Goal: Transaction & Acquisition: Book appointment/travel/reservation

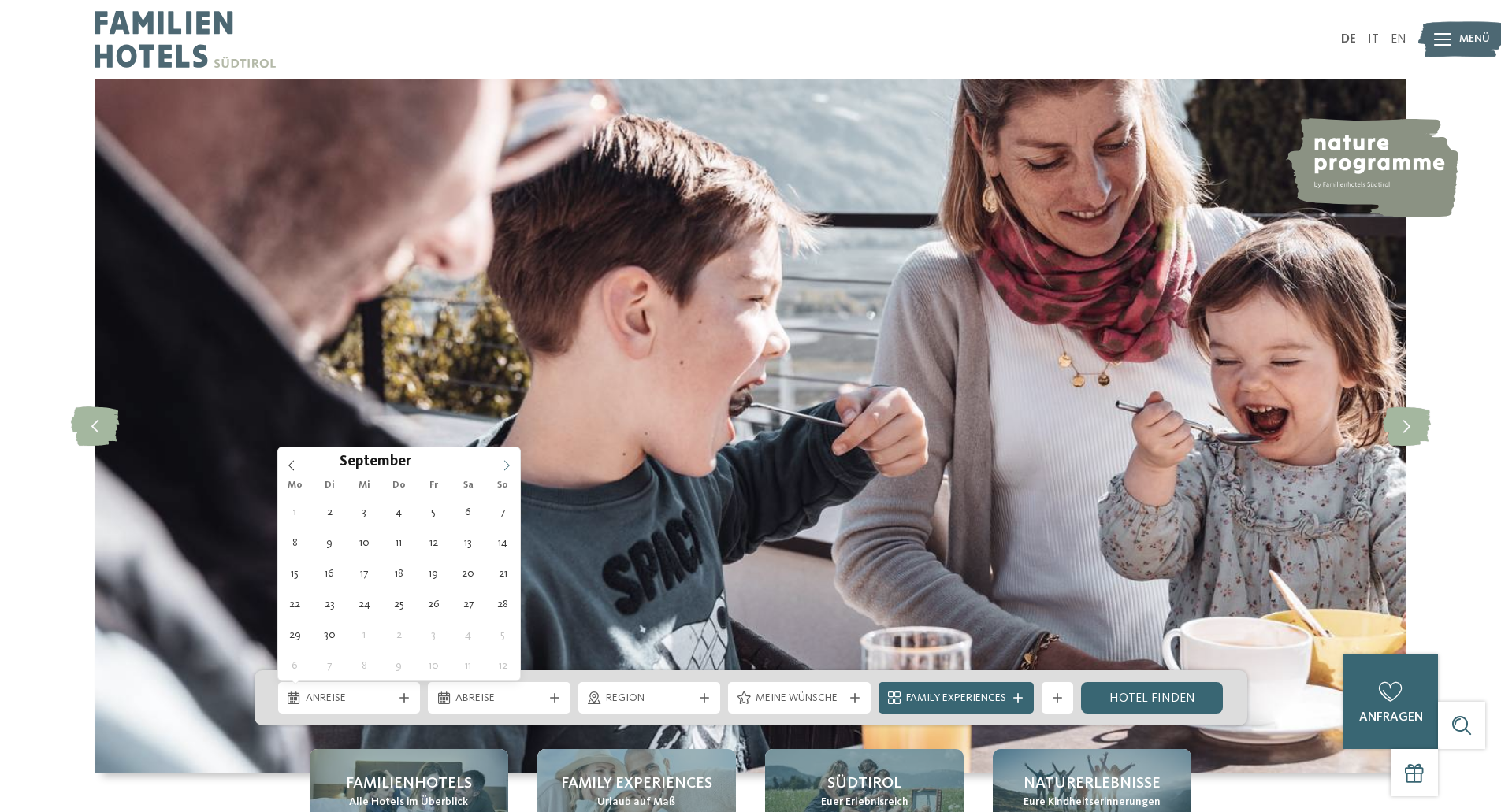
click at [513, 463] on span at bounding box center [507, 460] width 26 height 26
type div "27.09.2025"
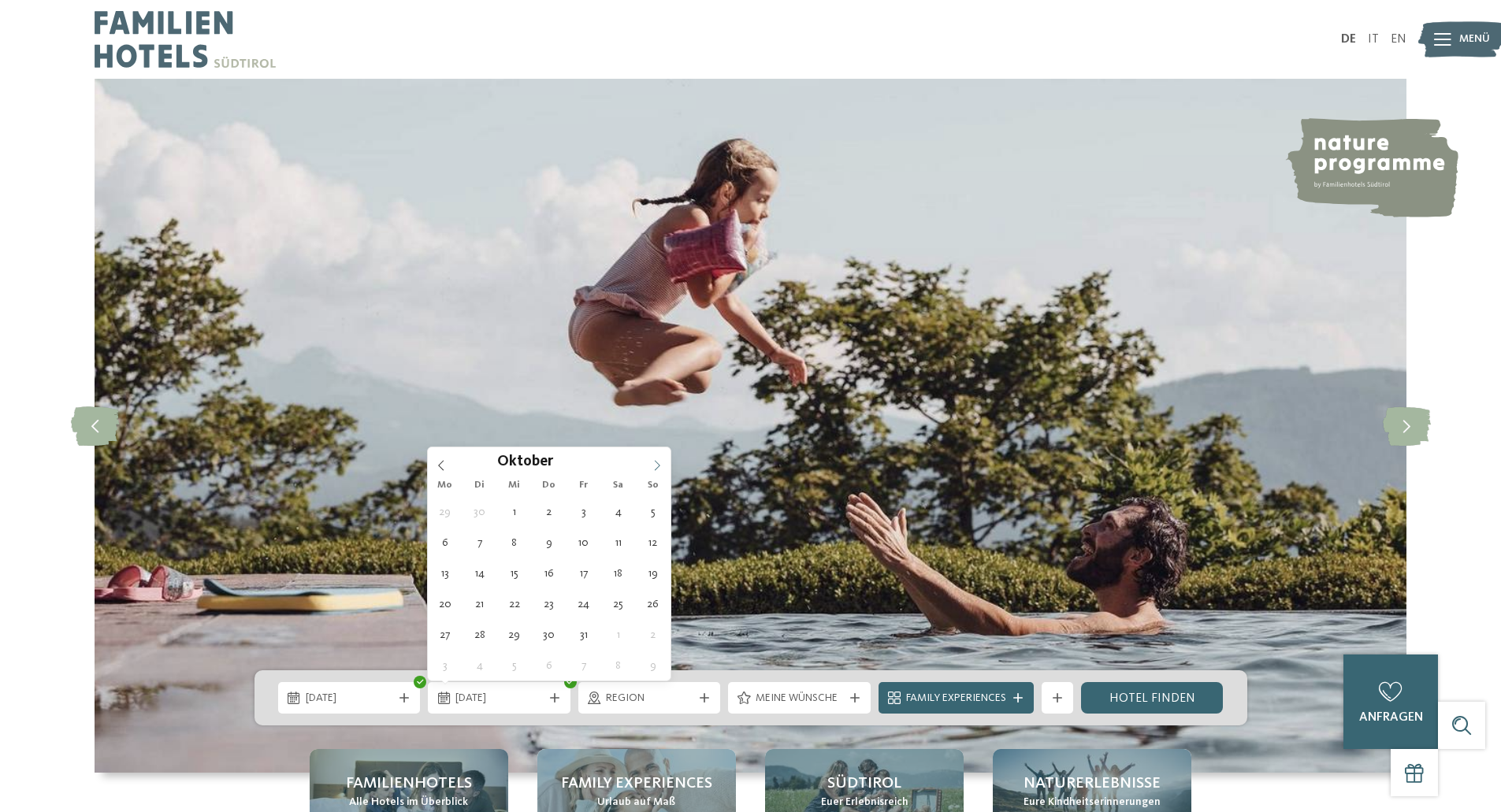
click at [658, 468] on icon at bounding box center [657, 465] width 6 height 10
type div "04.10.2025"
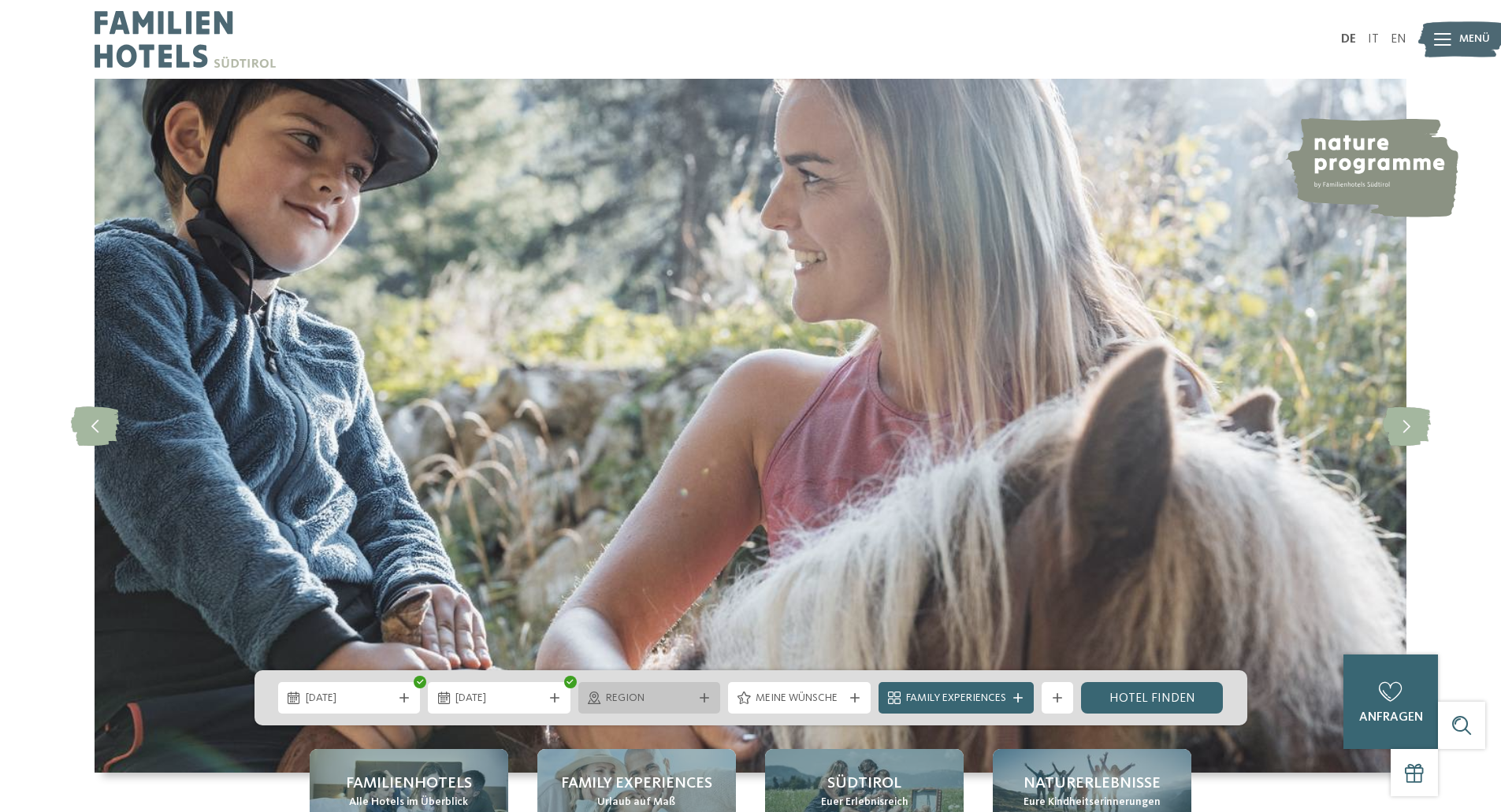
click at [646, 701] on span "Region" at bounding box center [649, 699] width 88 height 16
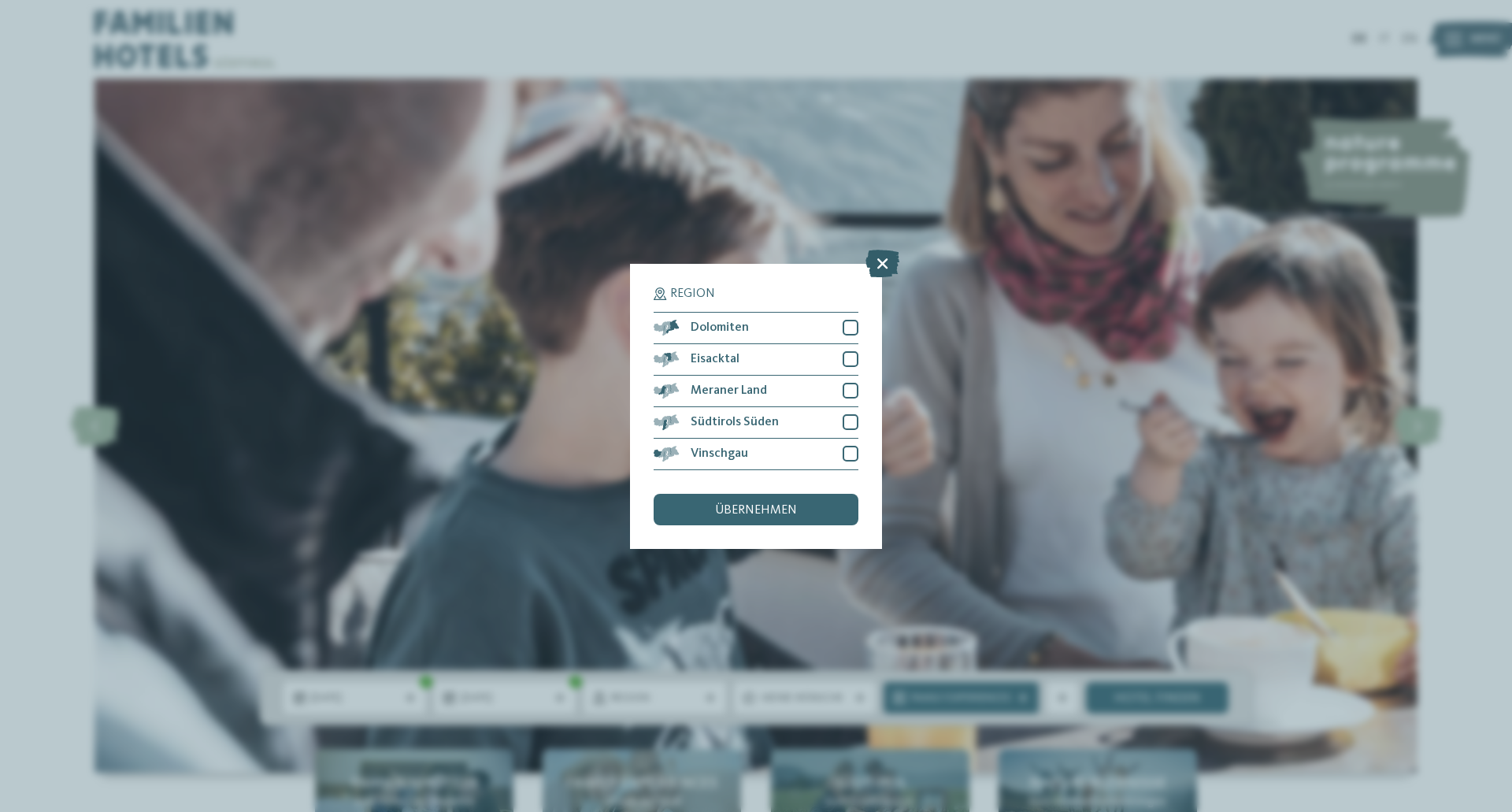
click at [873, 271] on icon at bounding box center [882, 262] width 34 height 27
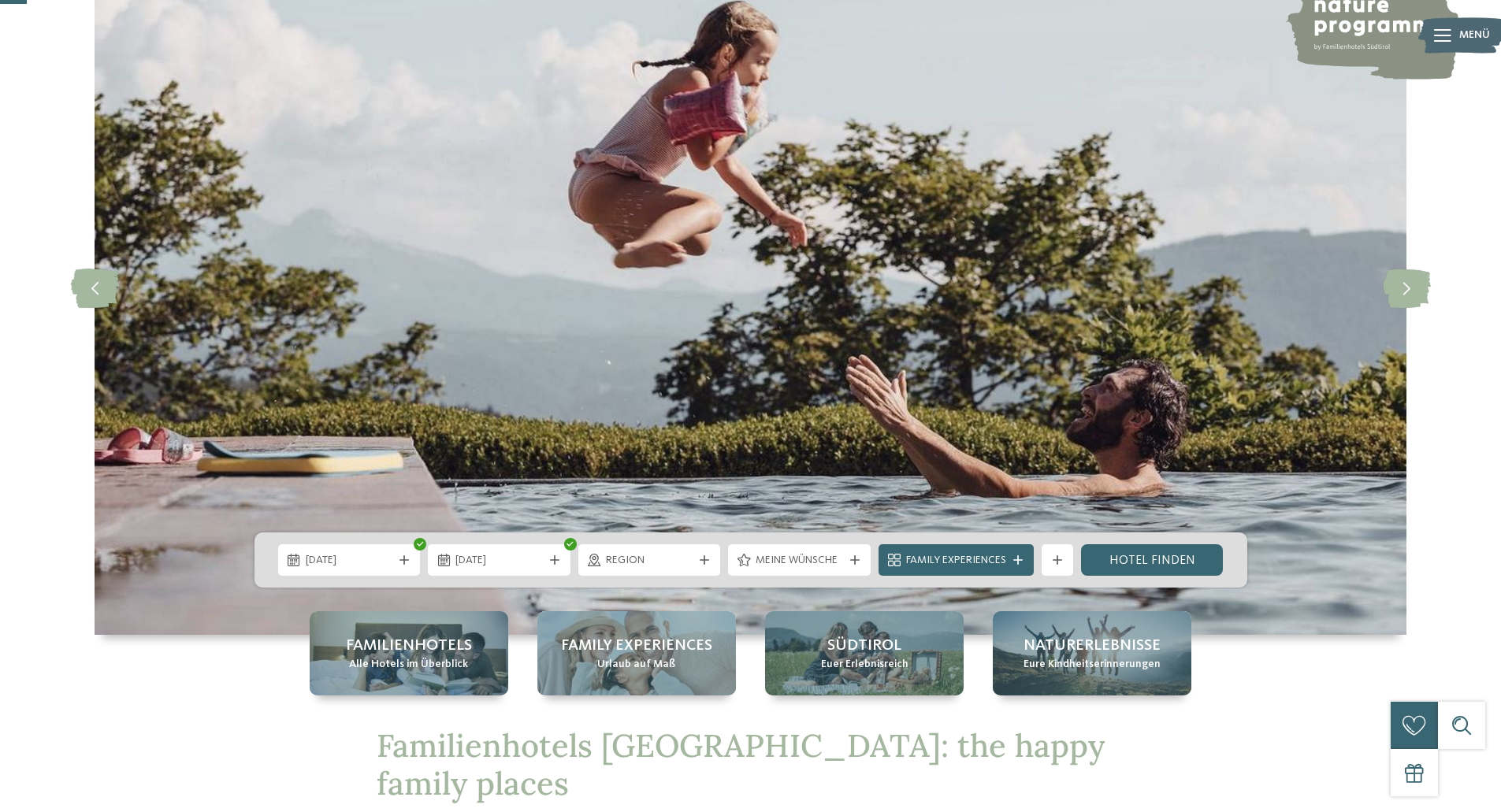
scroll to position [127, 0]
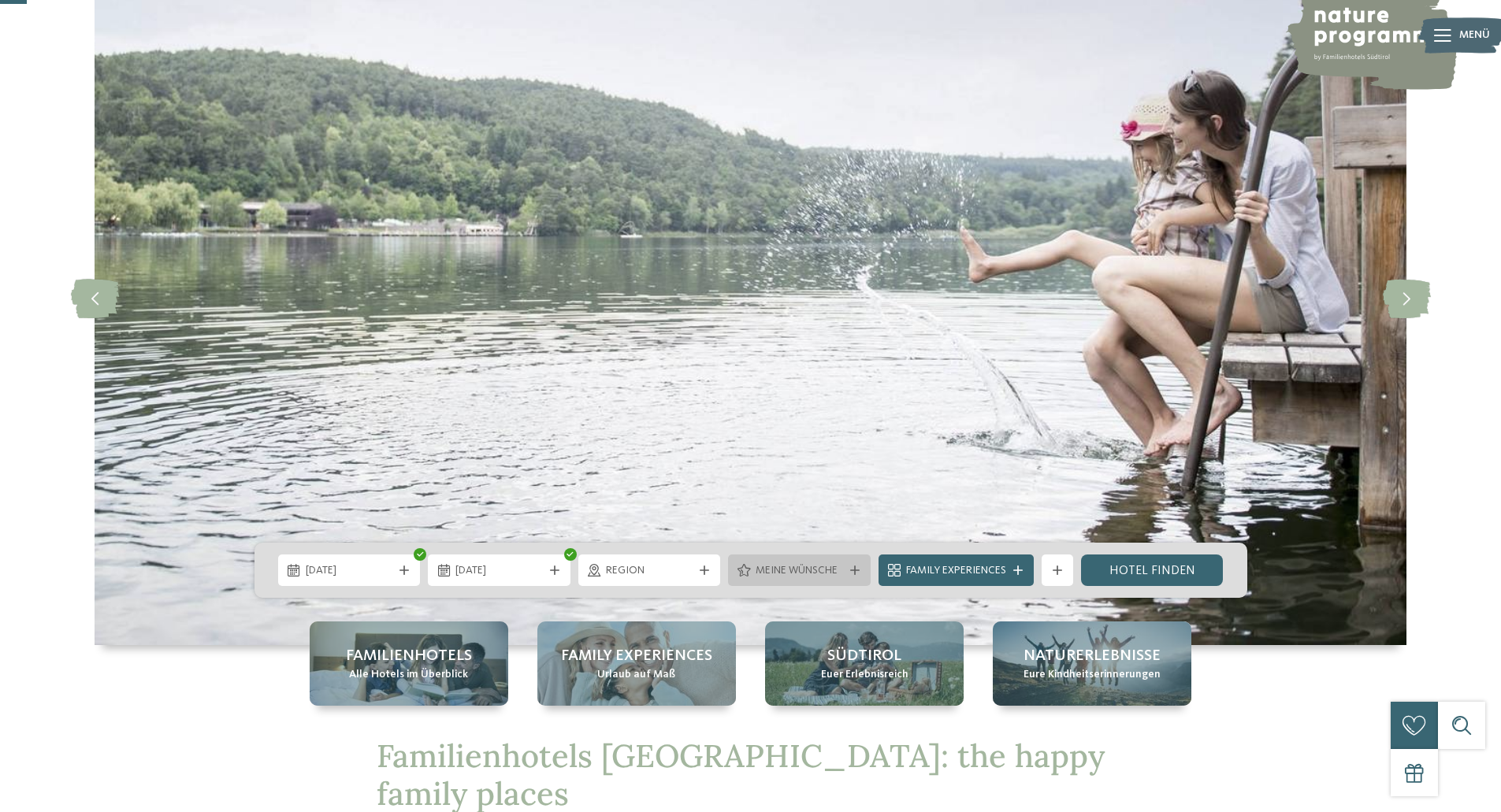
click at [798, 582] on div "Meine Wünsche" at bounding box center [799, 570] width 142 height 31
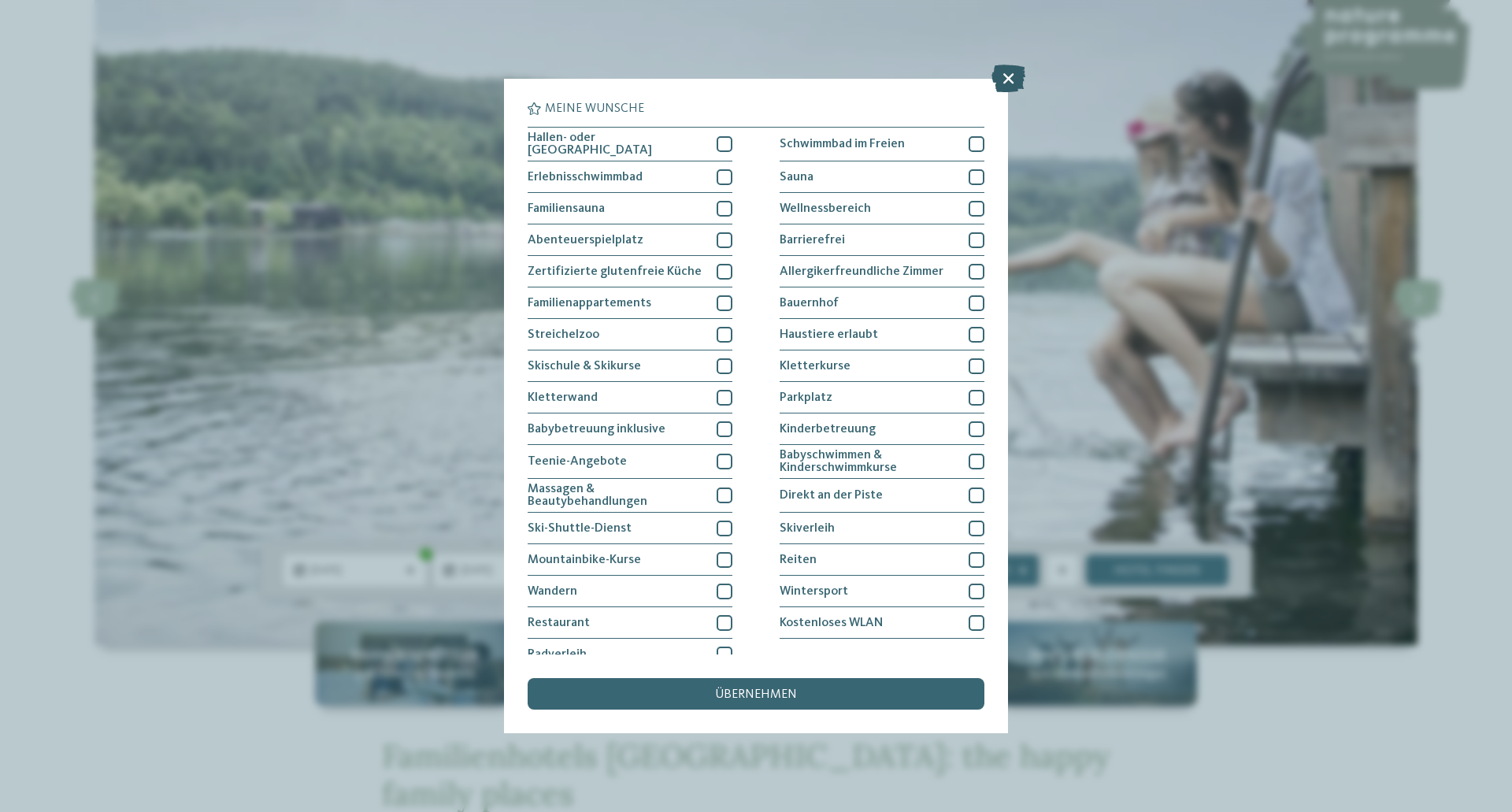
click at [995, 86] on icon at bounding box center [1009, 77] width 34 height 27
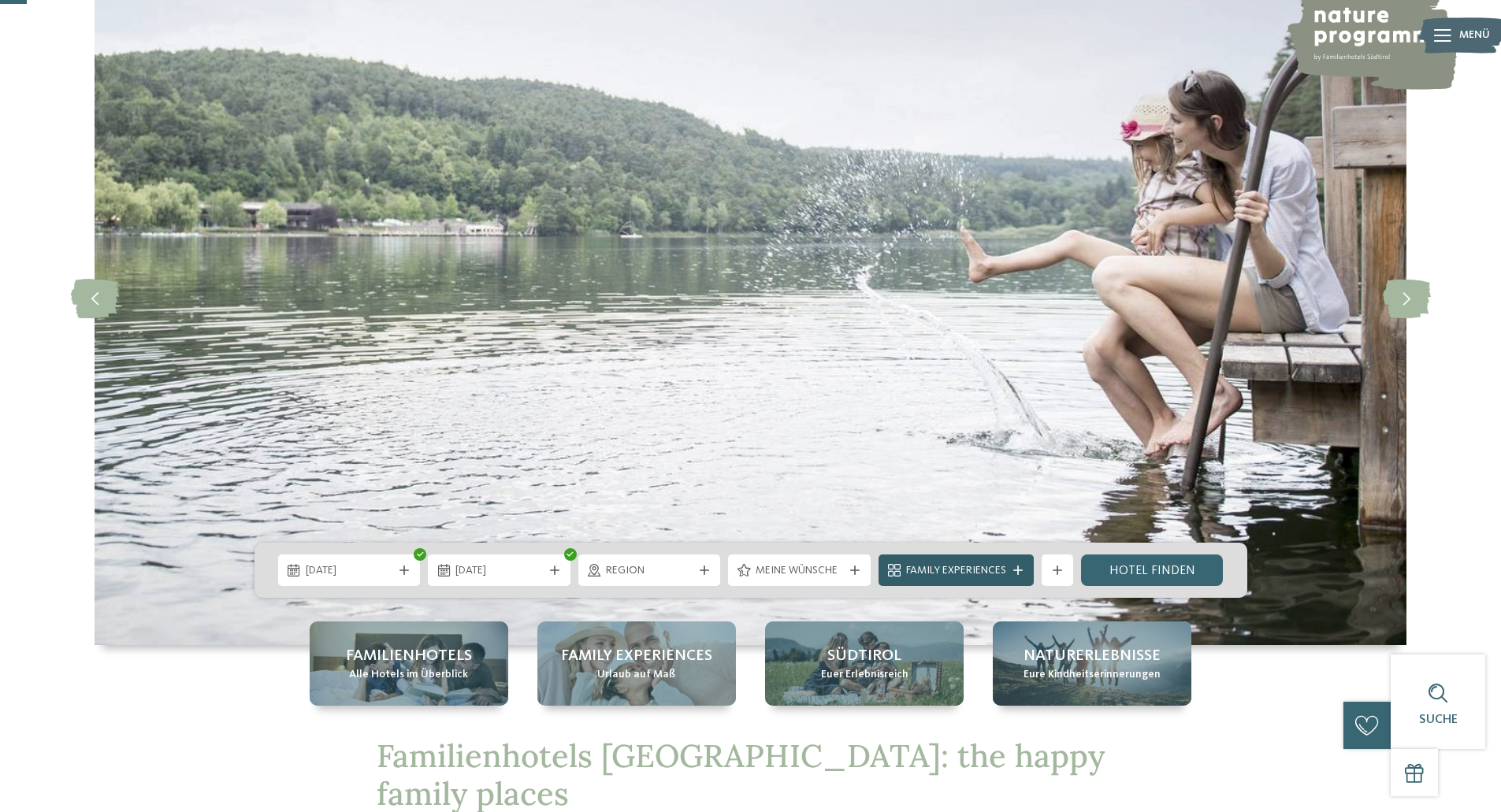
click at [945, 572] on span "Family Experiences" at bounding box center [957, 571] width 100 height 16
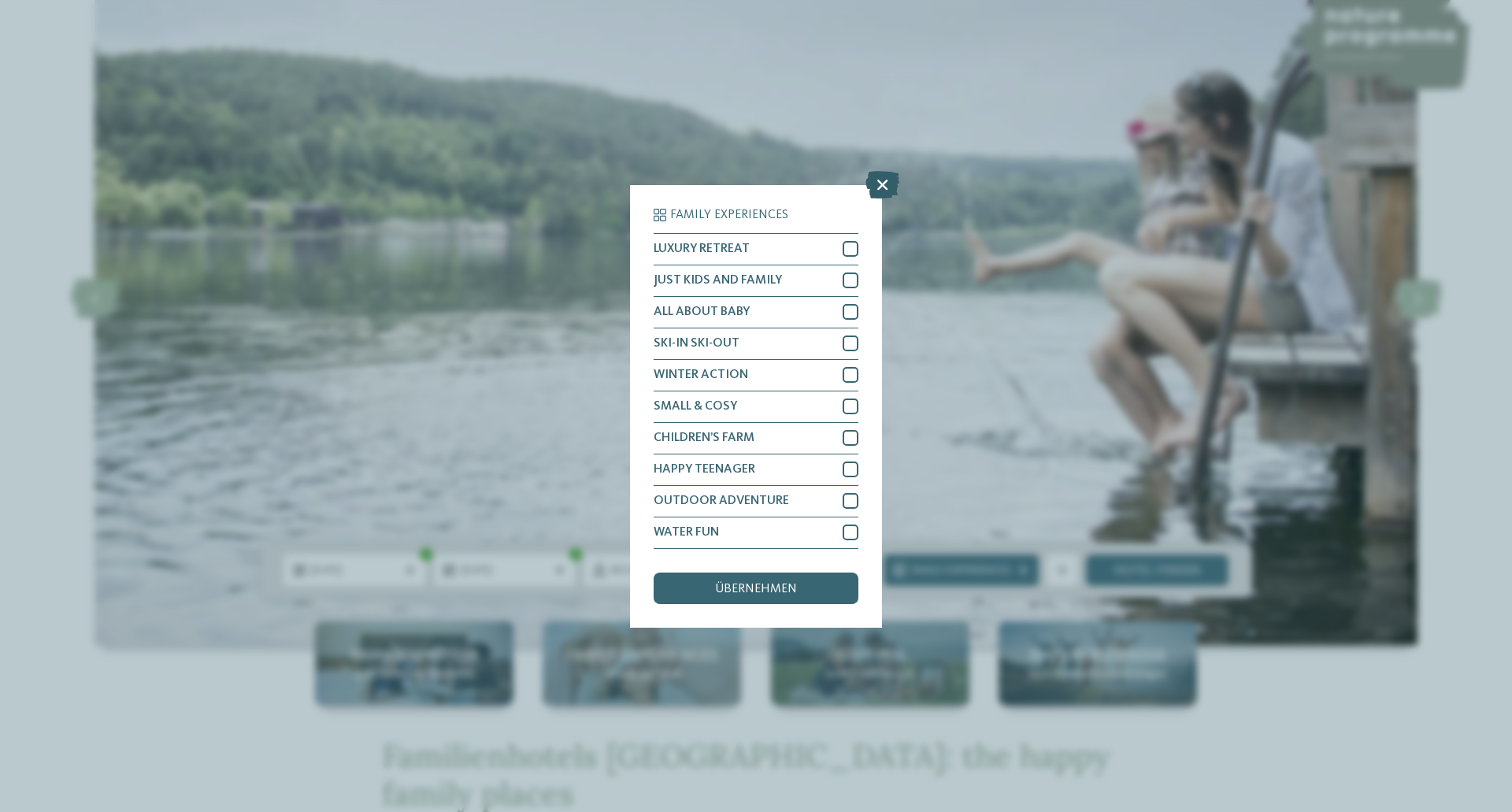
click at [896, 175] on icon at bounding box center [882, 183] width 34 height 27
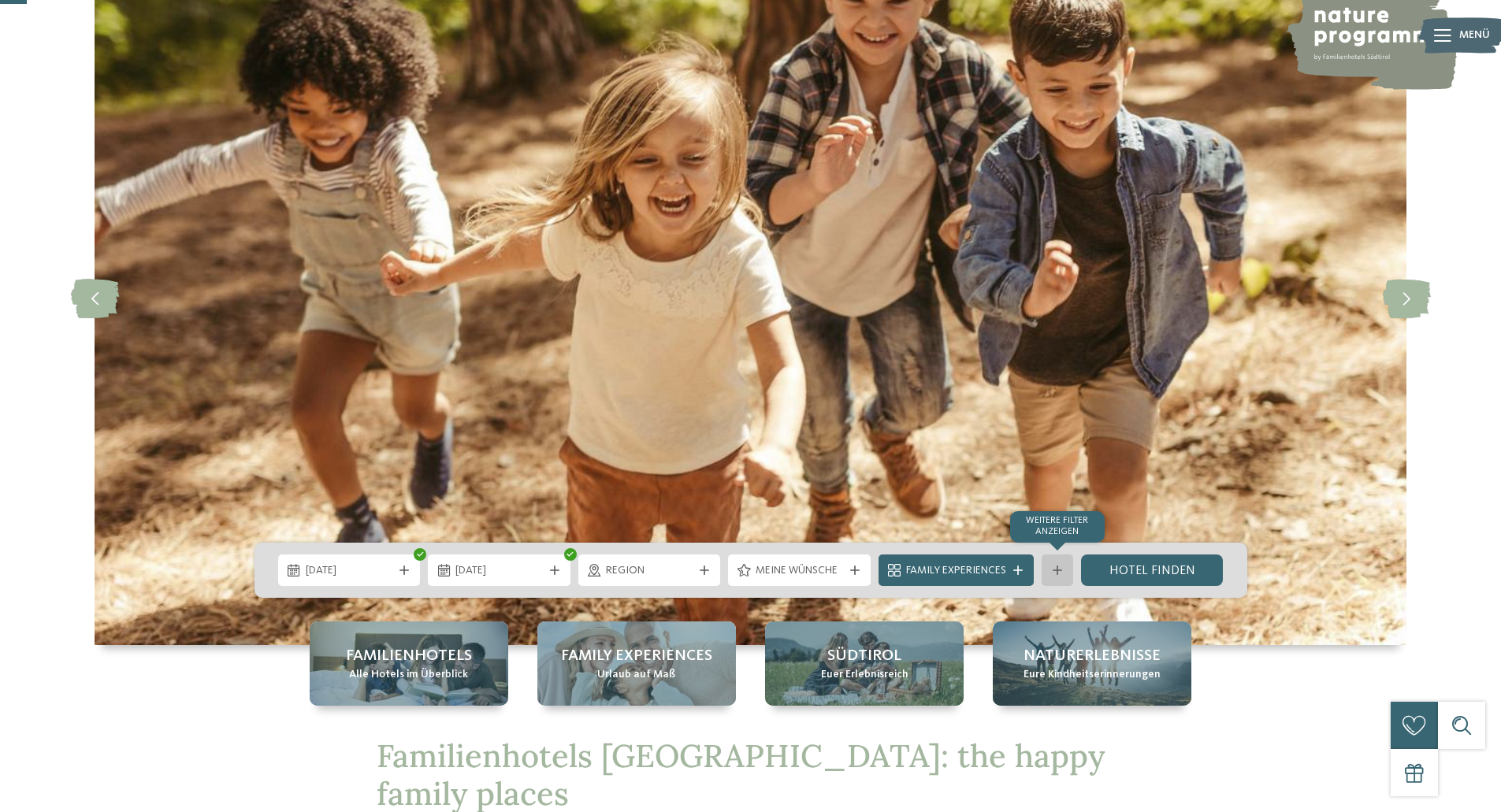
click at [1059, 571] on icon at bounding box center [1058, 571] width 9 height 9
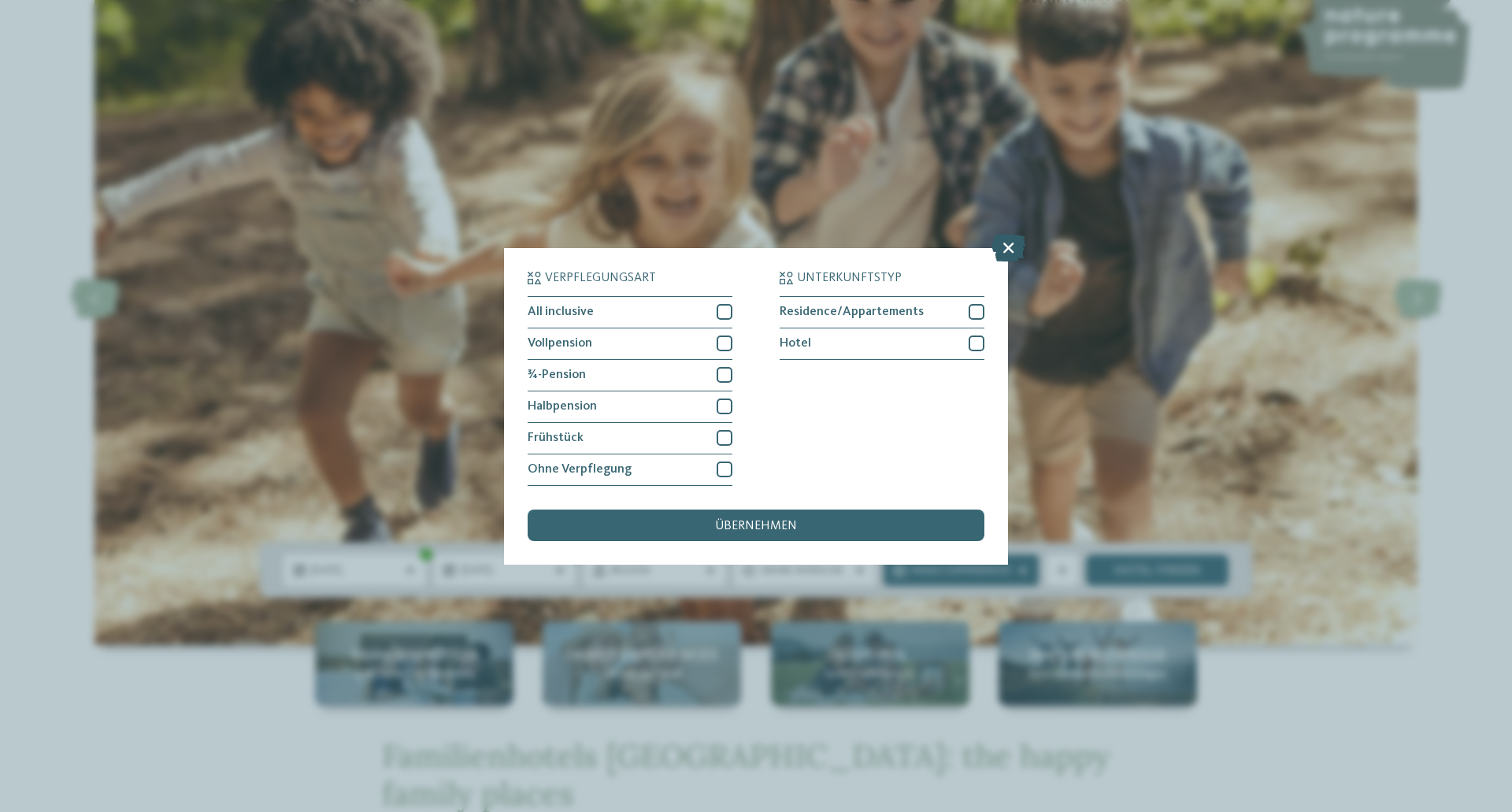
click at [1009, 256] on icon at bounding box center [1009, 246] width 34 height 27
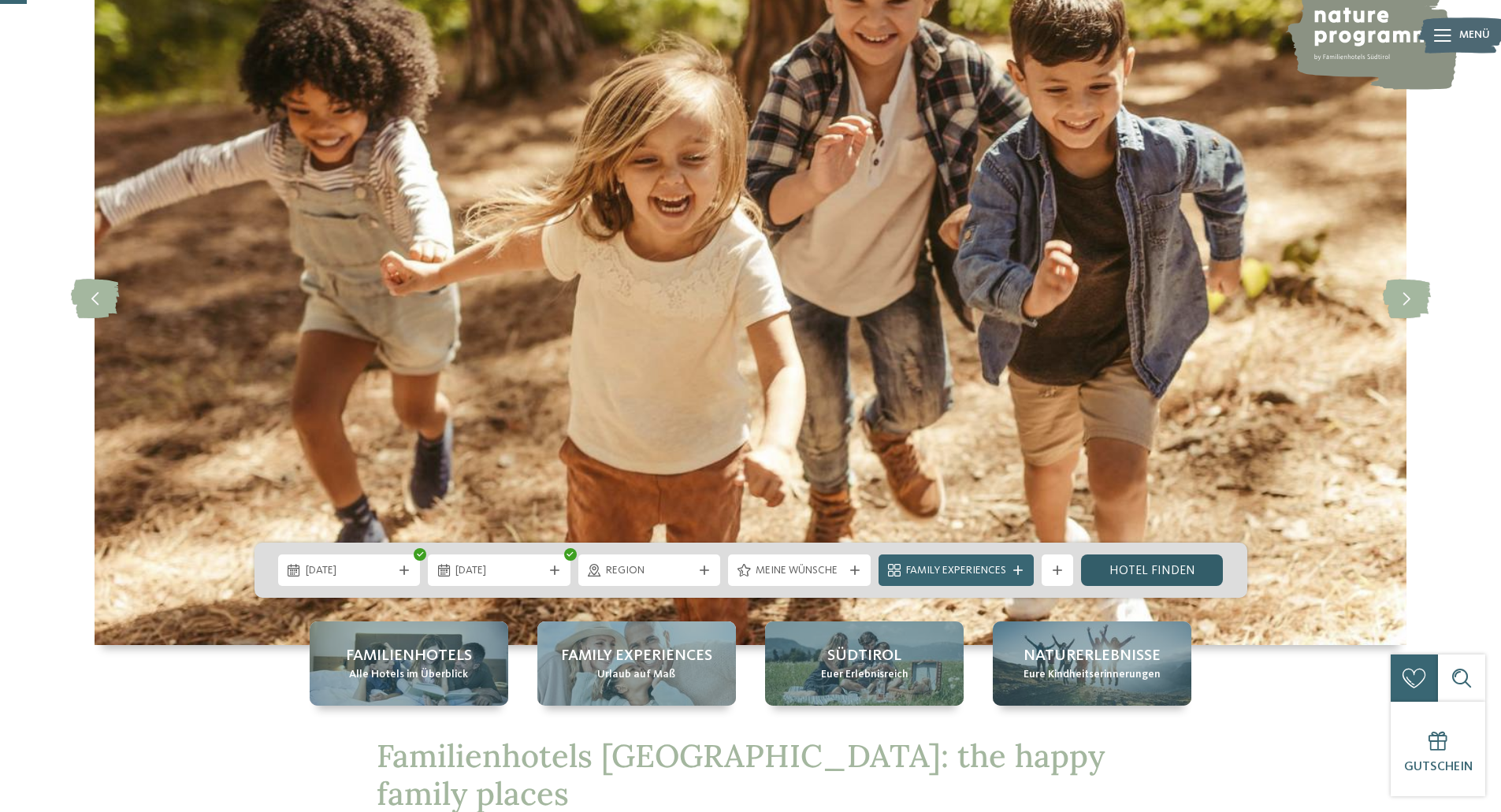
click at [1124, 575] on link "Hotel finden" at bounding box center [1152, 570] width 142 height 31
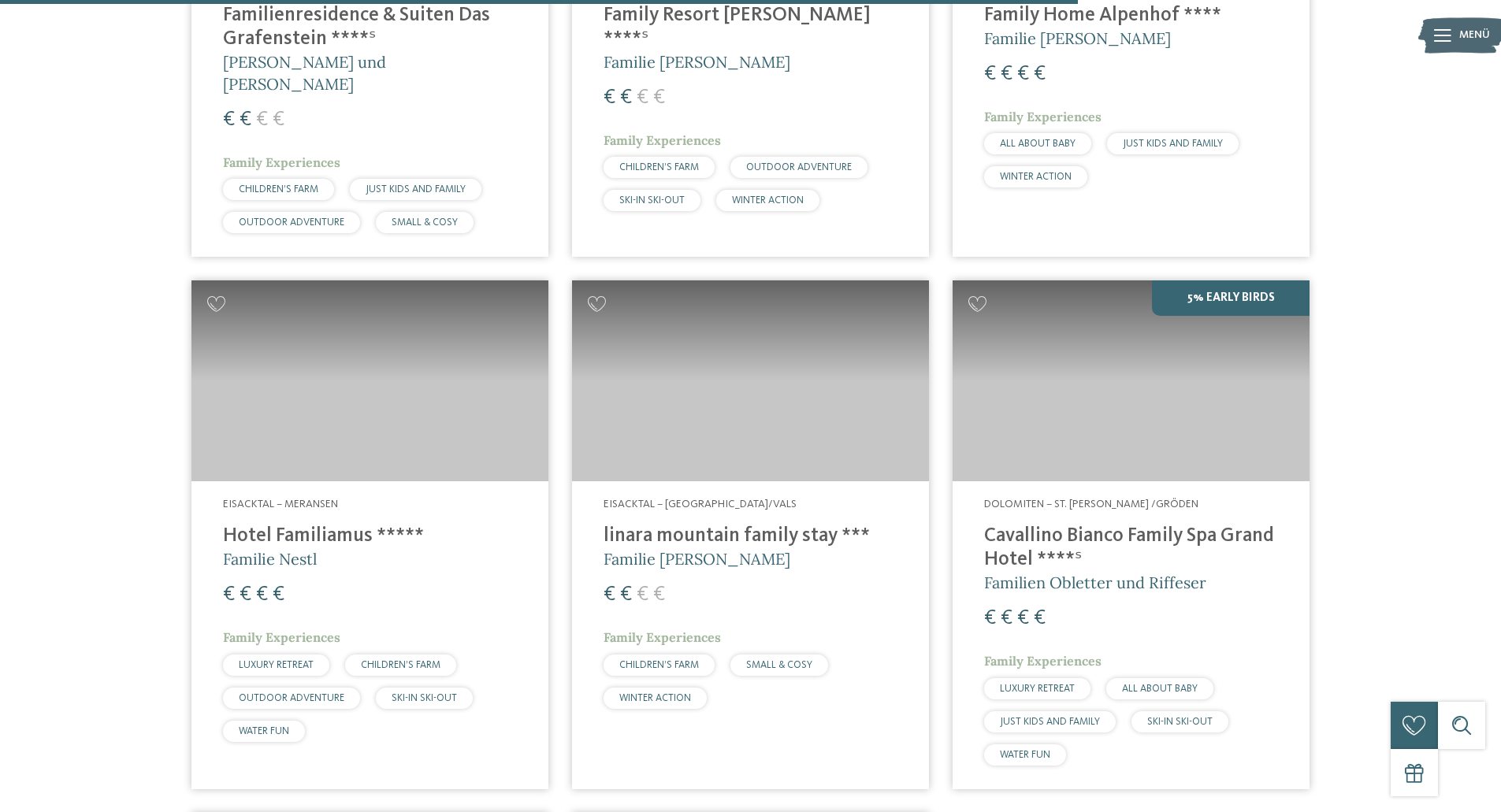
scroll to position [3487, 0]
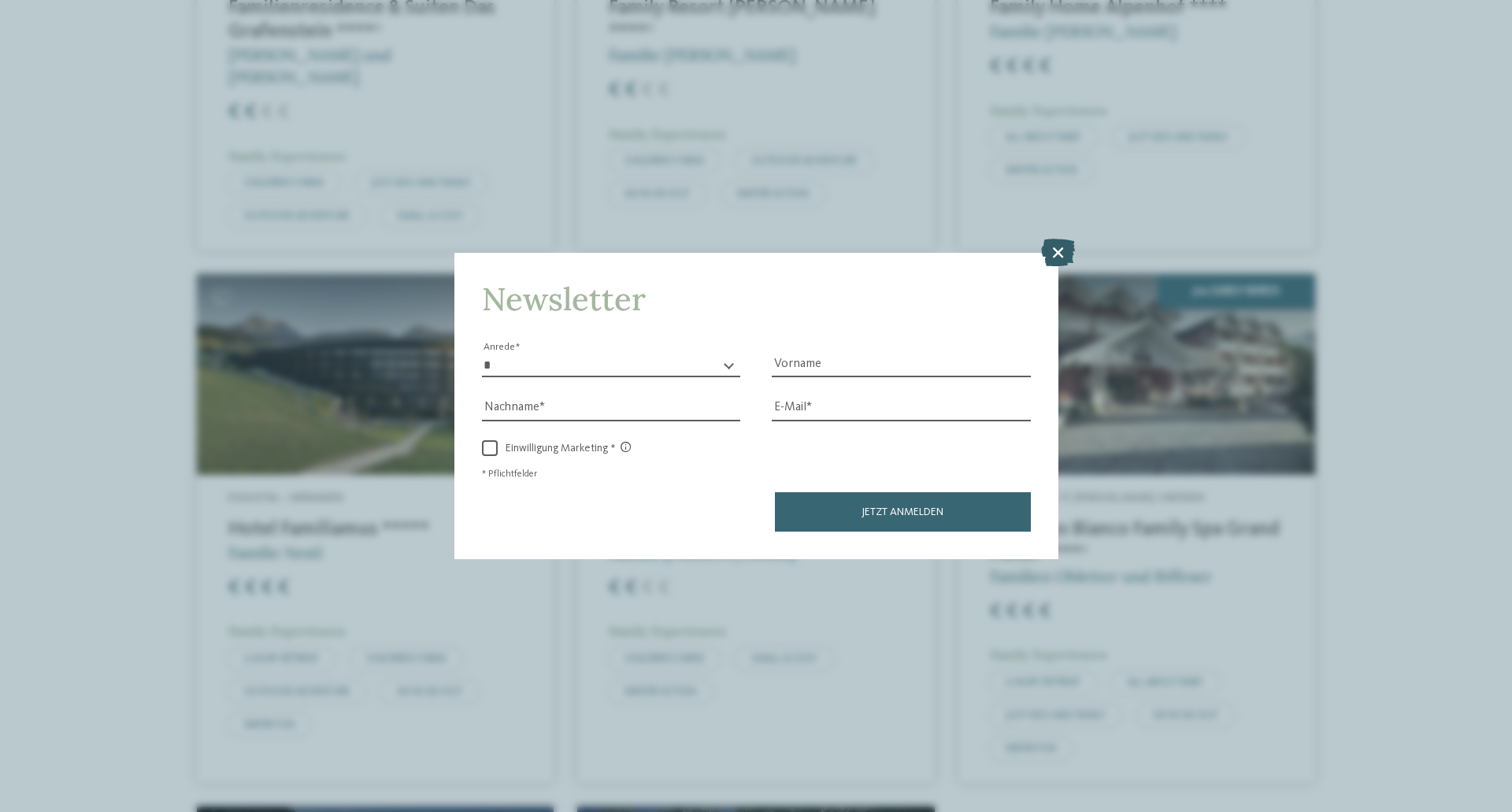
click at [1061, 256] on icon at bounding box center [1058, 252] width 34 height 27
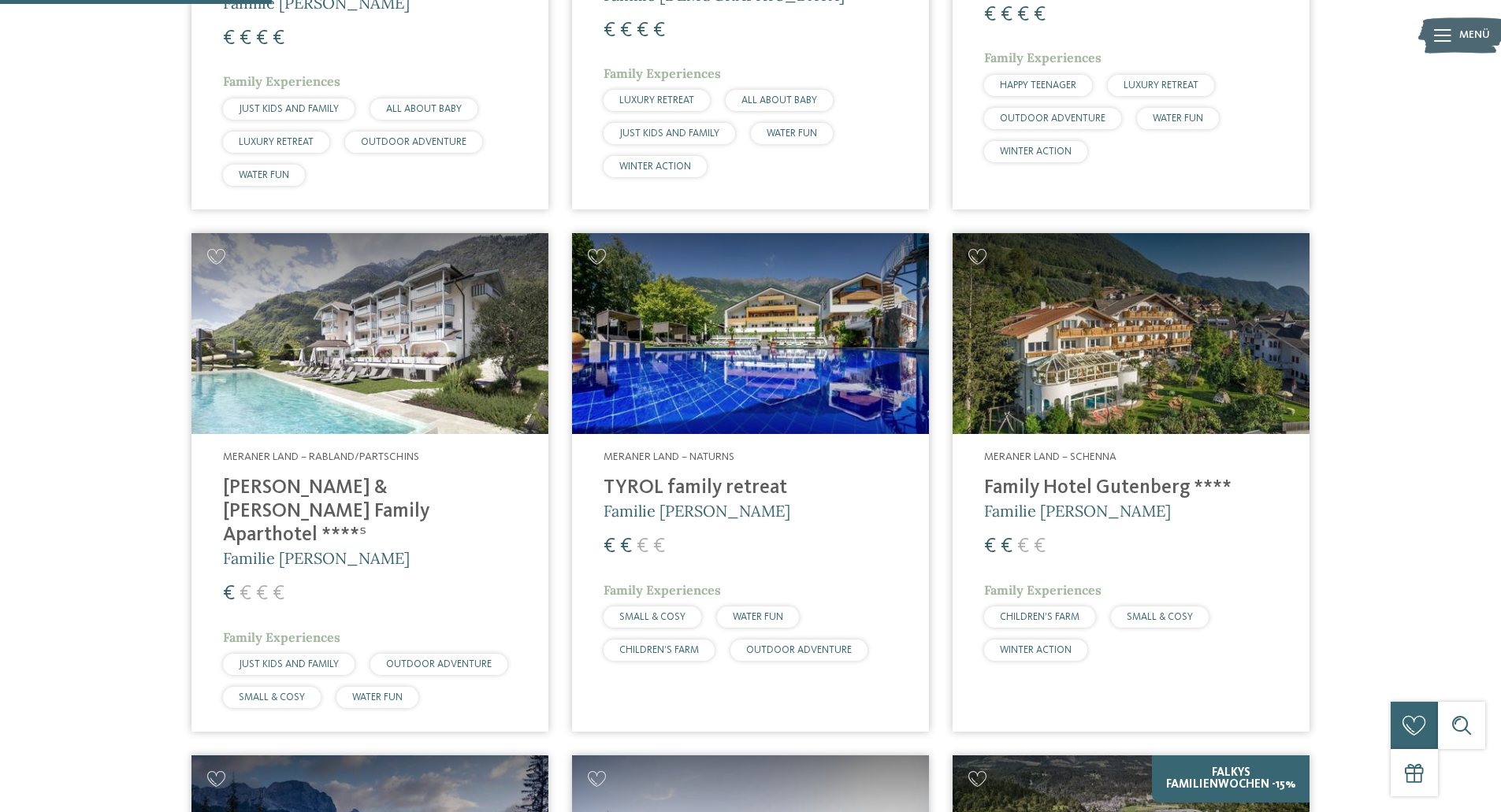
scroll to position [873, 0]
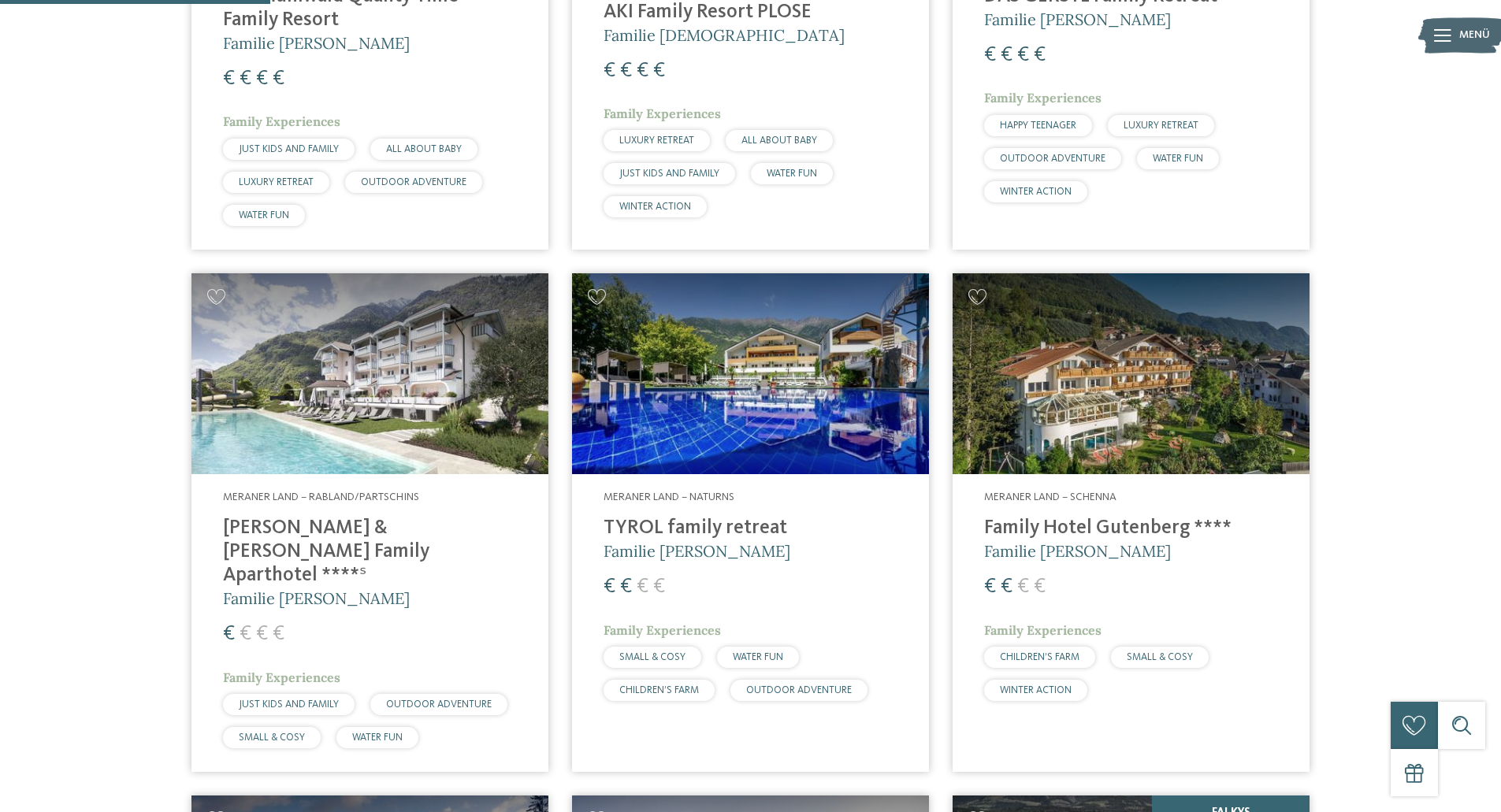
click at [808, 370] on img at bounding box center [750, 373] width 357 height 201
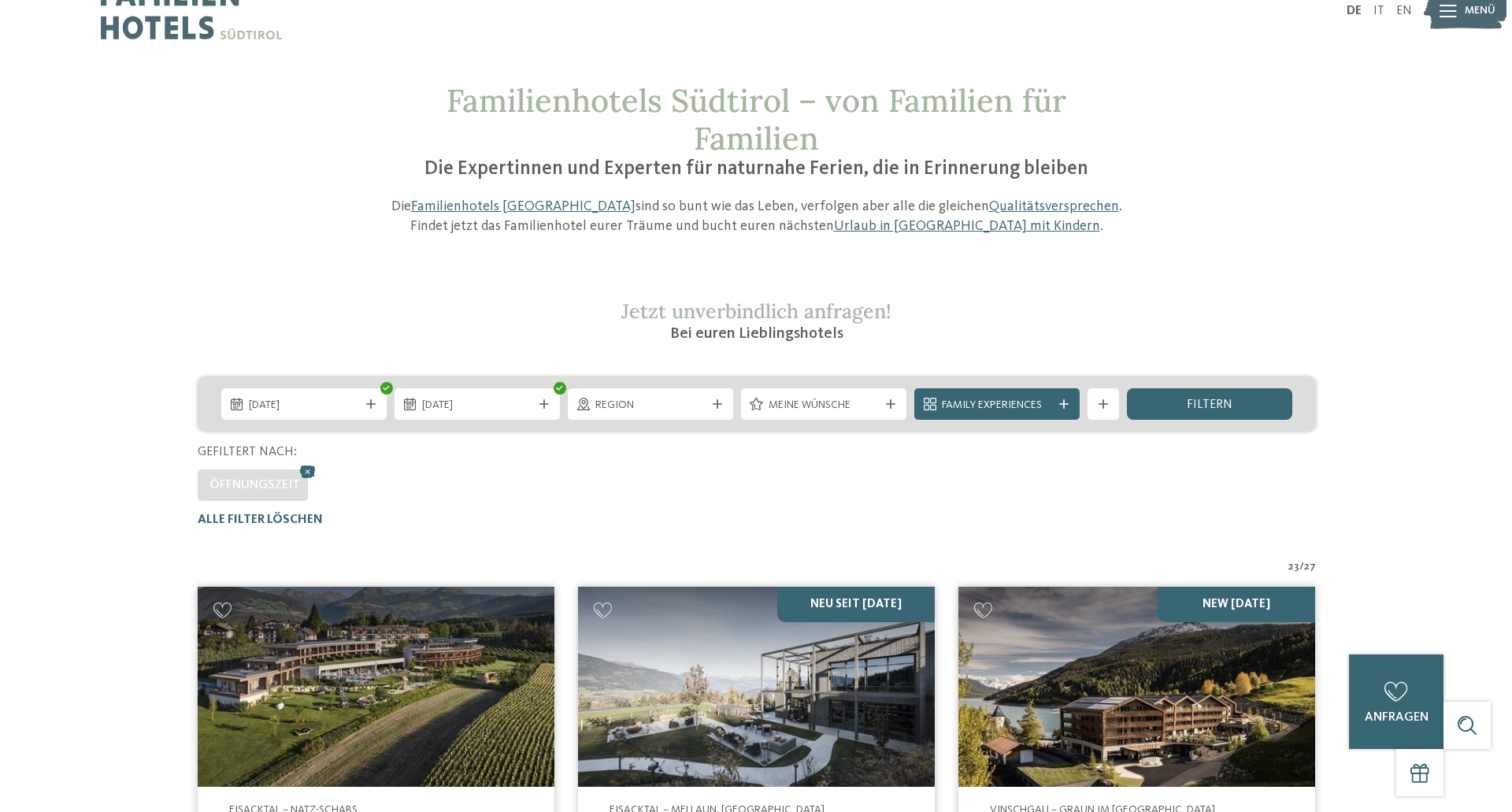
scroll to position [0, 0]
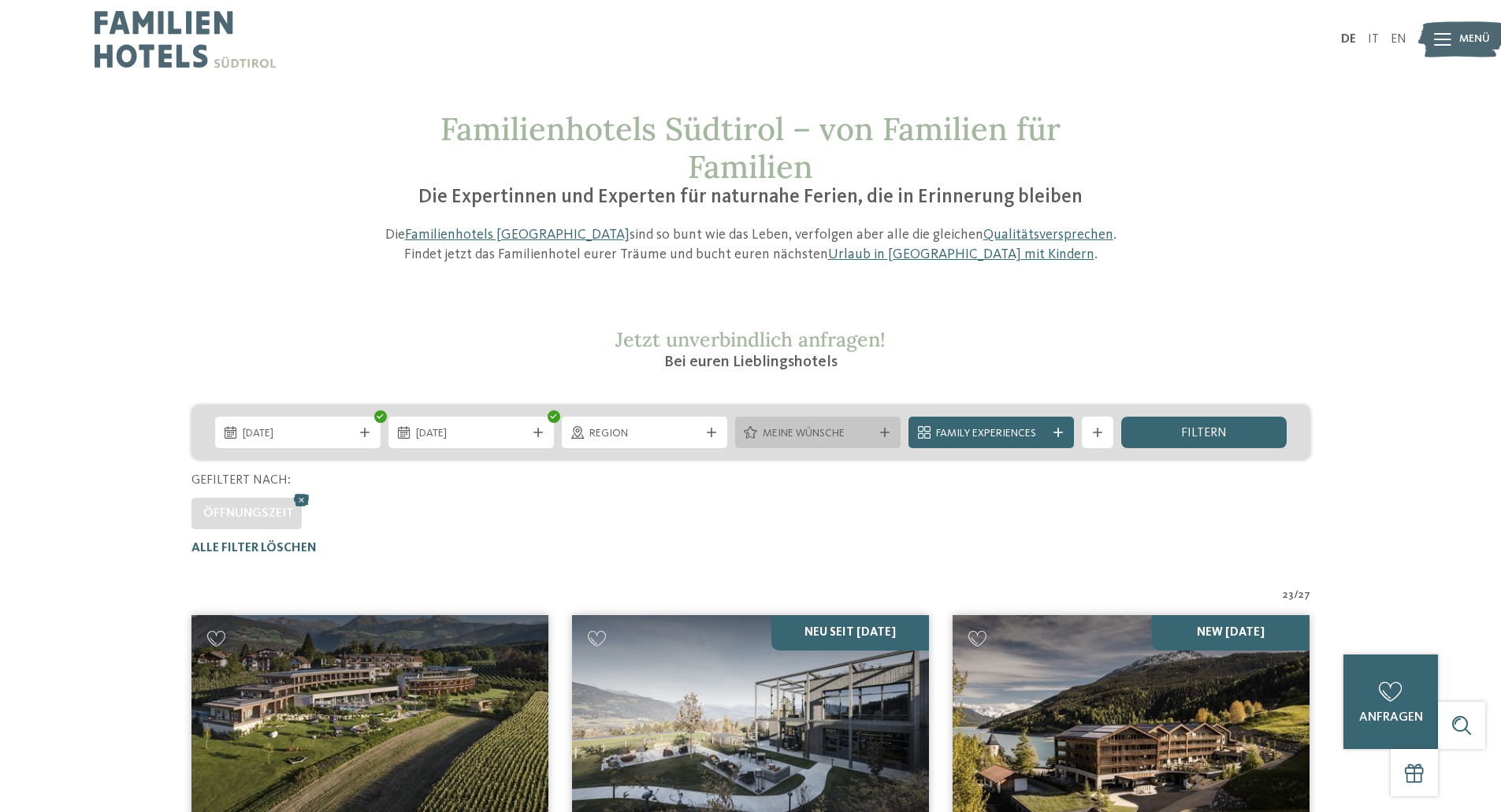
click at [841, 431] on span "Meine Wünsche" at bounding box center [818, 434] width 110 height 16
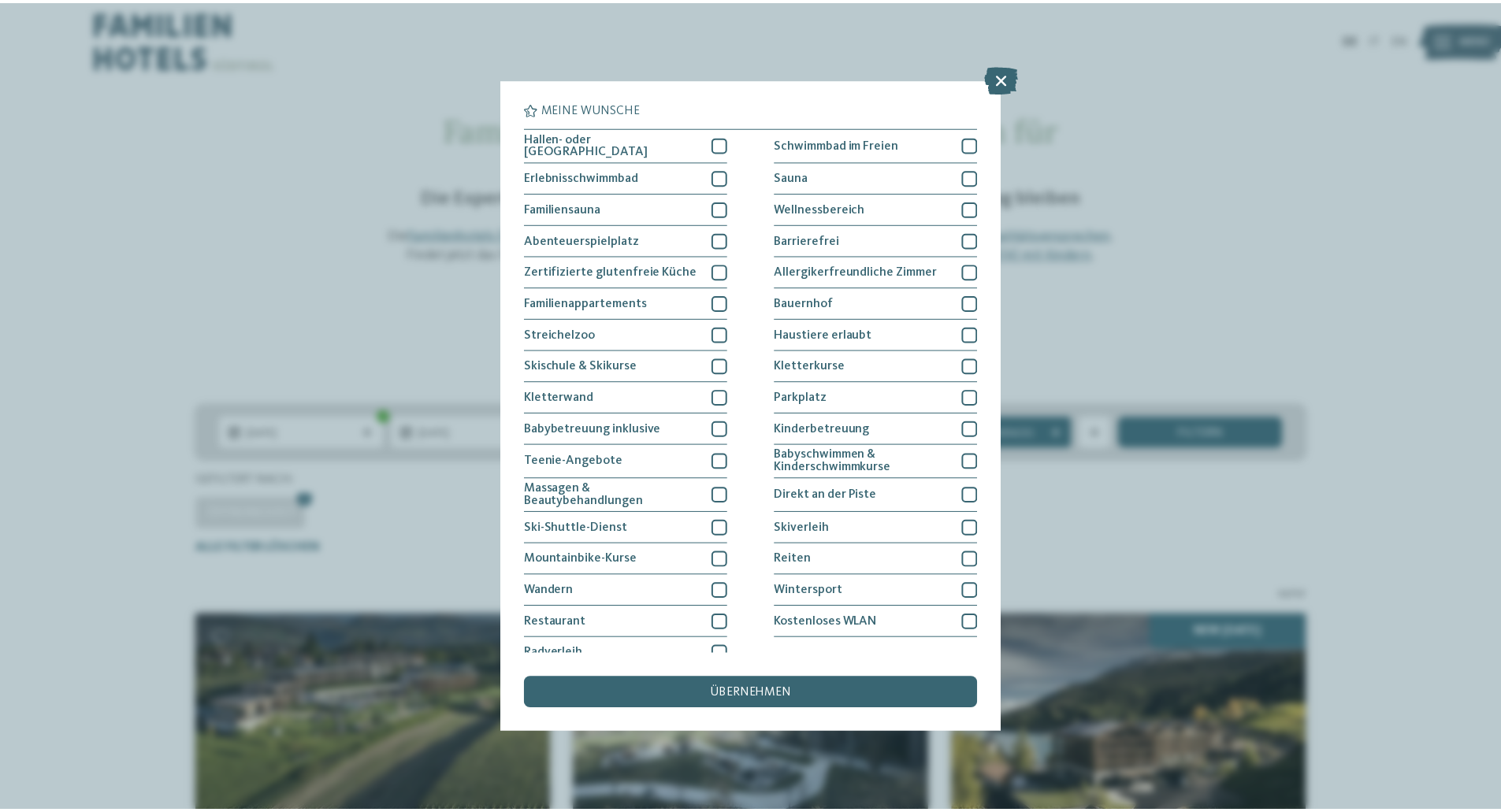
scroll to position [13, 0]
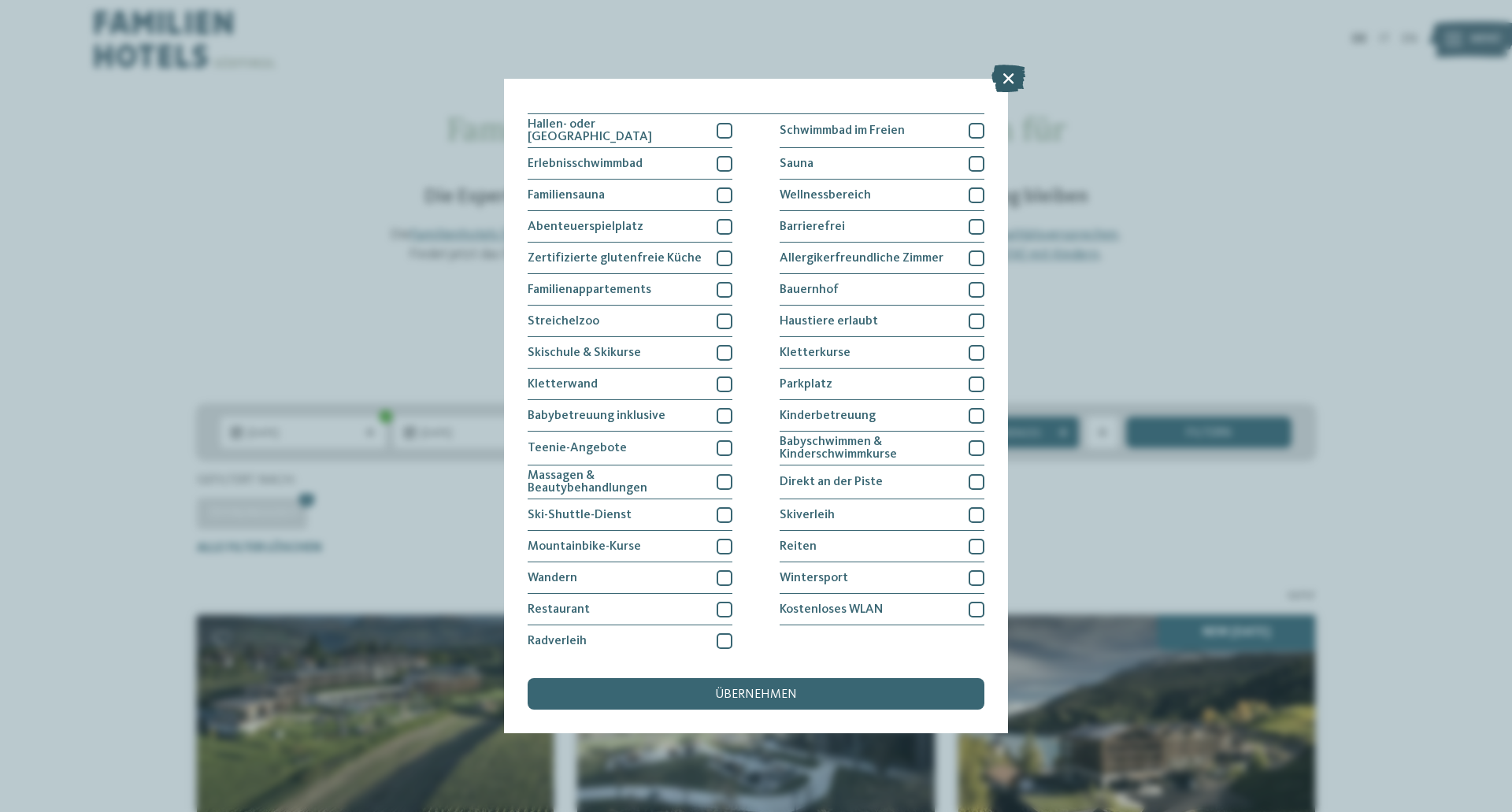
click at [1008, 84] on icon at bounding box center [1009, 77] width 34 height 27
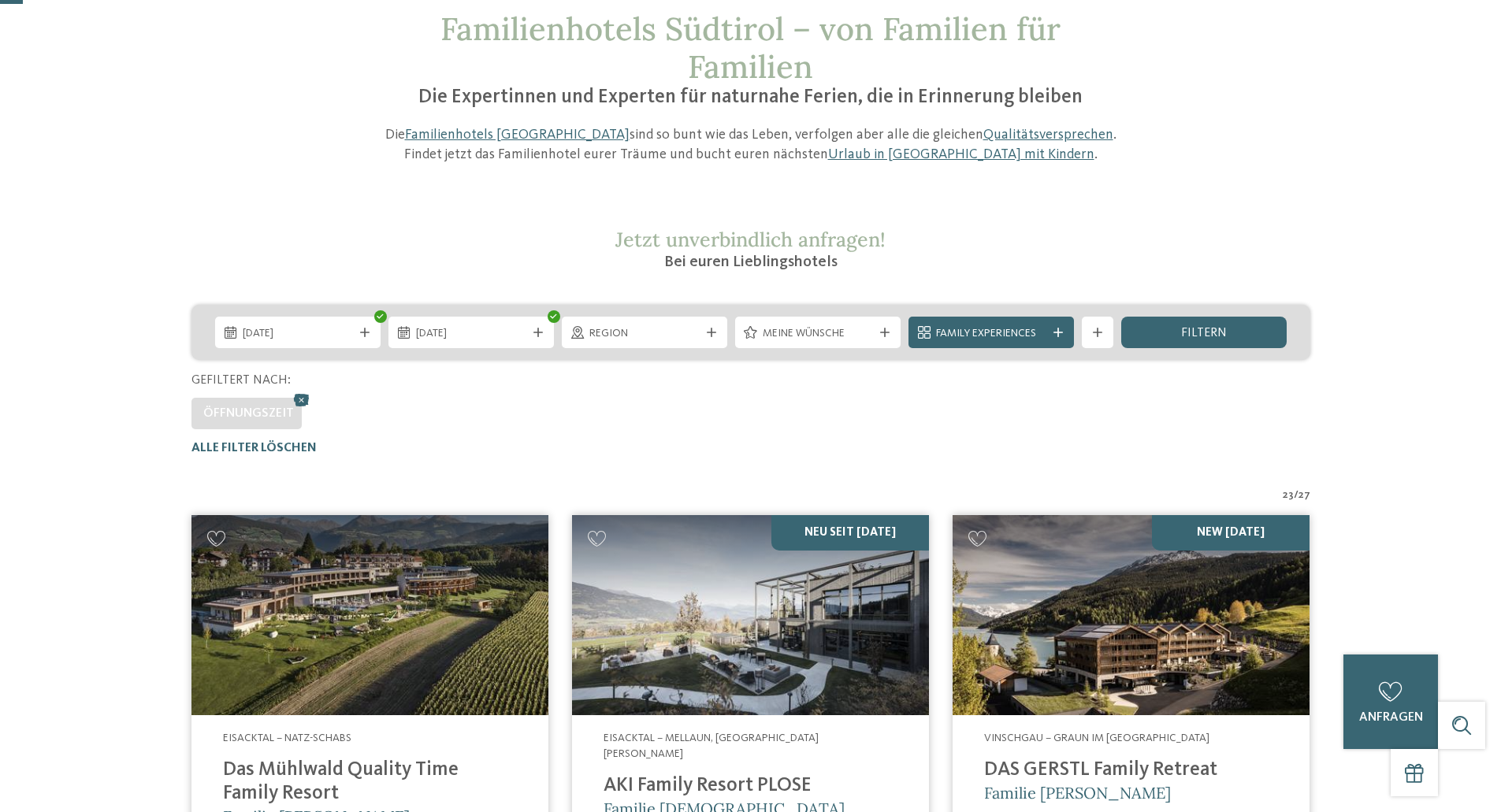
scroll to position [66, 0]
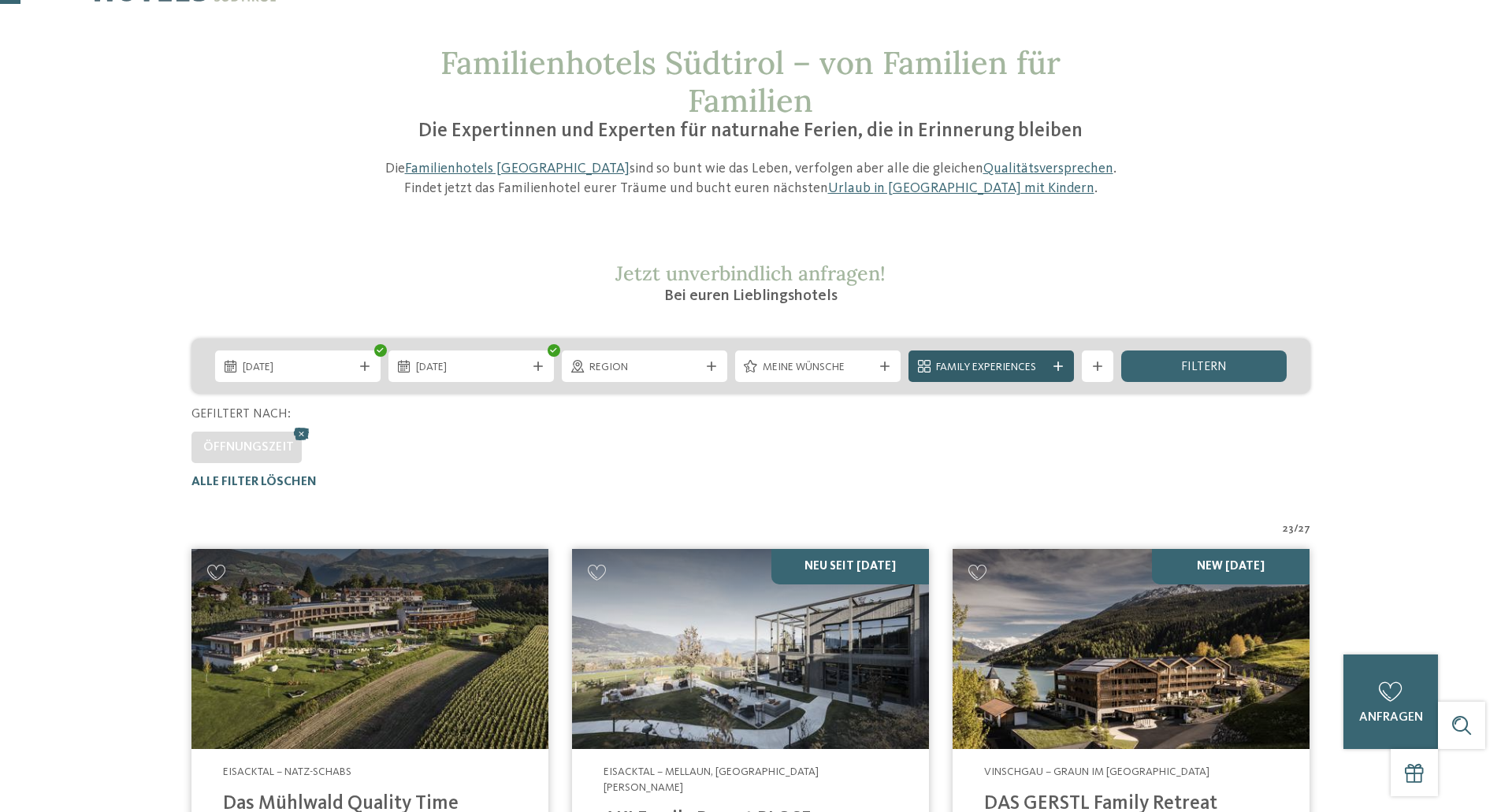
click at [998, 372] on span "Family Experiences" at bounding box center [991, 368] width 110 height 16
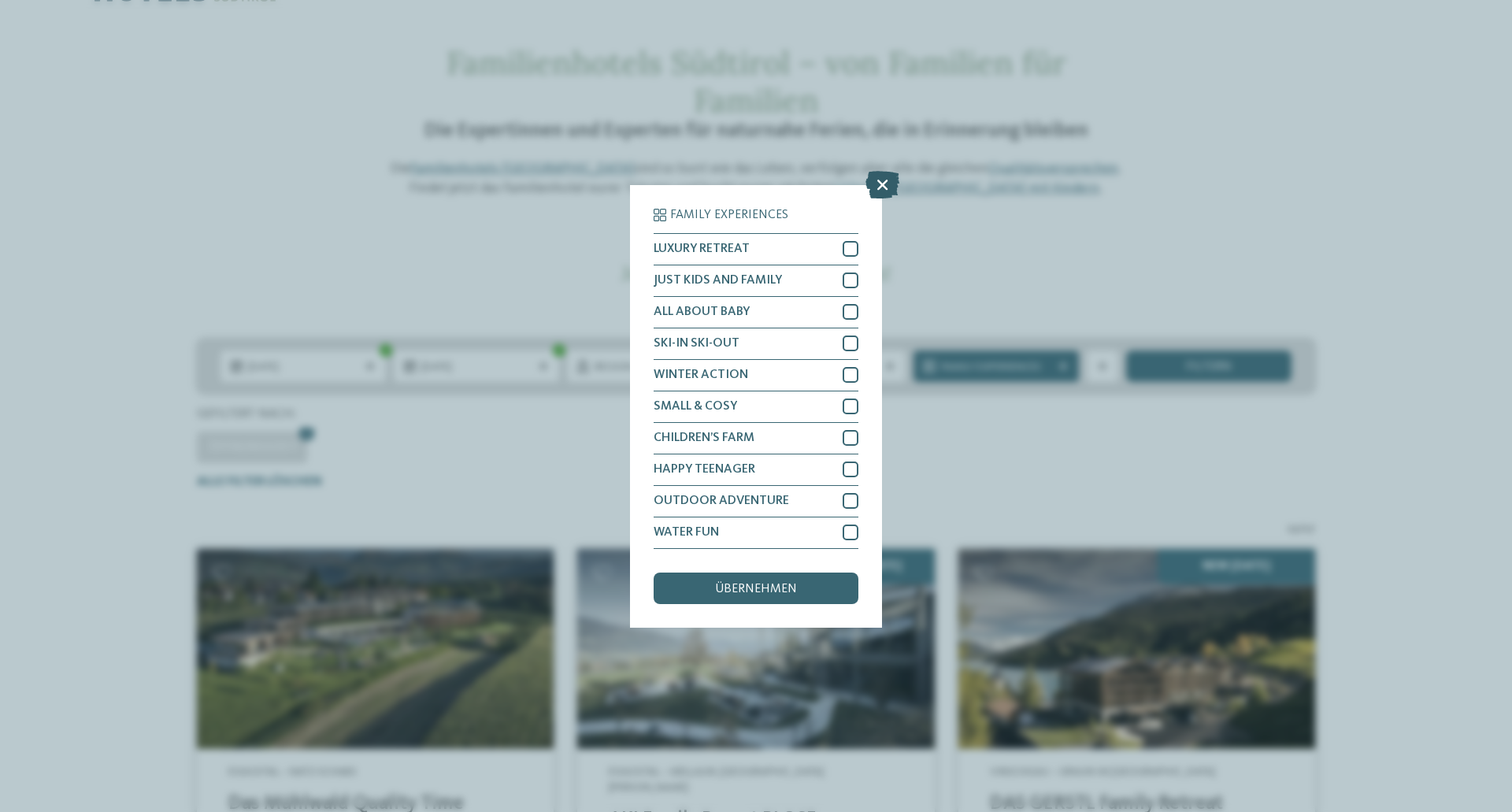
click at [892, 183] on icon at bounding box center [882, 183] width 34 height 27
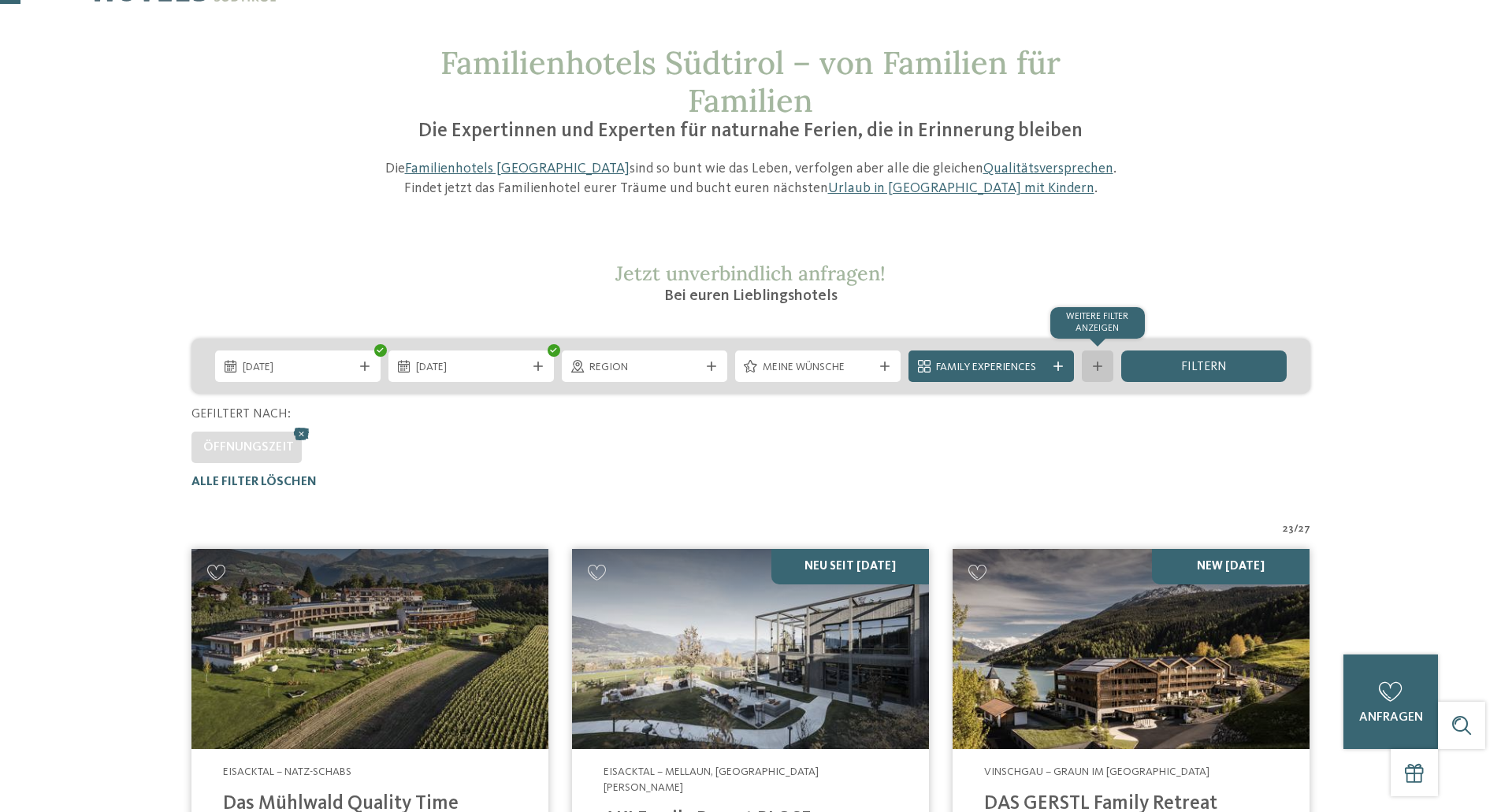
click at [1097, 367] on icon at bounding box center [1098, 366] width 9 height 9
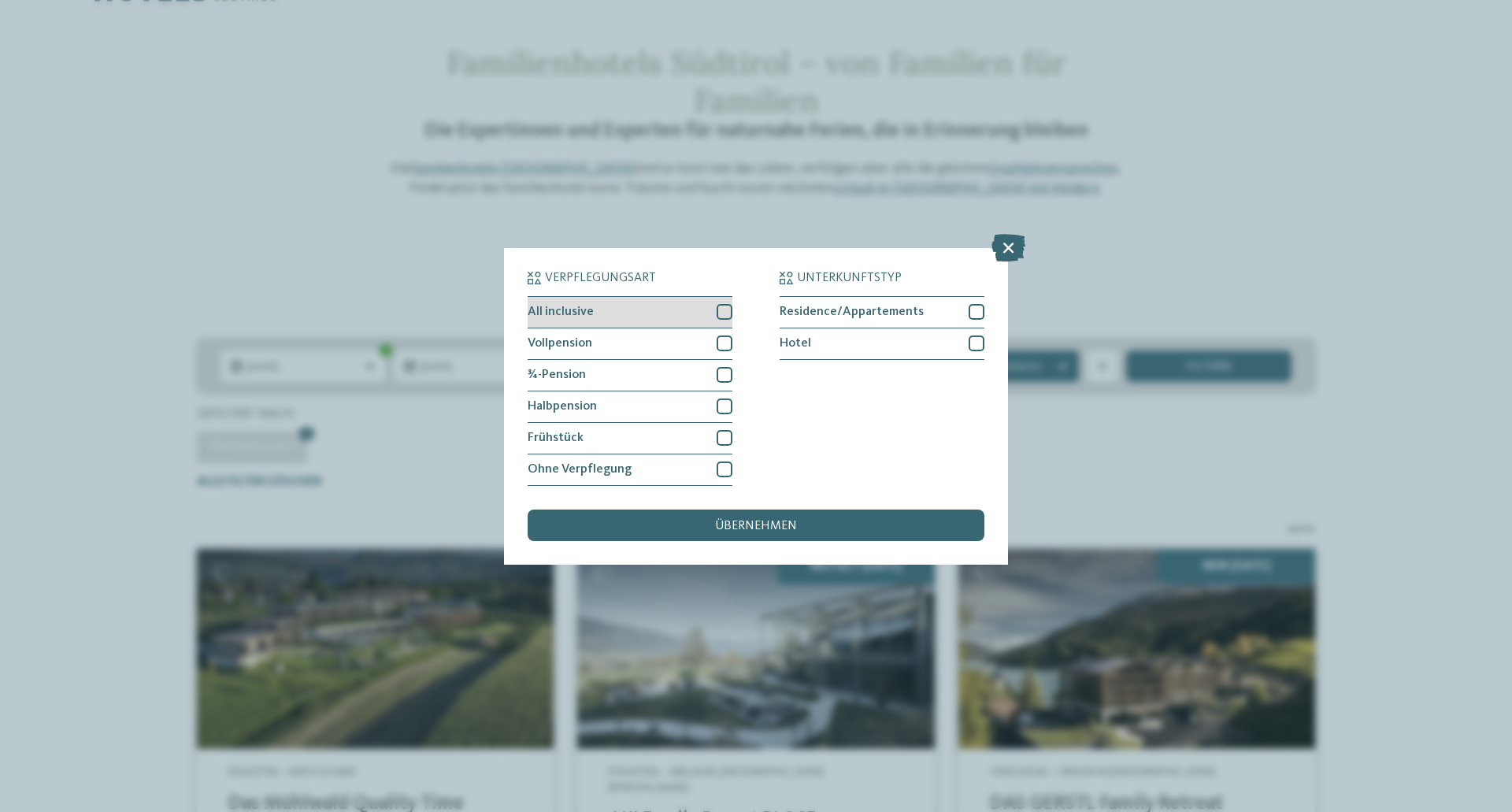
click at [724, 308] on div at bounding box center [724, 311] width 16 height 16
click at [726, 339] on div at bounding box center [724, 343] width 16 height 16
click at [728, 371] on div at bounding box center [724, 374] width 16 height 16
click at [729, 536] on div "übernehmen" at bounding box center [756, 524] width 456 height 31
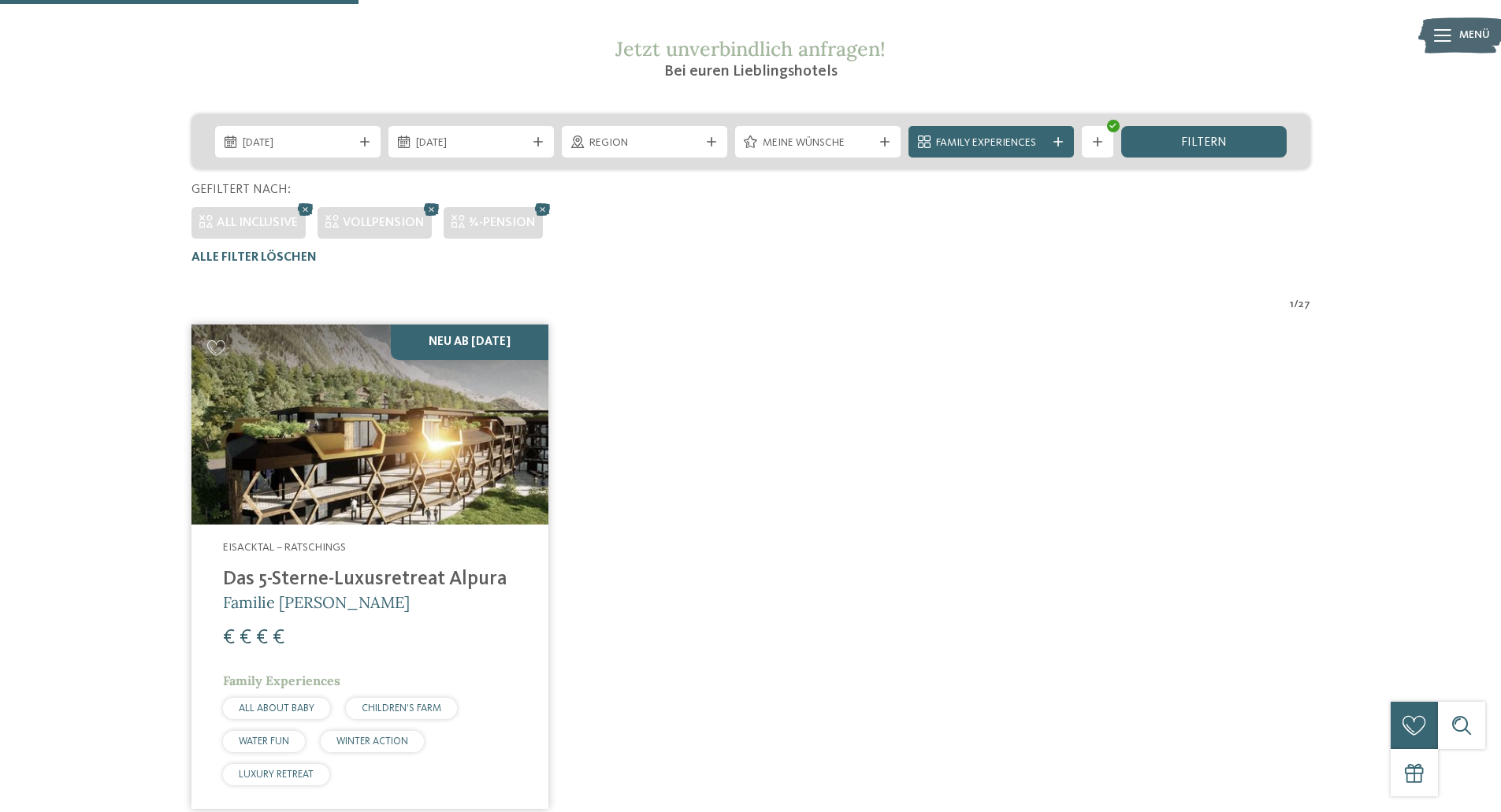
scroll to position [290, 0]
click at [512, 439] on img at bounding box center [370, 425] width 357 height 201
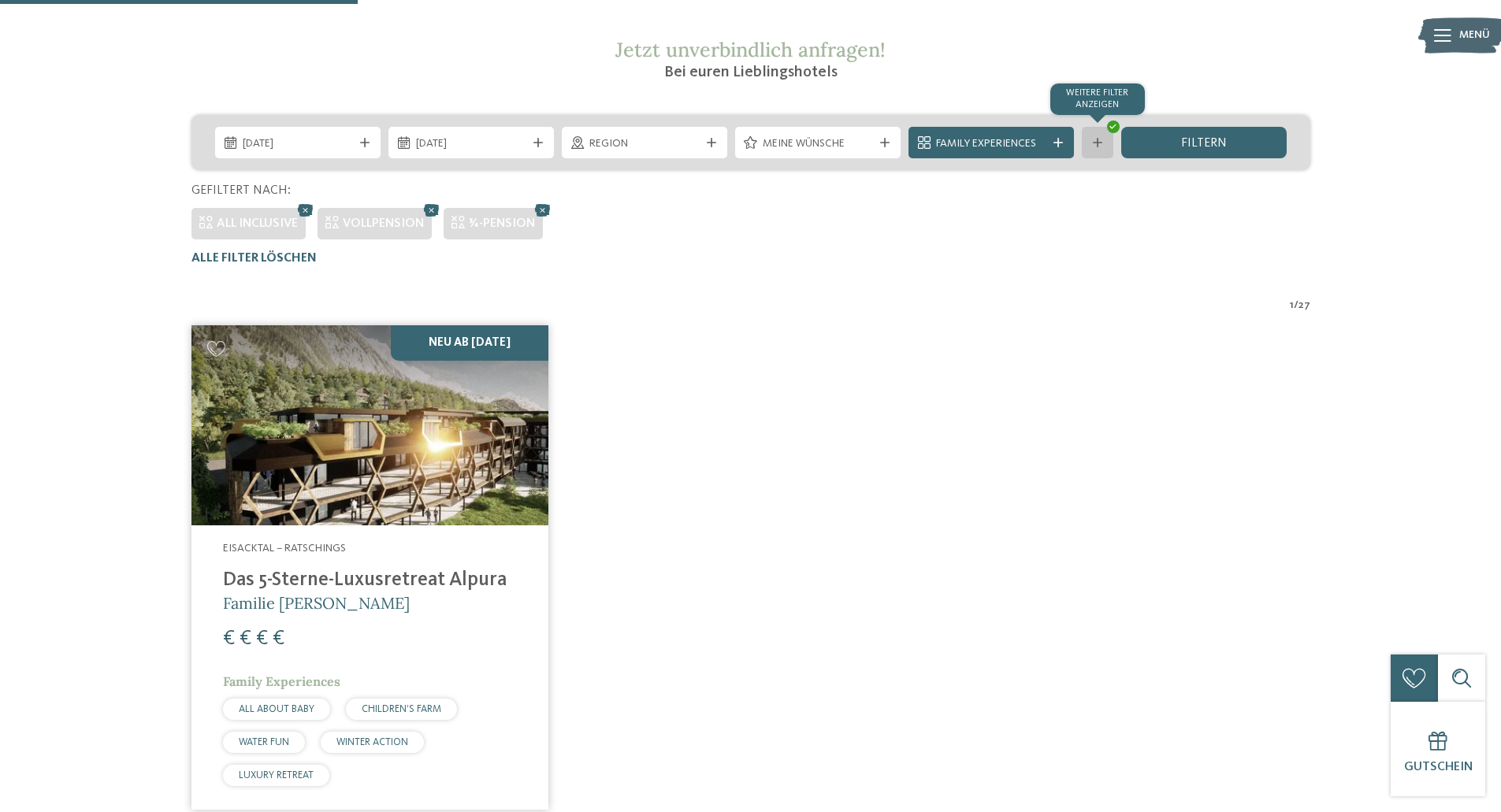
click at [1090, 144] on div at bounding box center [1097, 142] width 16 height 9
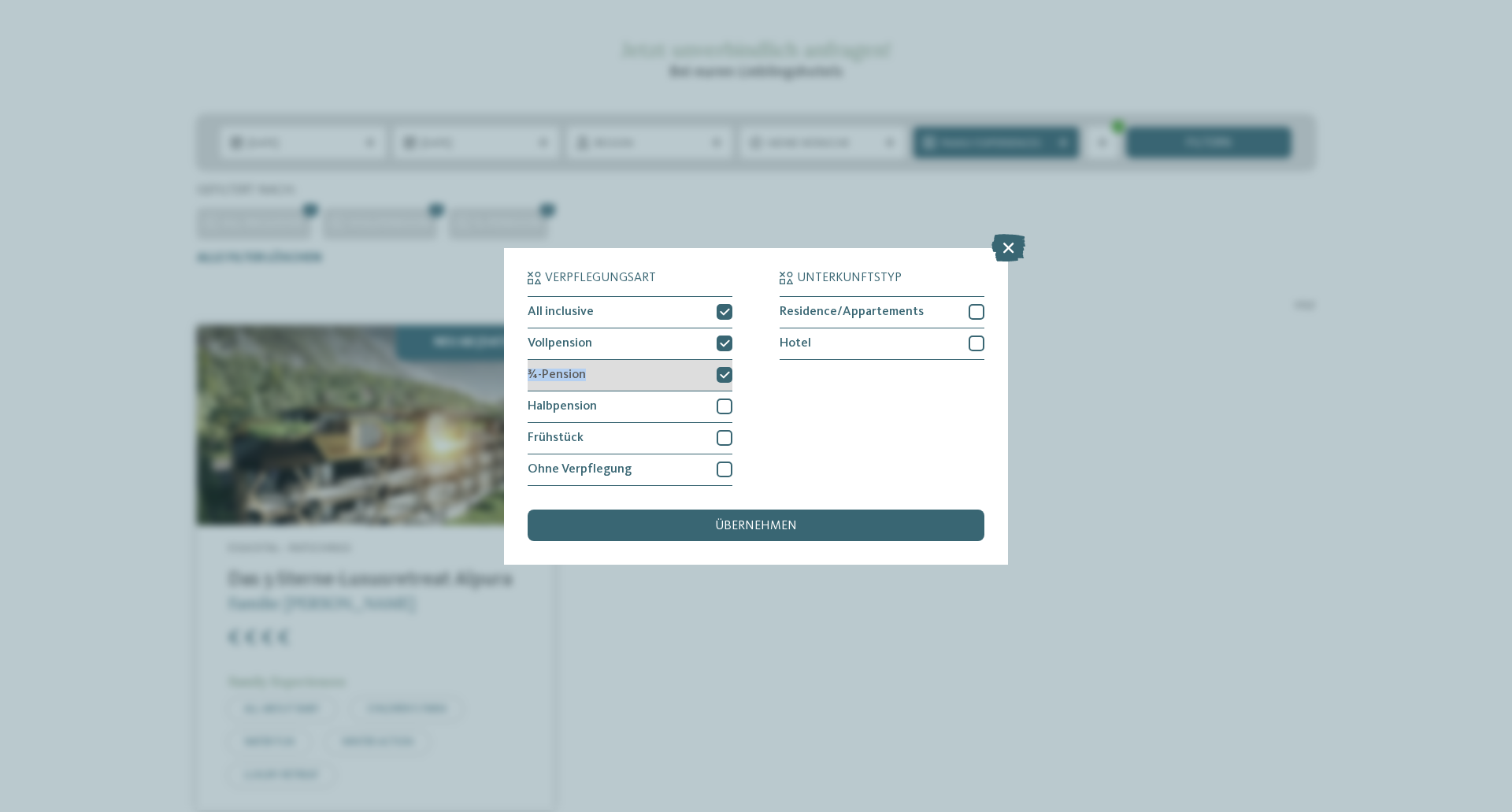
drag, startPoint x: 697, startPoint y: 337, endPoint x: 702, endPoint y: 367, distance: 30.4
click at [702, 367] on div "All inclusive Vollpension ¾-Pension Halbpension" at bounding box center [630, 390] width 205 height 190
click at [702, 367] on div "¾-Pension" at bounding box center [630, 375] width 205 height 31
click at [723, 345] on icon at bounding box center [724, 343] width 10 height 9
click at [734, 522] on span "übernehmen" at bounding box center [755, 525] width 82 height 12
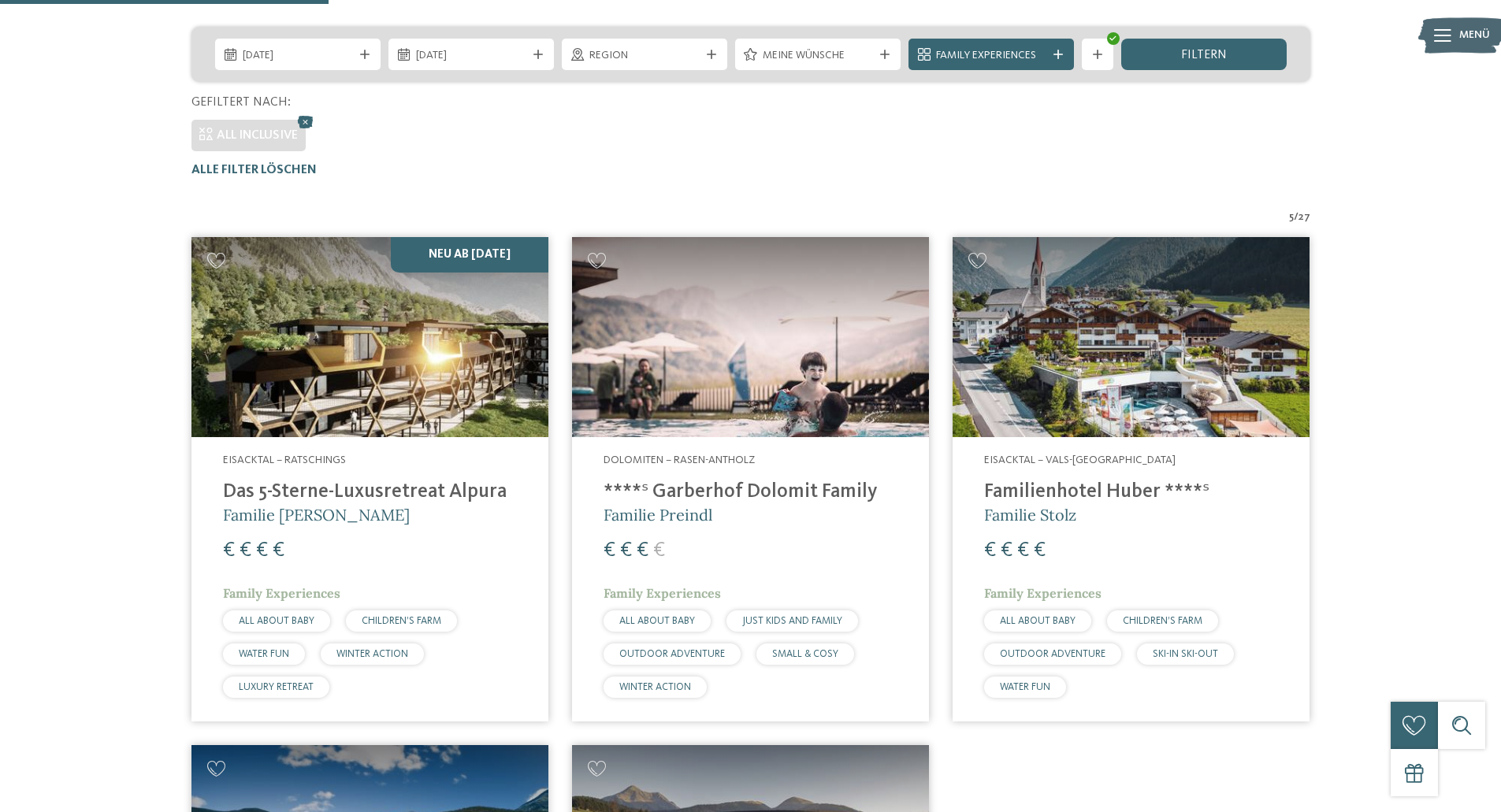
scroll to position [377, 0]
click at [1089, 59] on div "Weitere Filter anzeigen" at bounding box center [1097, 55] width 31 height 31
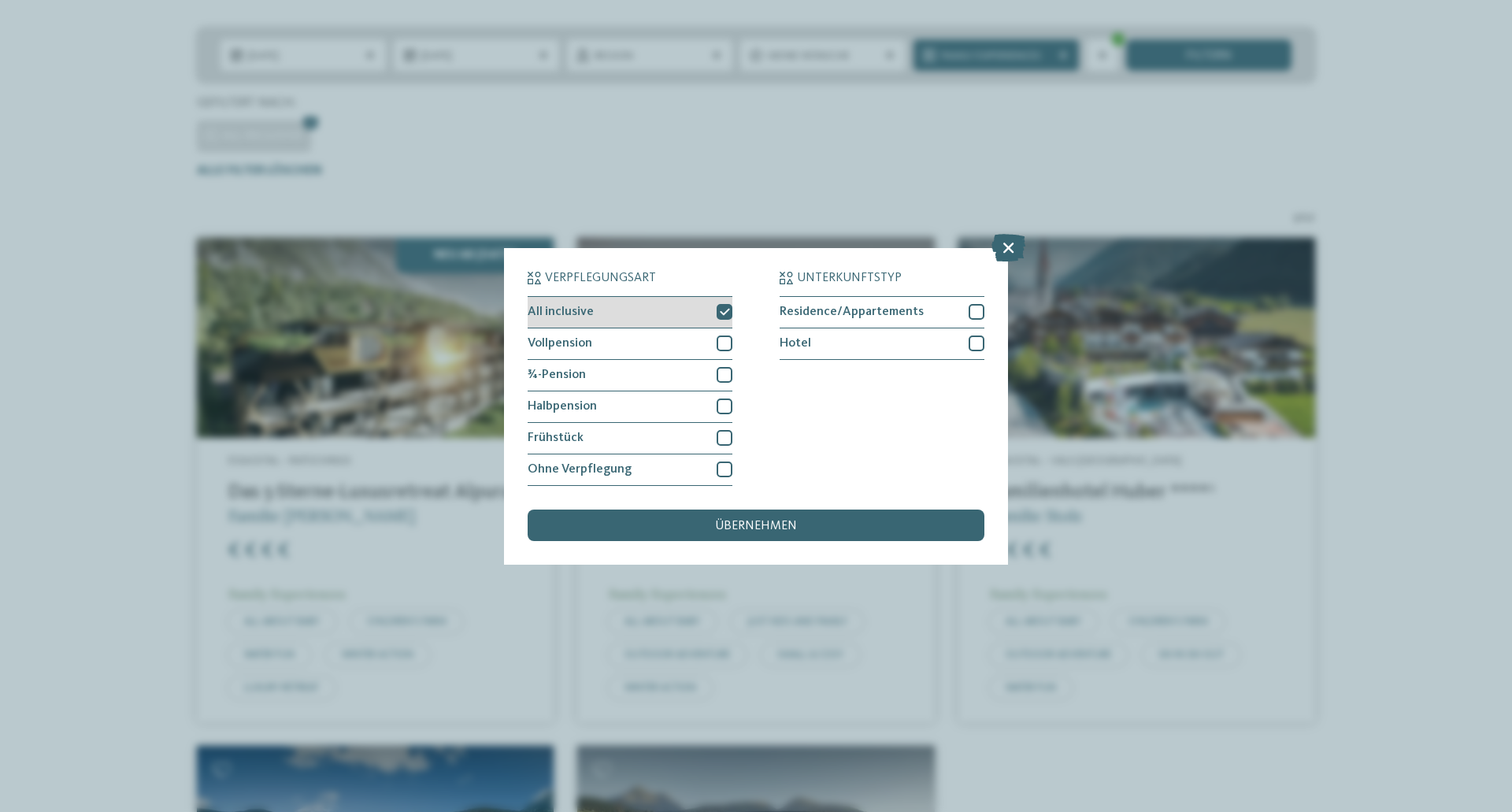
click at [709, 318] on div "All inclusive" at bounding box center [630, 312] width 205 height 31
click at [708, 345] on div "Vollpension" at bounding box center [630, 343] width 205 height 31
click at [698, 515] on div "übernehmen" at bounding box center [756, 524] width 456 height 31
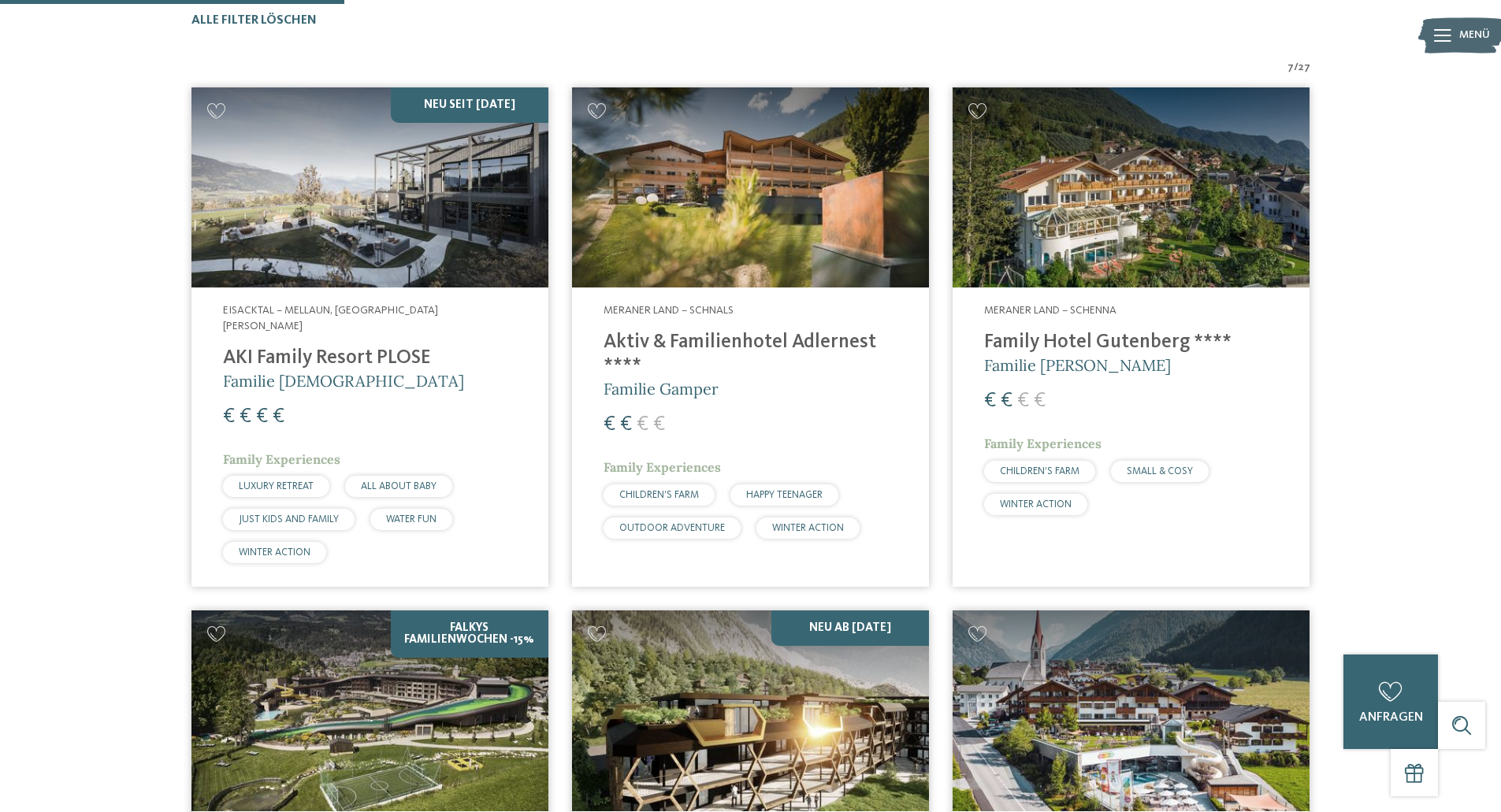
scroll to position [529, 0]
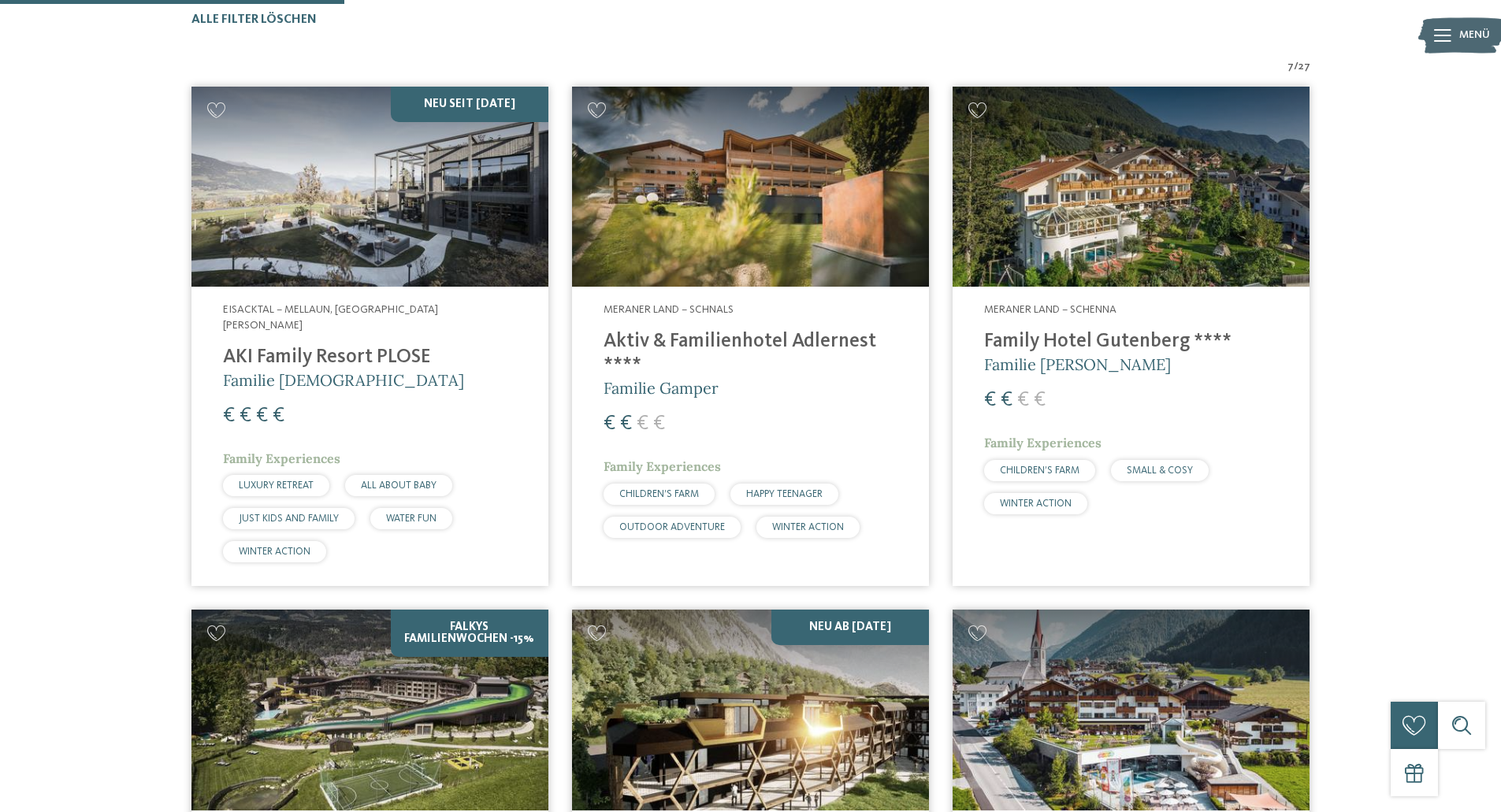
click at [684, 240] on img at bounding box center [750, 187] width 357 height 201
click at [1051, 204] on img at bounding box center [1131, 187] width 357 height 201
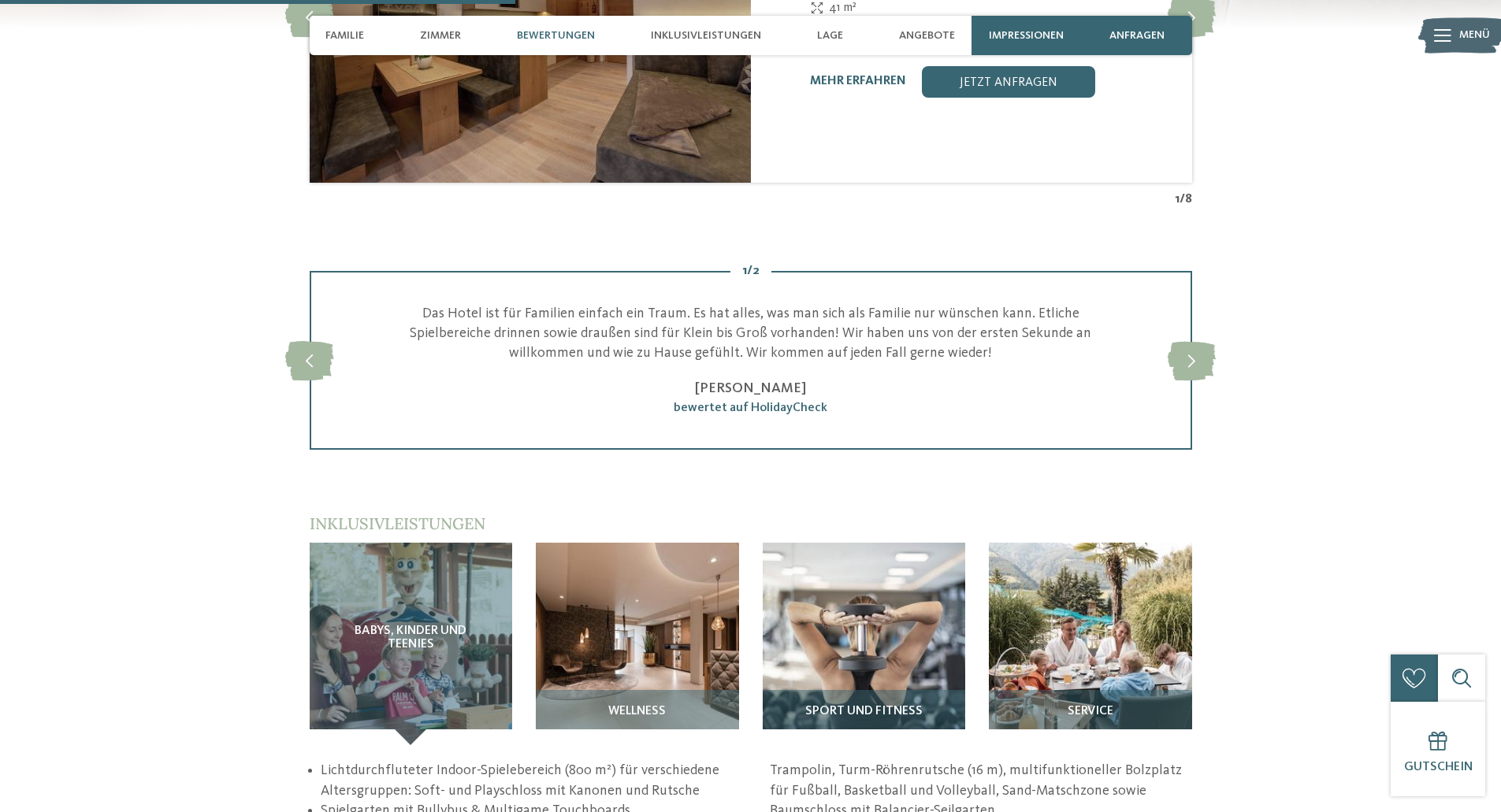
scroll to position [1789, 0]
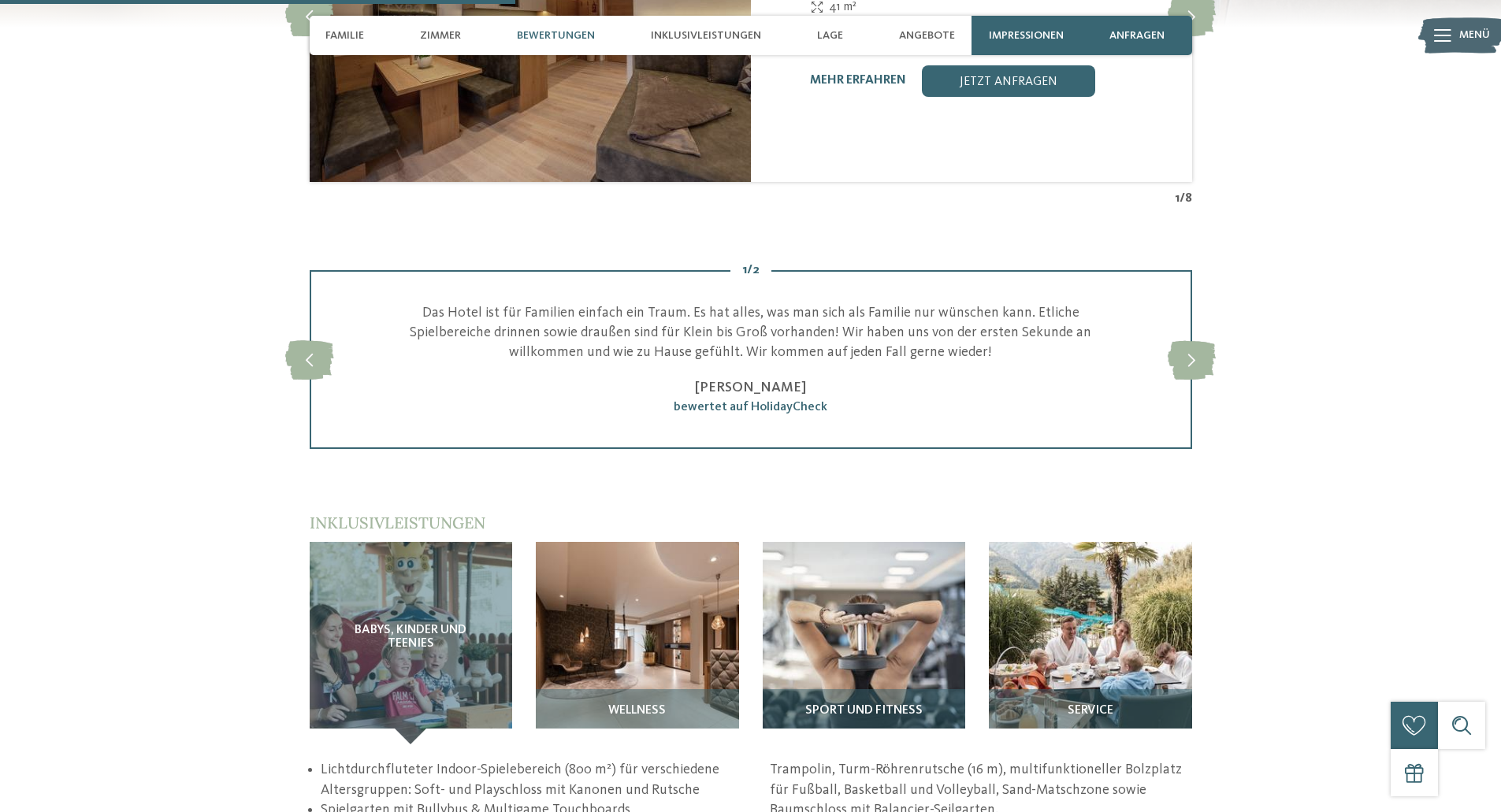
click at [825, 331] on p "Das Hotel ist für Familien einfach ein Traum. Es hat alles, was man sich als Fa…" at bounding box center [750, 333] width 722 height 59
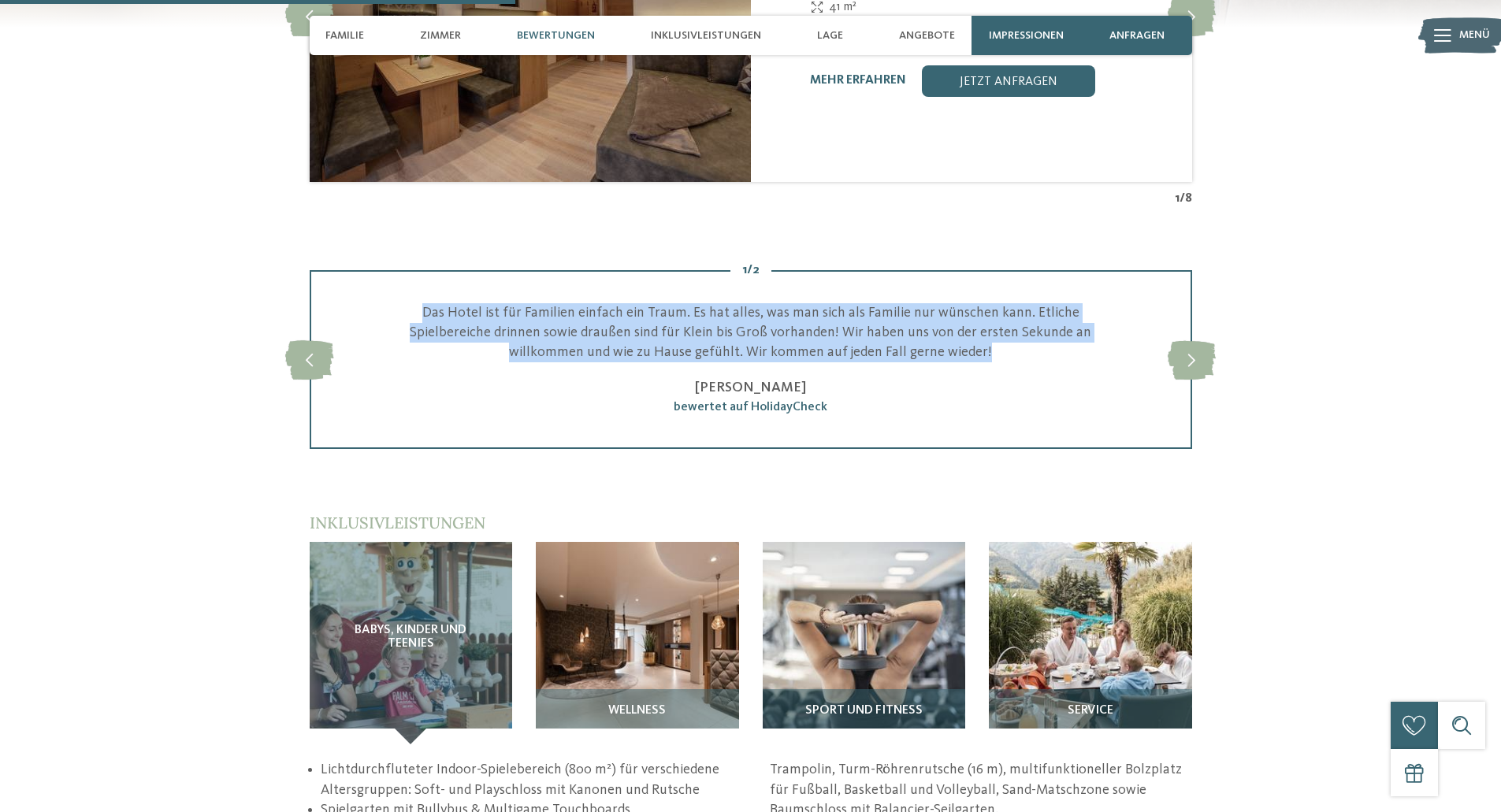
click at [825, 331] on p "Das Hotel ist für Familien einfach ein Traum. Es hat alles, was man sich als Fa…" at bounding box center [750, 333] width 722 height 59
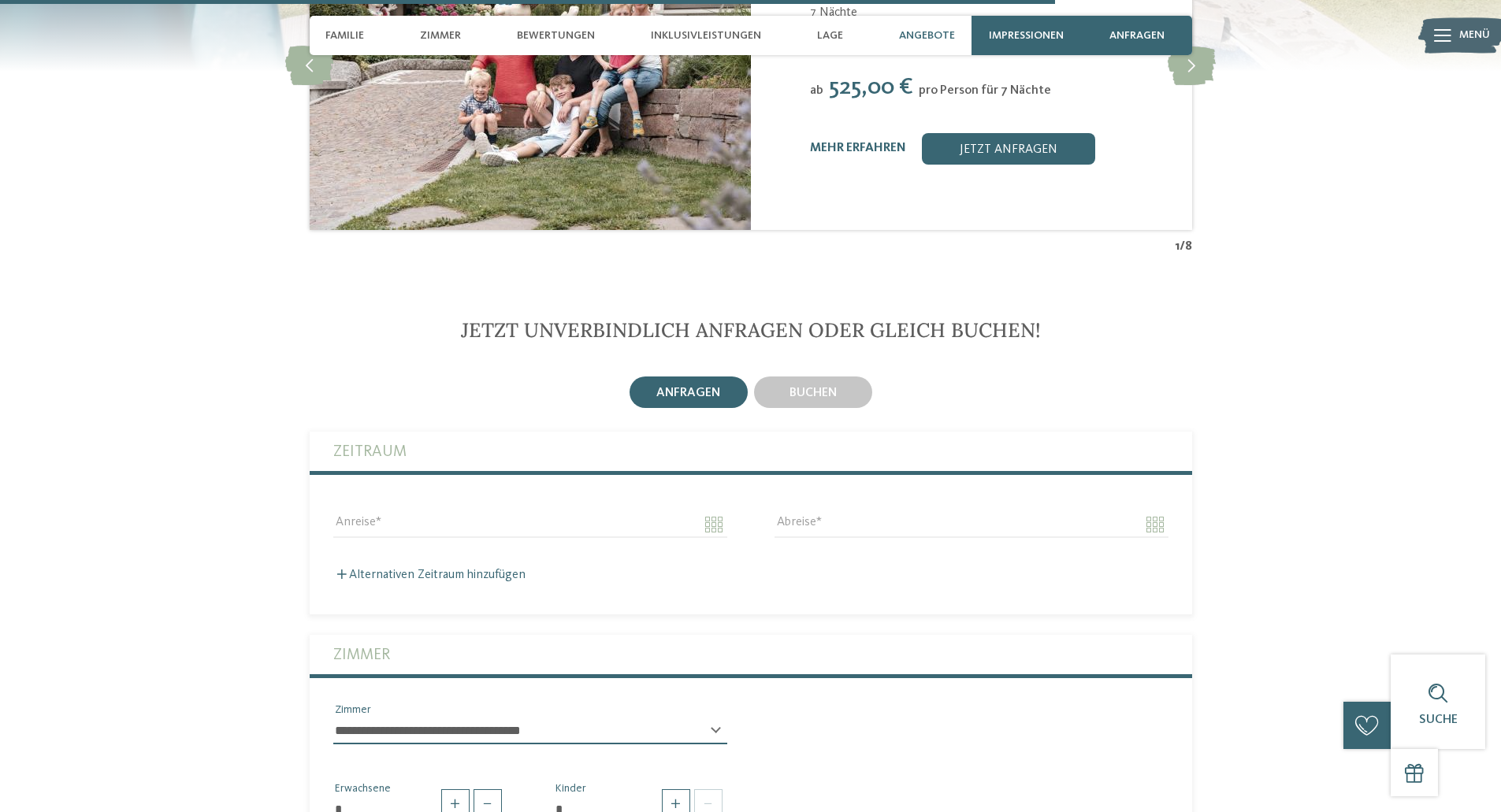
scroll to position [3665, 0]
click at [854, 375] on div "buchen" at bounding box center [812, 390] width 118 height 31
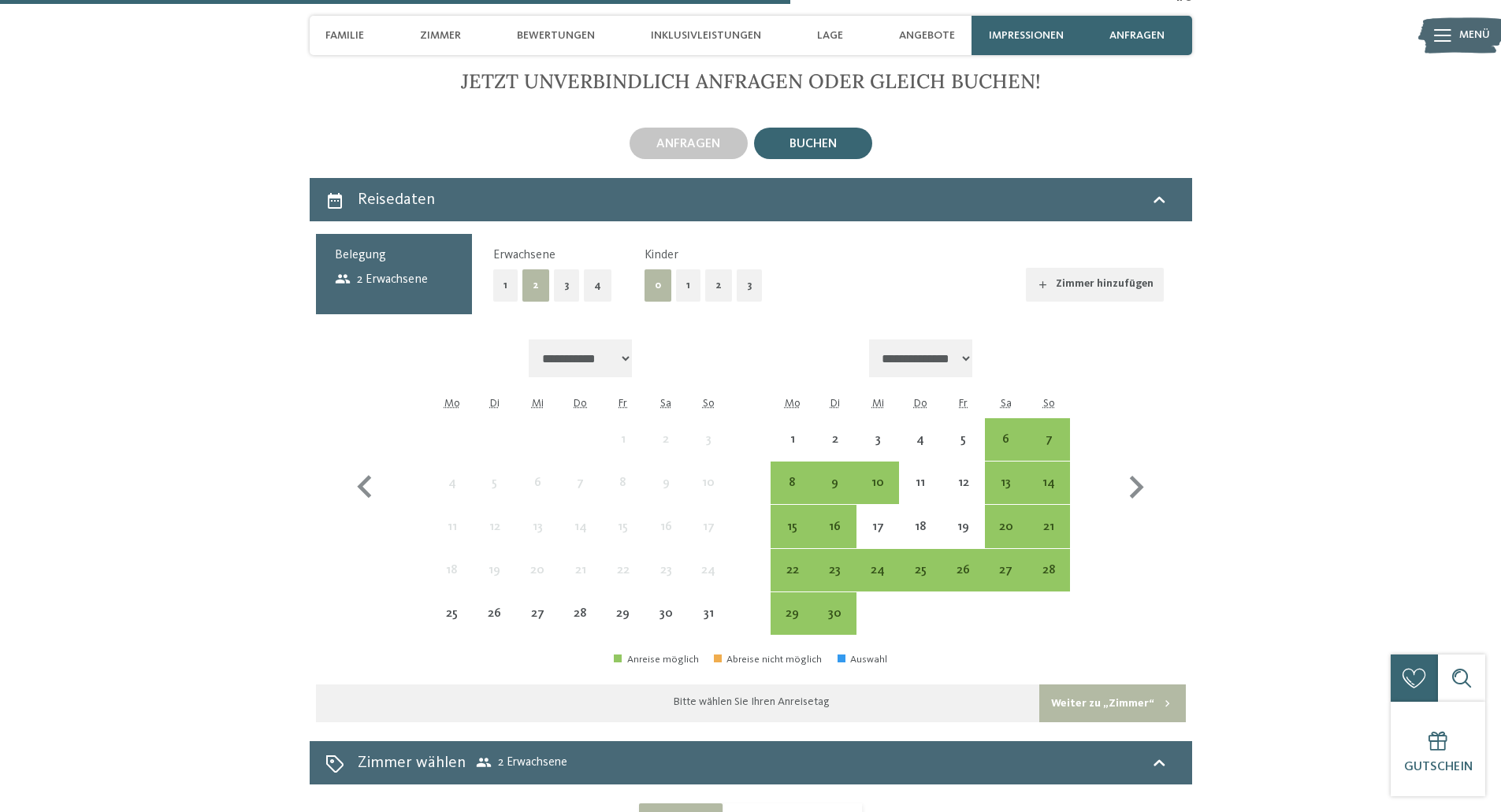
scroll to position [3916, 0]
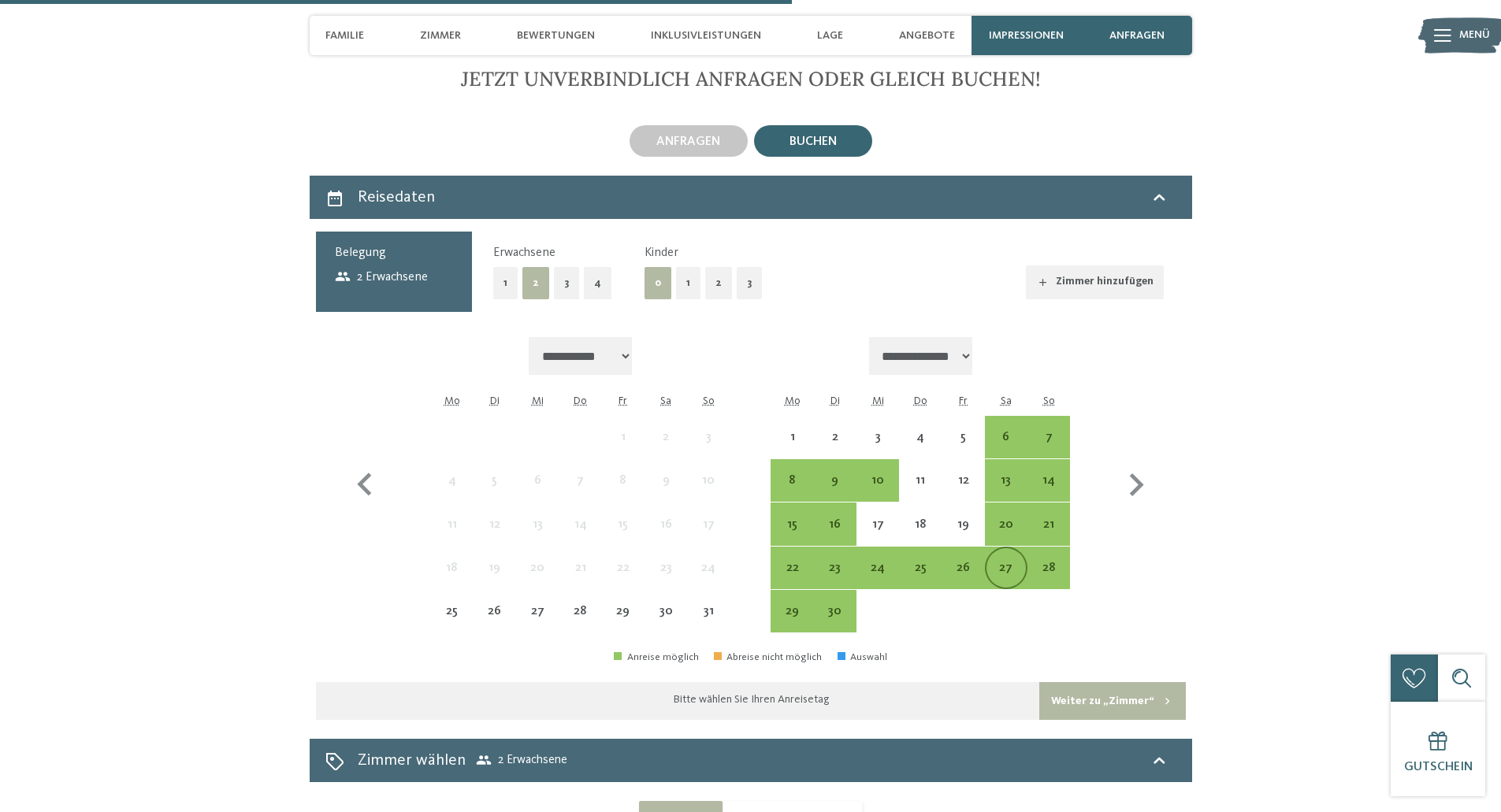
click at [992, 562] on div "27" at bounding box center [1007, 582] width 40 height 40
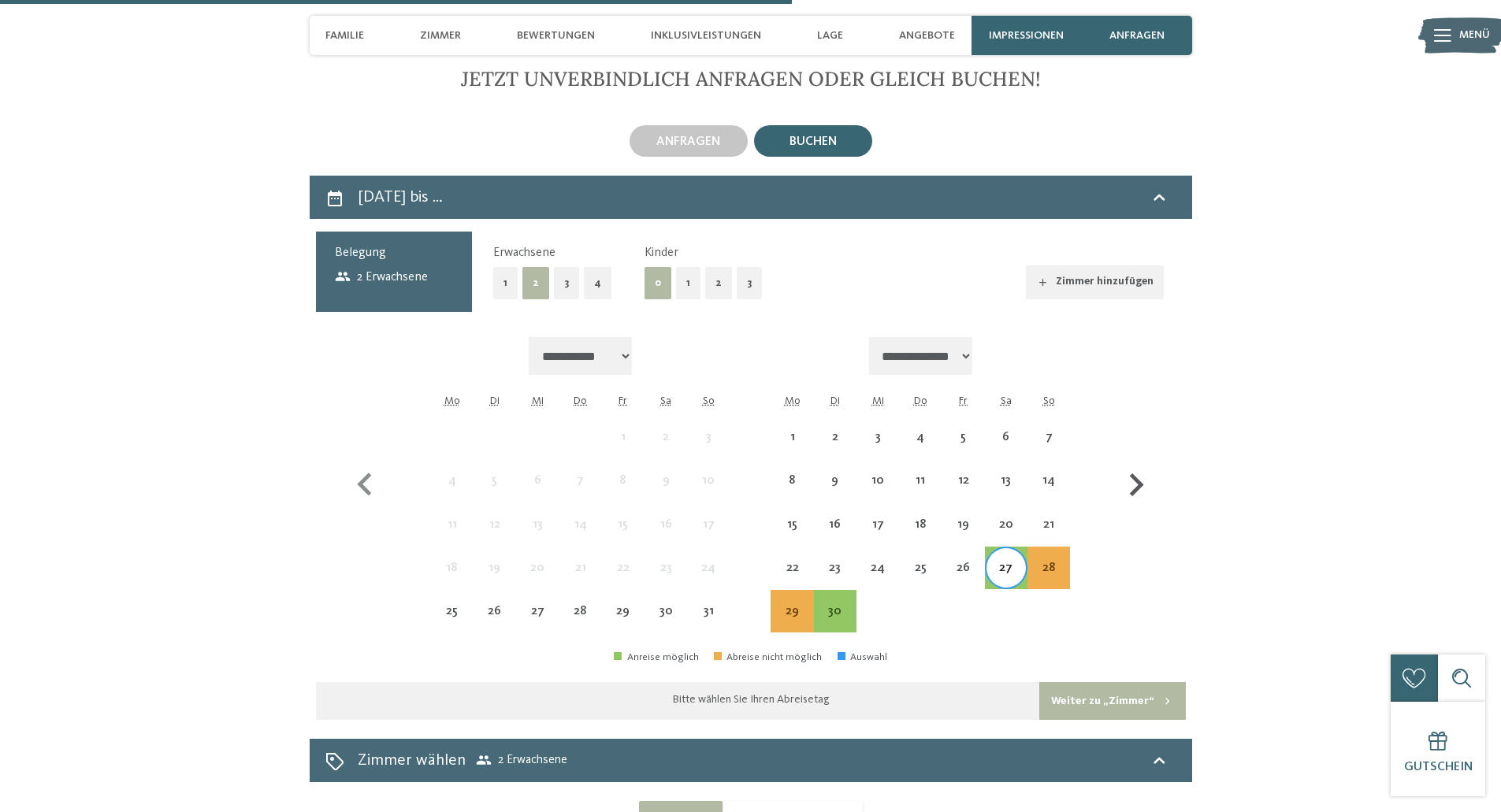
click at [1142, 473] on icon "button" at bounding box center [1137, 485] width 14 height 23
select select "**********"
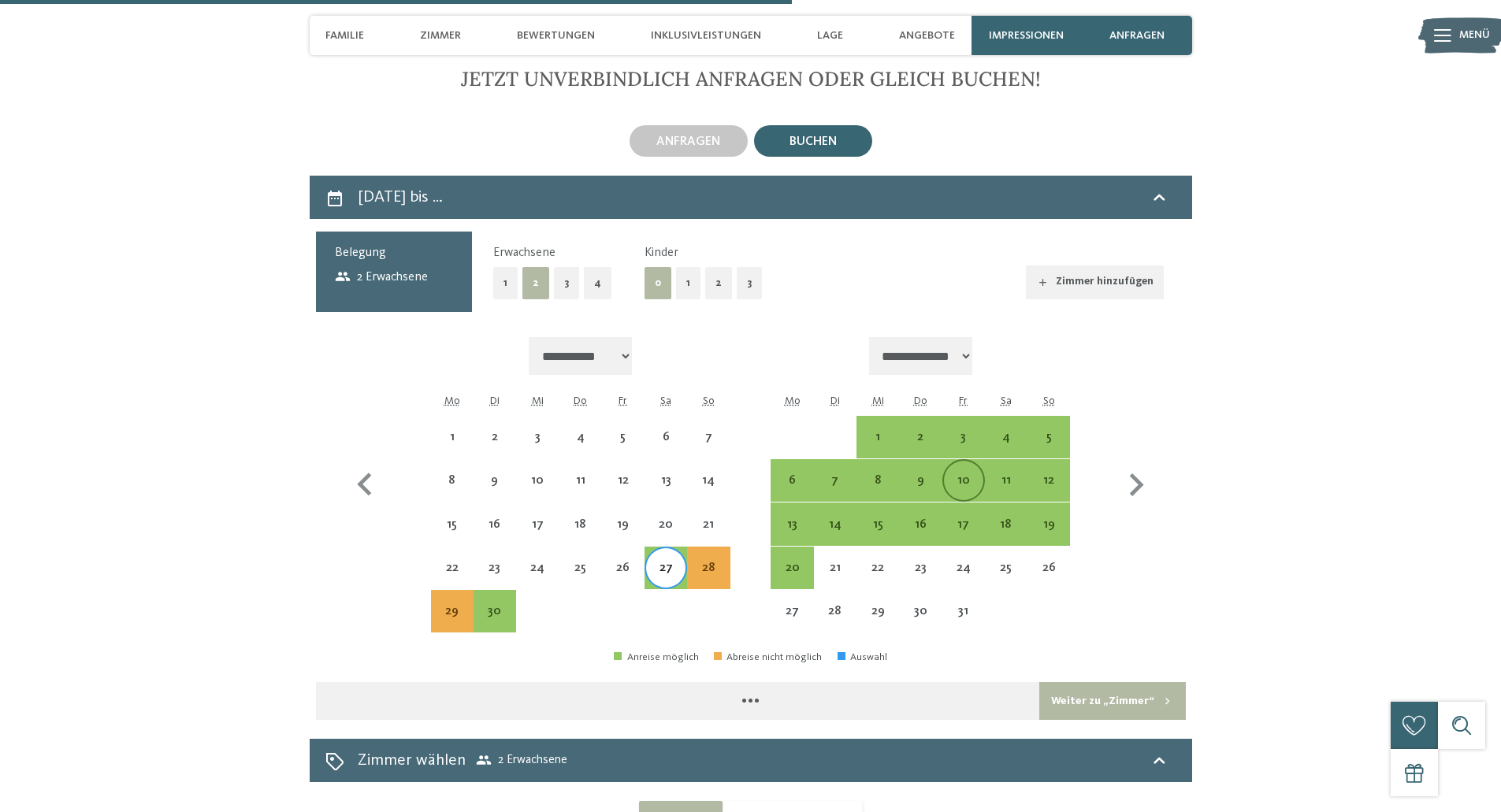
select select "**********"
click at [1009, 431] on div "4" at bounding box center [1007, 451] width 40 height 40
select select "**********"
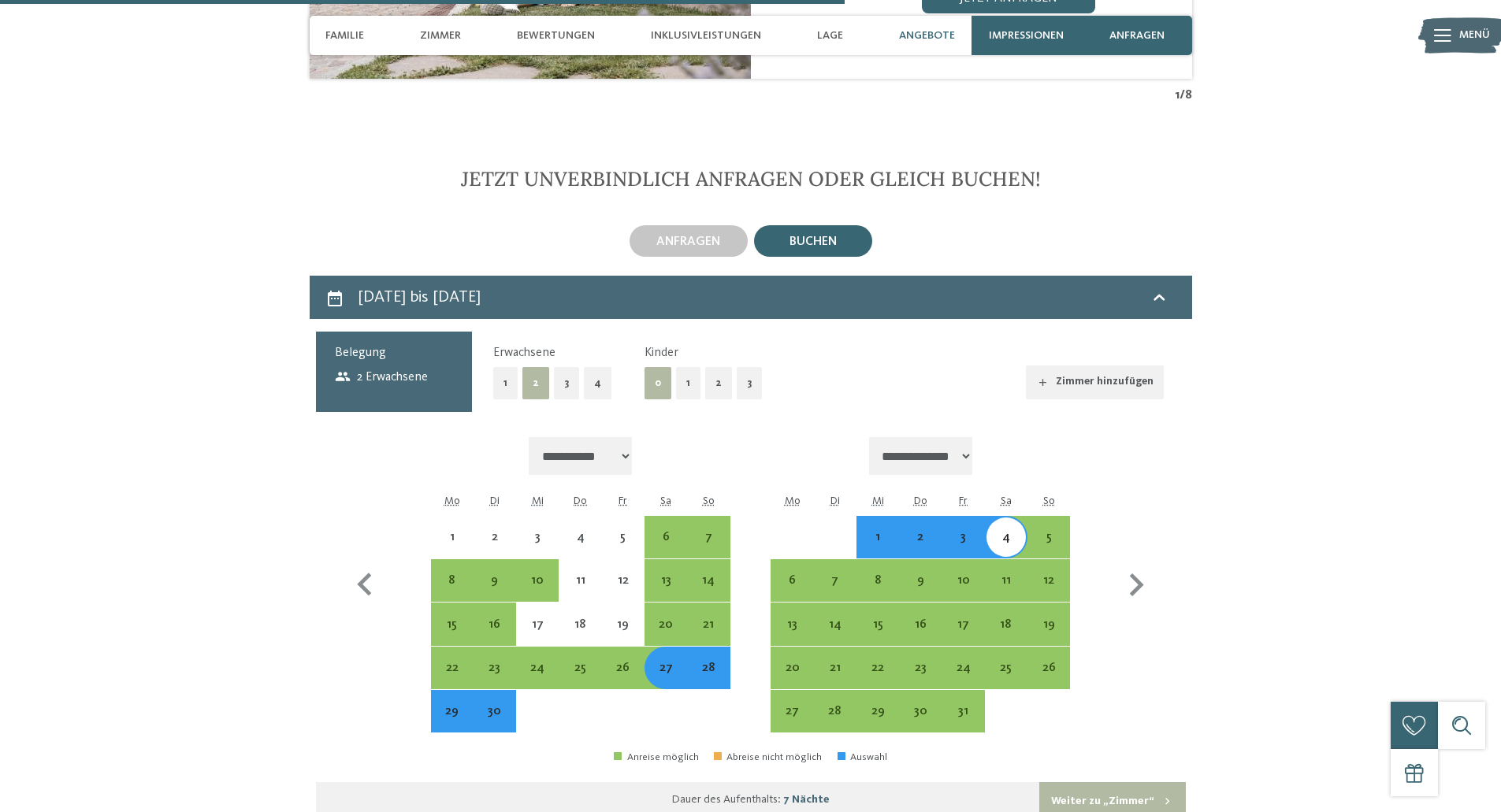
scroll to position [3815, 0]
click at [424, 370] on span "2 Erwachsene" at bounding box center [381, 378] width 93 height 17
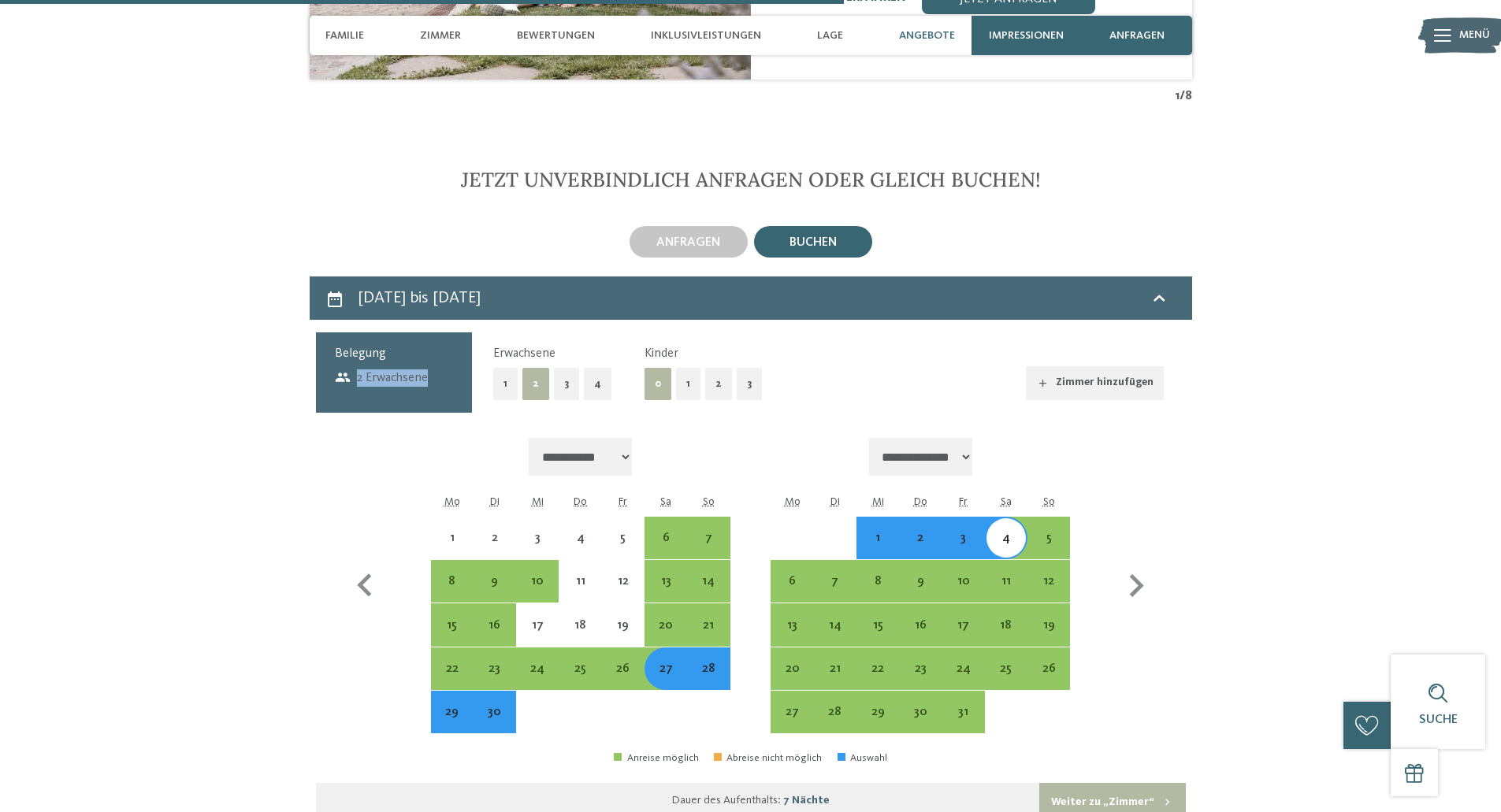
click at [424, 370] on span "2 Erwachsene" at bounding box center [381, 378] width 93 height 17
click at [706, 368] on button "2" at bounding box center [719, 384] width 26 height 32
select select "**********"
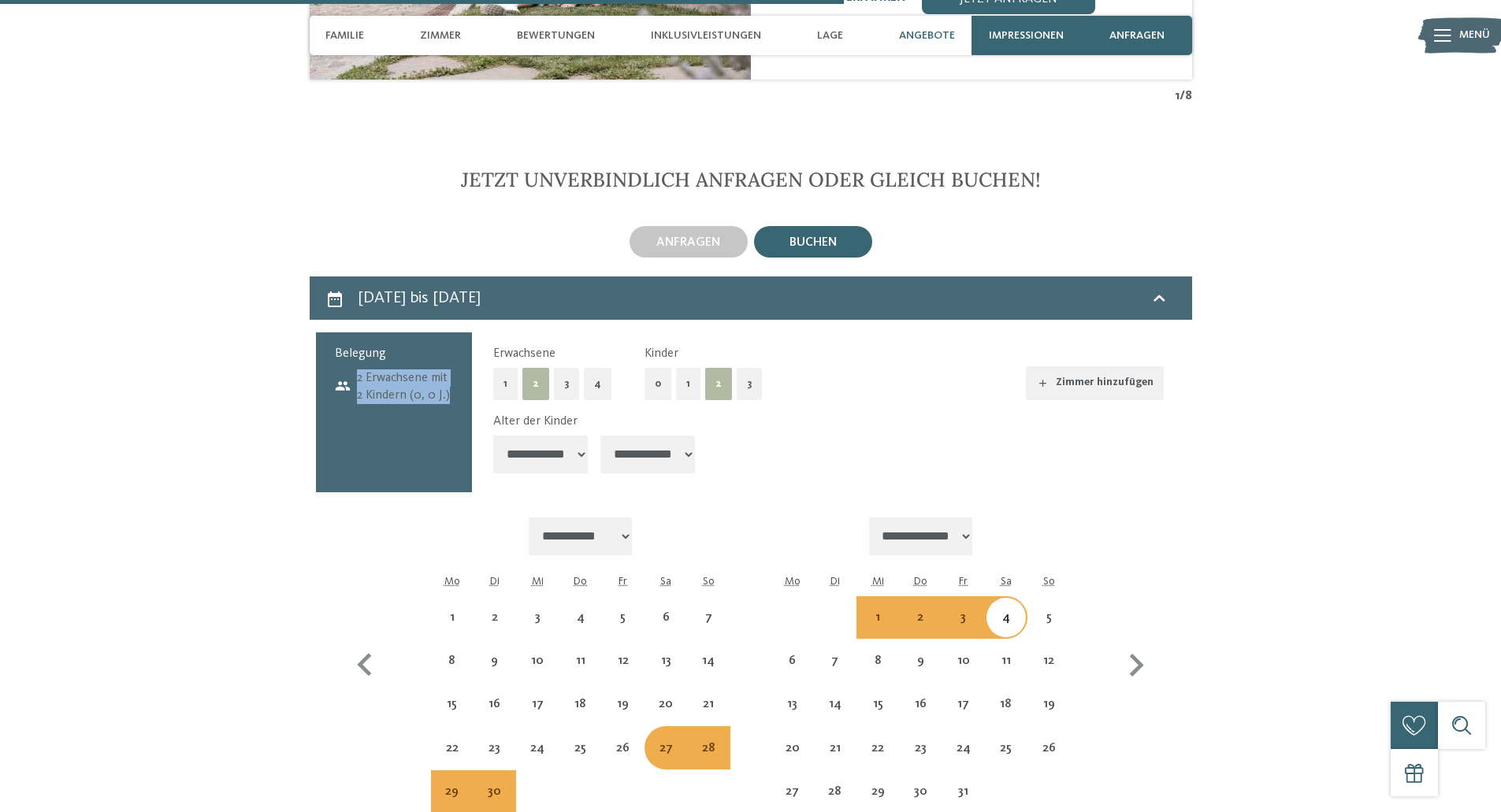
select select "**********"
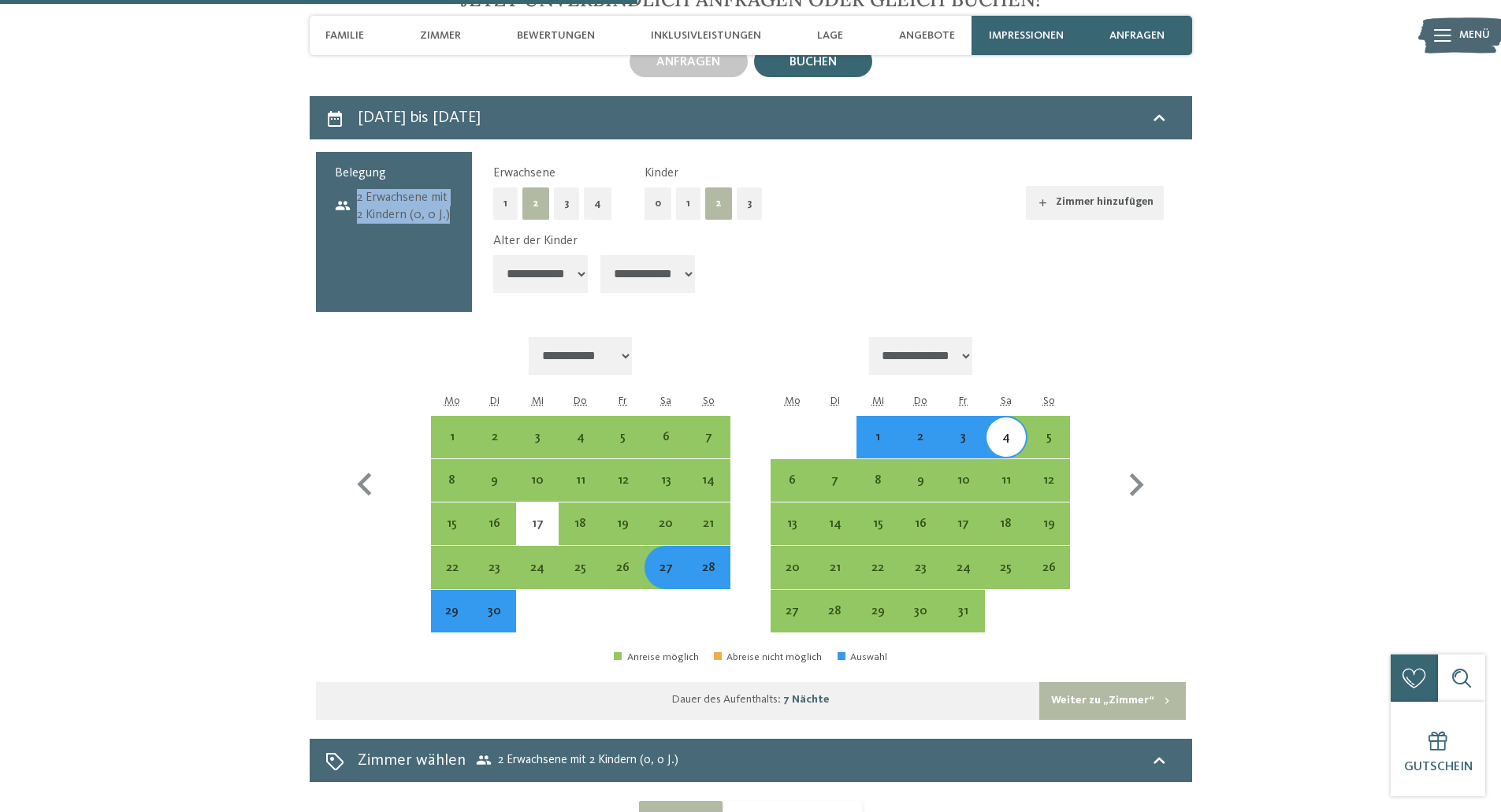
scroll to position [3996, 0]
click at [1091, 687] on button "Weiter zu „Zimmer“" at bounding box center [1112, 701] width 146 height 38
select select "**********"
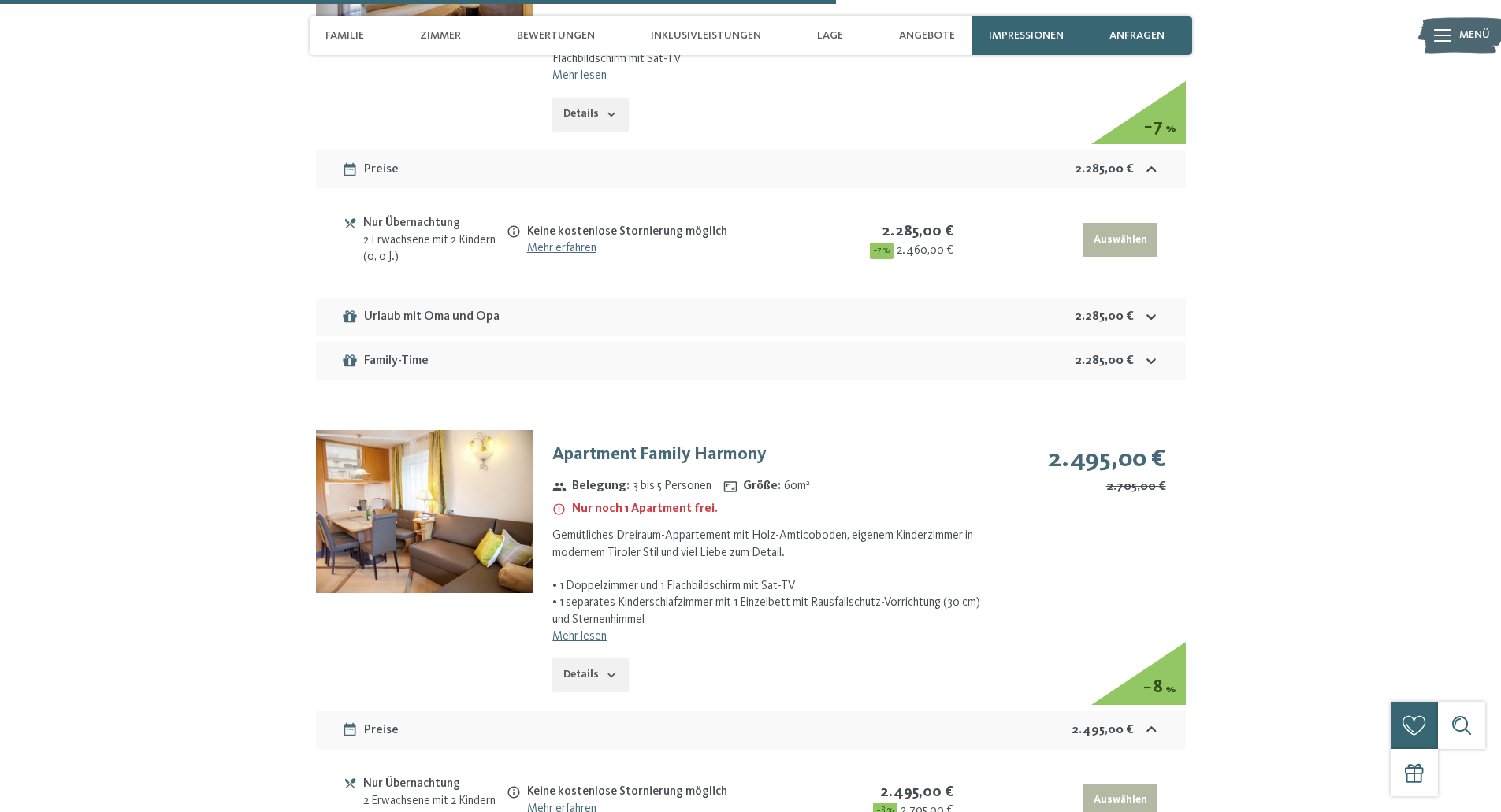
scroll to position [4917, 0]
click at [600, 657] on button "Details" at bounding box center [591, 674] width 75 height 35
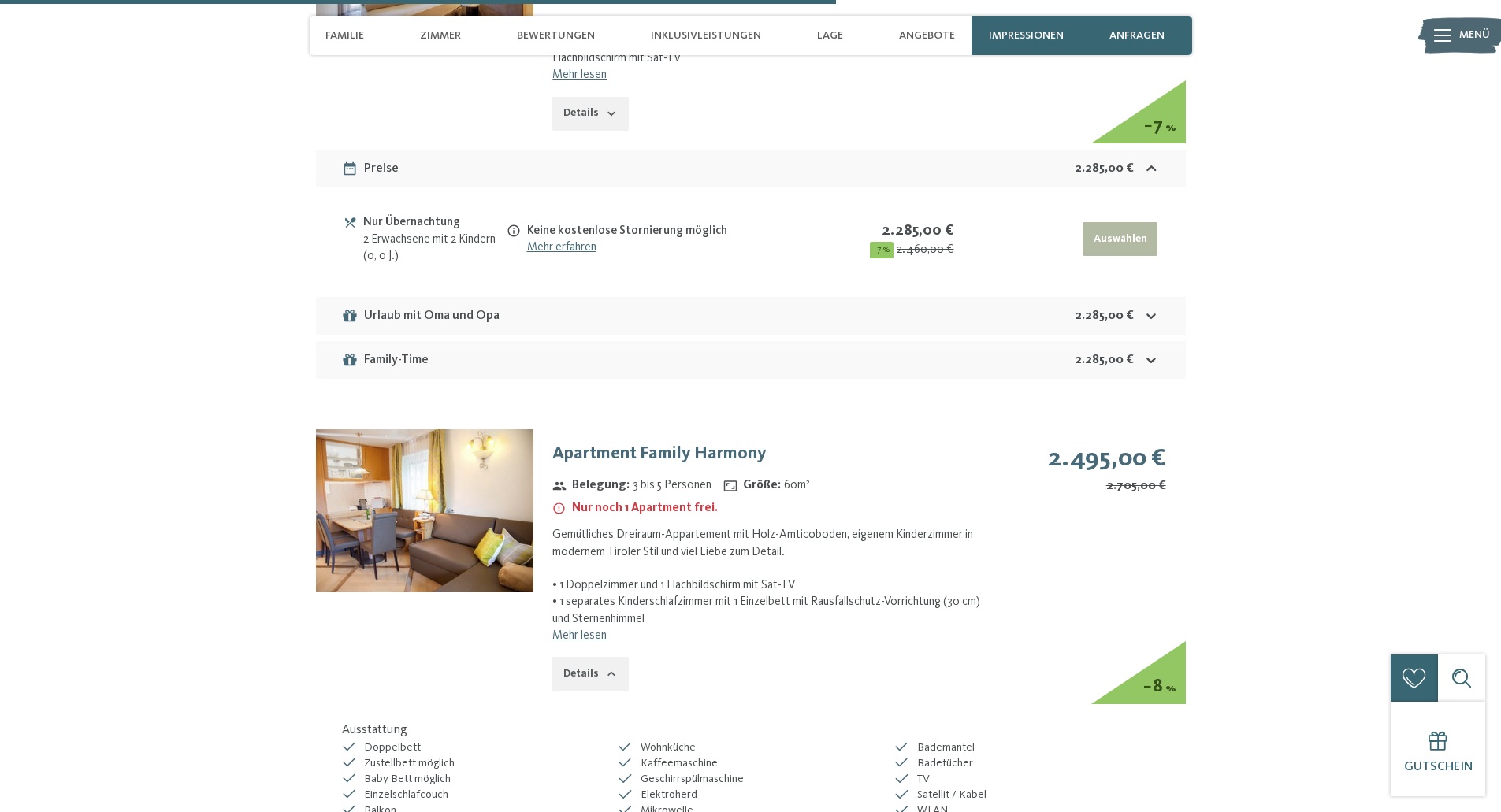
click at [586, 629] on link "Mehr lesen" at bounding box center [580, 635] width 55 height 12
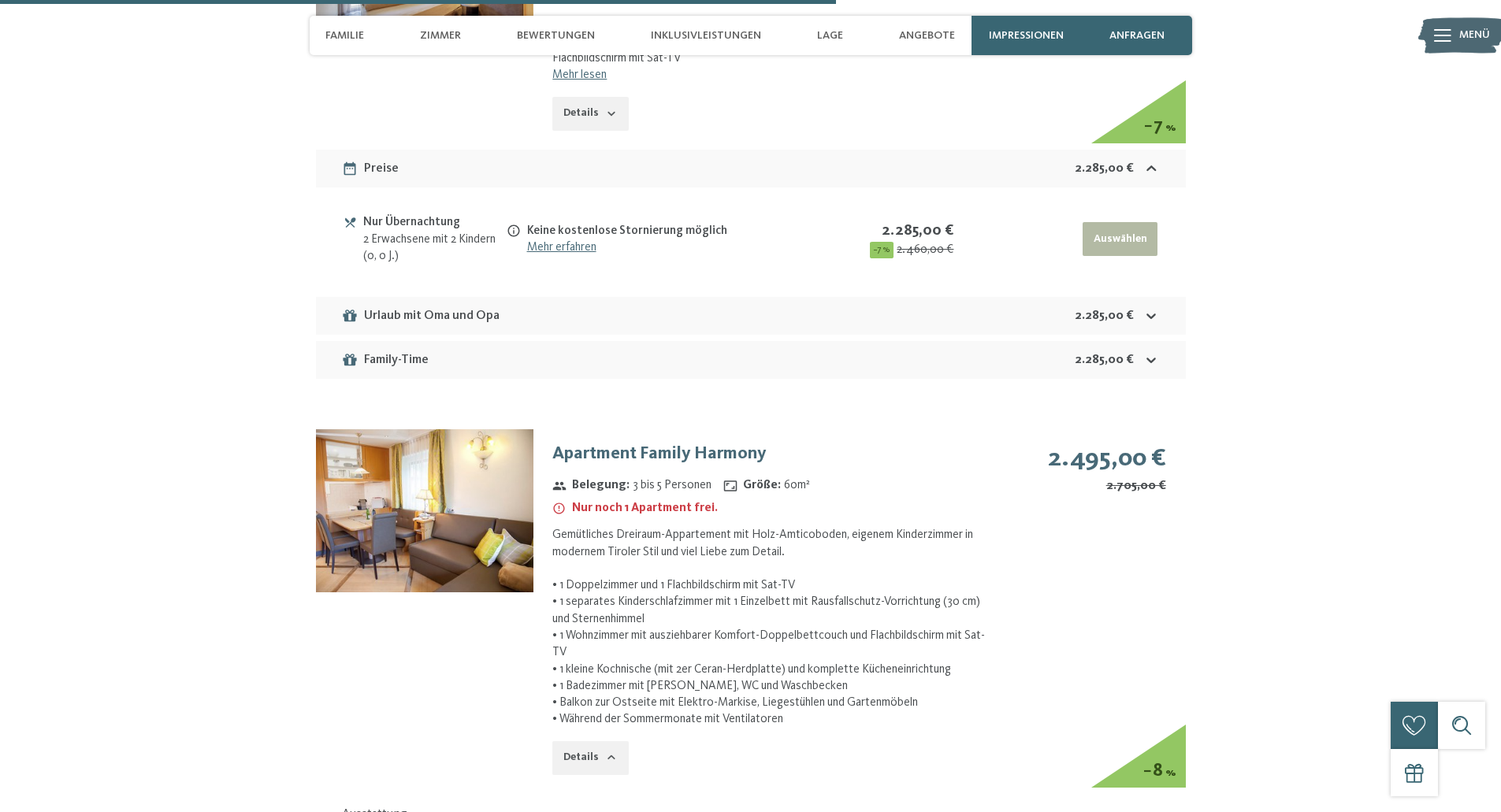
click at [586, 588] on div "Gemütliches Dreiraum-Appartement mit Holz-Amticoboden, eigenem Kinderzimmer in …" at bounding box center [772, 627] width 438 height 201
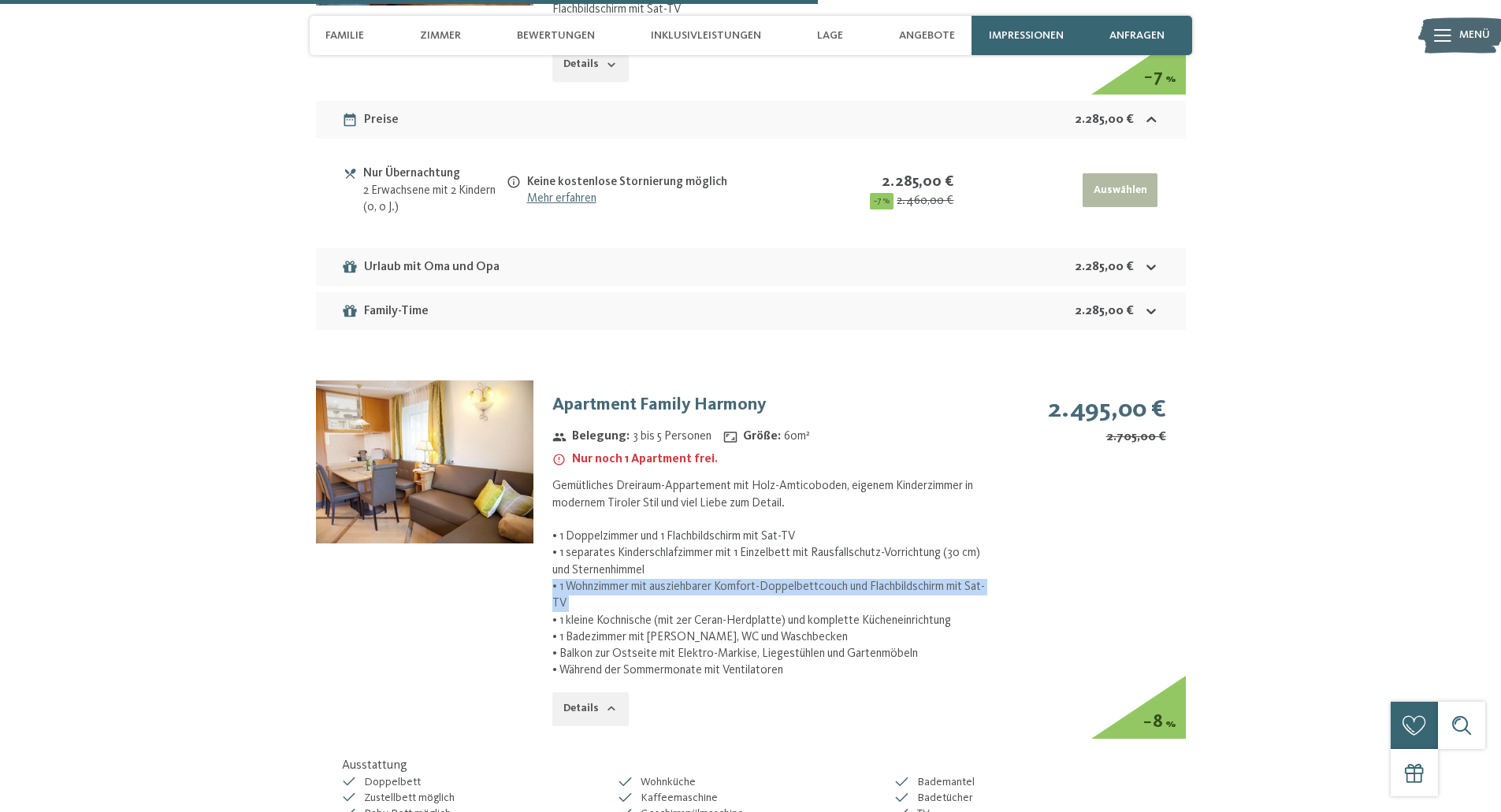
scroll to position [4968, 0]
click at [612, 691] on button "Details" at bounding box center [591, 708] width 75 height 35
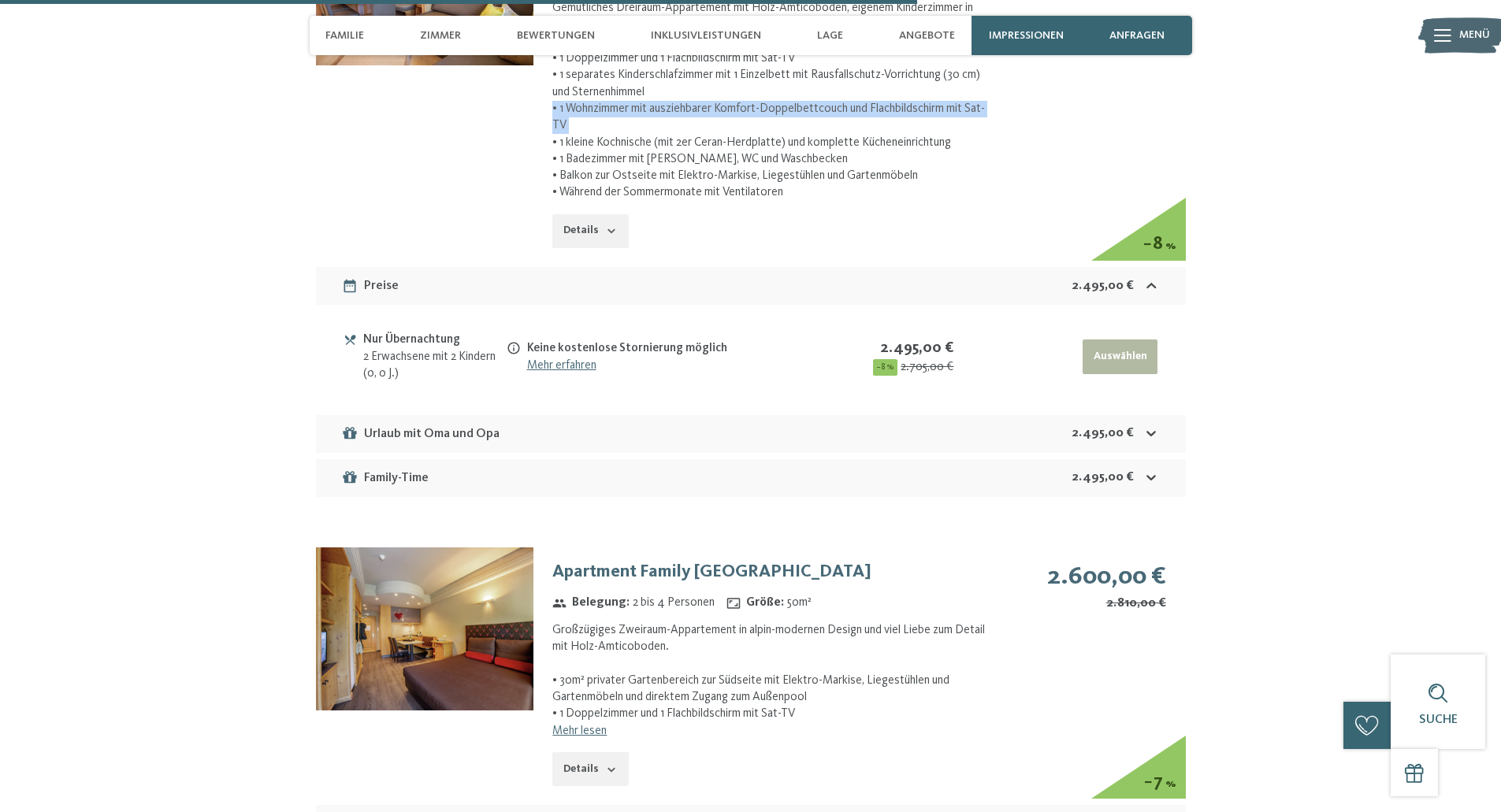
scroll to position [5444, 0]
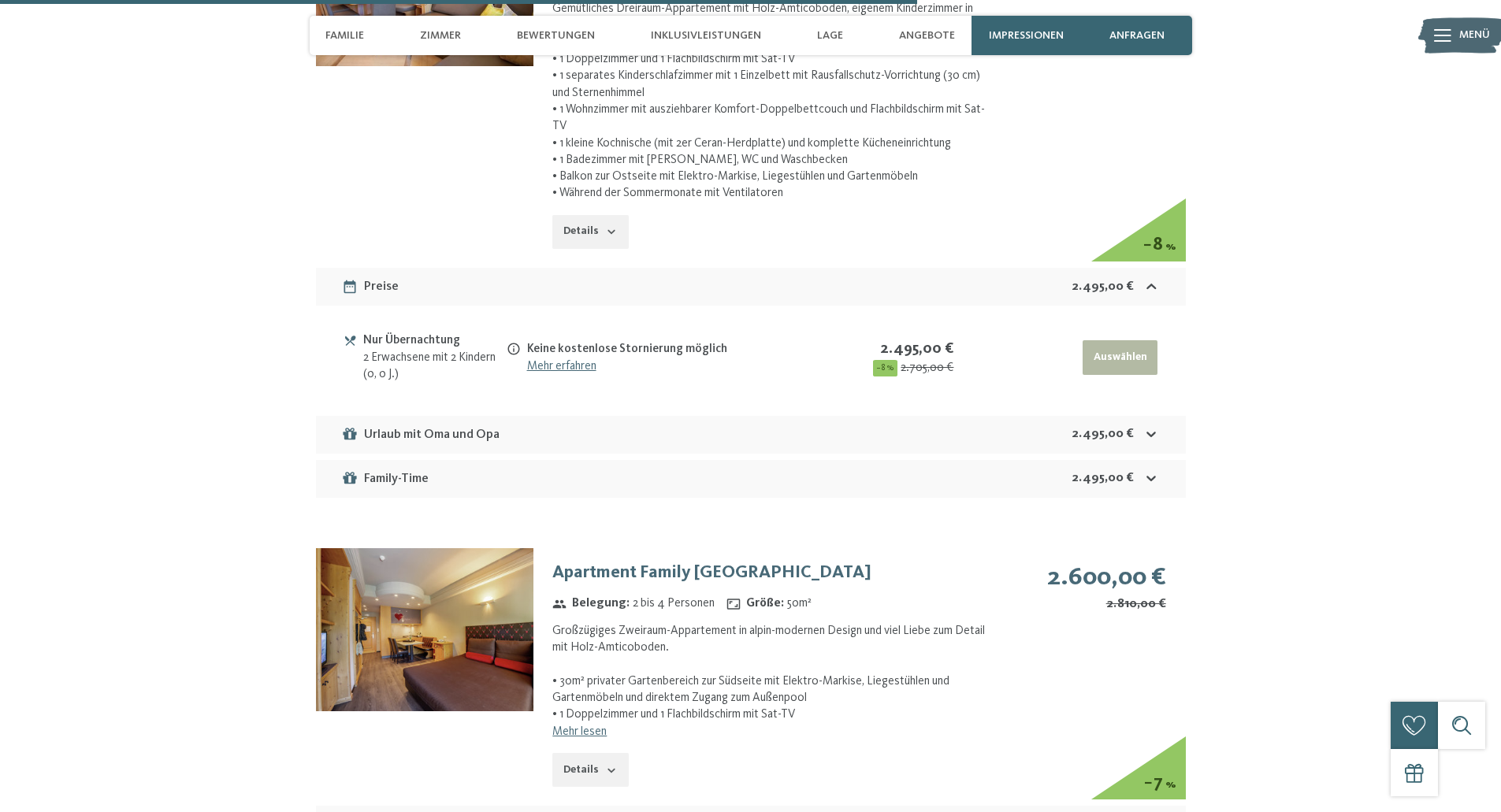
click at [590, 623] on div "Großzügiges Zweiraum-Appartement in alpin-modernen Design und viel Liebe zum De…" at bounding box center [772, 673] width 438 height 101
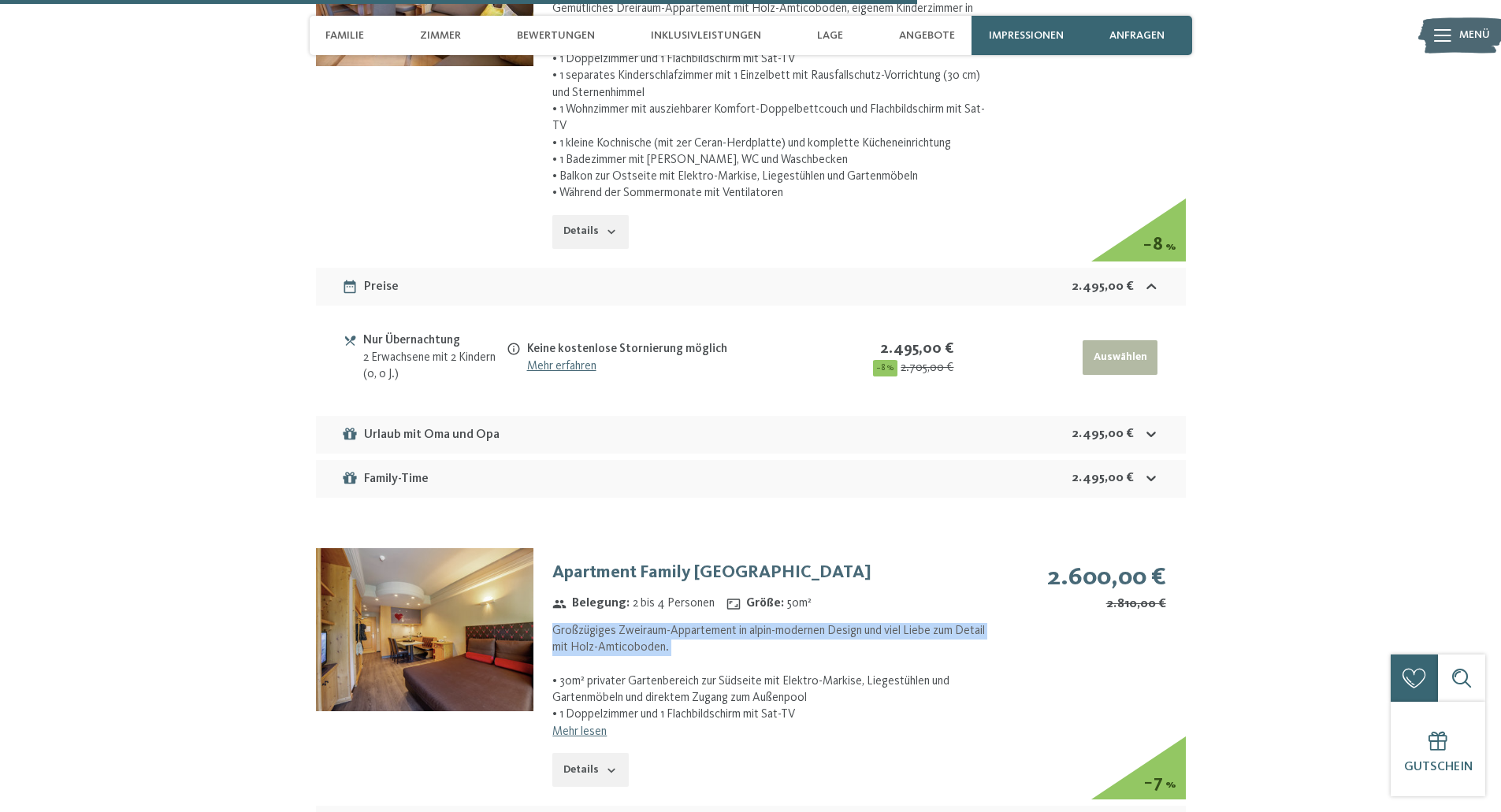
click at [589, 754] on button "Details" at bounding box center [591, 771] width 75 height 35
click at [588, 725] on link "Mehr lesen" at bounding box center [580, 731] width 55 height 12
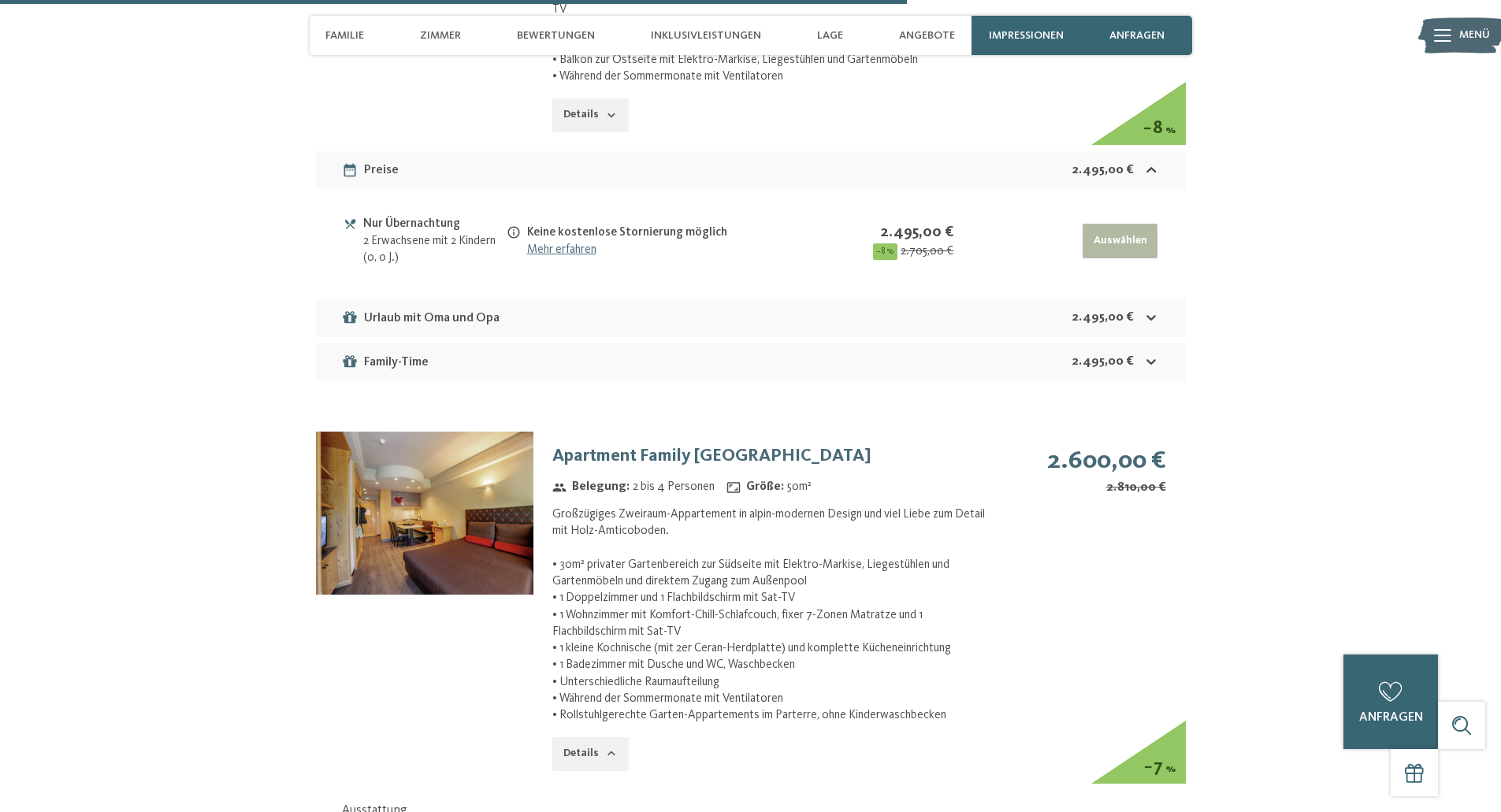
scroll to position [5563, 0]
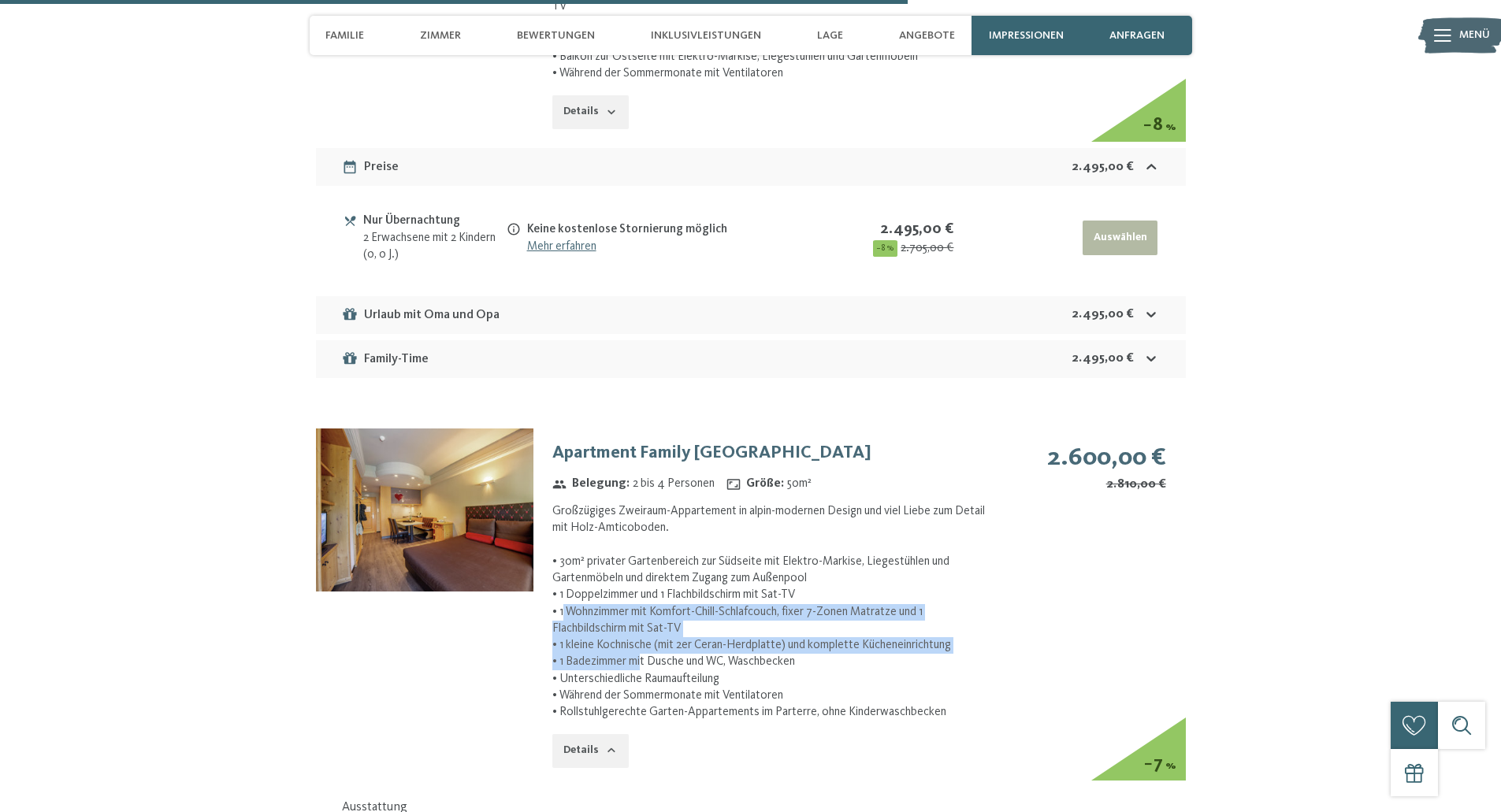
drag, startPoint x: 563, startPoint y: 572, endPoint x: 643, endPoint y: 614, distance: 90.4
click at [643, 614] on div "Großzügiges Zweiraum-Appartement in alpin-modernen Design und viel Liebe zum De…" at bounding box center [772, 612] width 438 height 218
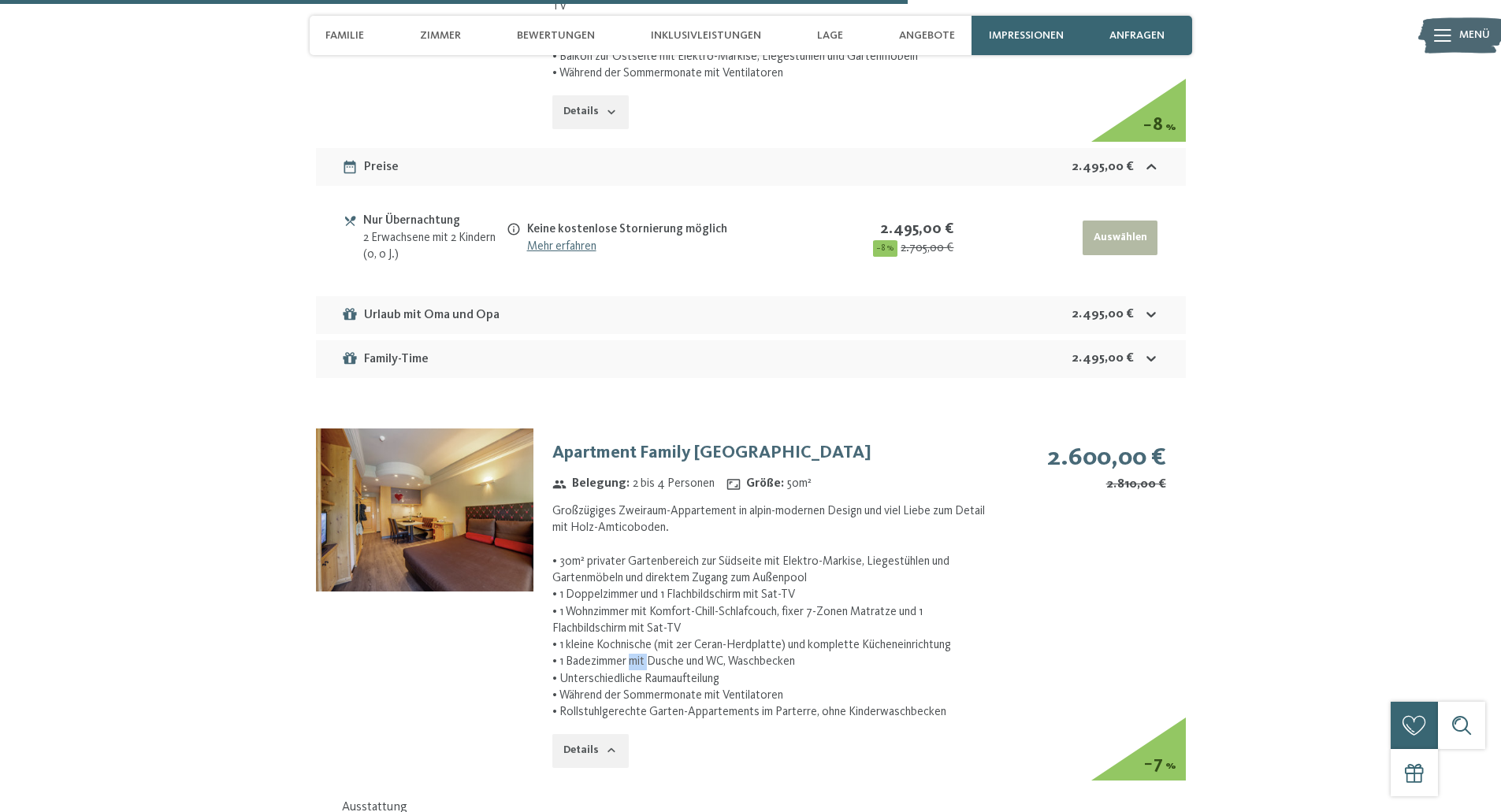
click at [643, 614] on div "Großzügiges Zweiraum-Appartement in alpin-modernen Design und viel Liebe zum De…" at bounding box center [772, 612] width 438 height 218
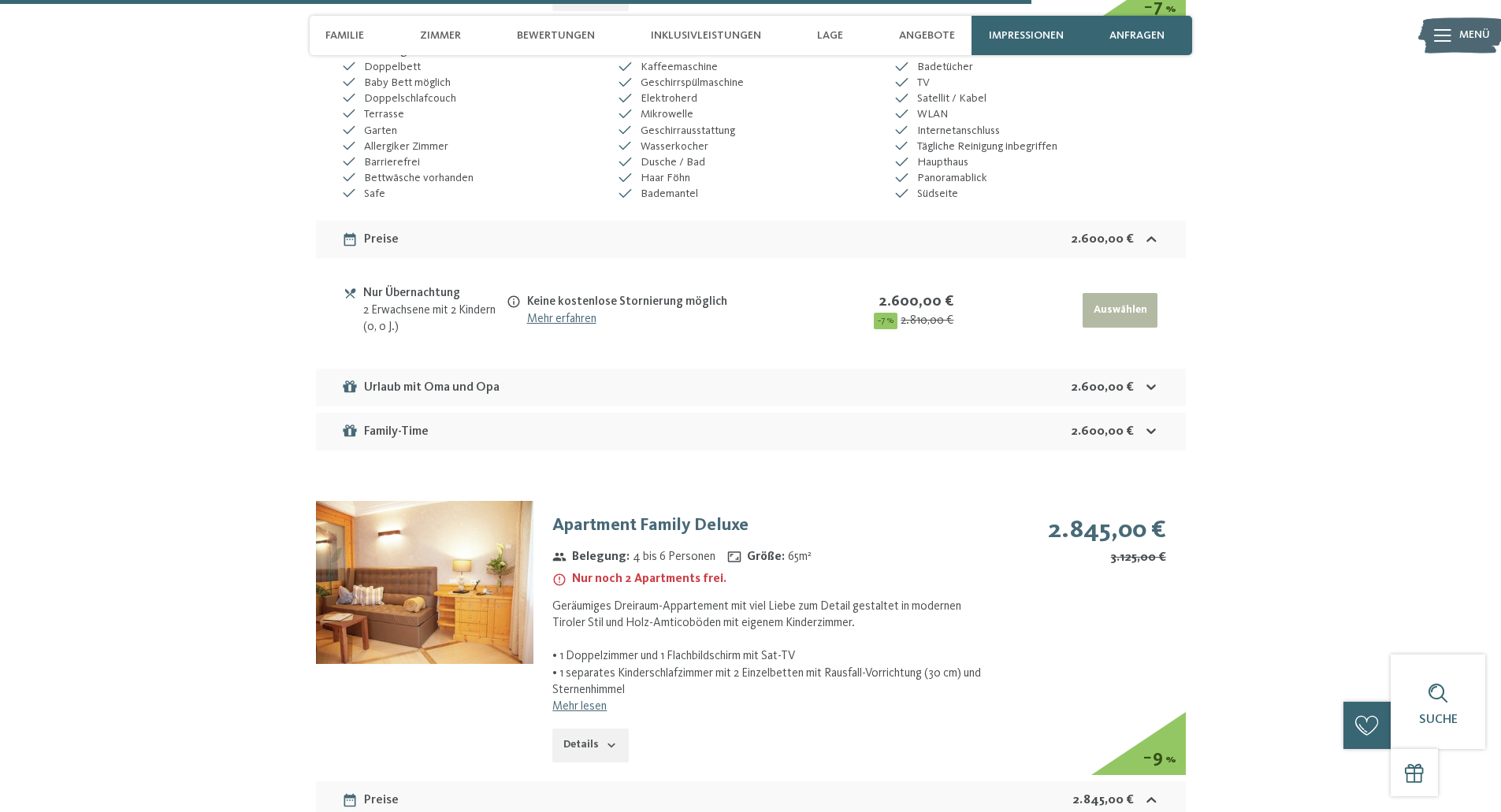
scroll to position [6322, 0]
click at [598, 700] on link "Mehr lesen" at bounding box center [580, 705] width 55 height 12
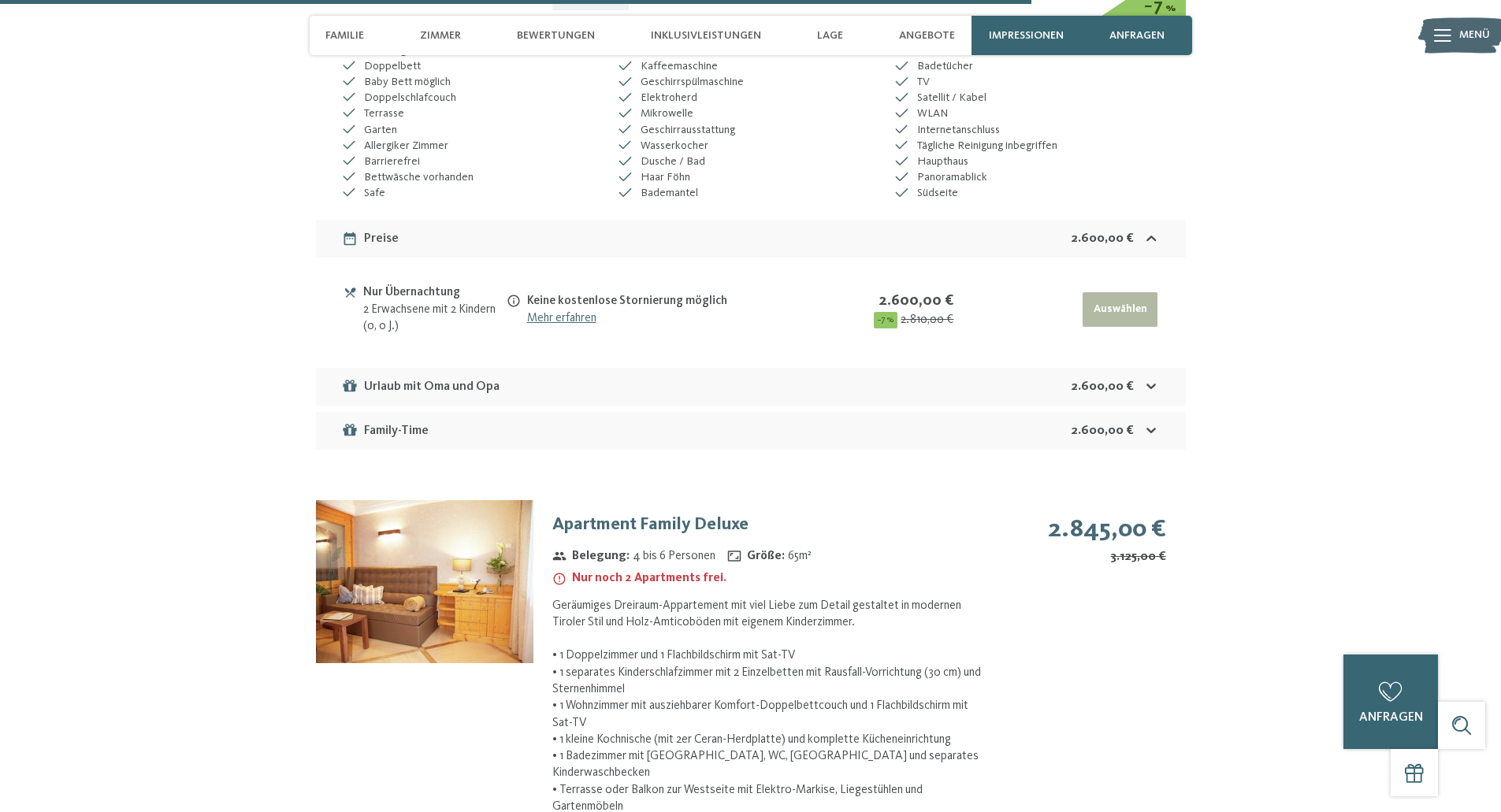
click at [606, 641] on div "Geräumiges Dreiraum-Appartement mit viel Liebe zum Detail gestaltet in modernen…" at bounding box center [772, 715] width 438 height 235
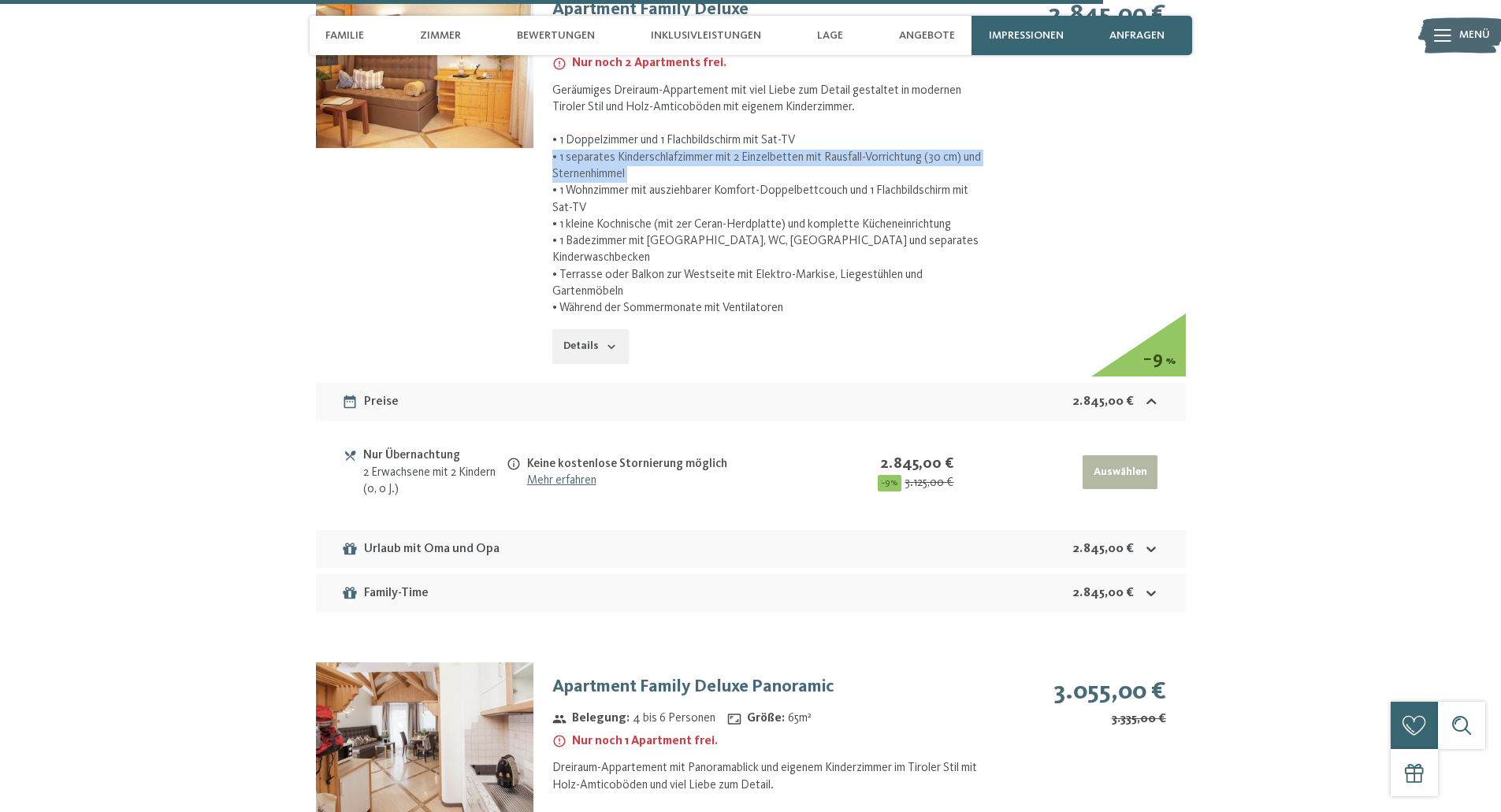
scroll to position [6837, 0]
click at [641, 573] on div "Family-Time 2.845,00 €" at bounding box center [751, 592] width 870 height 38
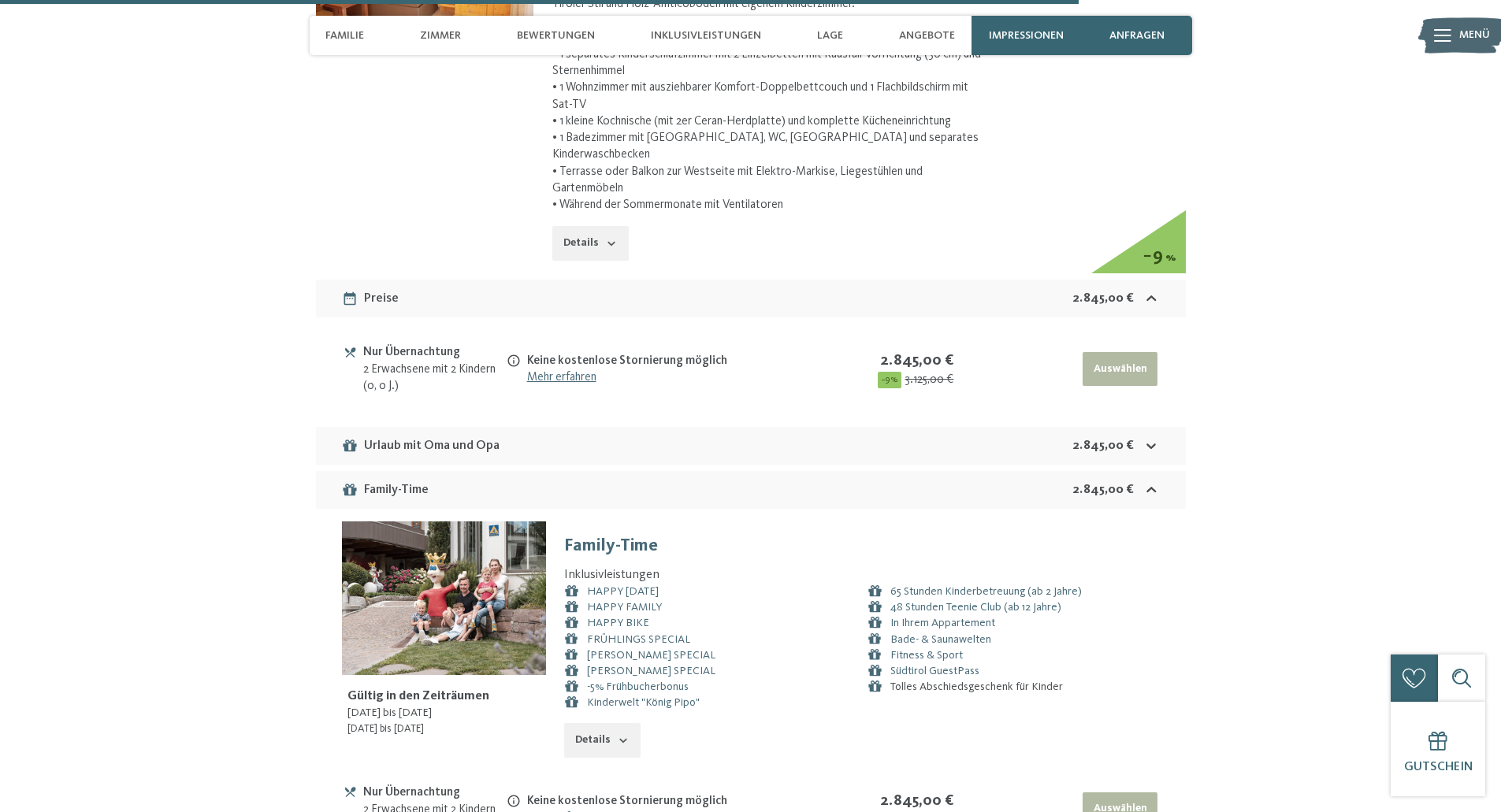
scroll to position [6940, 0]
click at [603, 793] on div "Endlich Familienferien und das nicht zu Hauptsaisons-Preisen! Genießen Sie geme…" at bounding box center [750, 810] width 769 height 34
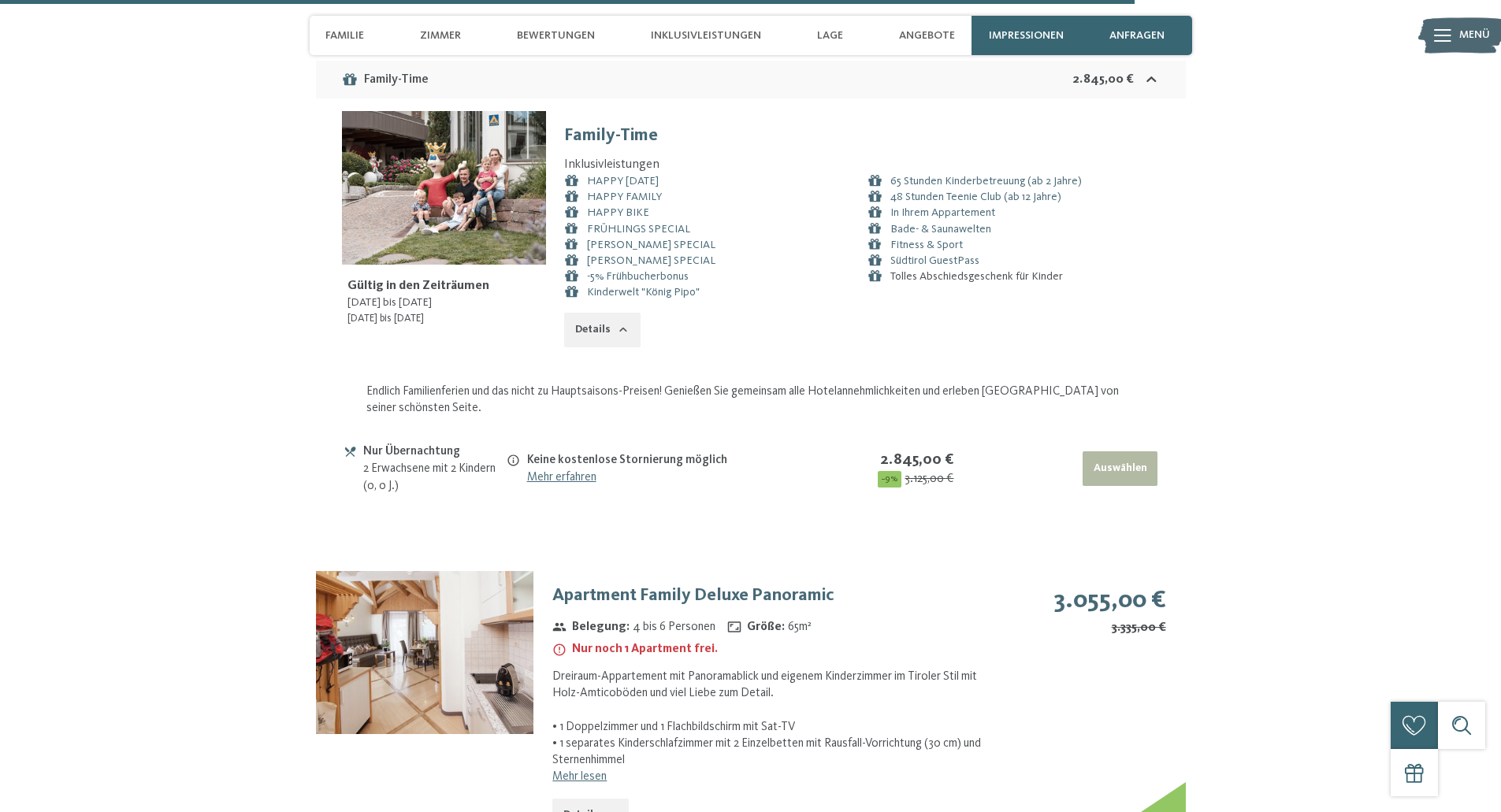
scroll to position [7350, 0]
click at [590, 770] on link "Mehr lesen" at bounding box center [580, 775] width 55 height 12
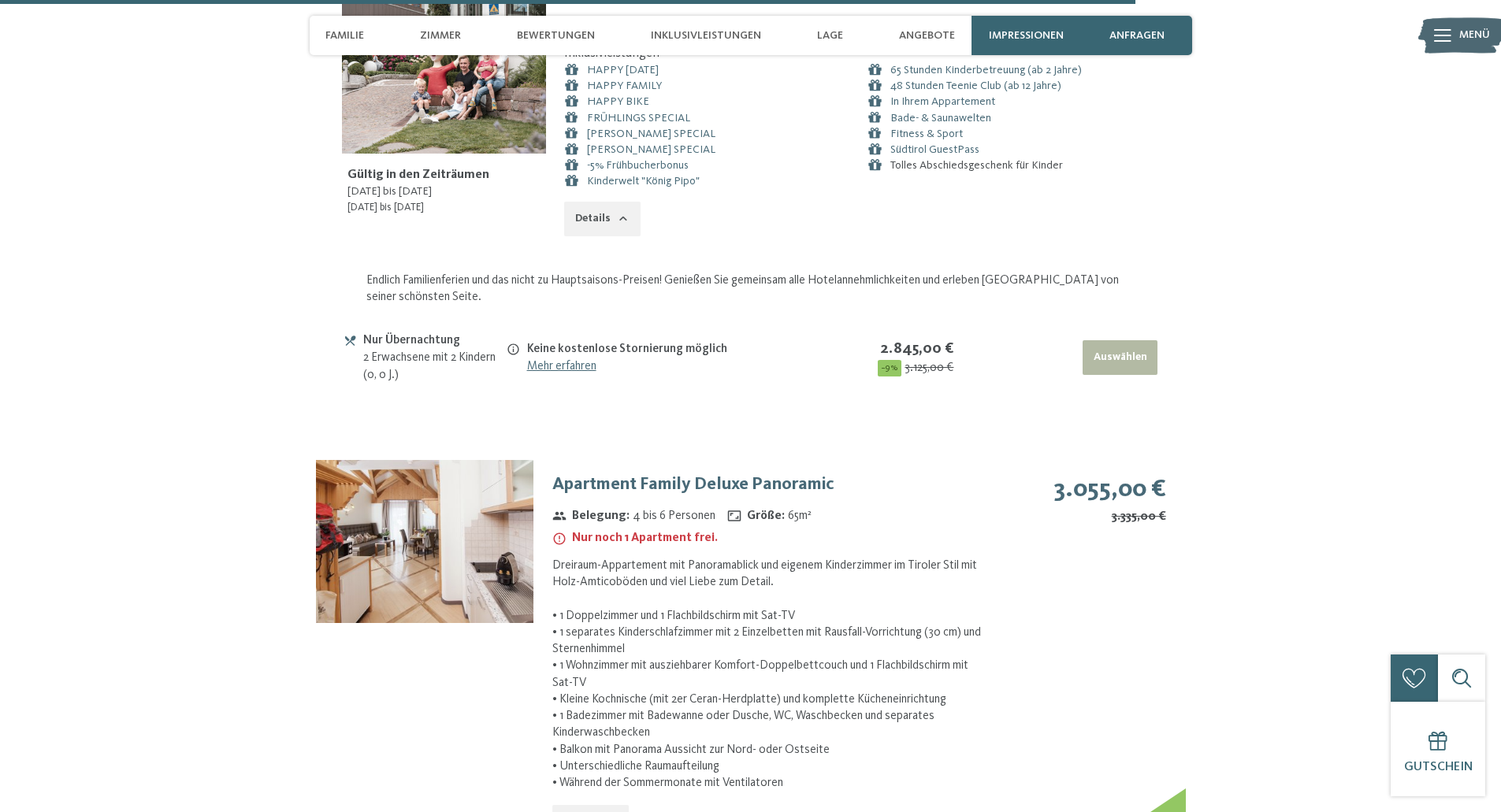
scroll to position [7471, 0]
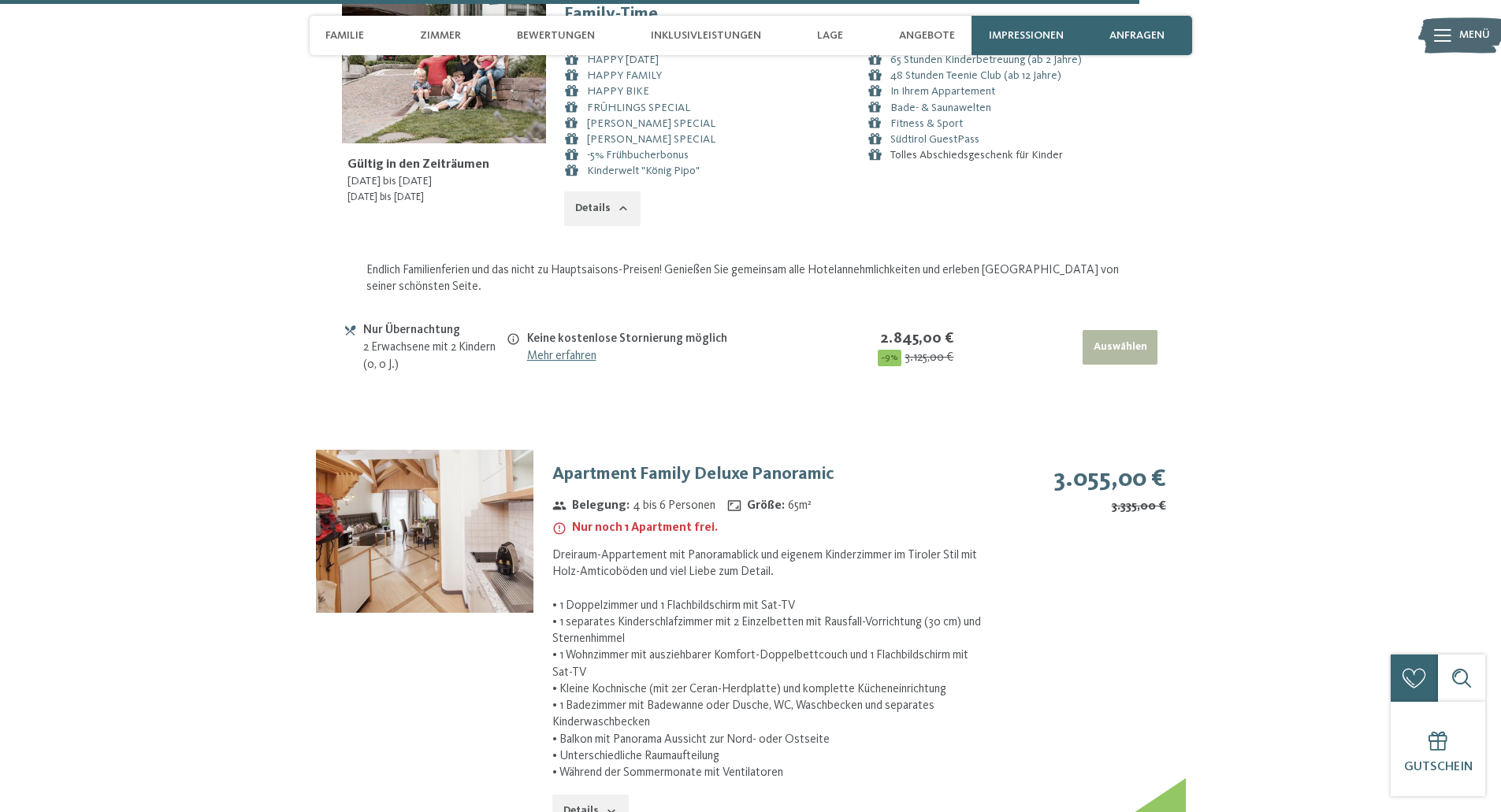
click at [461, 484] on img at bounding box center [425, 531] width 218 height 163
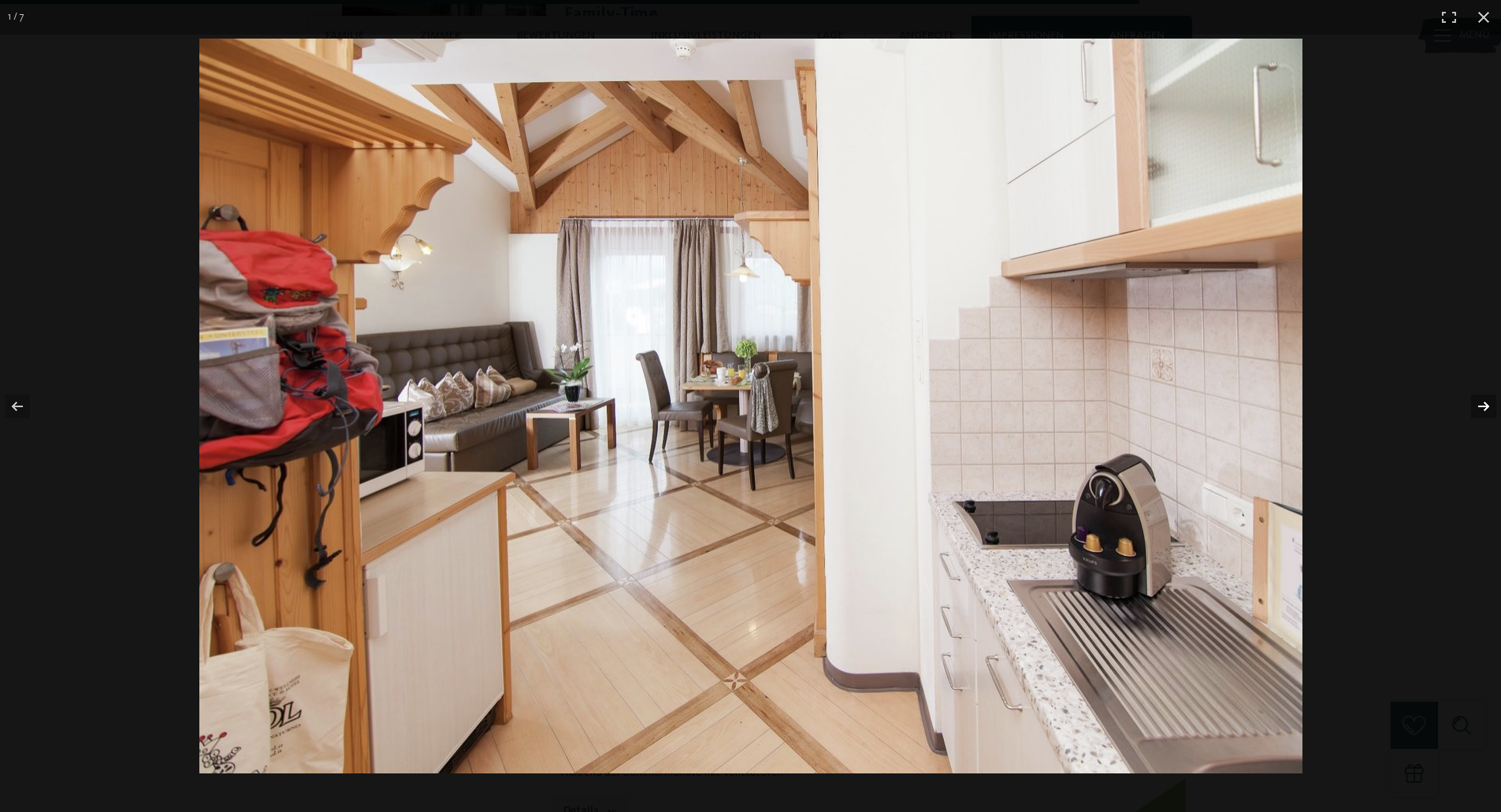
click at [1479, 402] on button "button" at bounding box center [1474, 406] width 55 height 79
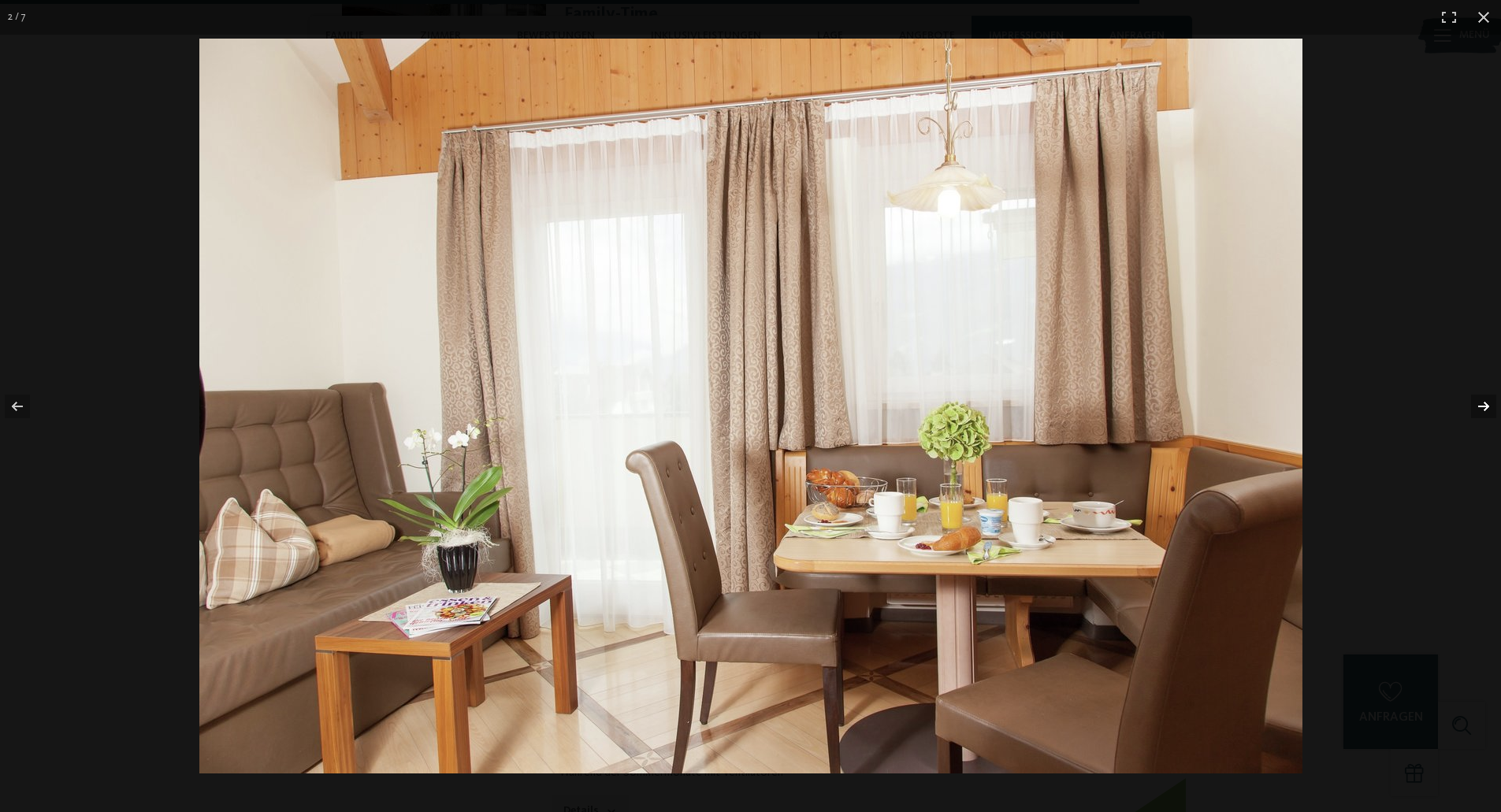
click at [1479, 402] on button "button" at bounding box center [1474, 406] width 55 height 79
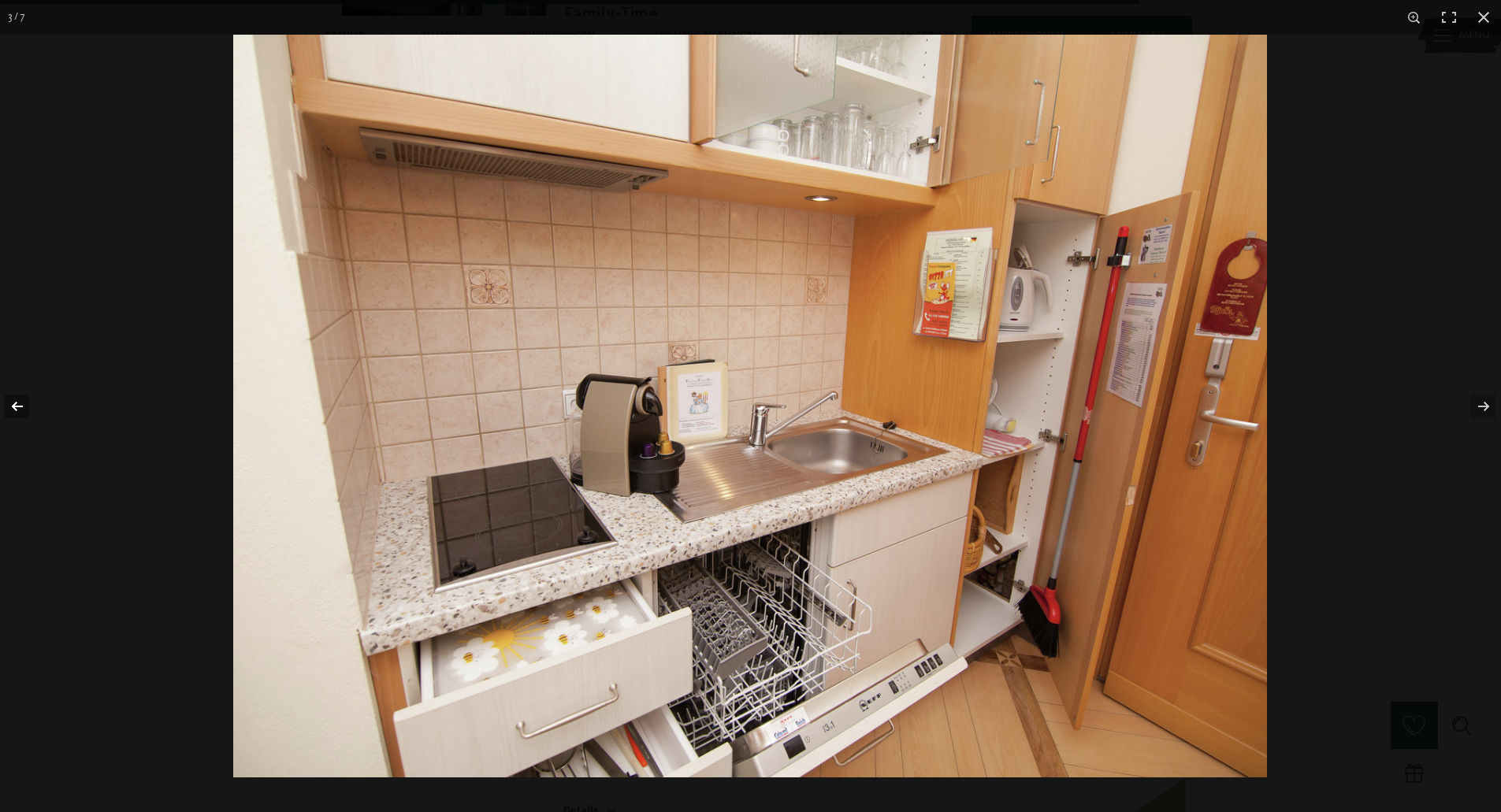
click at [31, 423] on button "button" at bounding box center [27, 406] width 55 height 79
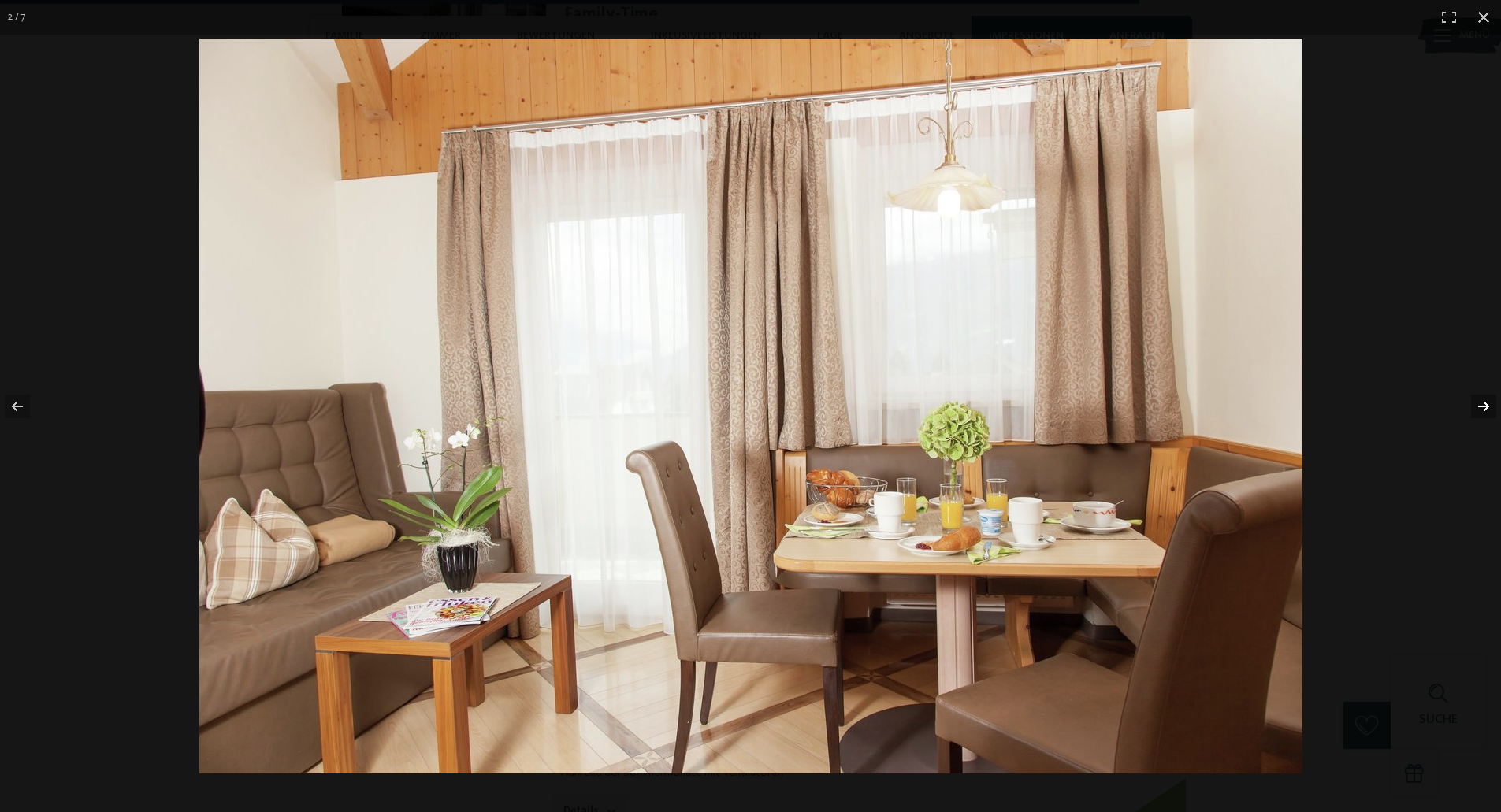
click at [1476, 404] on button "button" at bounding box center [1474, 406] width 55 height 79
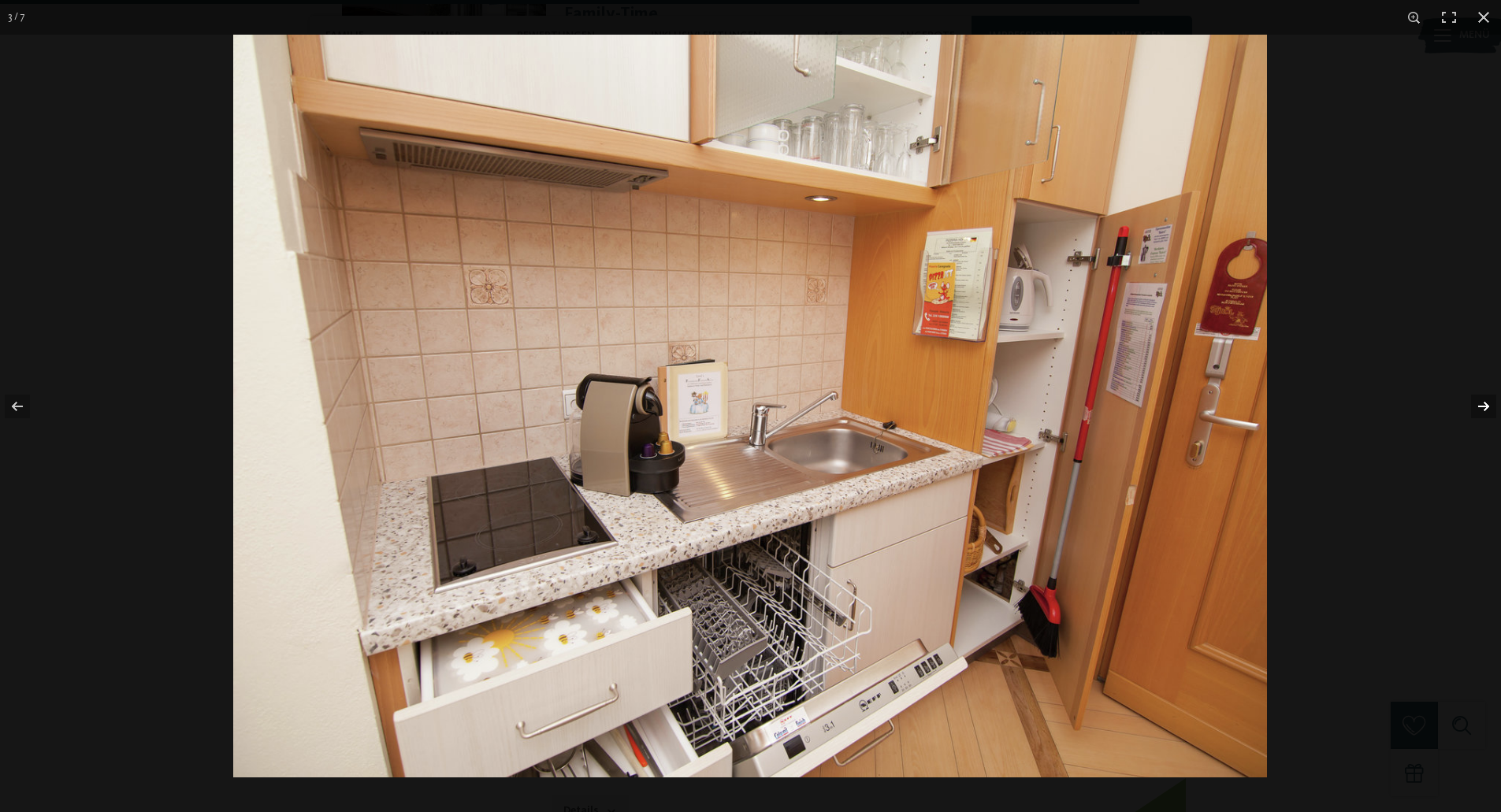
click at [1476, 404] on button "button" at bounding box center [1474, 406] width 55 height 79
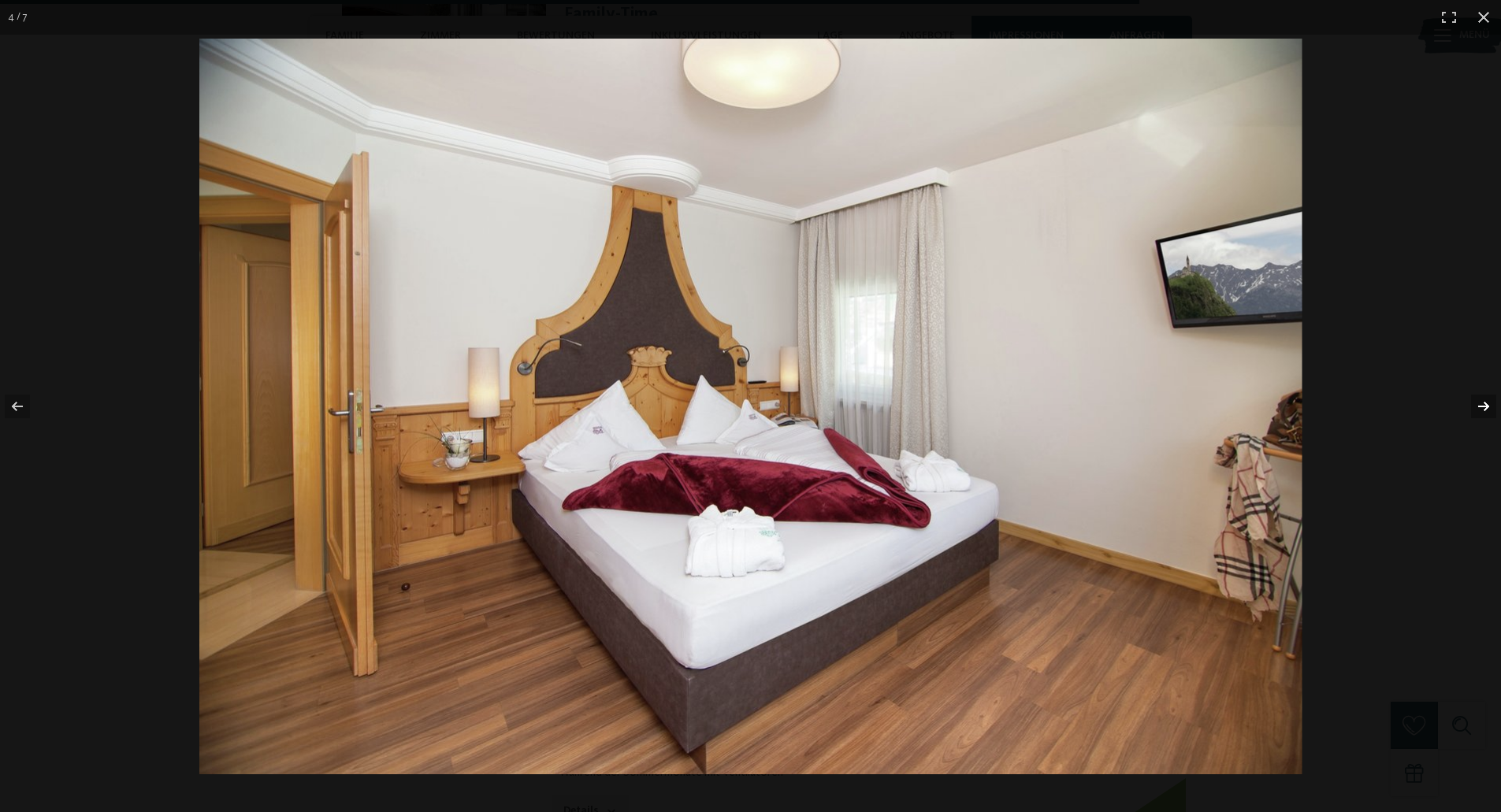
click at [1476, 404] on button "button" at bounding box center [1474, 406] width 55 height 79
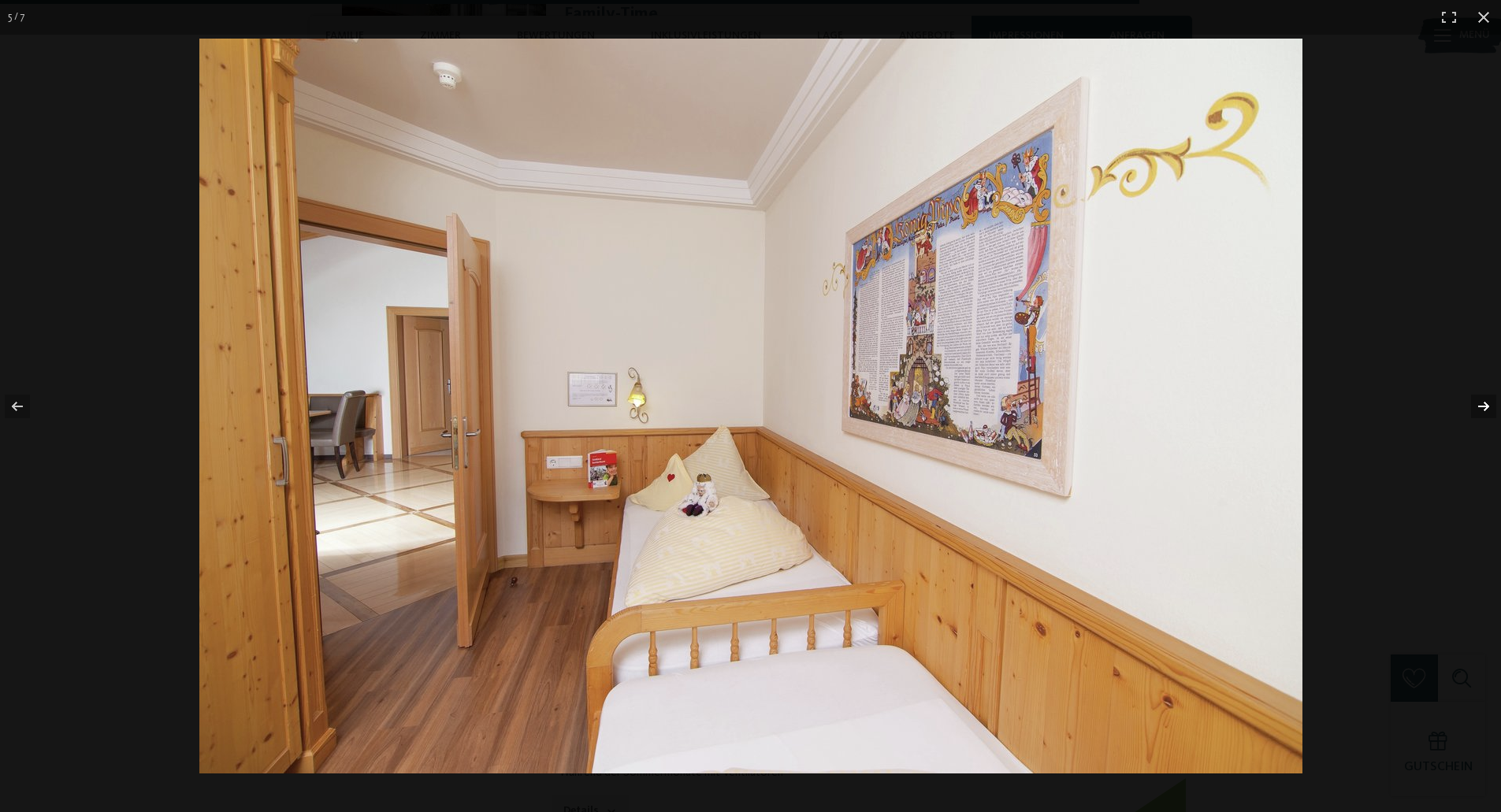
click at [1476, 404] on button "button" at bounding box center [1474, 406] width 55 height 79
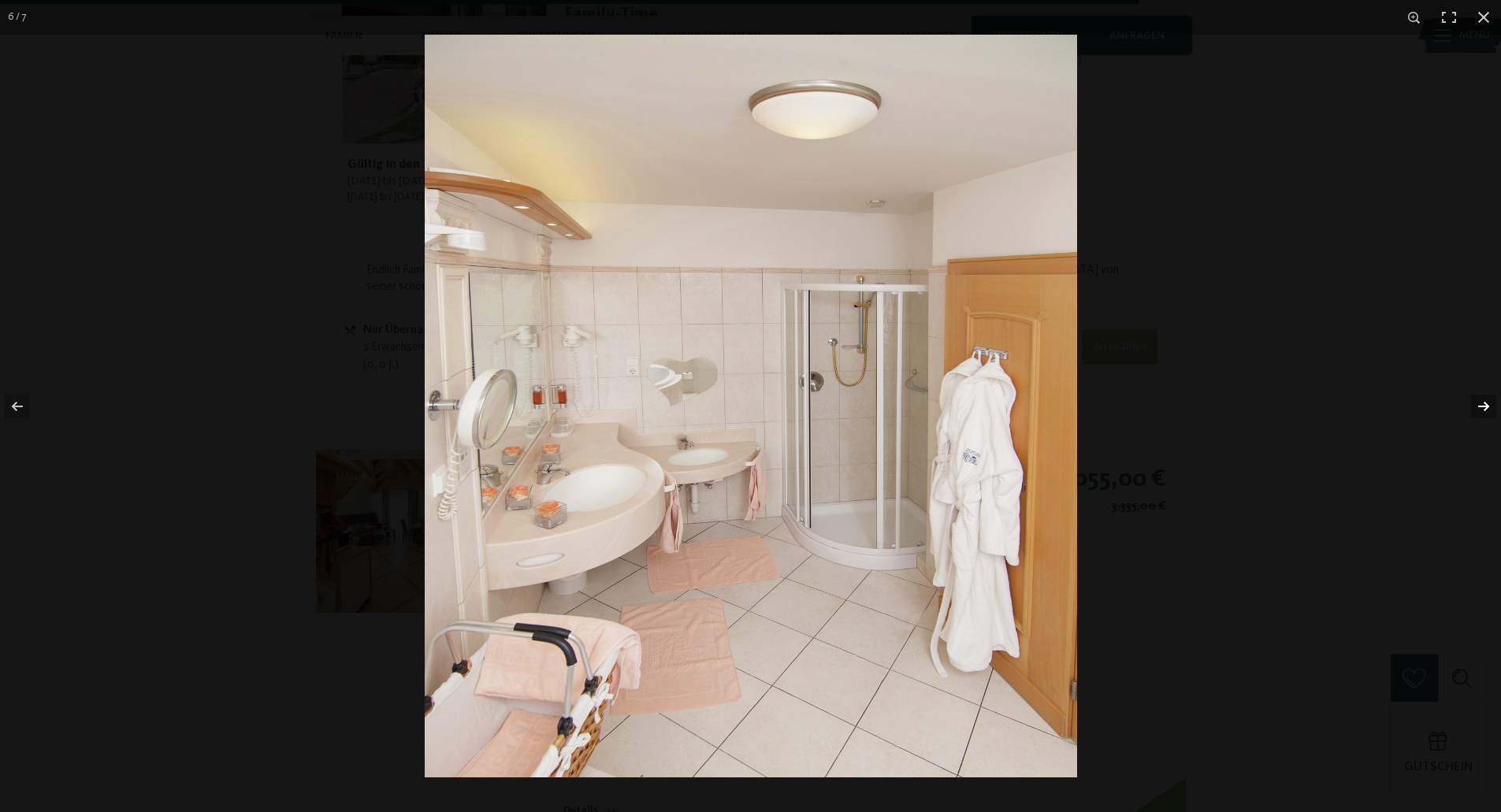
click at [1476, 404] on button "button" at bounding box center [1474, 406] width 55 height 79
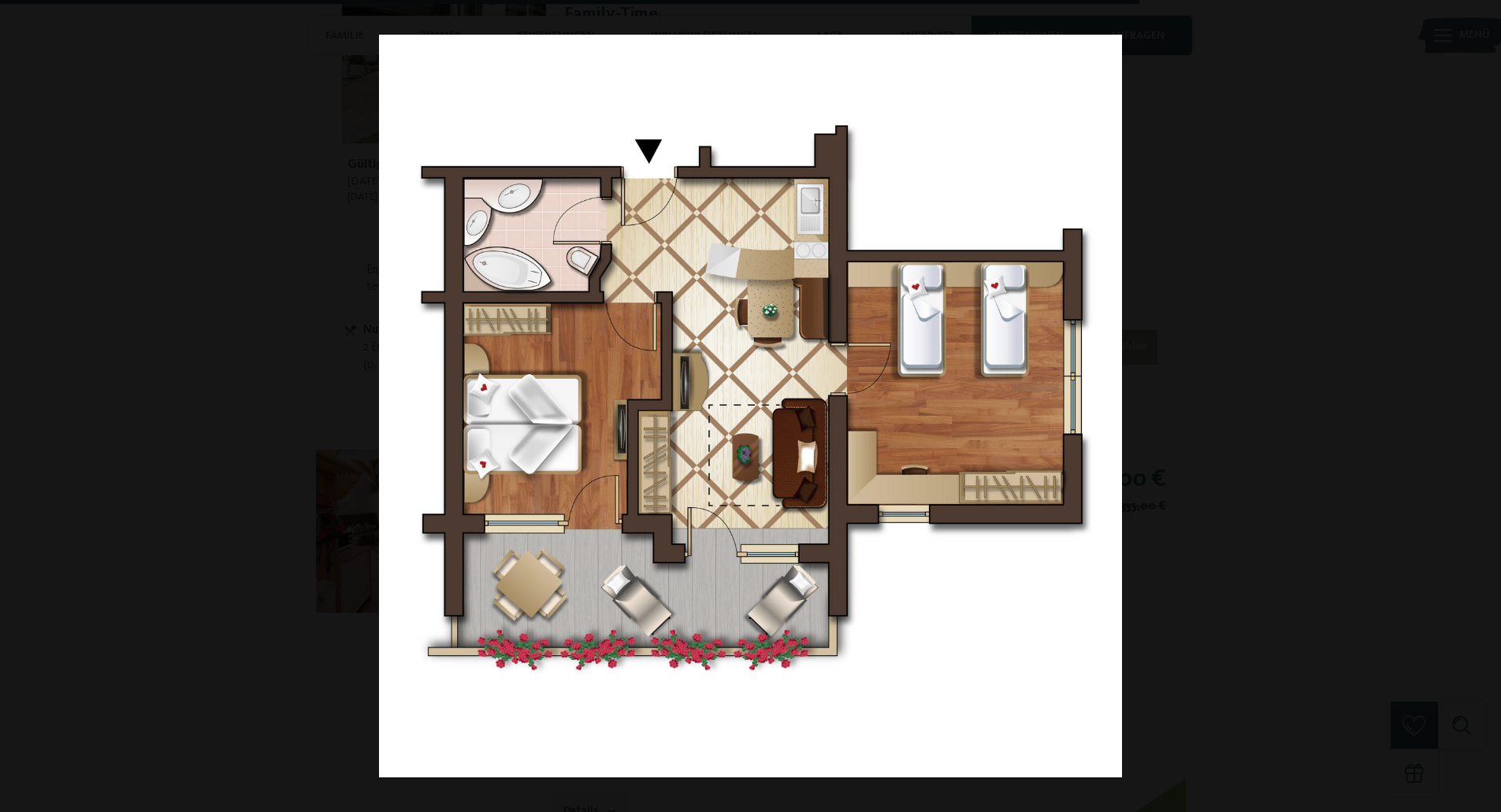
click at [1476, 404] on button "button" at bounding box center [1474, 406] width 55 height 79
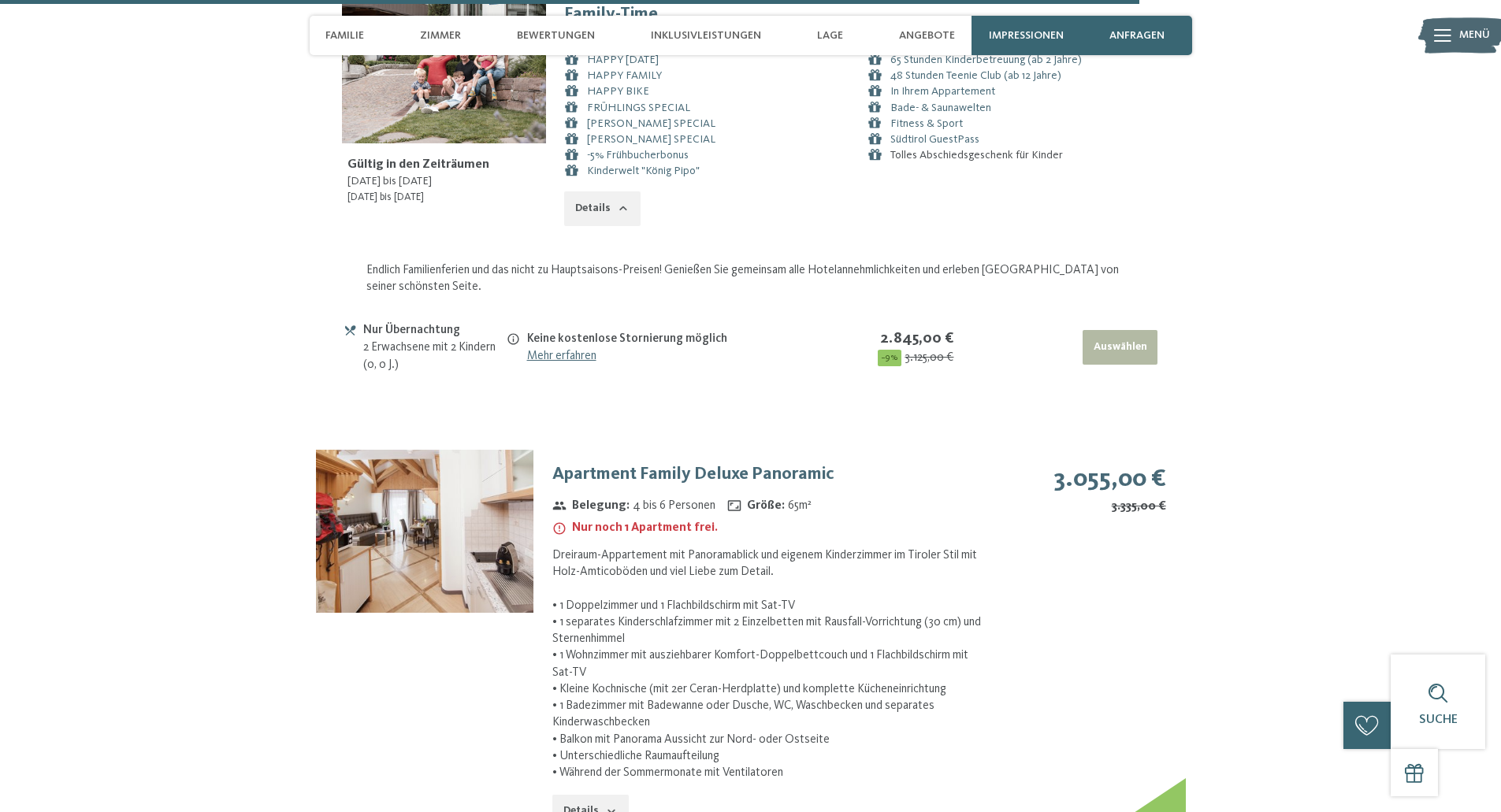
click at [0, 0] on button "button" at bounding box center [0, 0] width 0 height 0
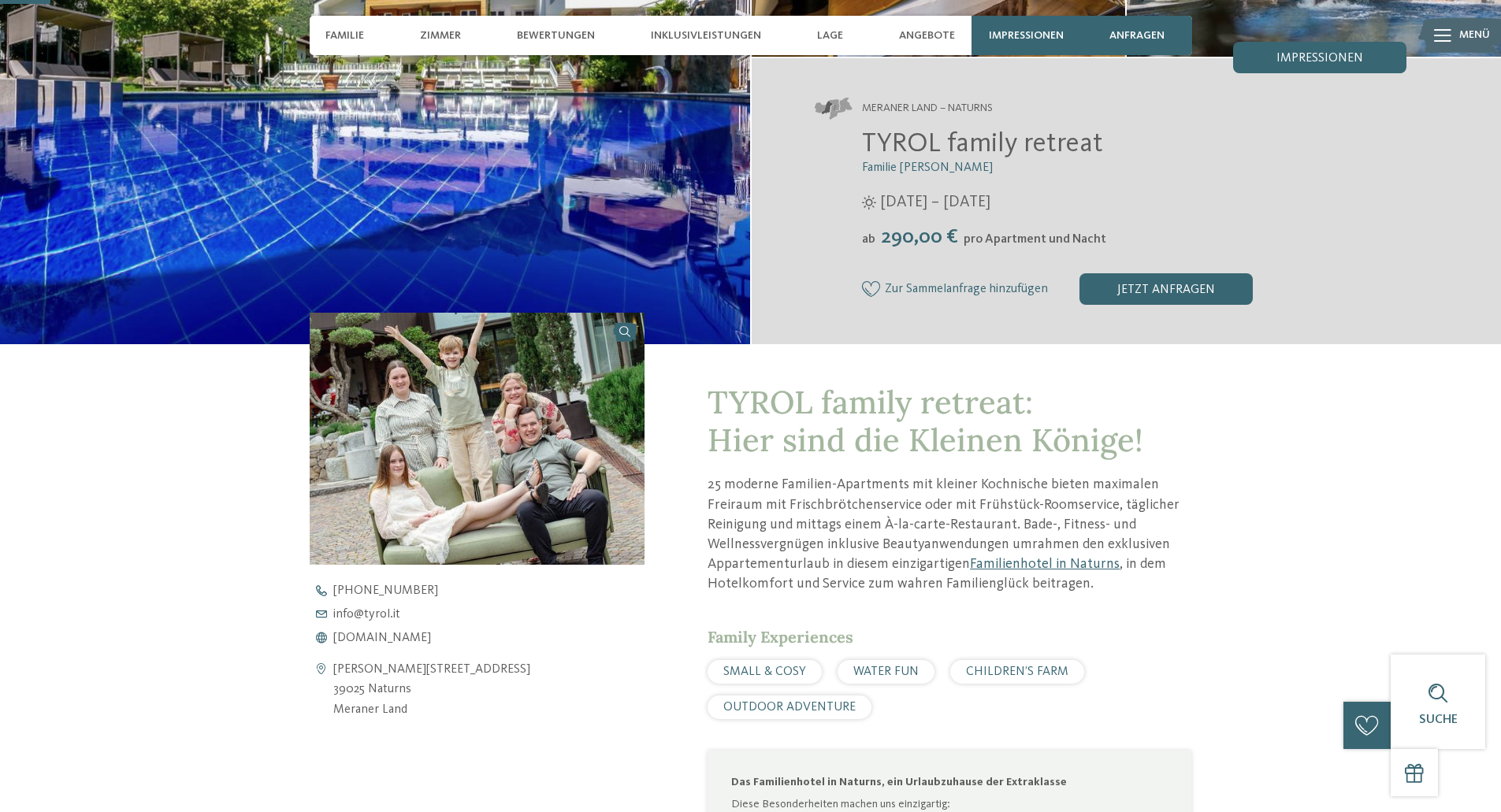
scroll to position [0, 0]
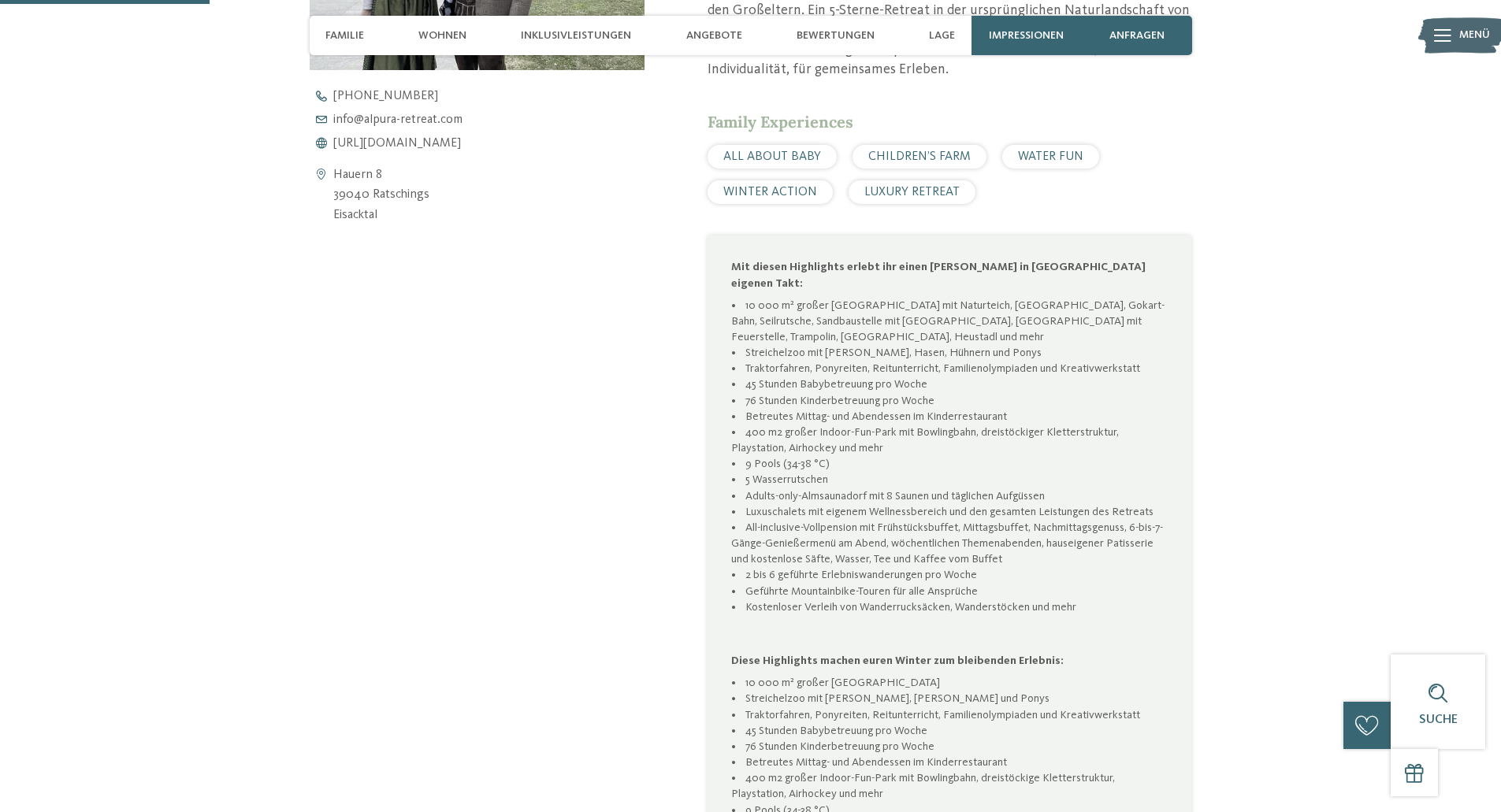
scroll to position [798, 0]
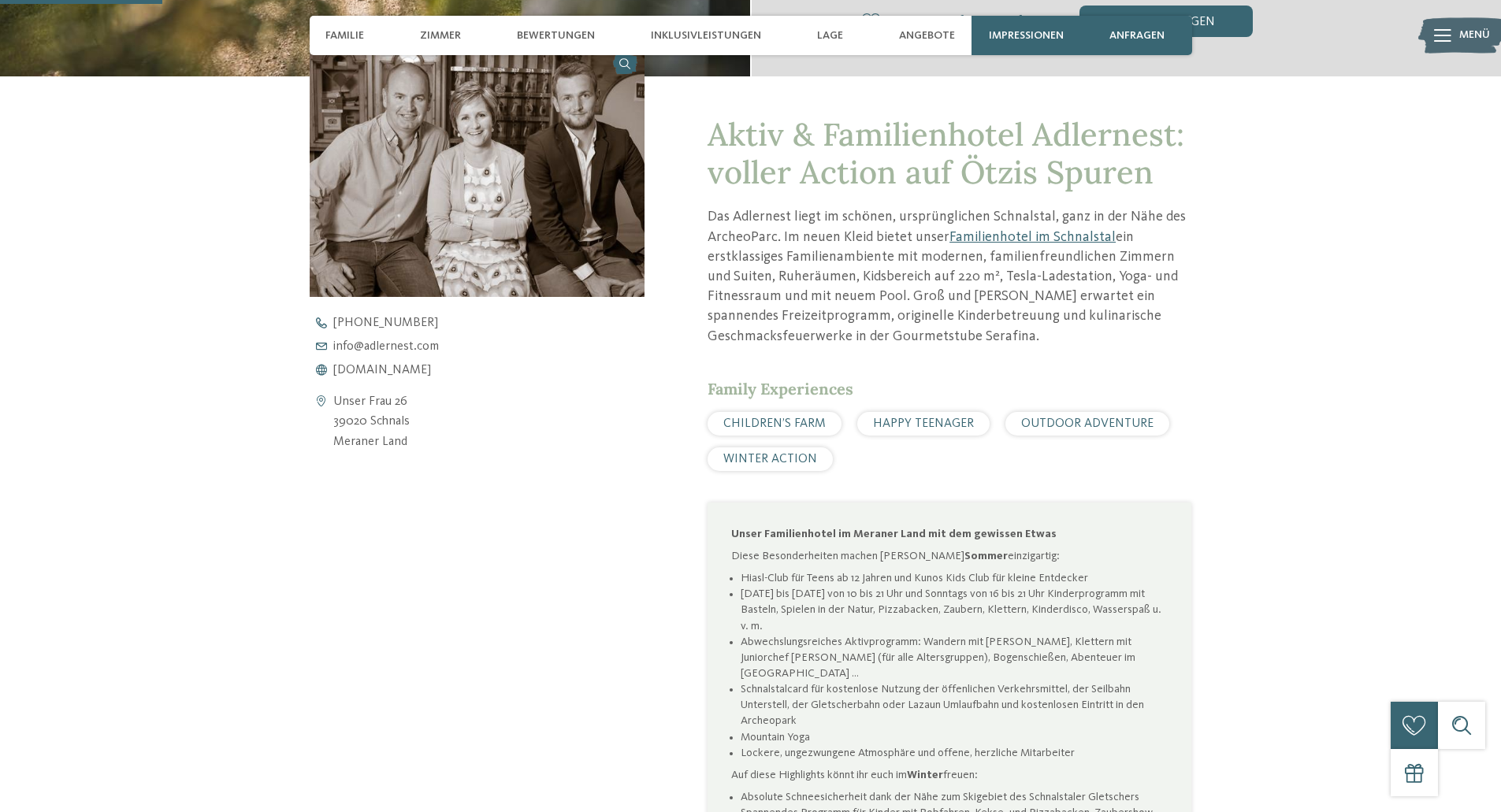
scroll to position [572, 0]
click at [759, 419] on span "CHILDREN’S FARM" at bounding box center [775, 423] width 103 height 12
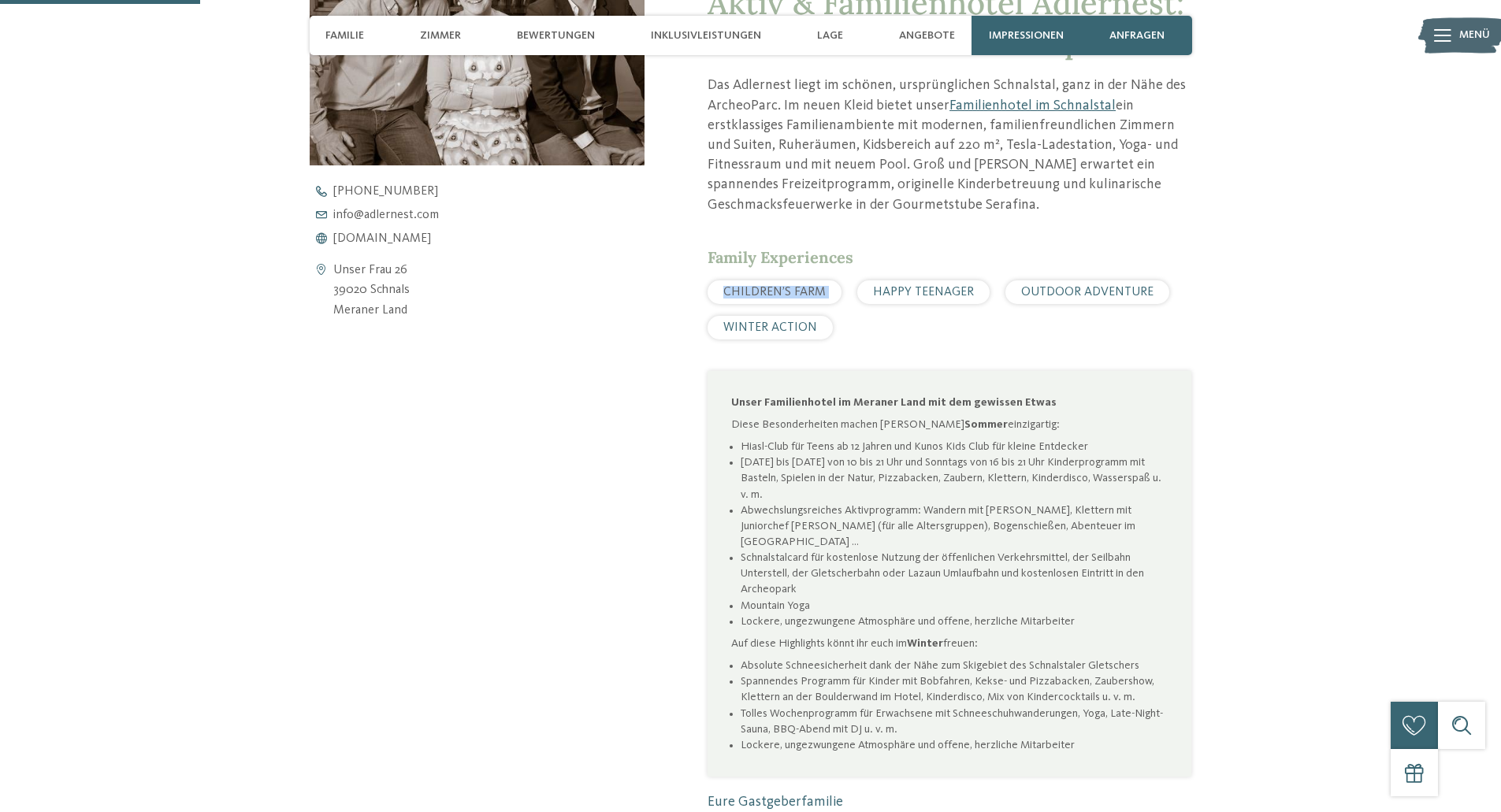
scroll to position [704, 0]
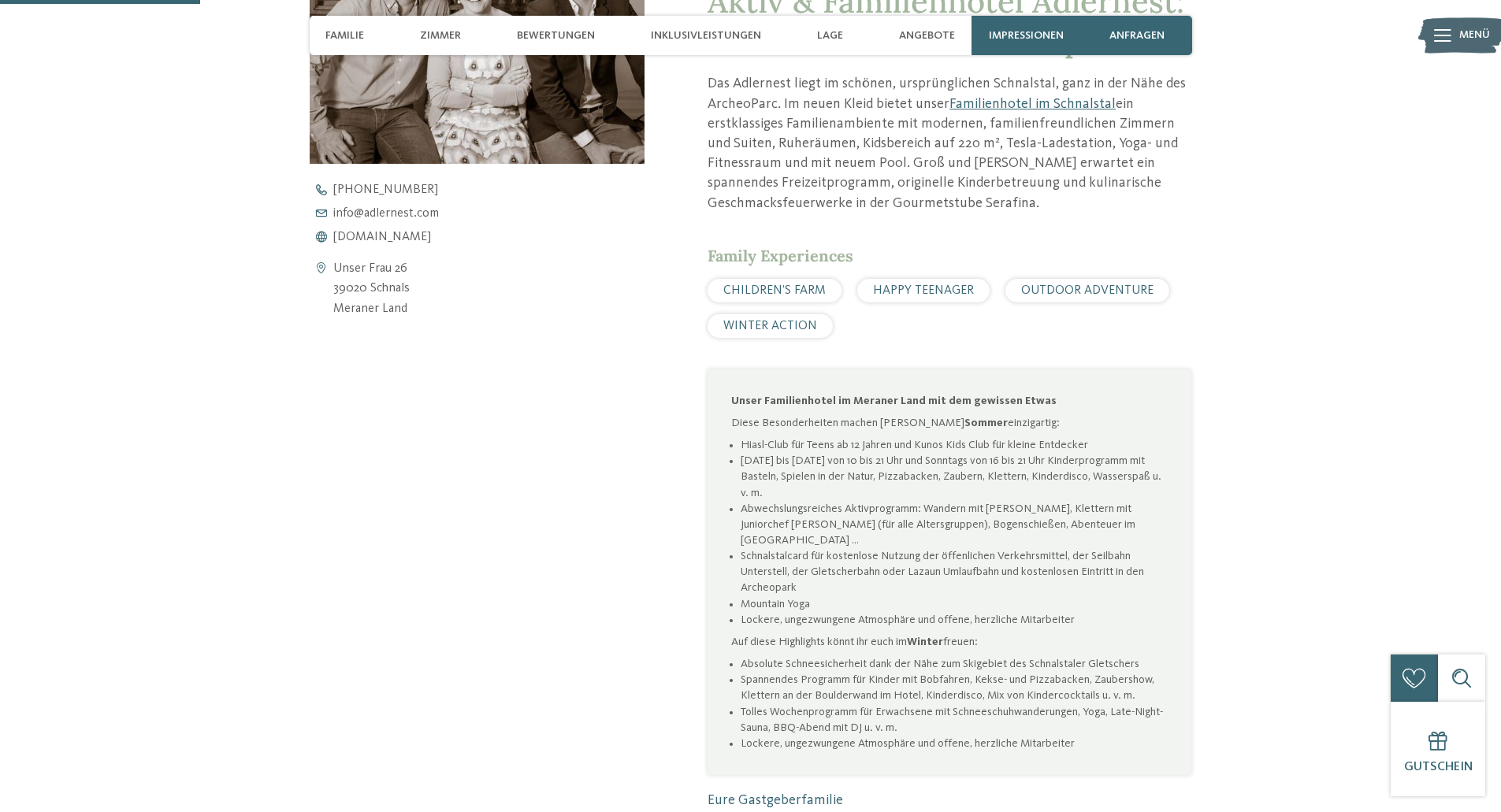
click at [759, 467] on li "[DATE] bis [DATE] von 10 bis 21 Uhr und Sonntags von 16 bis 21 Uhr Kinderprogra…" at bounding box center [954, 476] width 427 height 47
click at [759, 467] on li "Montag bis Freitag von 10 bis 21 Uhr und Sonntags von 16 bis 21 Uhr Kinderprogr…" at bounding box center [954, 476] width 427 height 47
click at [763, 509] on li "Abwechslungsreiches Aktivprogramm: Wandern mit Seniorchef Armin, Klettern mit J…" at bounding box center [954, 524] width 427 height 47
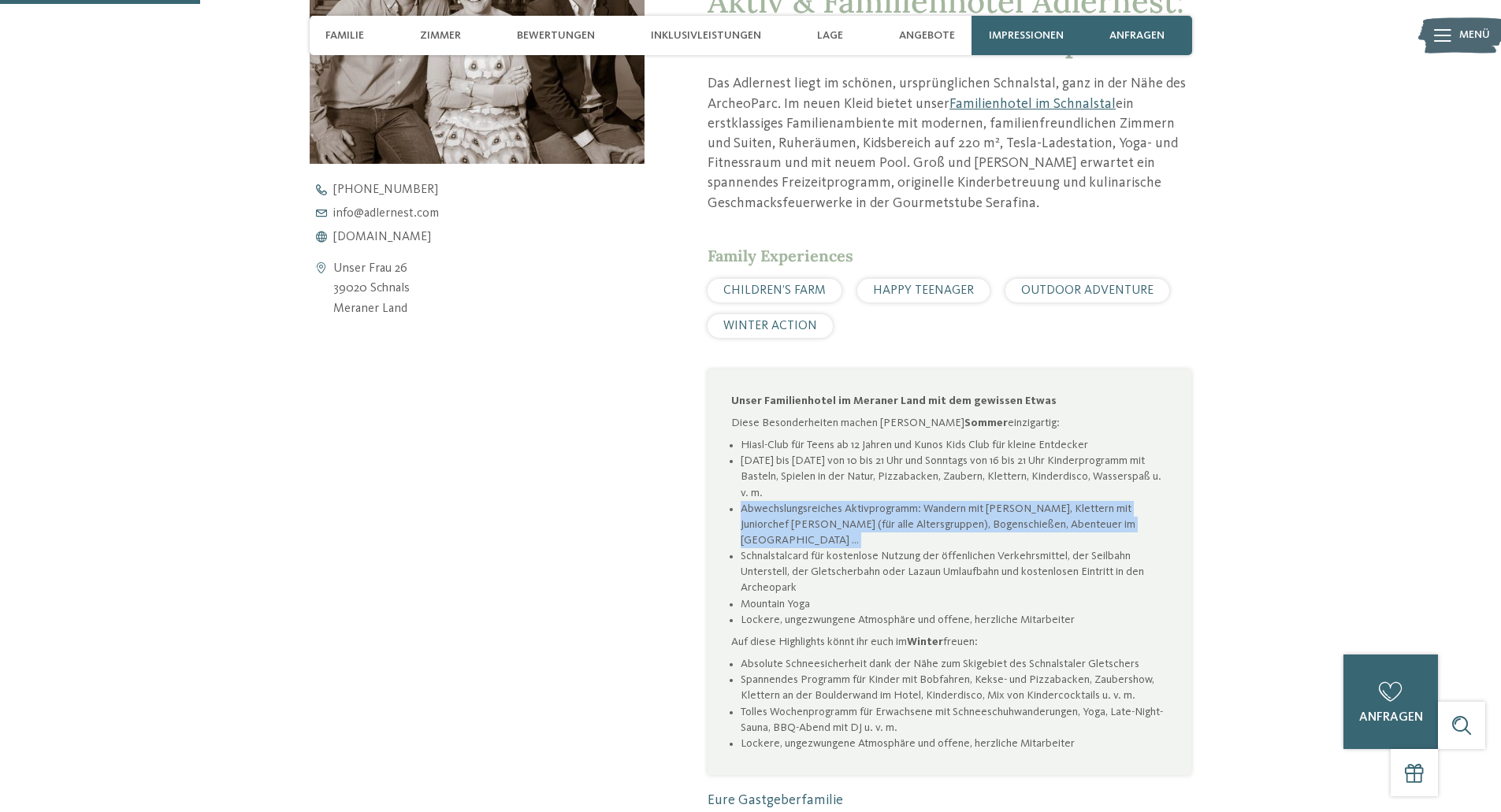
click at [763, 509] on li "Abwechslungsreiches Aktivprogramm: Wandern mit Seniorchef Armin, Klettern mit J…" at bounding box center [954, 524] width 427 height 47
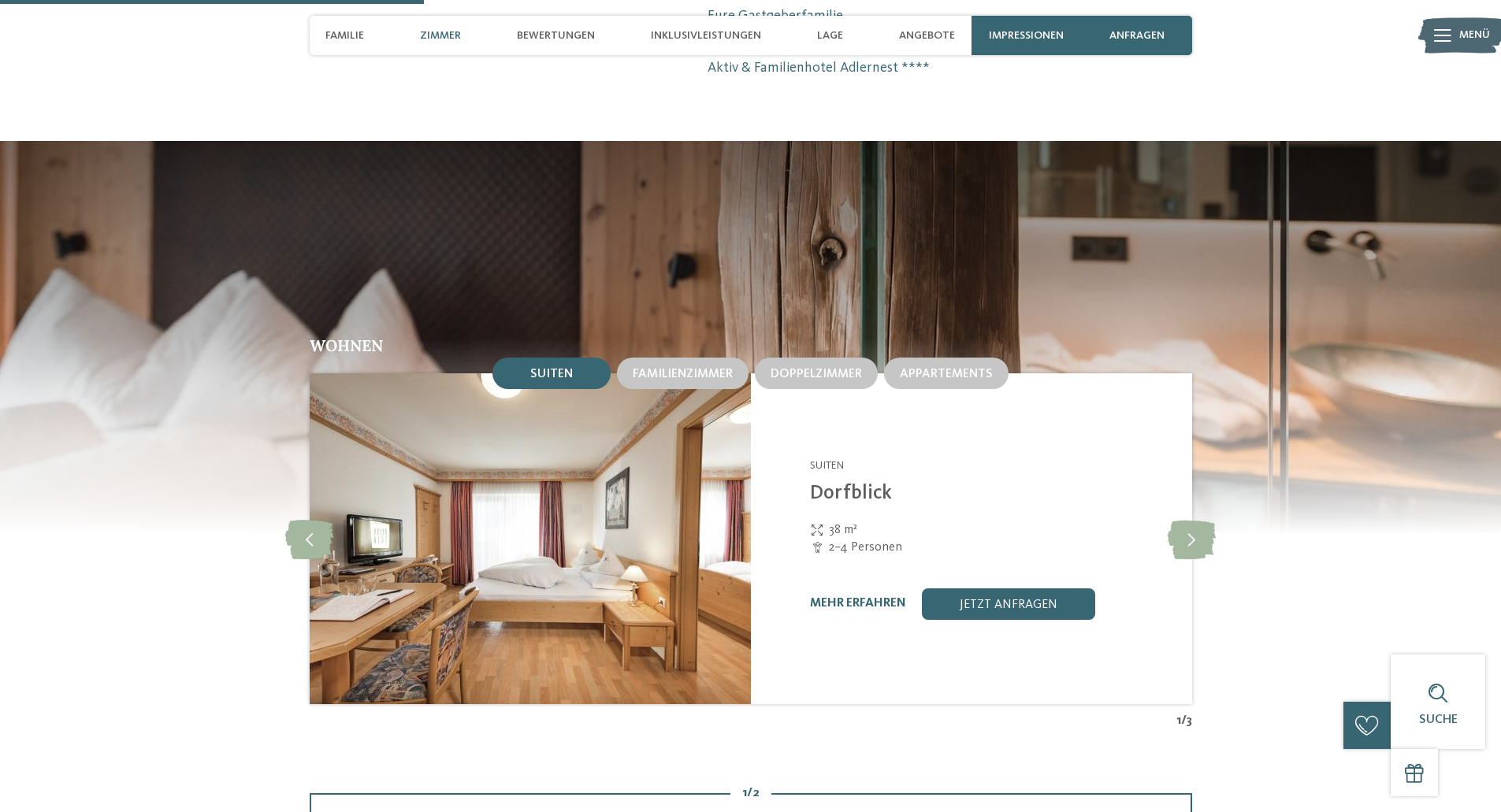
scroll to position [1489, 0]
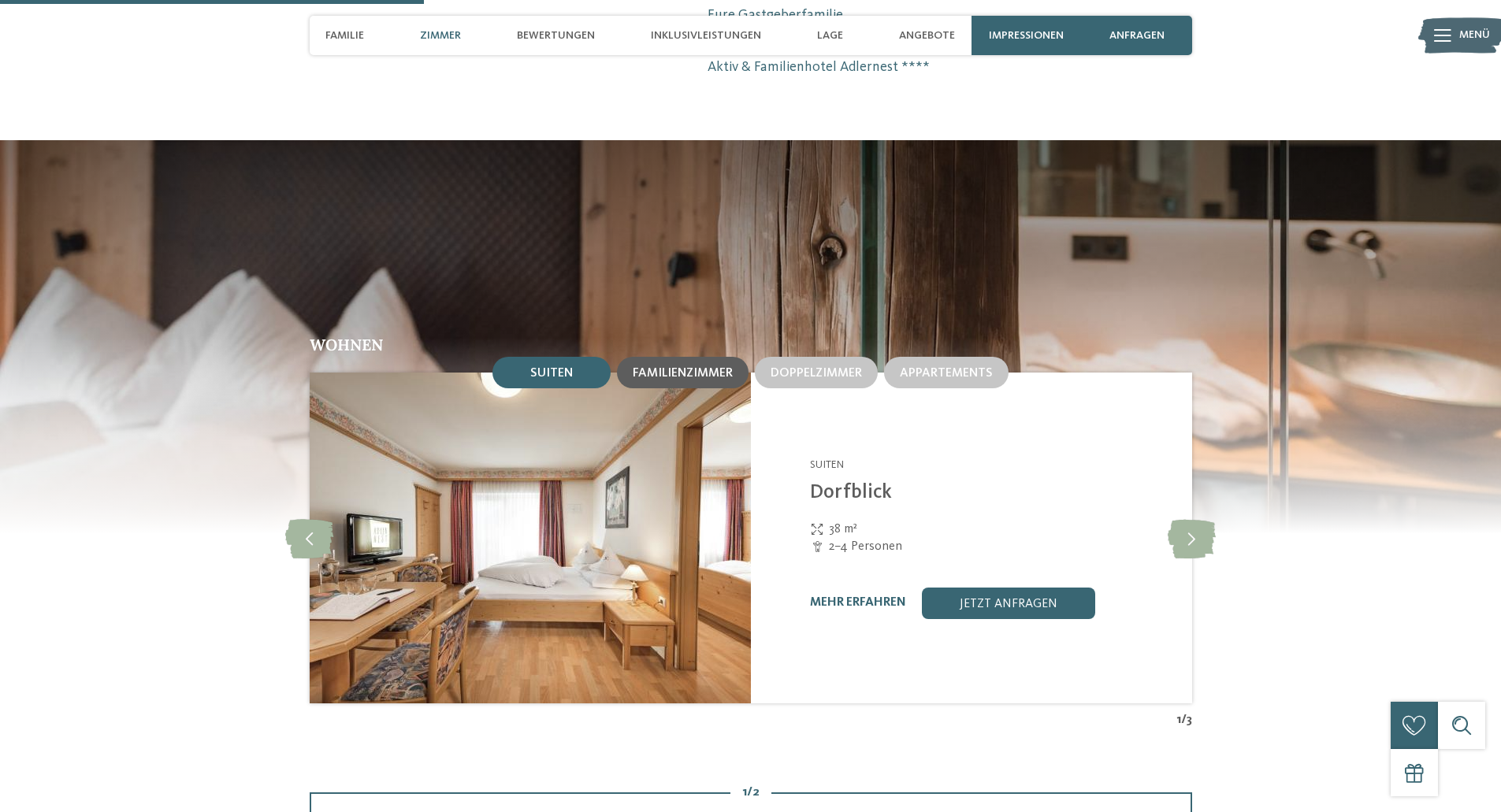
click at [672, 371] on span "Familienzimmer" at bounding box center [683, 373] width 100 height 12
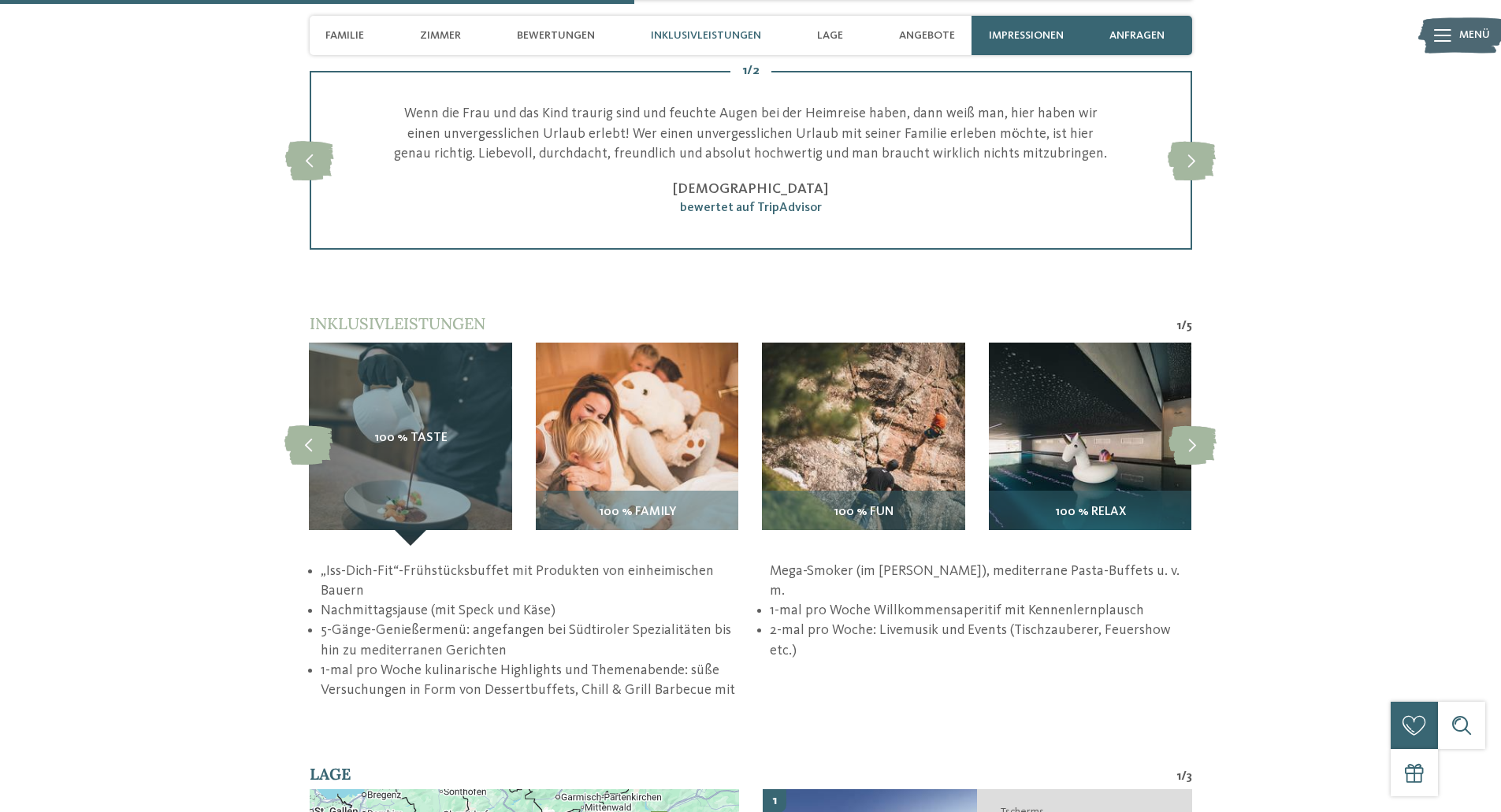
scroll to position [2241, 0]
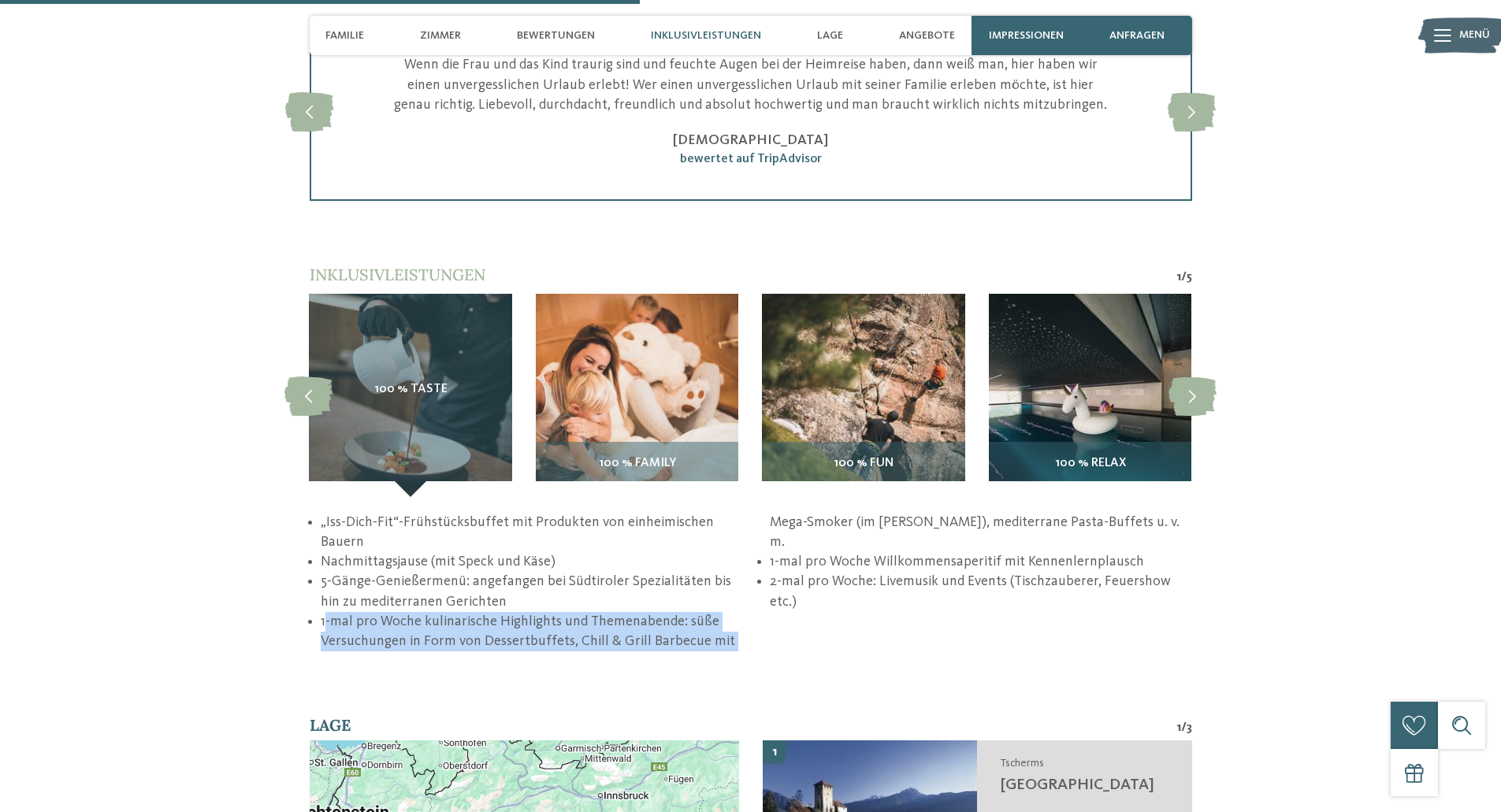
drag, startPoint x: 776, startPoint y: 528, endPoint x: 776, endPoint y: 566, distance: 38.0
click at [776, 566] on li "1-mal pro Woche kulinarische Highlights und Themenabende: süße Versuchungen in …" at bounding box center [756, 582] width 871 height 139
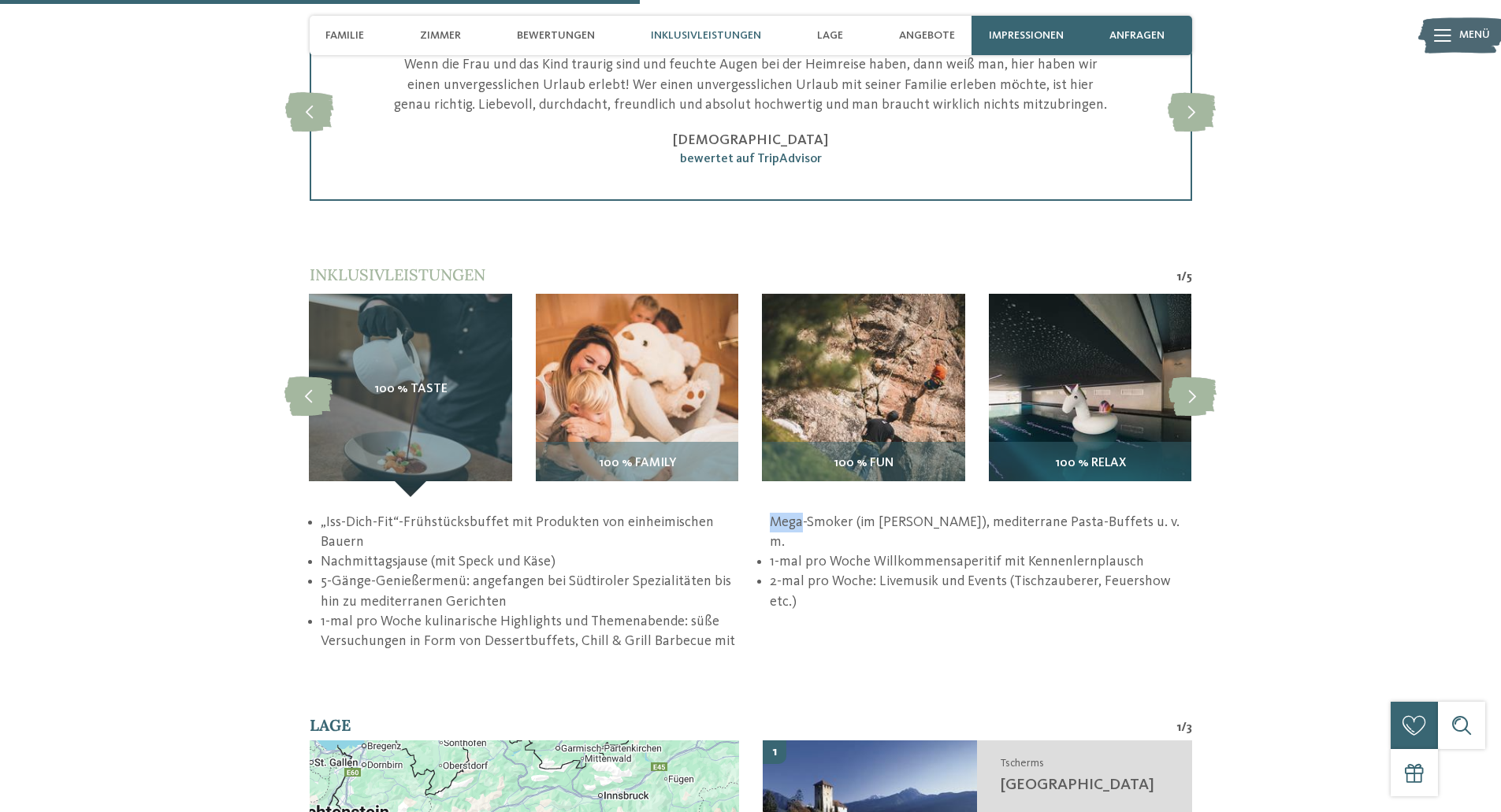
click at [776, 566] on li "1-mal pro Woche kulinarische Highlights und Themenabende: süße Versuchungen in …" at bounding box center [756, 582] width 871 height 139
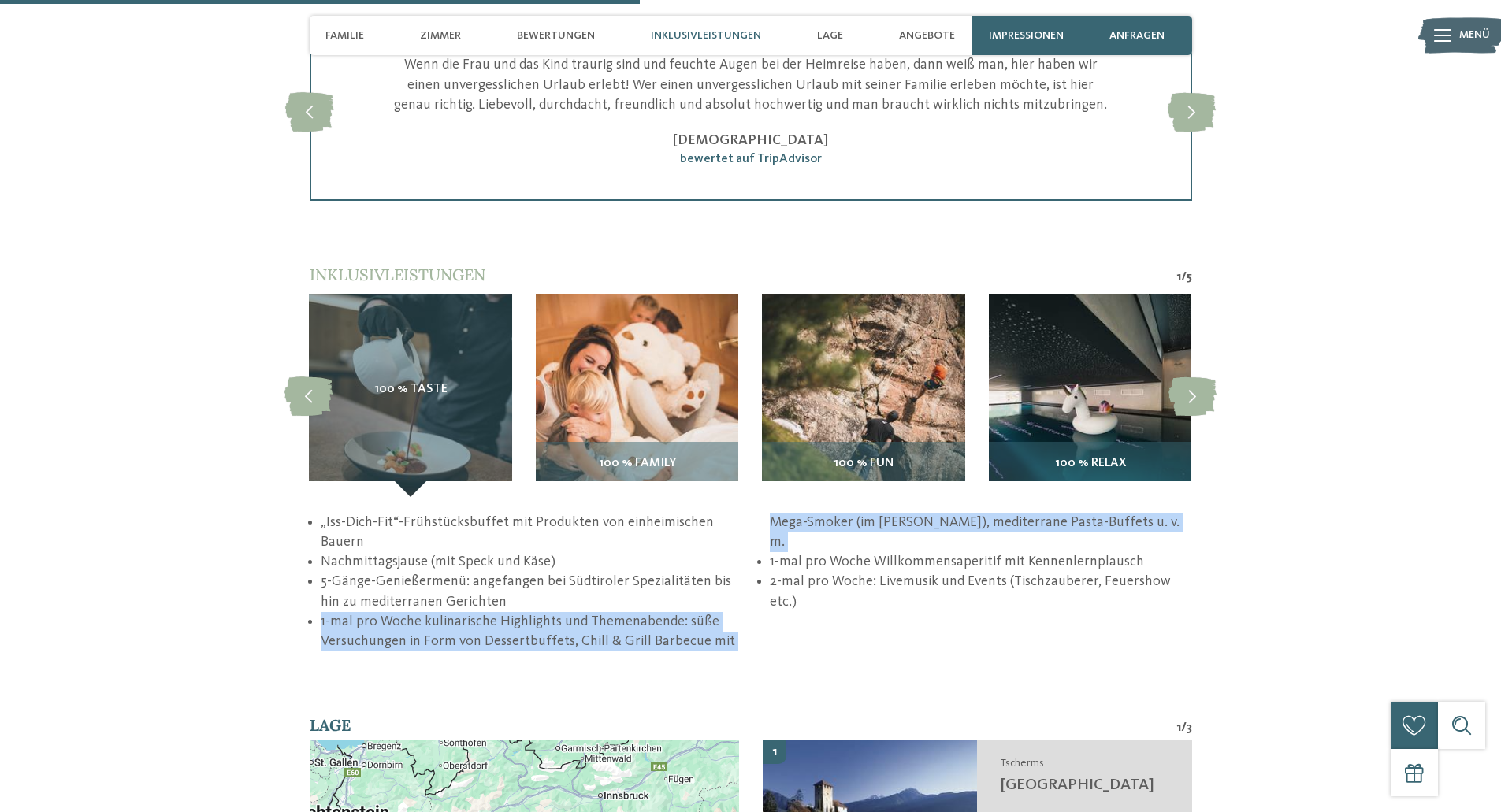
click at [776, 566] on li "1-mal pro Woche kulinarische Highlights und Themenabende: süße Versuchungen in …" at bounding box center [756, 582] width 871 height 139
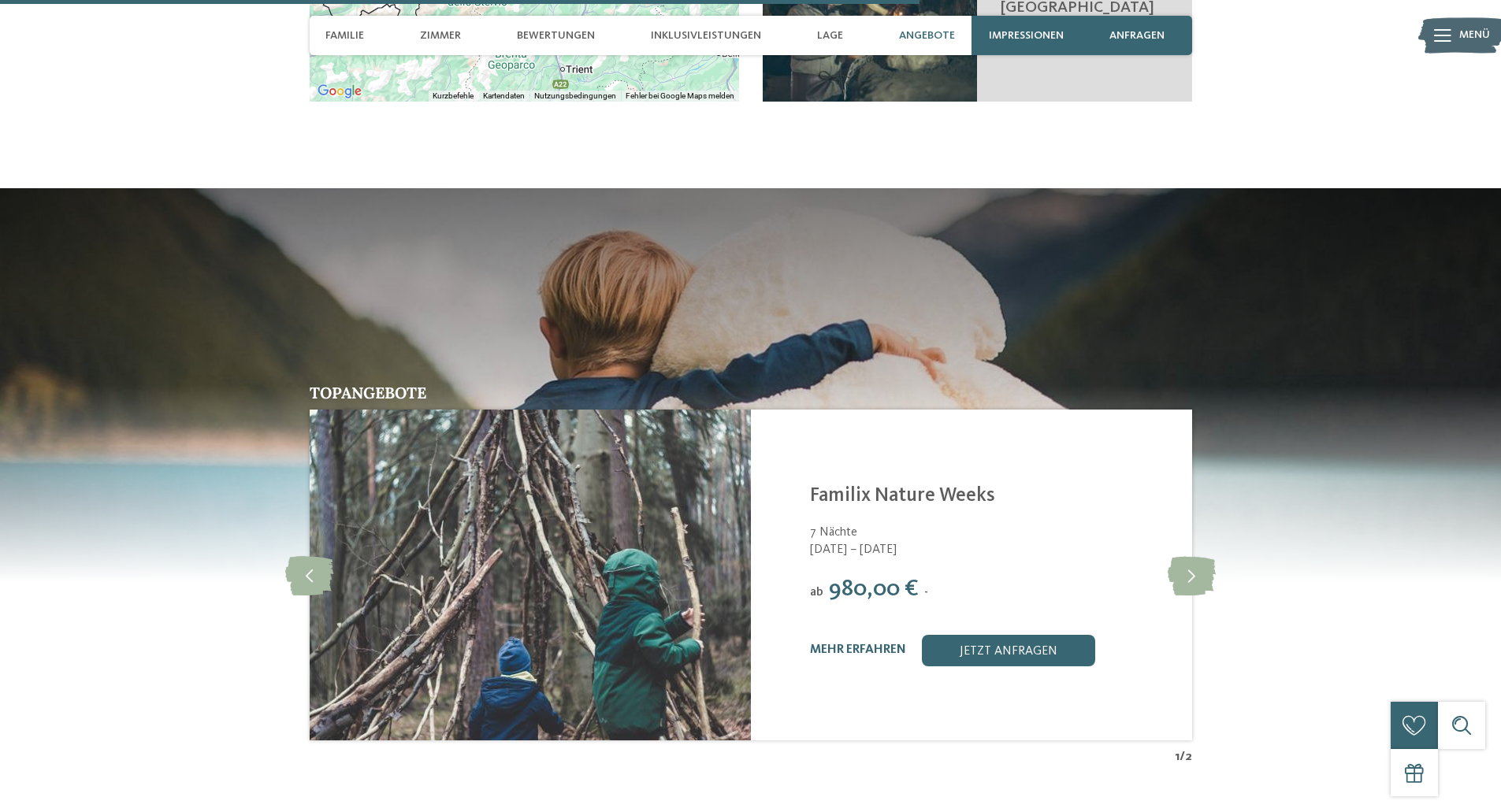
scroll to position [3220, 0]
click at [1190, 555] on icon at bounding box center [1192, 574] width 48 height 40
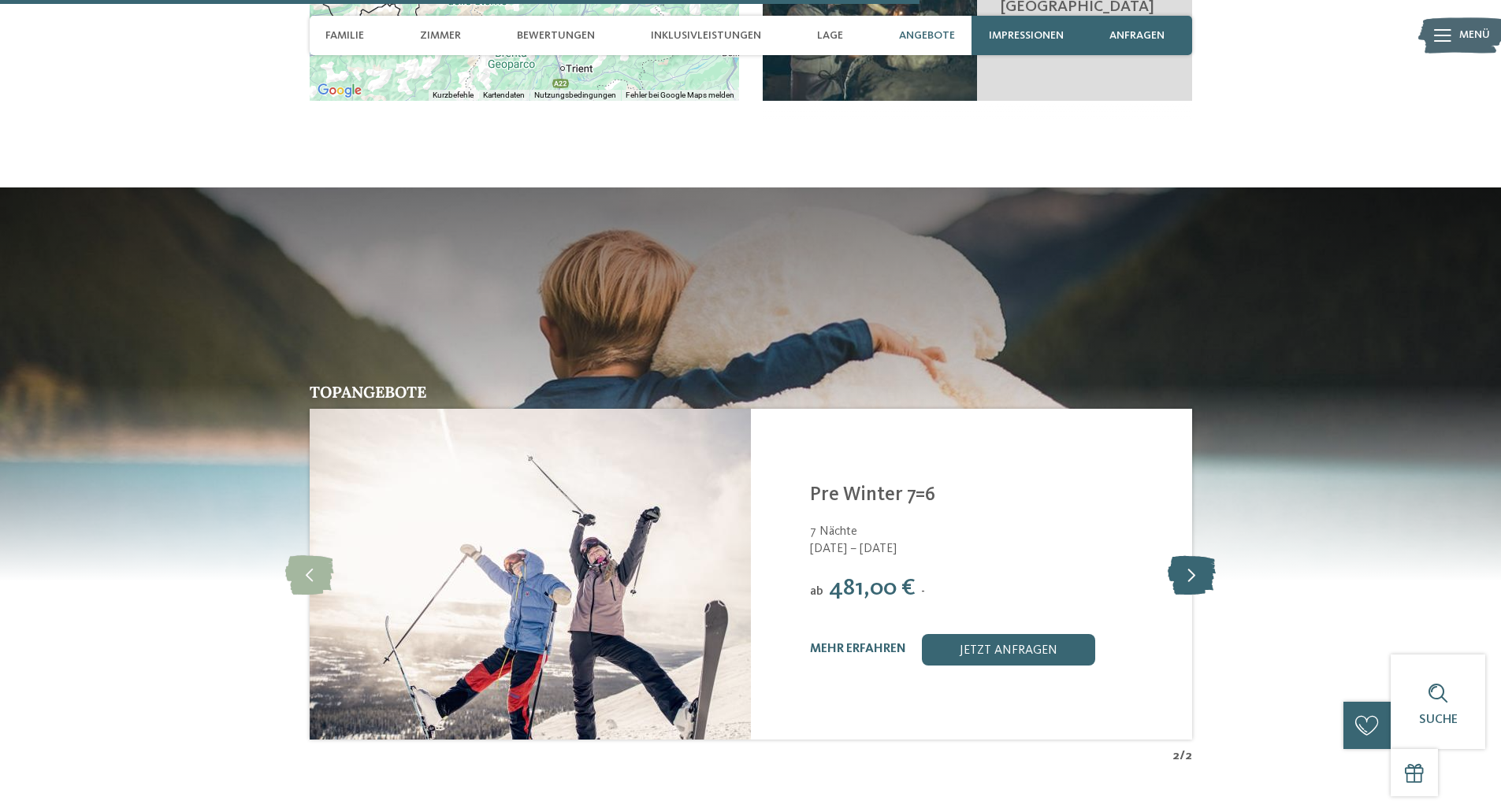
click at [1190, 555] on icon at bounding box center [1192, 574] width 48 height 40
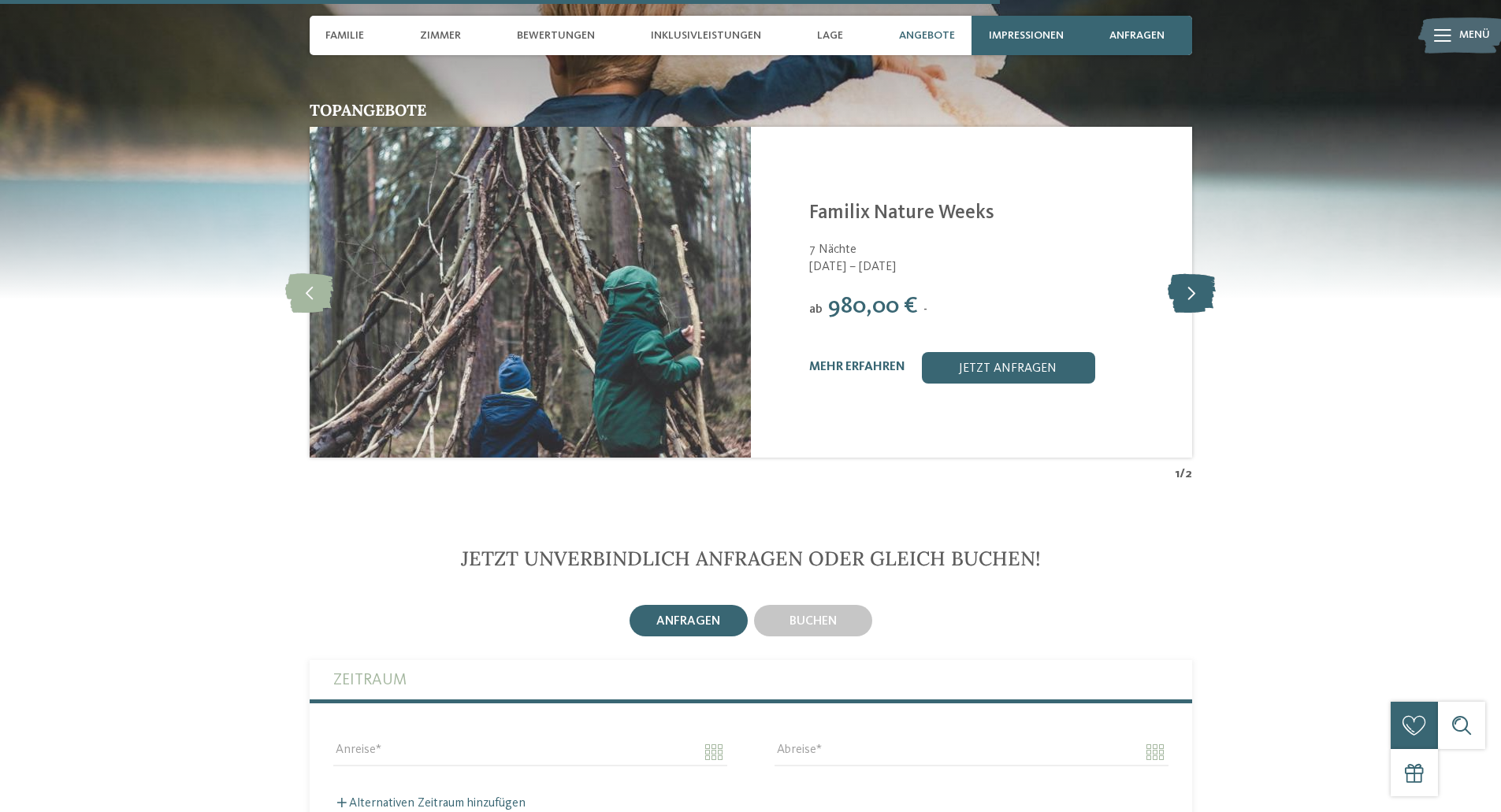
scroll to position [3503, 0]
click at [826, 615] on span "buchen" at bounding box center [813, 621] width 47 height 12
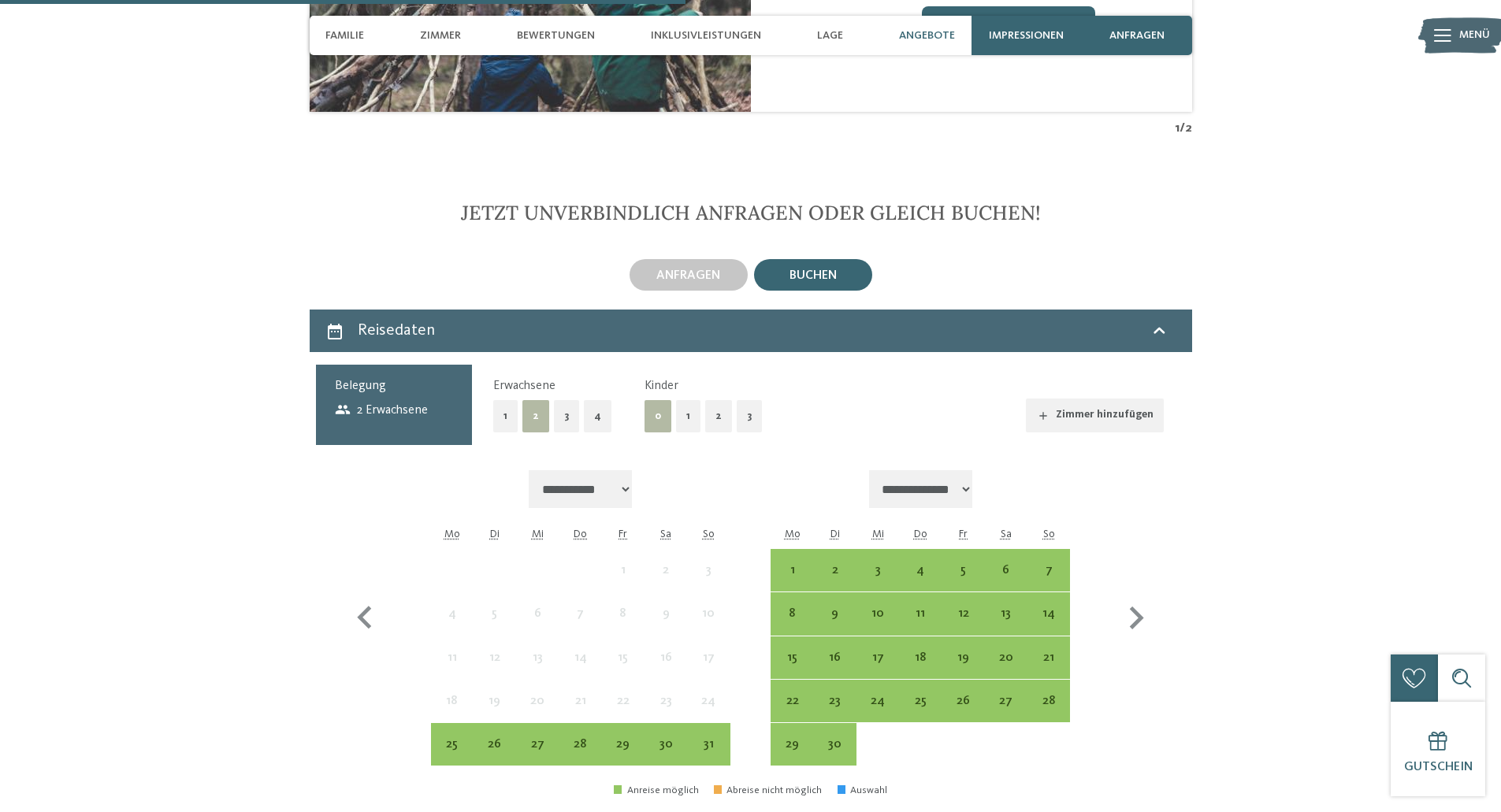
scroll to position [3849, 0]
click at [715, 400] on button "2" at bounding box center [719, 416] width 26 height 32
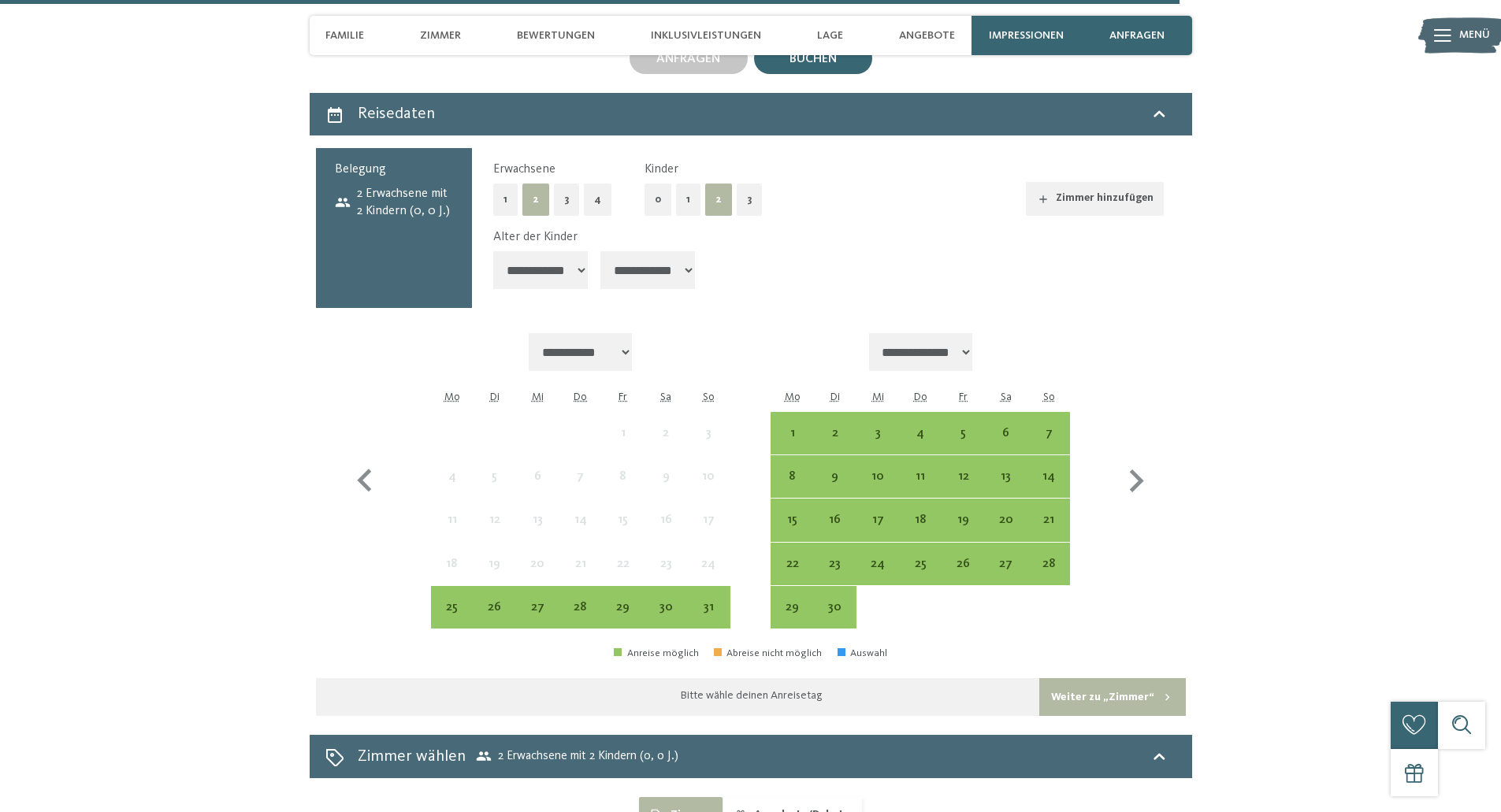
scroll to position [4065, 0]
click at [1020, 557] on div "27" at bounding box center [1007, 577] width 40 height 40
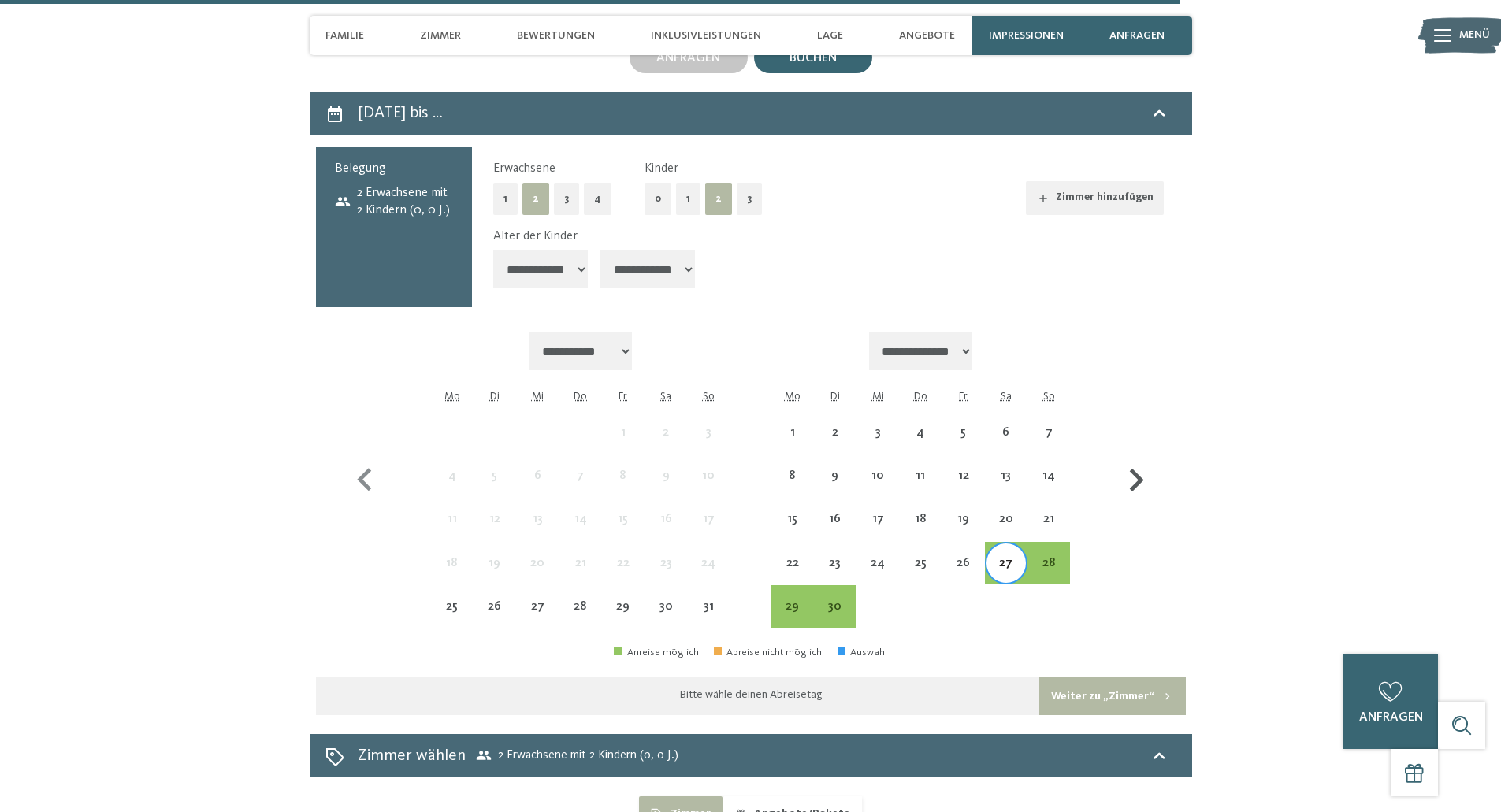
click at [1124, 457] on icon "button" at bounding box center [1136, 480] width 45 height 45
select select "**********"
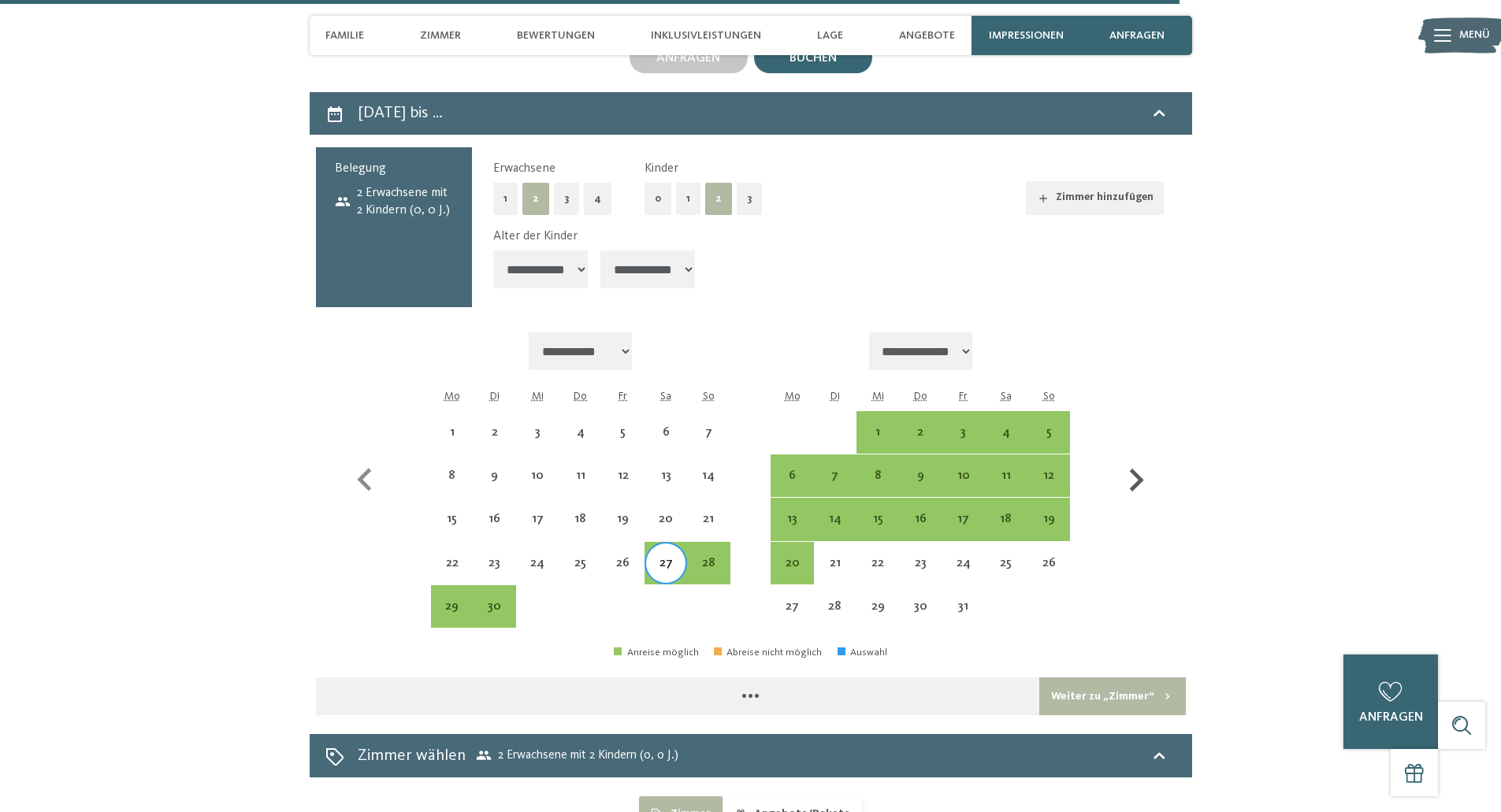
select select "**********"
click at [1001, 426] on div "4" at bounding box center [1007, 446] width 40 height 40
select select "**********"
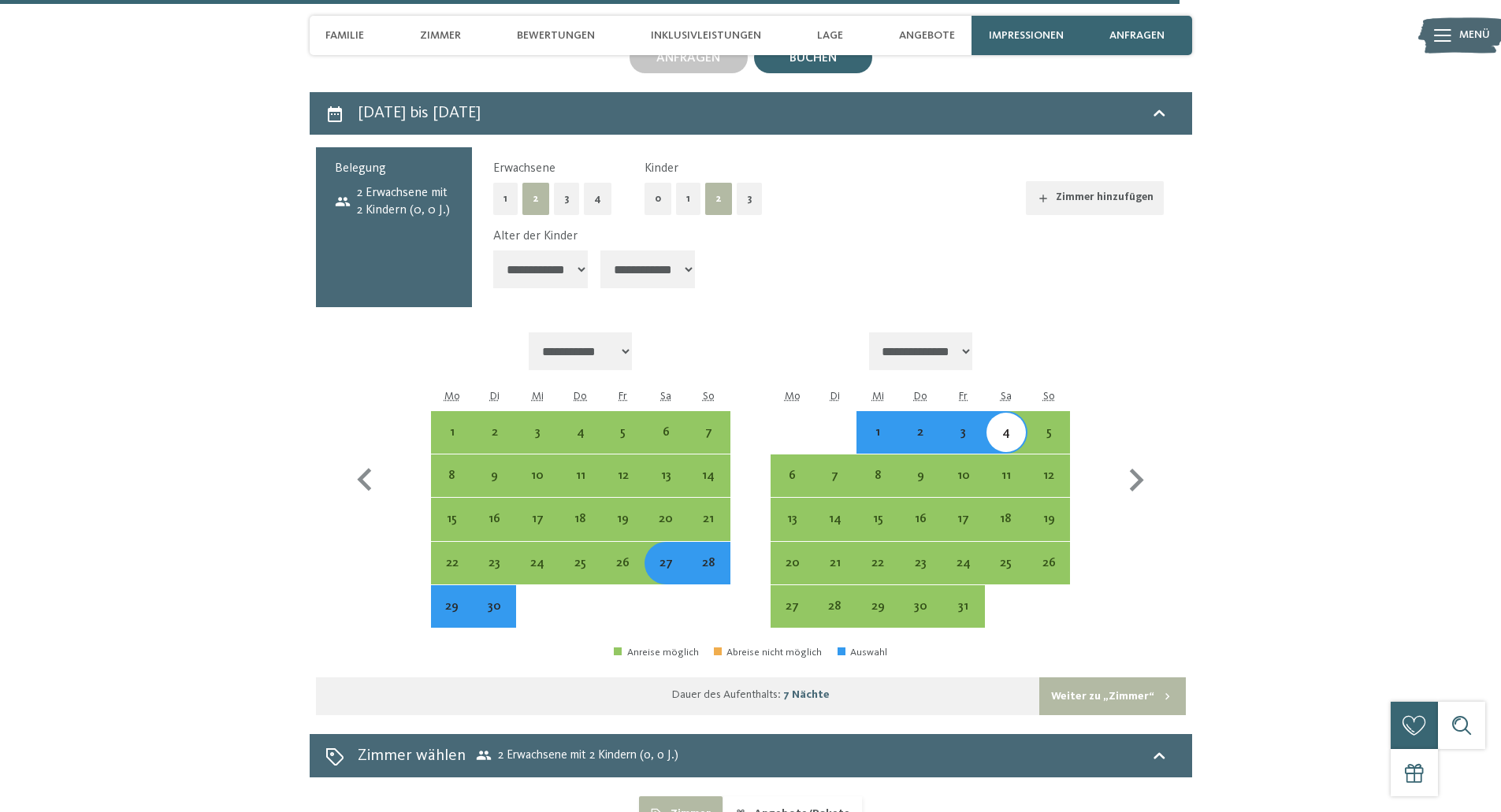
click at [1079, 677] on button "Weiter zu „Zimmer“" at bounding box center [1112, 696] width 146 height 38
select select "**********"
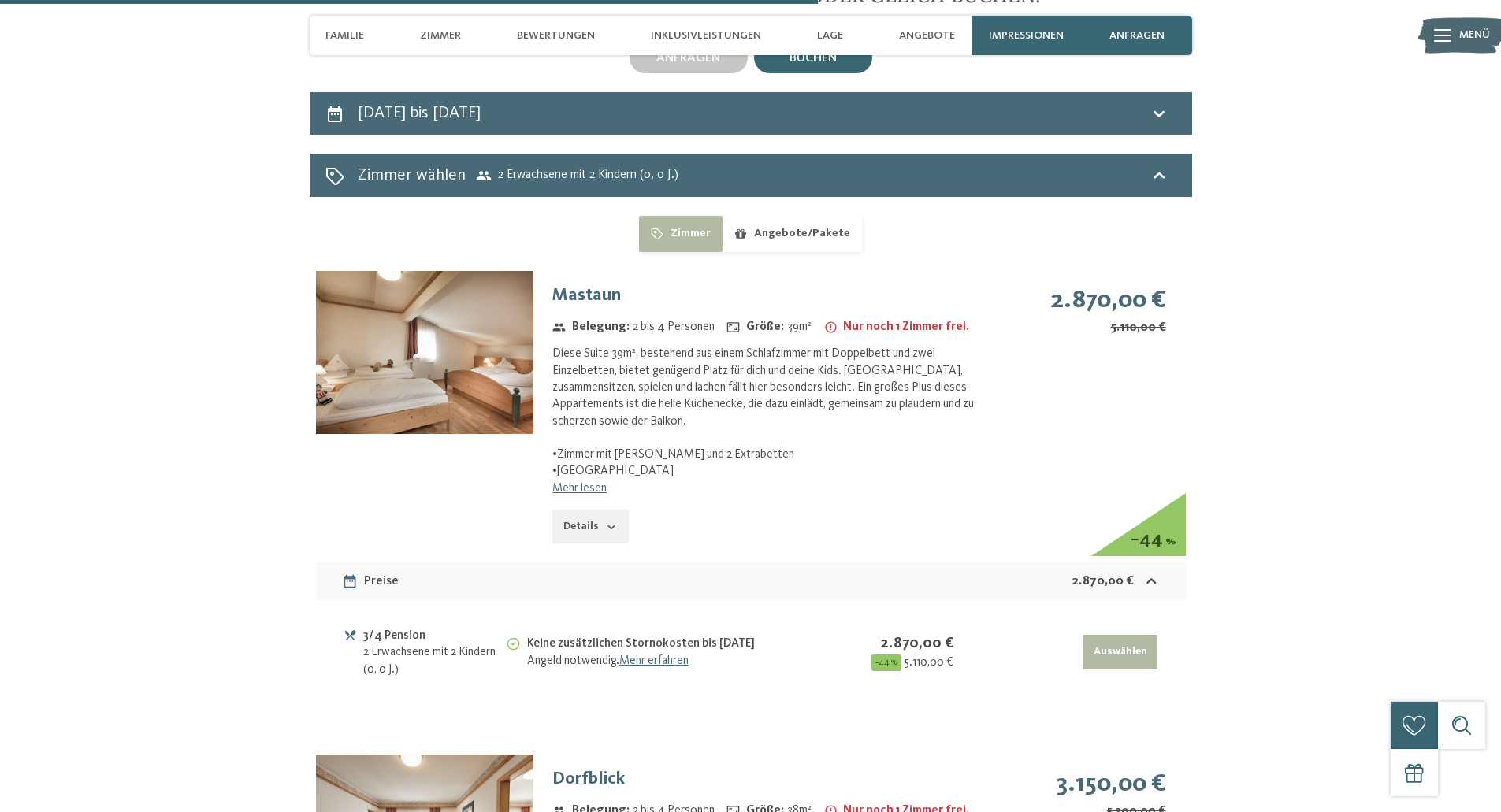
scroll to position [4117, 0]
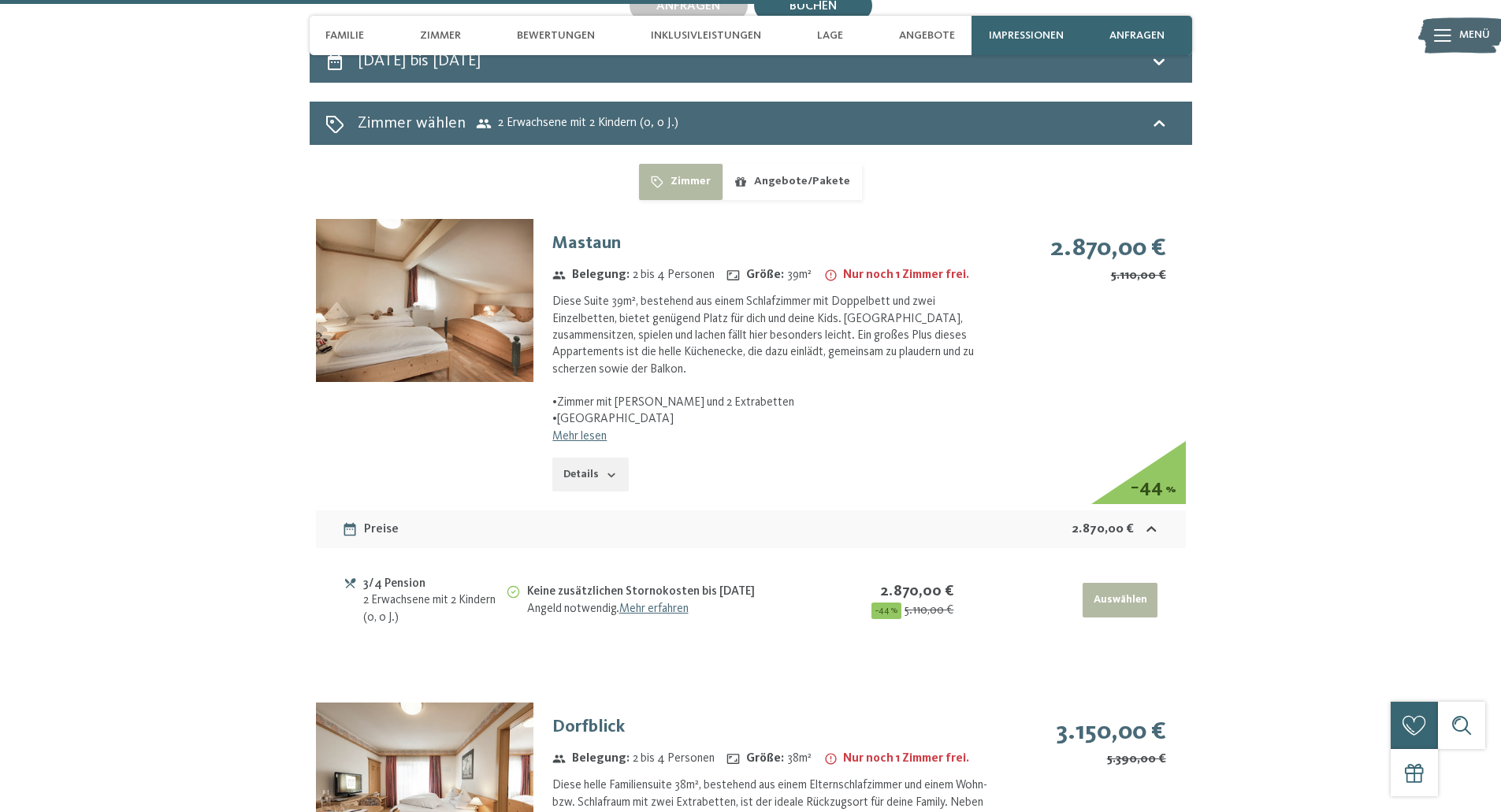
click at [567, 430] on link "Mehr lesen" at bounding box center [580, 436] width 55 height 12
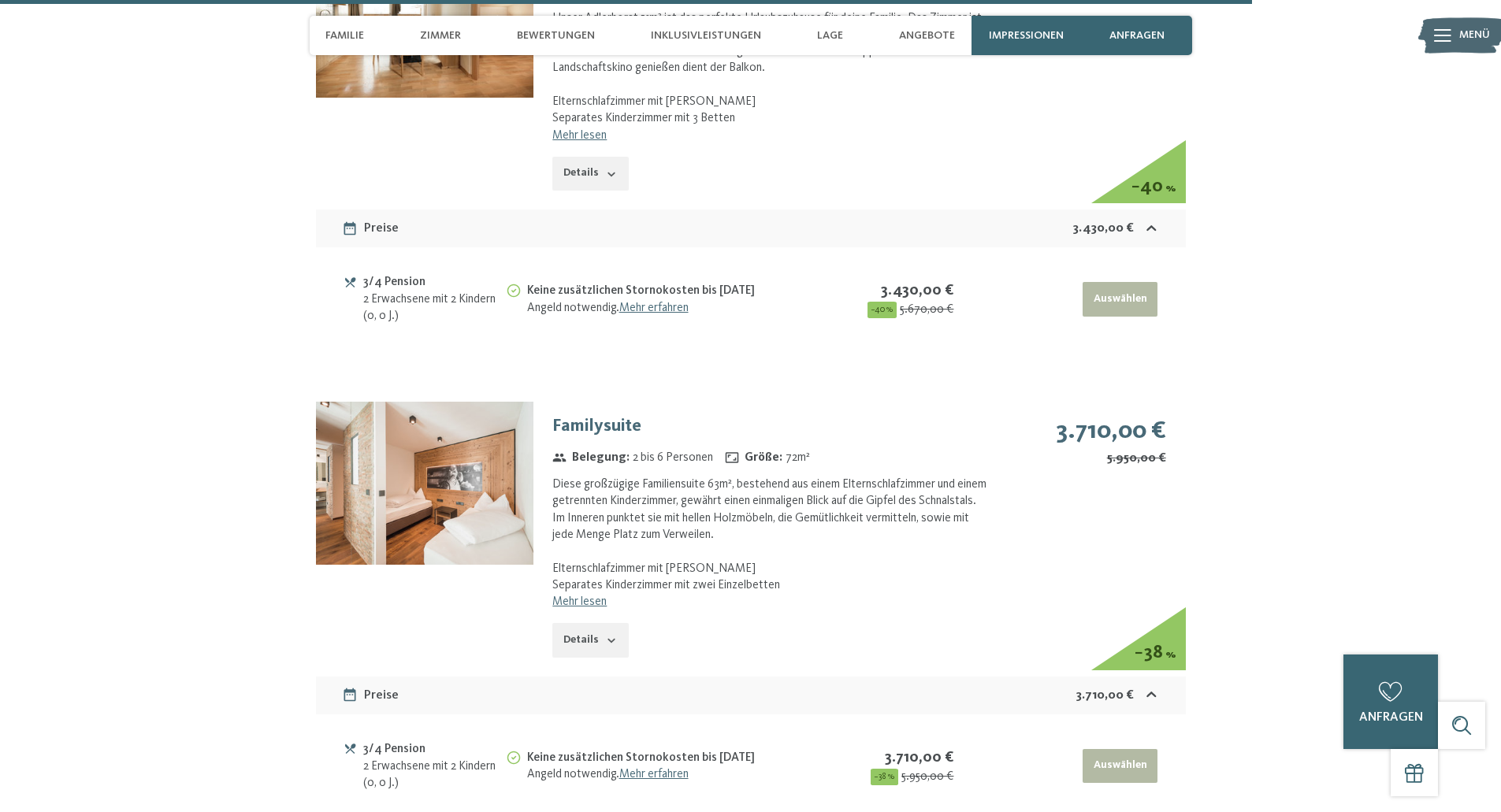
scroll to position [5887, 0]
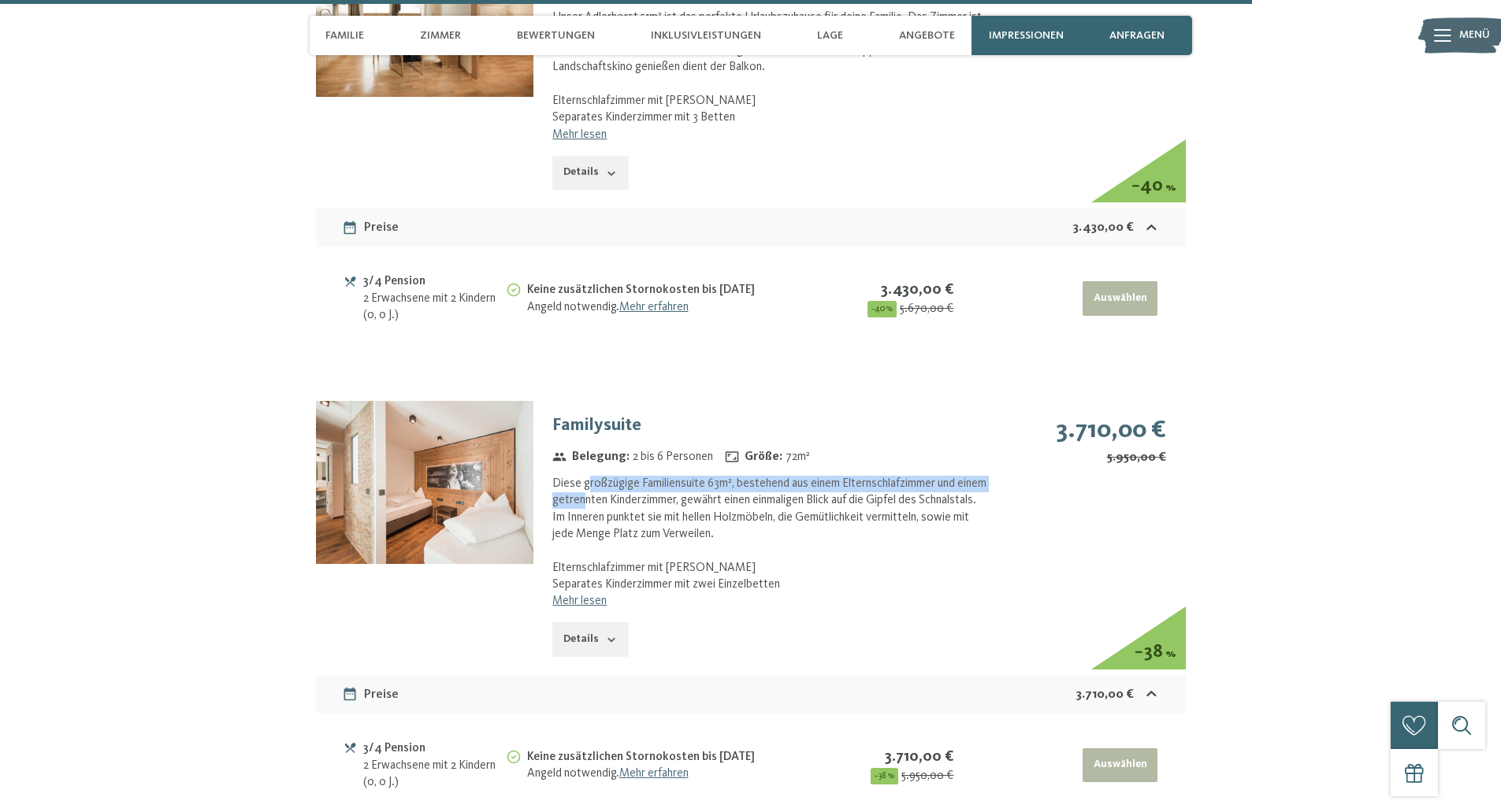
drag, startPoint x: 588, startPoint y: 463, endPoint x: 618, endPoint y: 481, distance: 35.0
click at [618, 481] on div "Diese großzügige Familiensuite 63m², bestehend aus einem Elternschlafzimmer und…" at bounding box center [772, 535] width 438 height 117
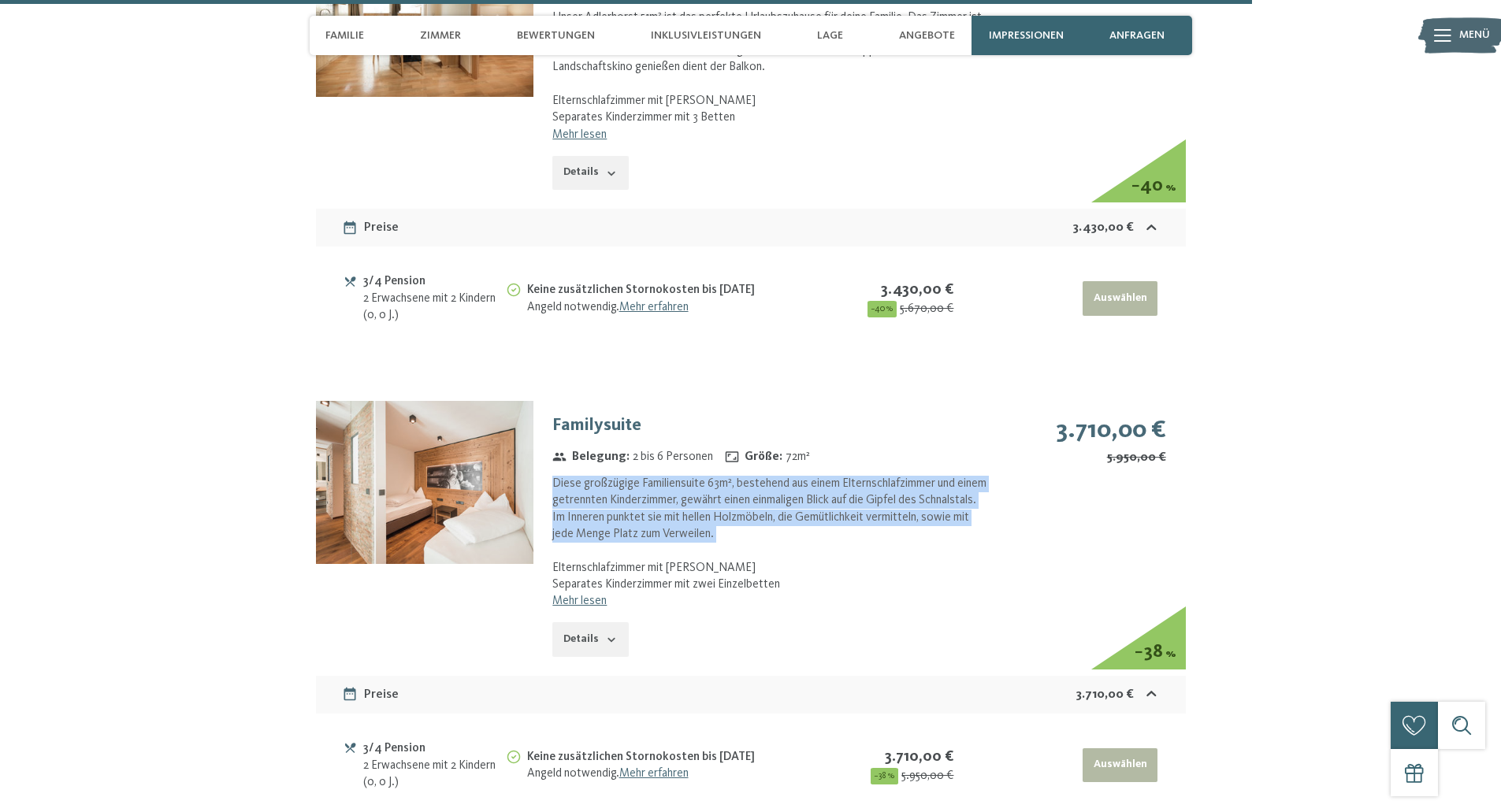
click at [618, 481] on div "Diese großzügige Familiensuite 63m², bestehend aus einem Elternschlafzimmer und…" at bounding box center [772, 535] width 438 height 117
click at [590, 595] on link "Mehr lesen" at bounding box center [580, 601] width 55 height 12
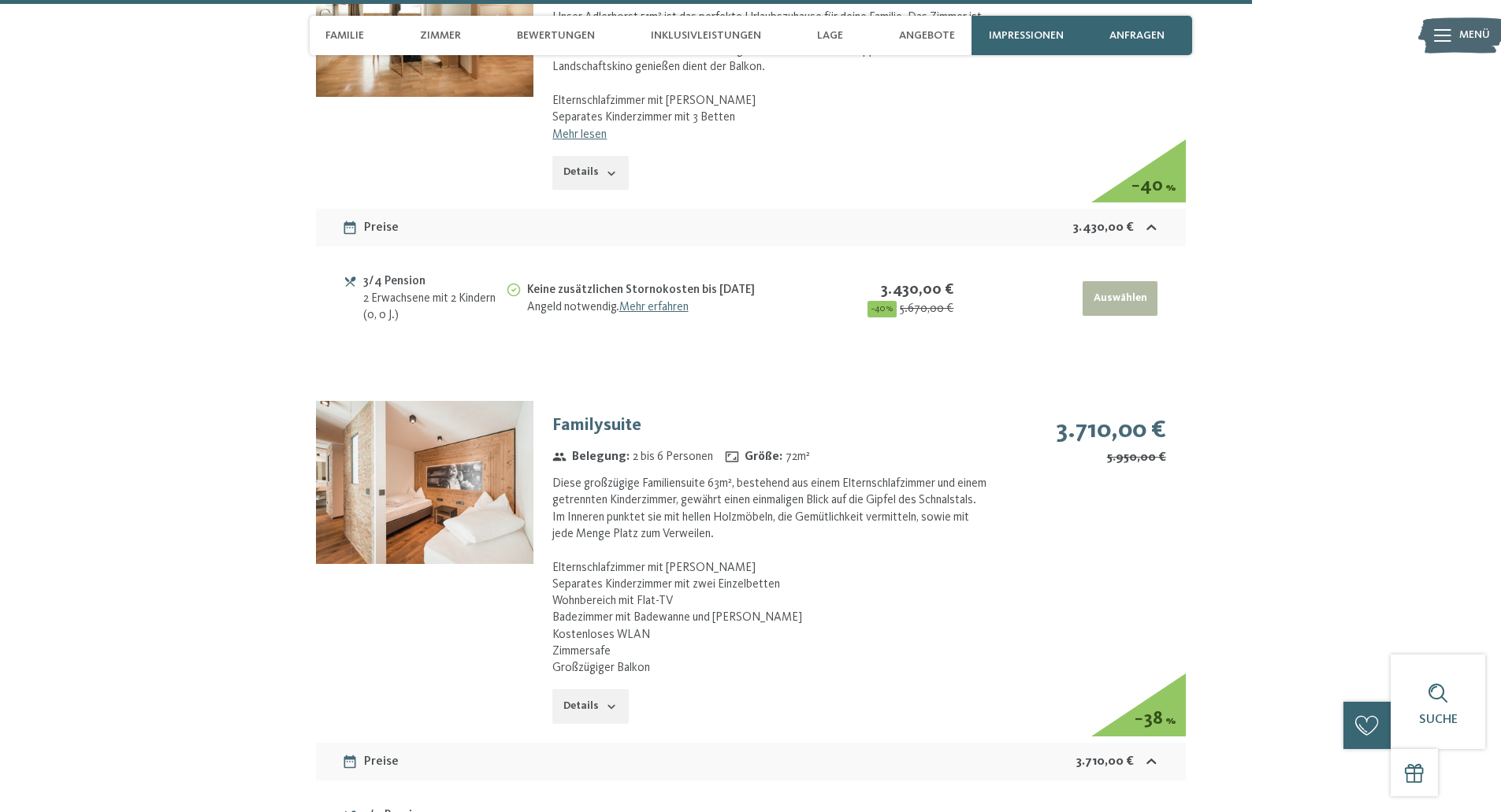
click at [603, 553] on div "Diese großzügige Familiensuite 63m², bestehend aus einem Elternschlafzimmer und…" at bounding box center [772, 576] width 438 height 201
click at [603, 559] on div "Diese großzügige Familiensuite 63m², bestehend aus einem Elternschlafzimmer und…" at bounding box center [772, 576] width 438 height 201
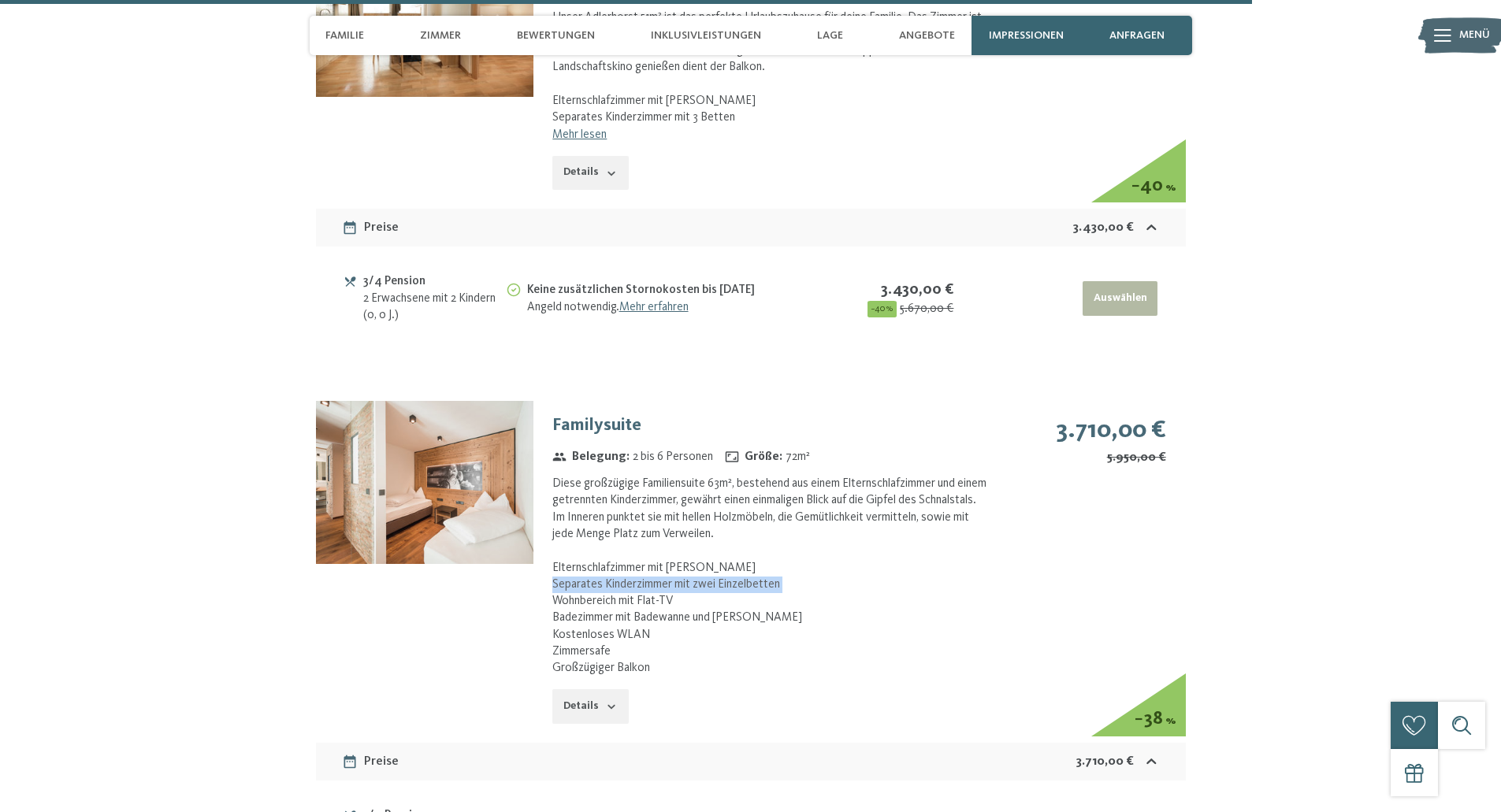
click at [603, 559] on div "Diese großzügige Familiensuite 63m², bestehend aus einem Elternschlafzimmer und…" at bounding box center [772, 576] width 438 height 201
click at [427, 467] on img at bounding box center [425, 482] width 218 height 163
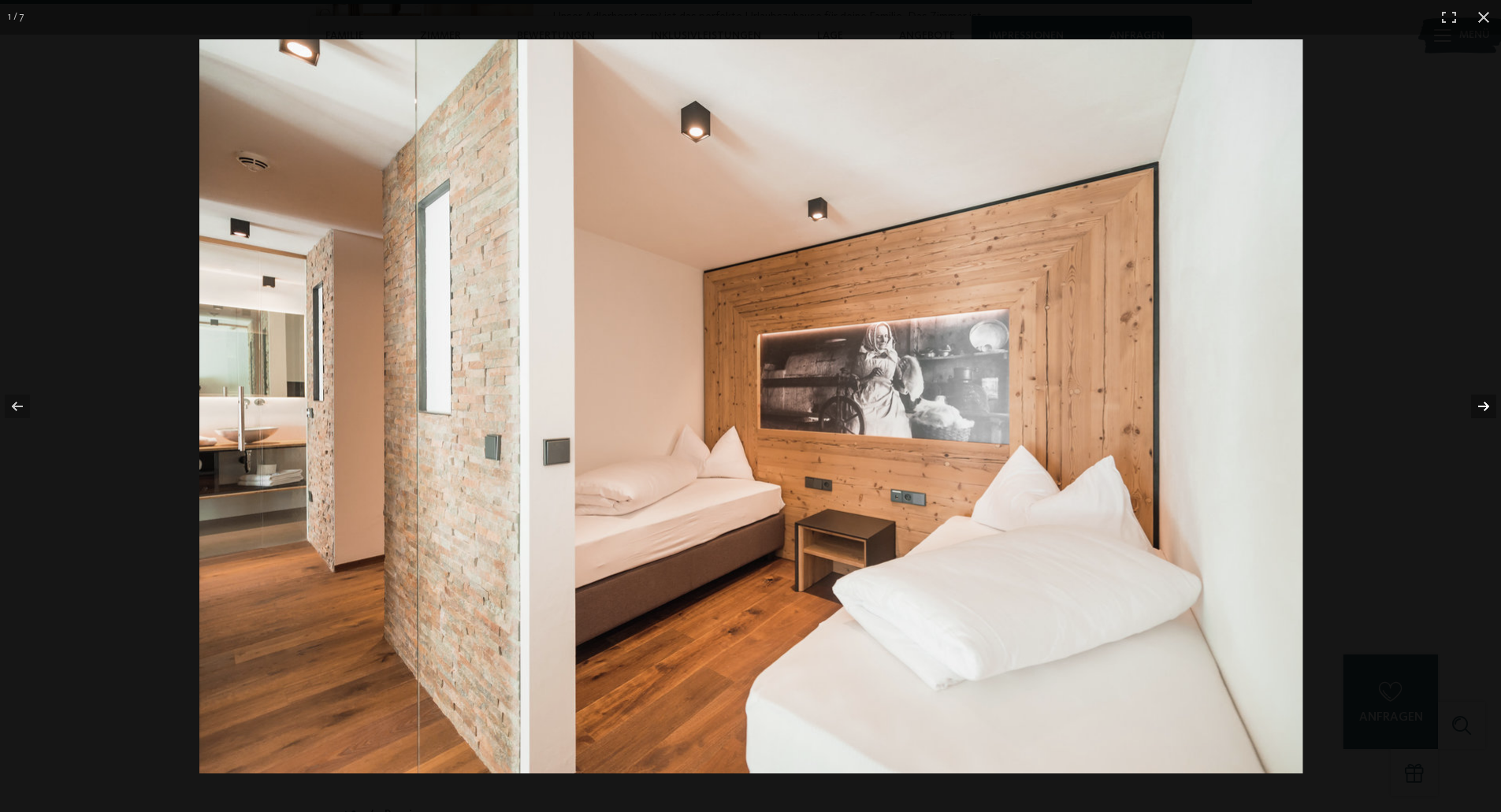
click at [1483, 400] on button "button" at bounding box center [1474, 406] width 55 height 79
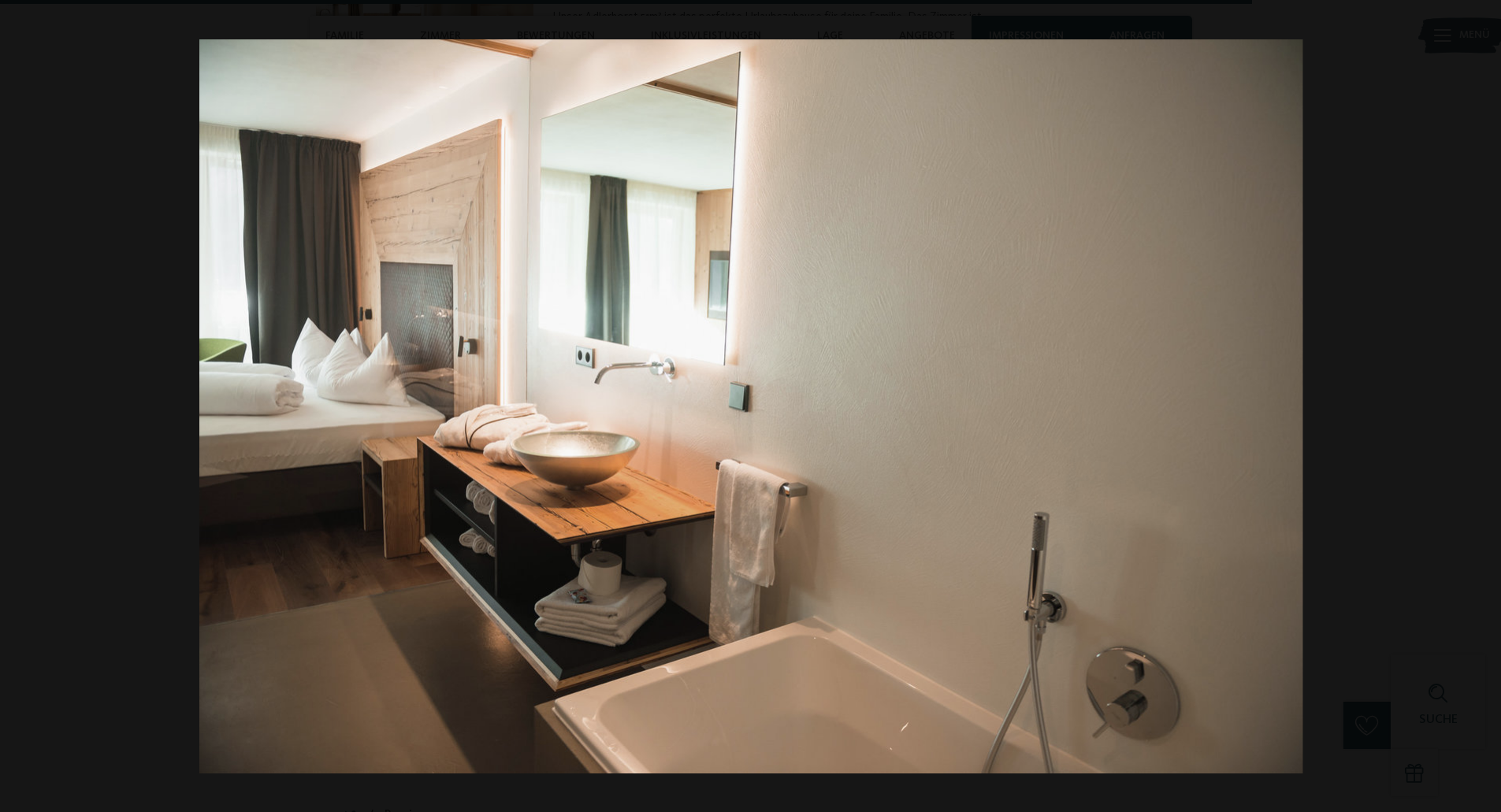
click at [1483, 400] on button "button" at bounding box center [1474, 406] width 55 height 79
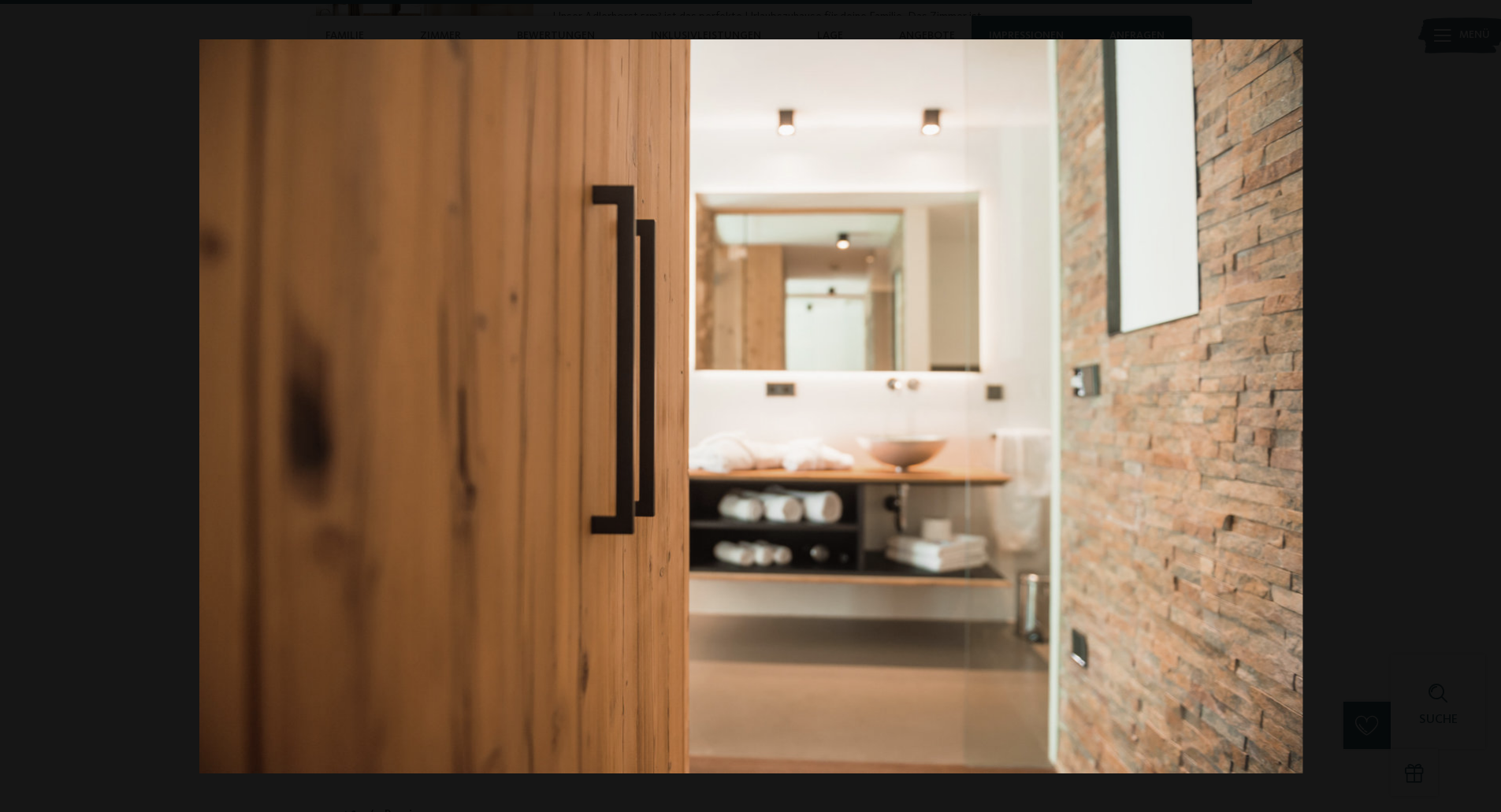
click at [1483, 400] on button "button" at bounding box center [1474, 406] width 55 height 79
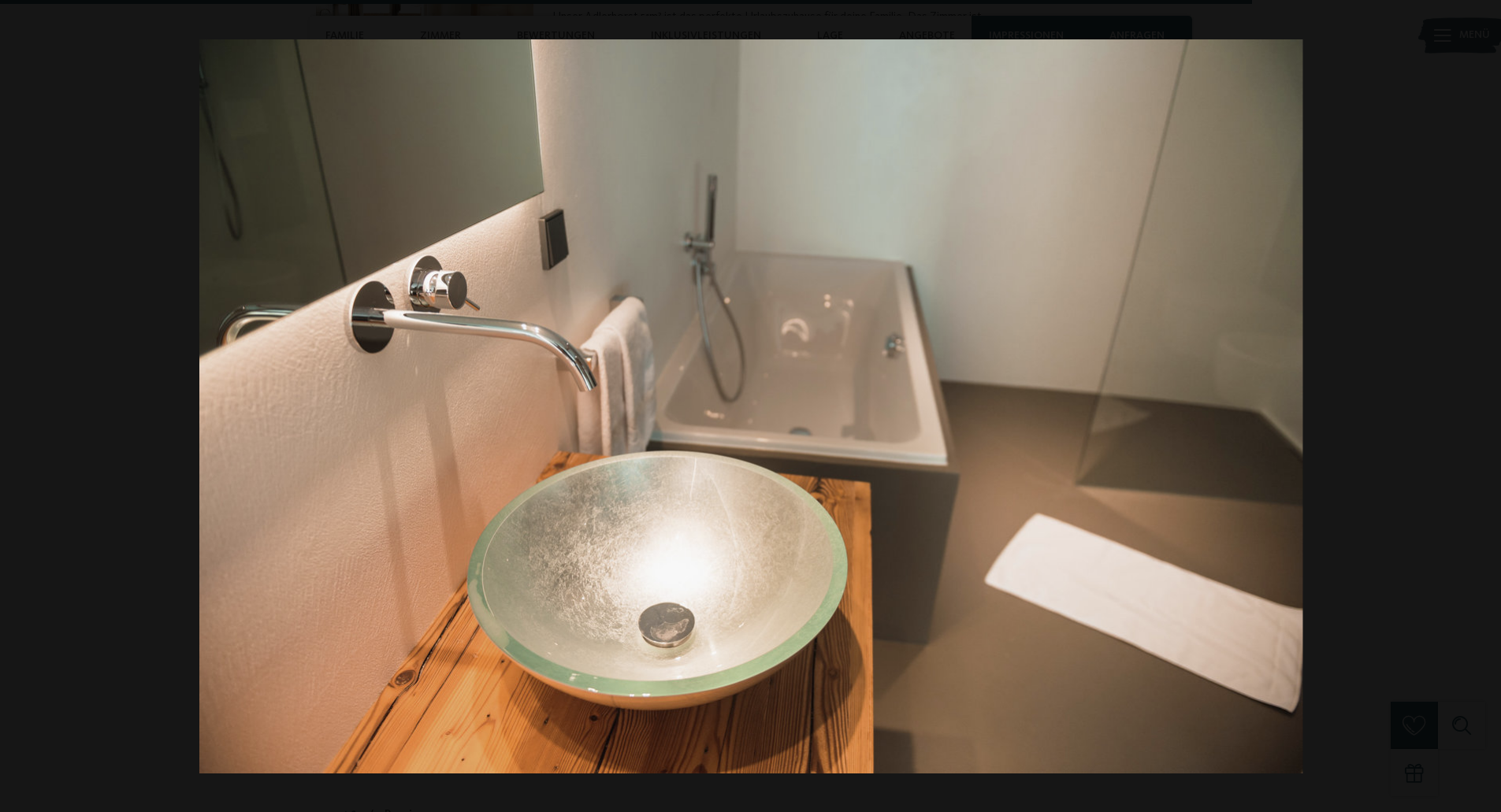
click at [1483, 400] on button "button" at bounding box center [1474, 406] width 55 height 79
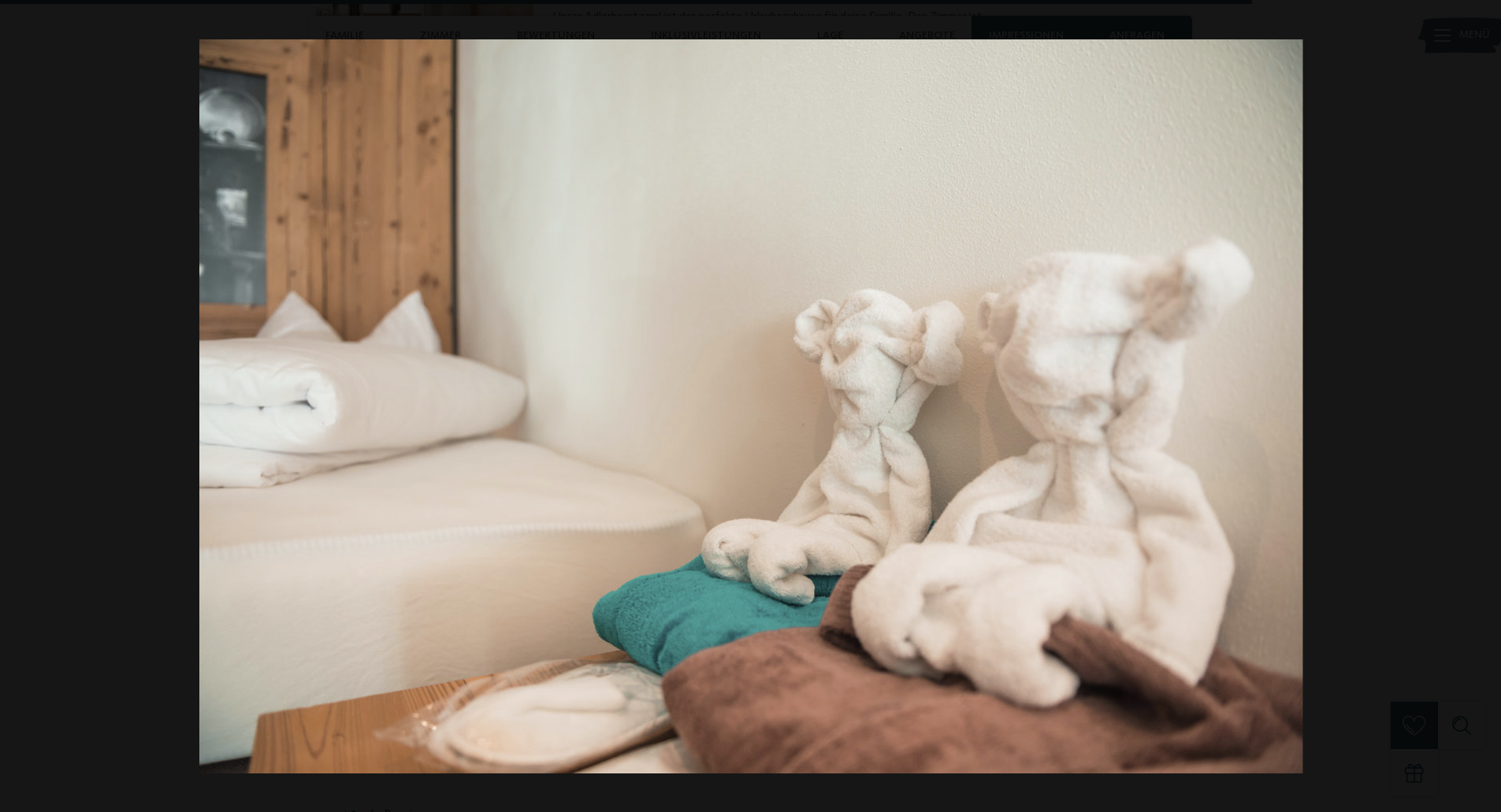
click at [1483, 400] on button "button" at bounding box center [1474, 406] width 55 height 79
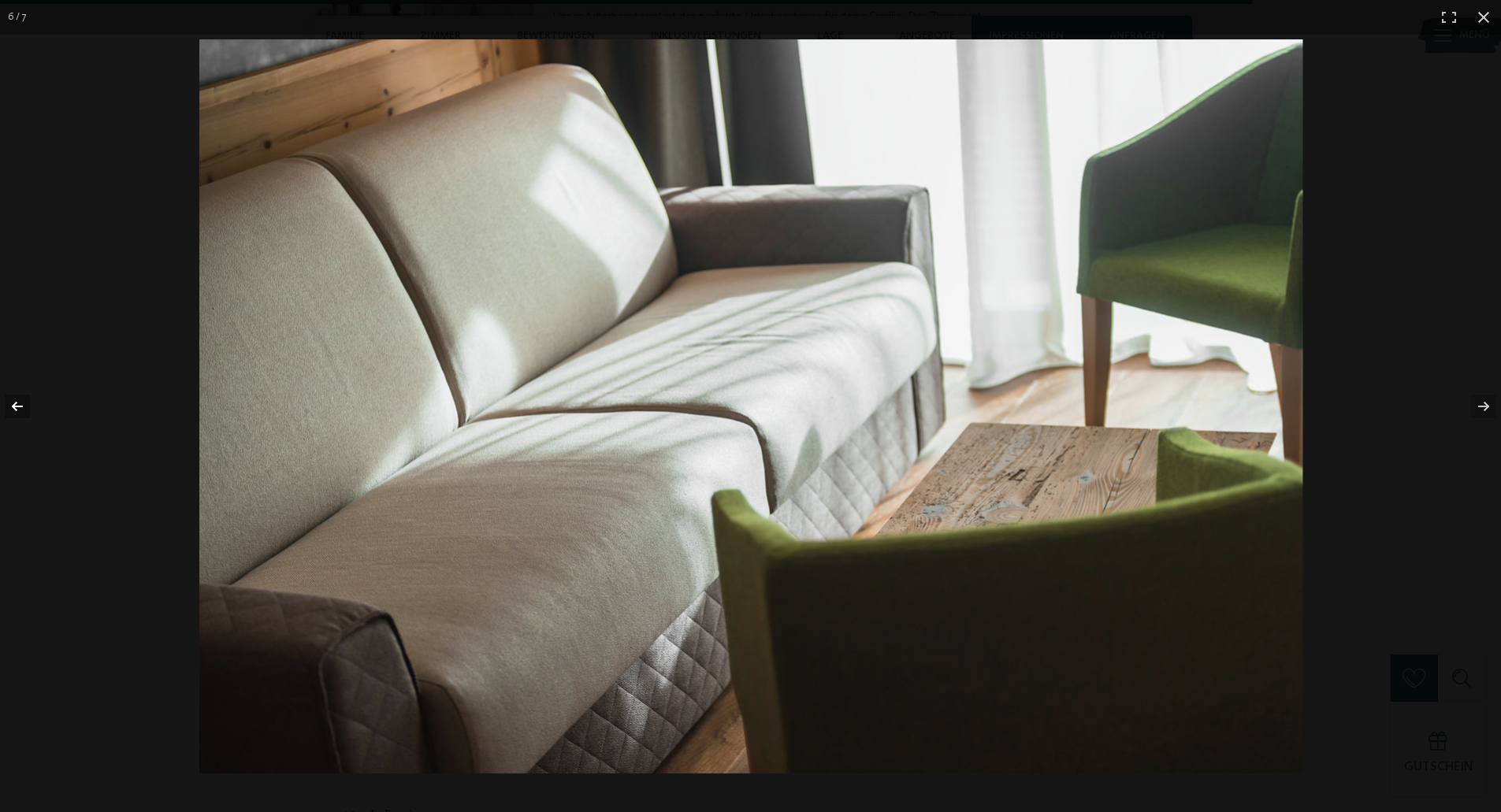
click at [22, 408] on button "button" at bounding box center [27, 406] width 55 height 79
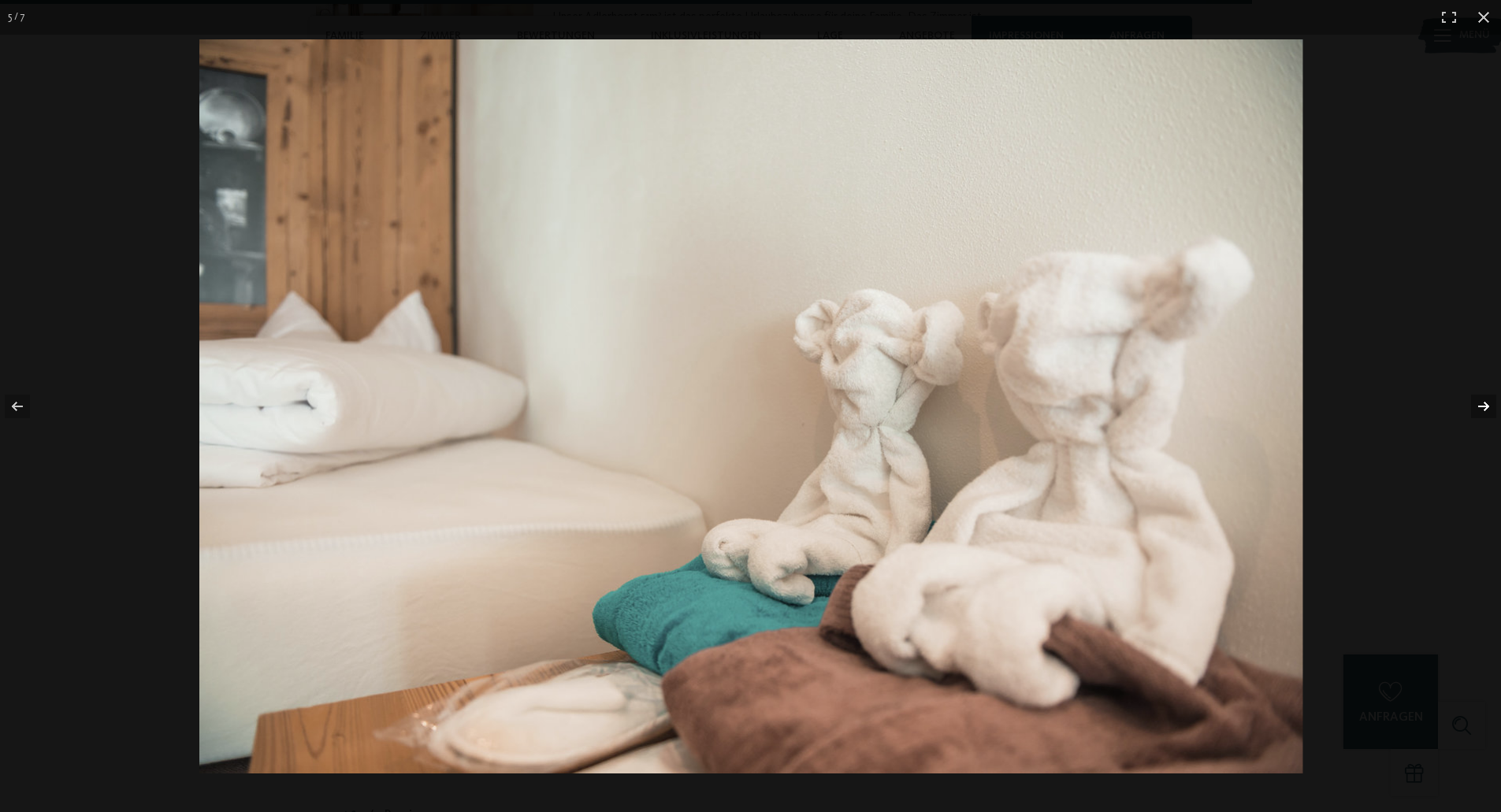
click at [1482, 406] on button "button" at bounding box center [1474, 406] width 55 height 79
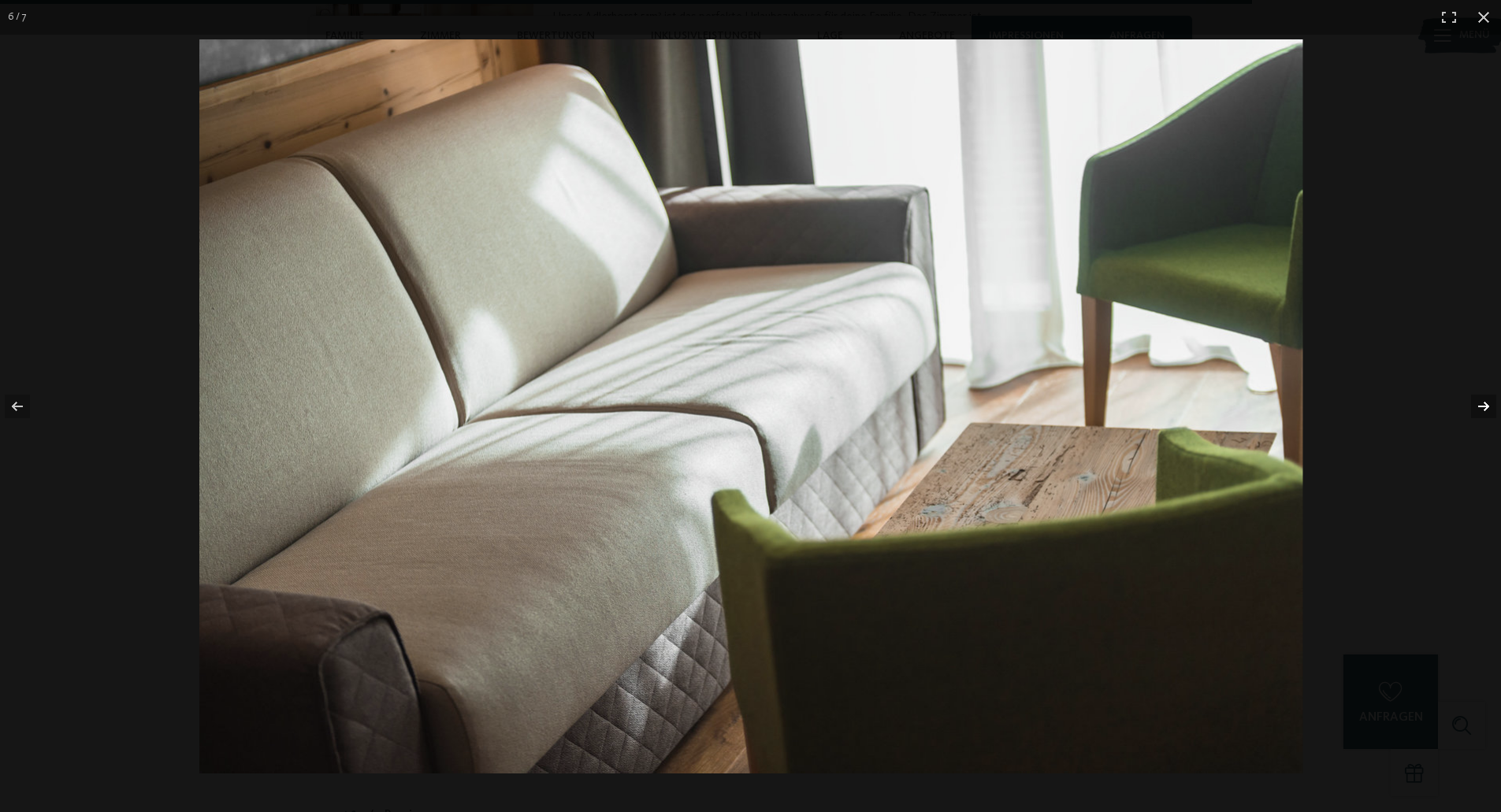
click at [1482, 406] on button "button" at bounding box center [1474, 406] width 55 height 79
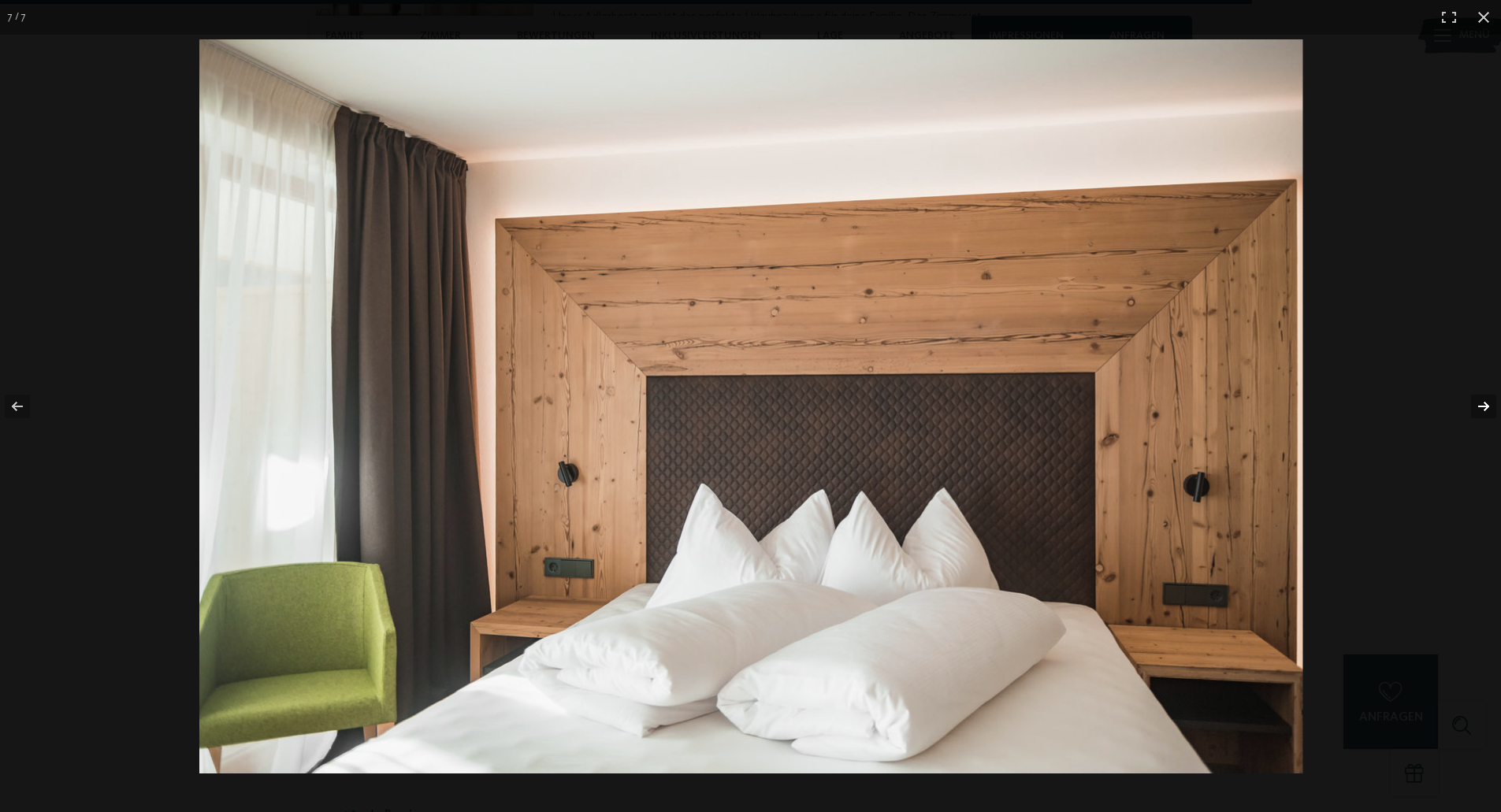
click at [1482, 406] on button "button" at bounding box center [1474, 406] width 55 height 79
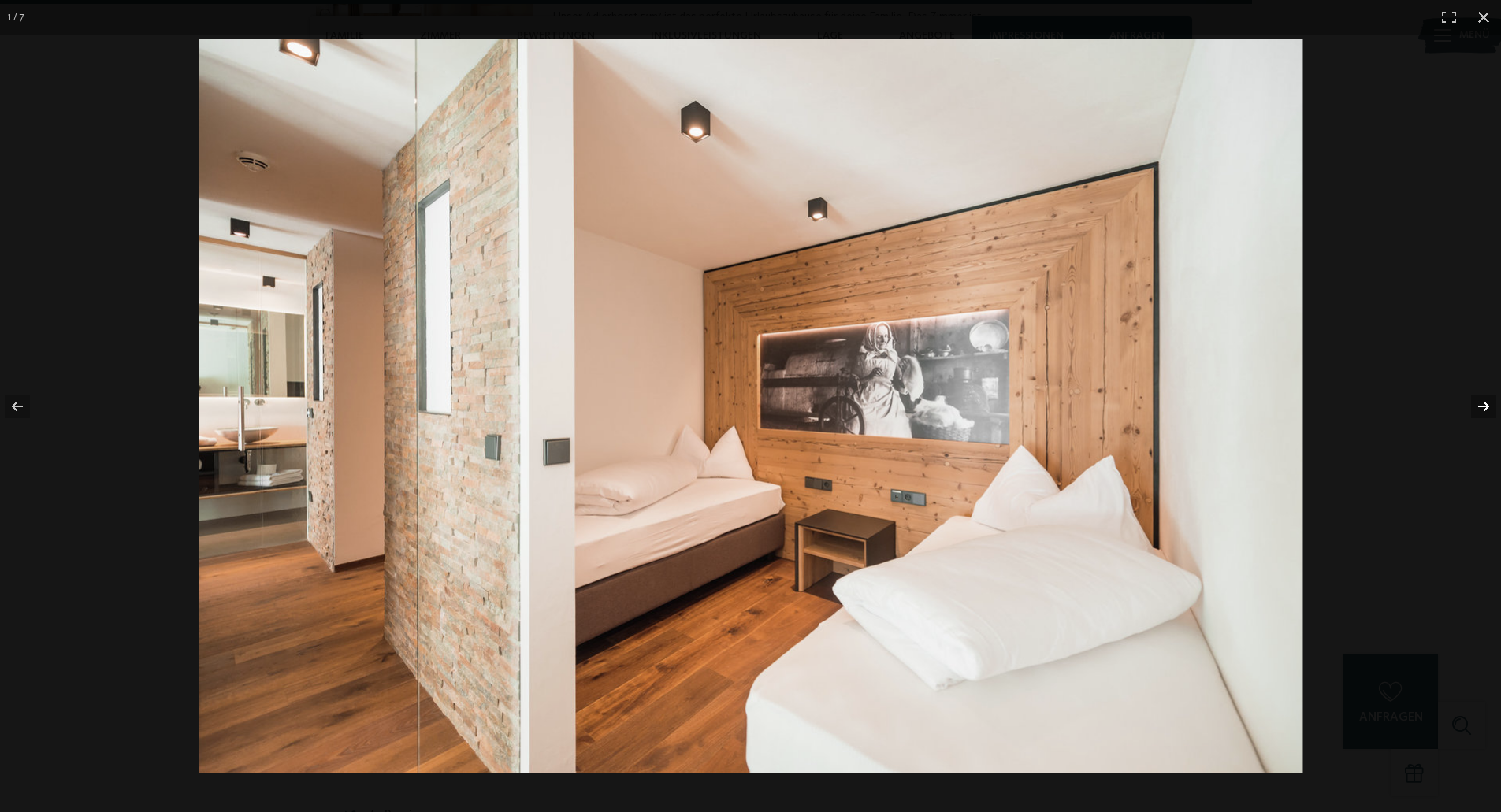
click at [1482, 406] on button "button" at bounding box center [1474, 406] width 55 height 79
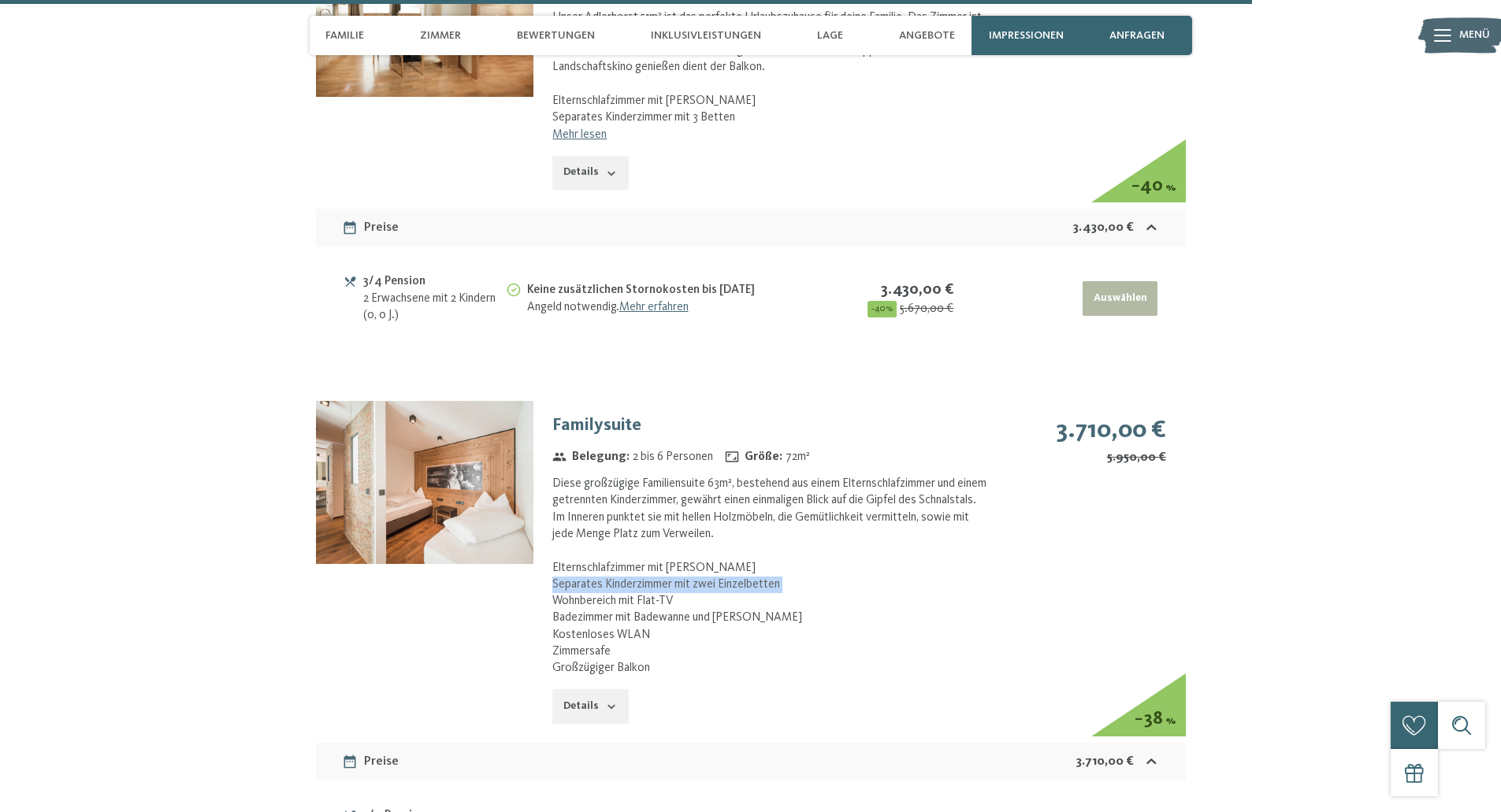
click at [0, 0] on button "button" at bounding box center [0, 0] width 0 height 0
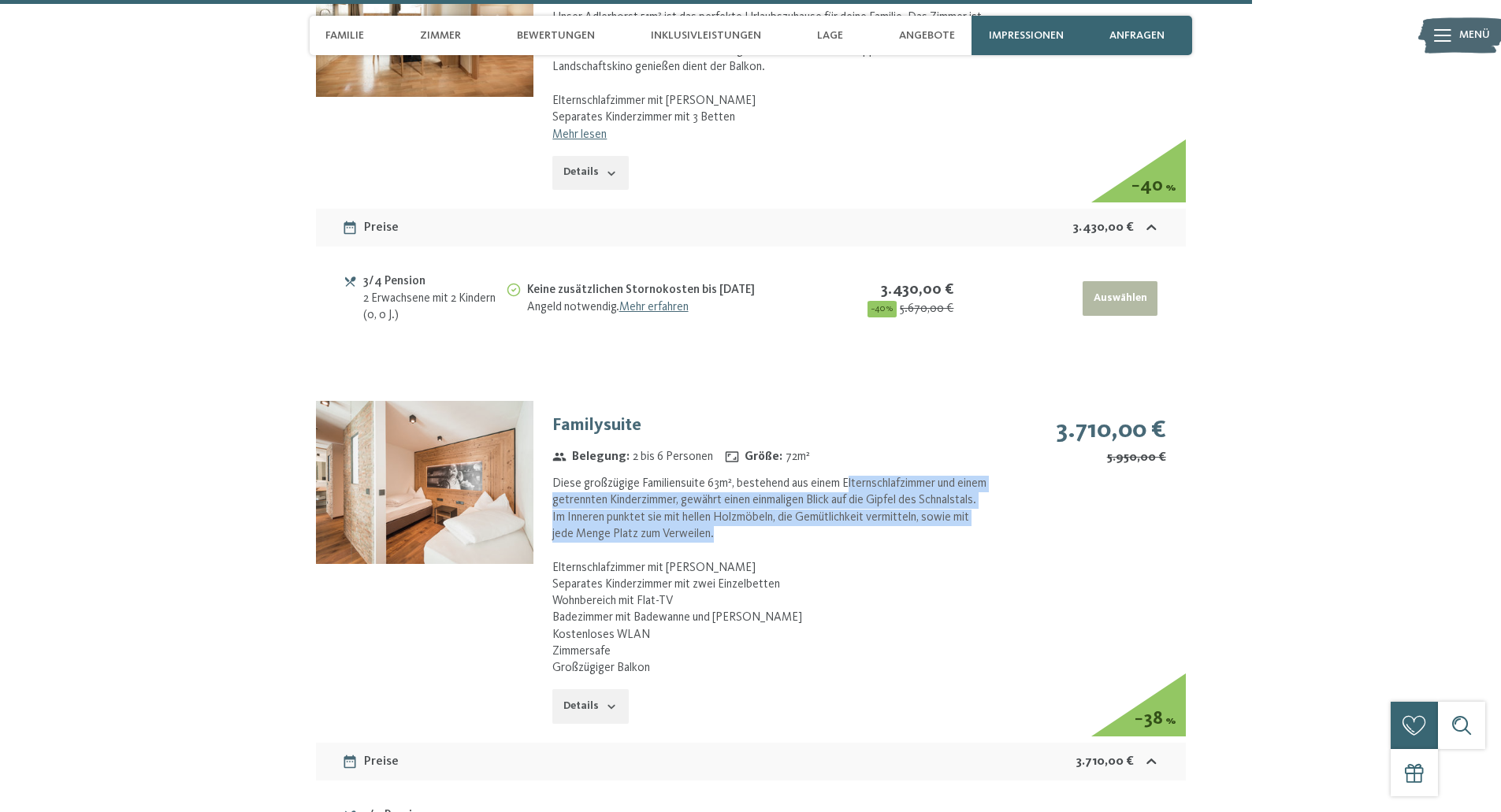
drag, startPoint x: 851, startPoint y: 463, endPoint x: 864, endPoint y: 508, distance: 46.8
click at [864, 508] on div "Diese großzügige Familiensuite 63m², bestehend aus einem Elternschlafzimmer und…" at bounding box center [772, 576] width 438 height 201
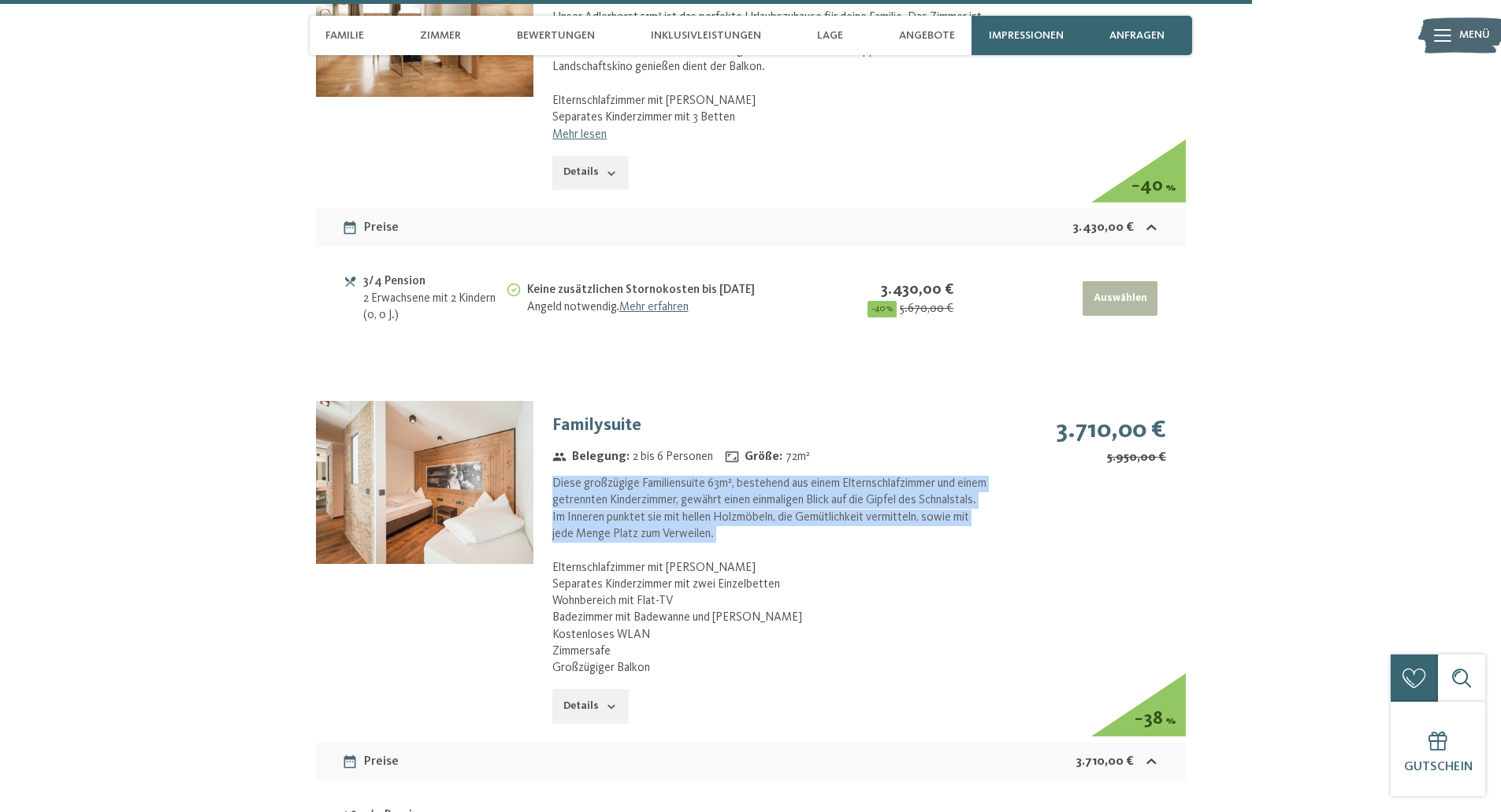
click at [864, 508] on div "Diese großzügige Familiensuite 63m², bestehend aus einem Elternschlafzimmer und…" at bounding box center [772, 576] width 438 height 201
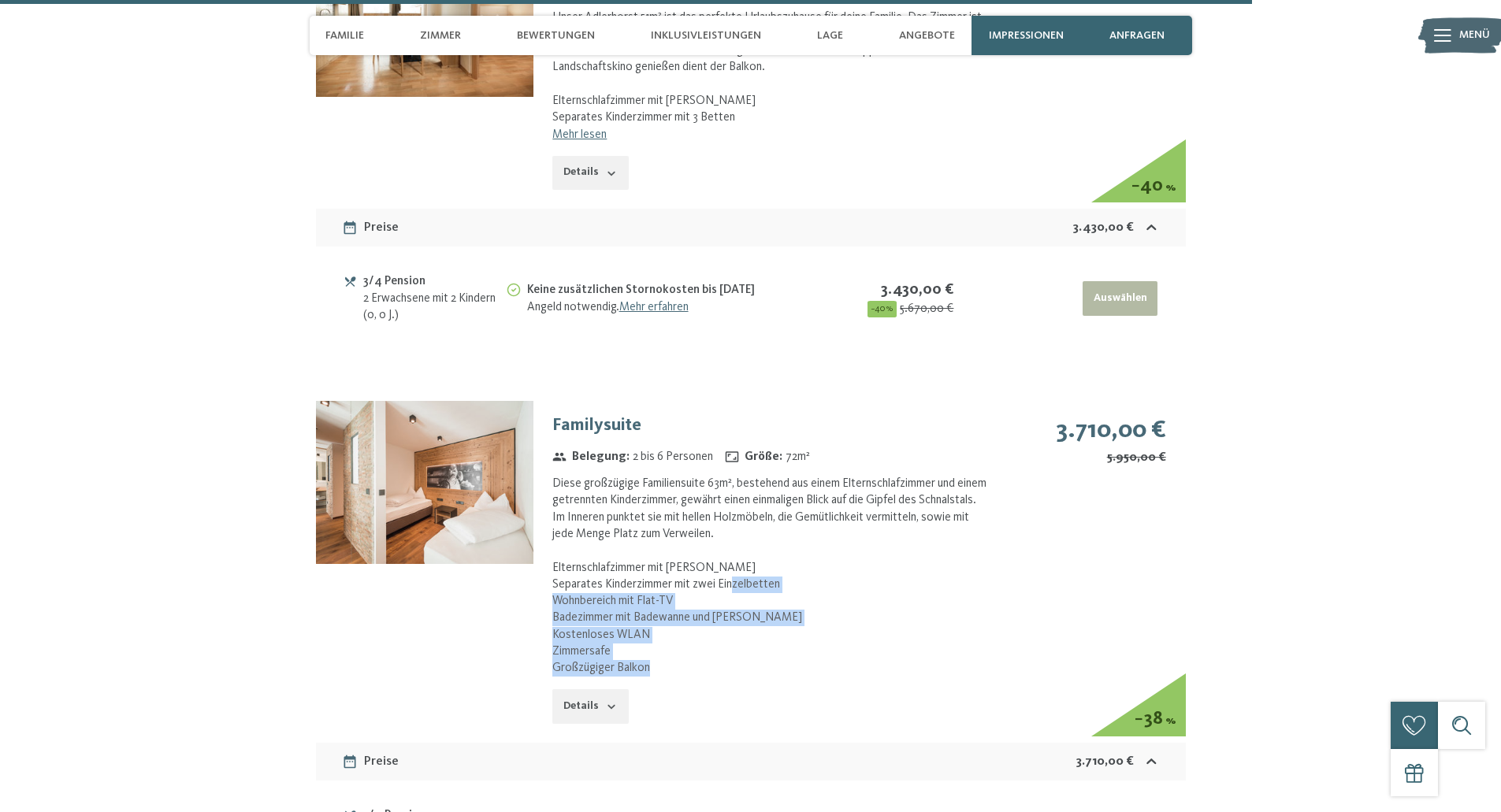
drag, startPoint x: 735, startPoint y: 554, endPoint x: 730, endPoint y: 649, distance: 95.1
click at [730, 649] on div "Diese großzügige Familiensuite 63m², bestehend aus einem Elternschlafzimmer und…" at bounding box center [772, 576] width 438 height 201
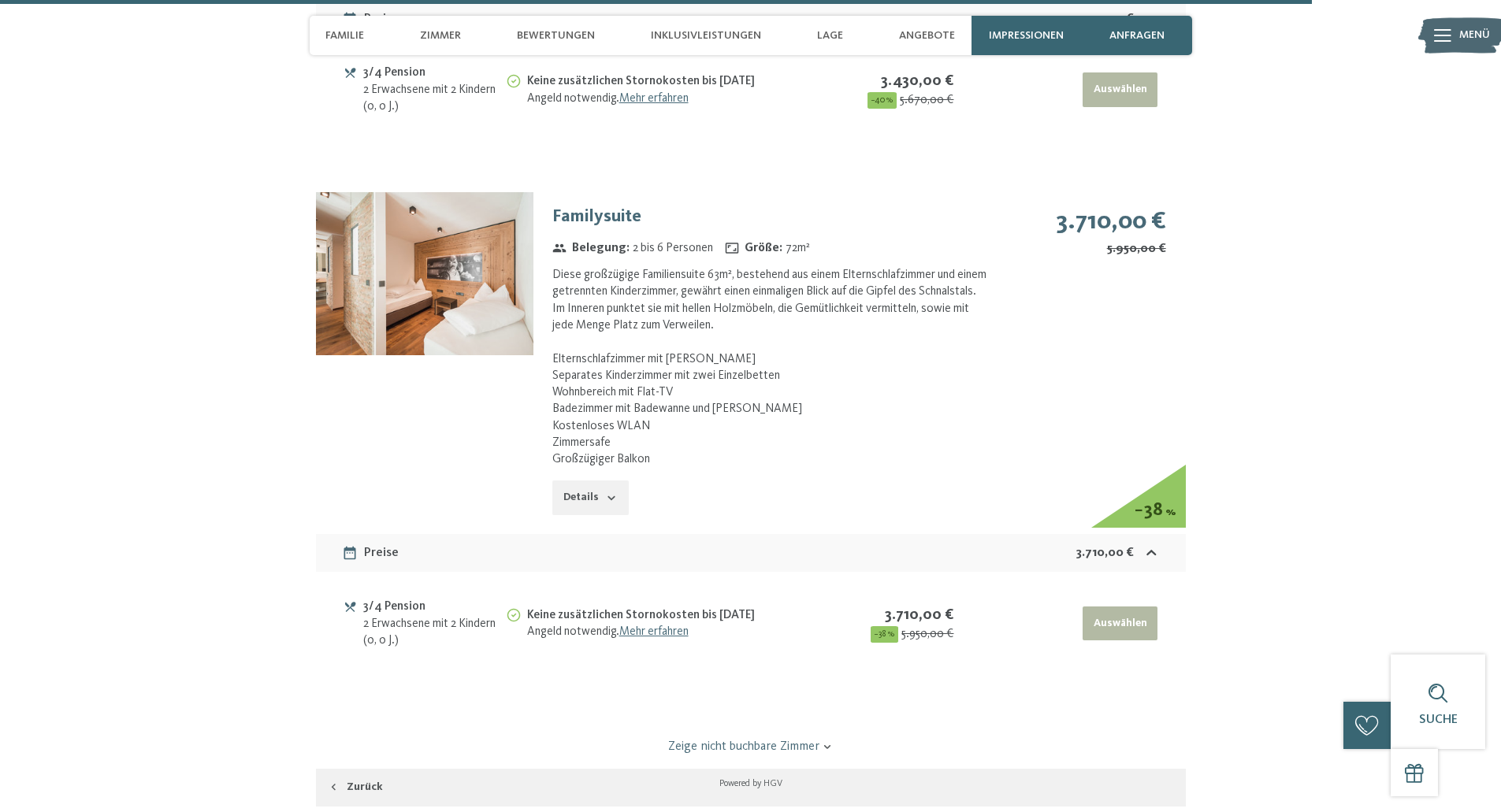
scroll to position [6253, 0]
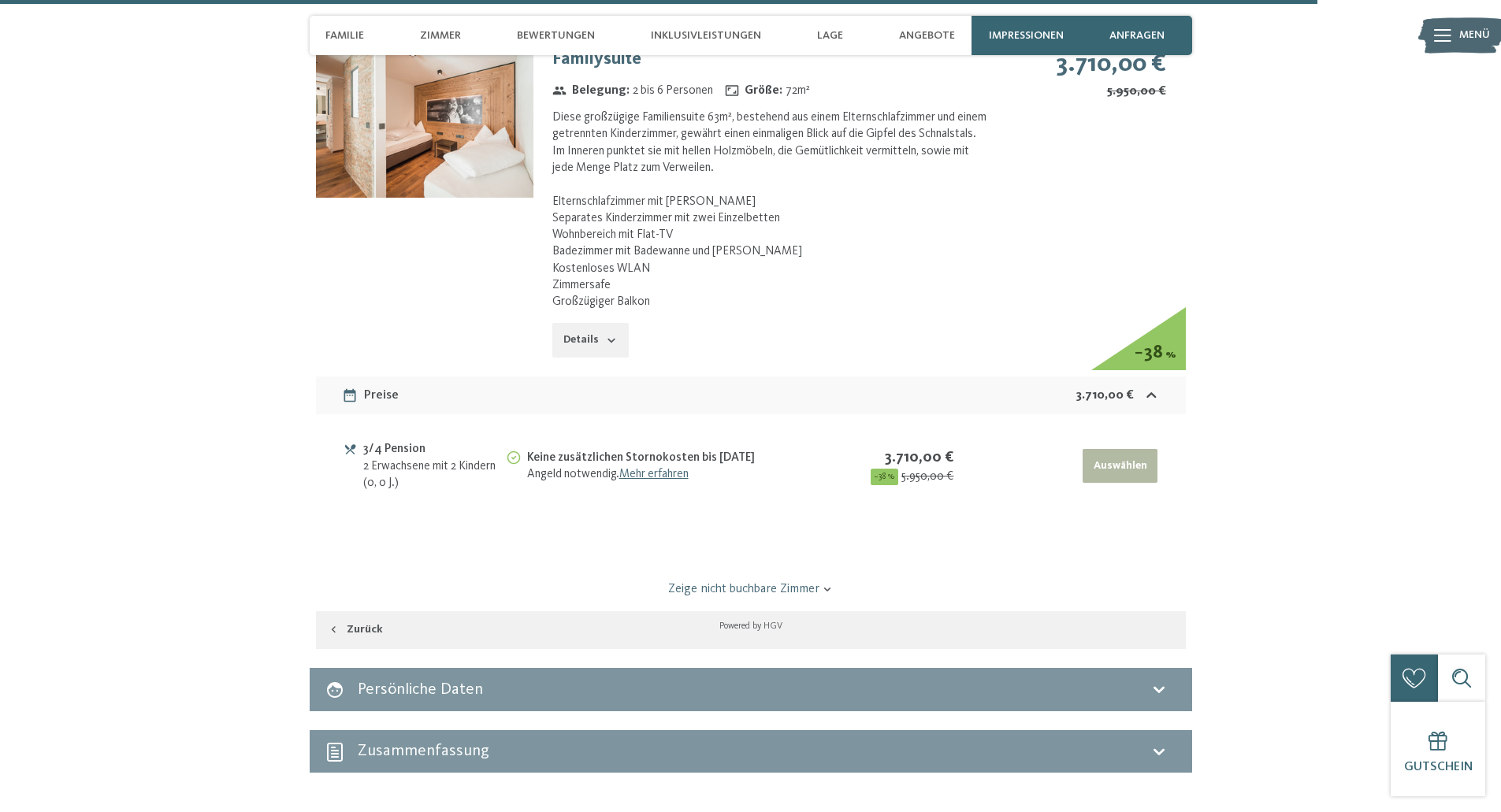
click at [768, 581] on link "Zeige nicht buchbare Zimmer" at bounding box center [751, 589] width 818 height 17
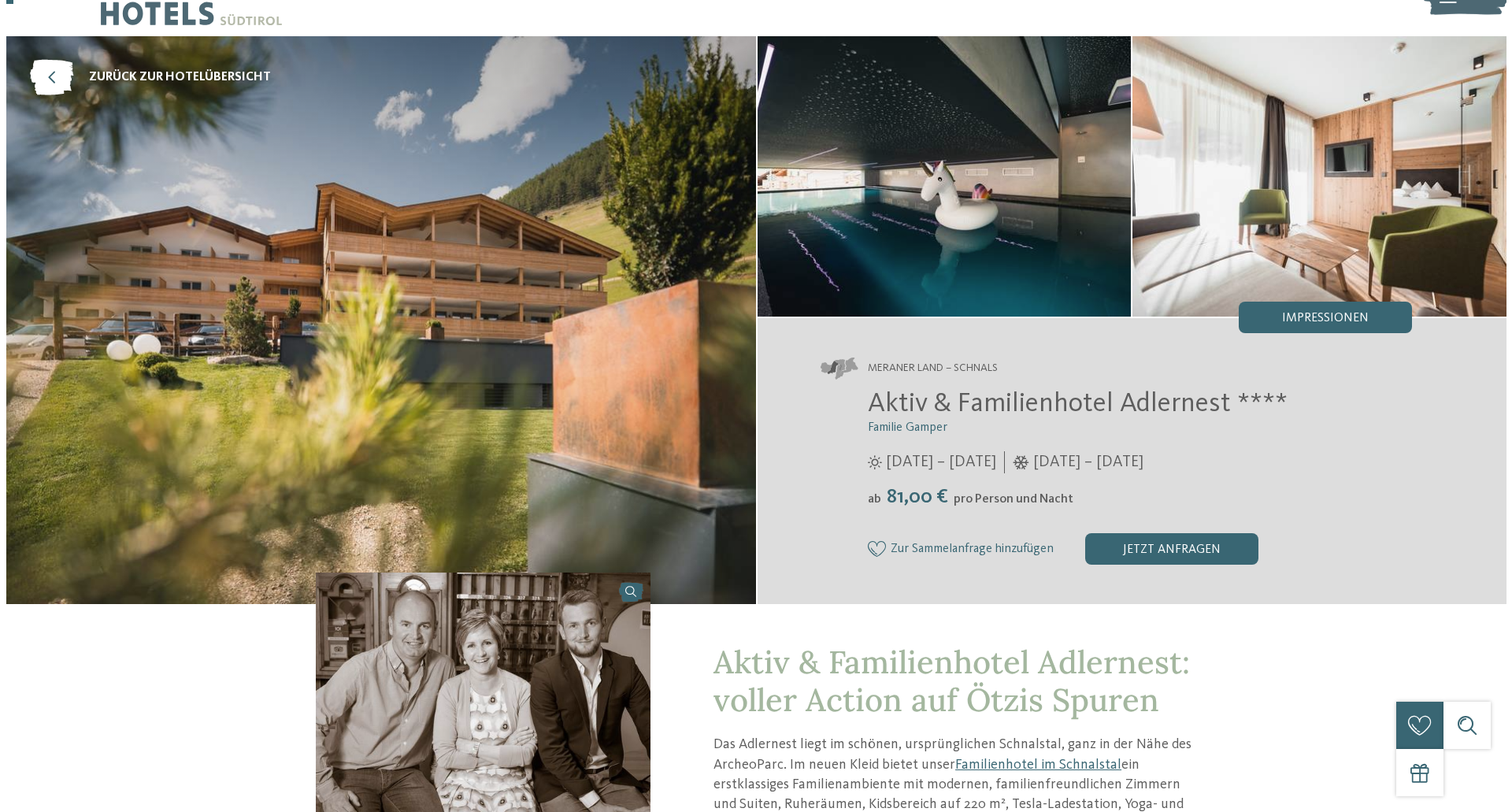
scroll to position [0, 0]
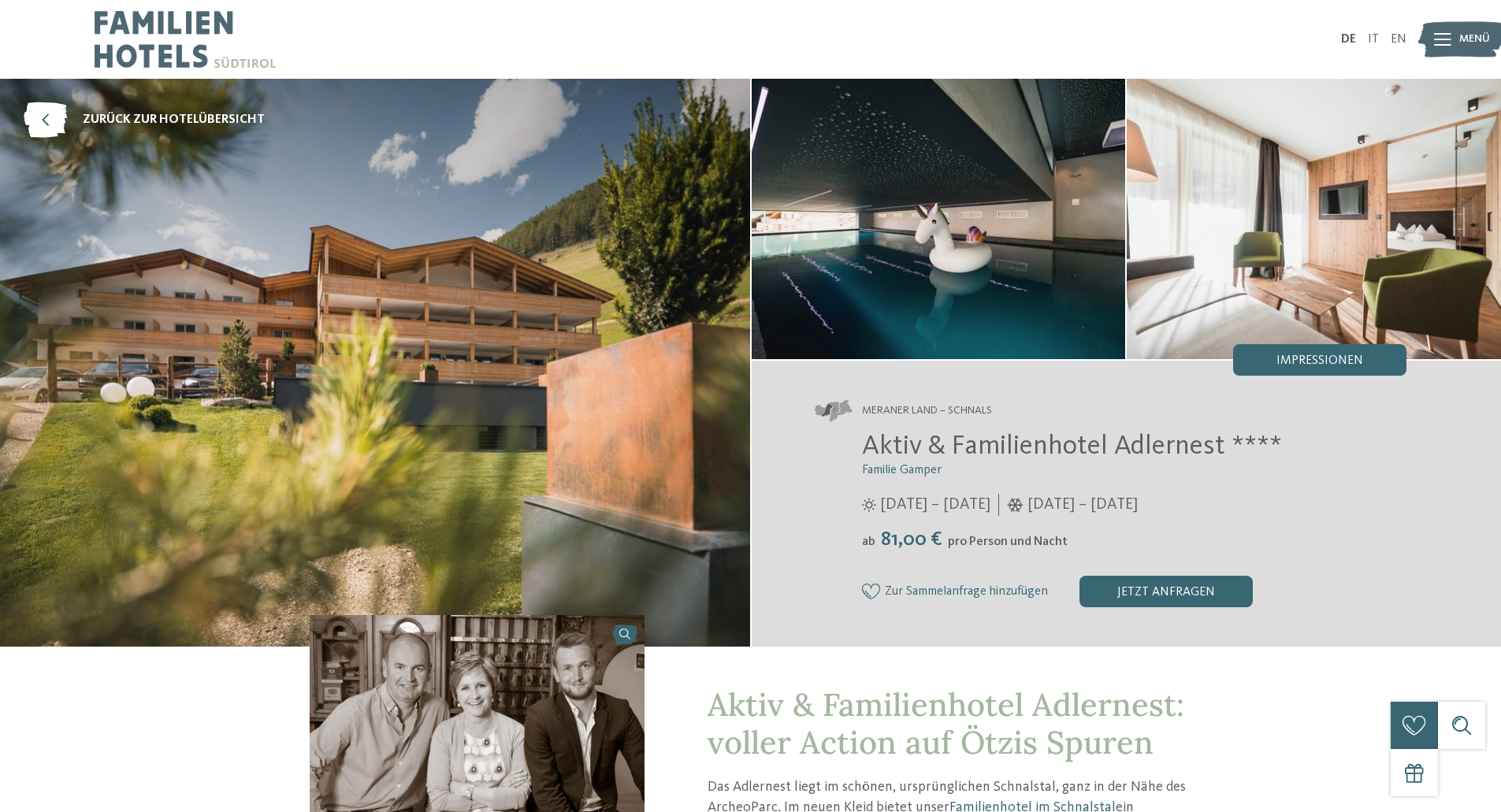
click at [1025, 225] on img at bounding box center [939, 219] width 375 height 280
click at [1285, 353] on div "Impressionen" at bounding box center [1320, 359] width 174 height 31
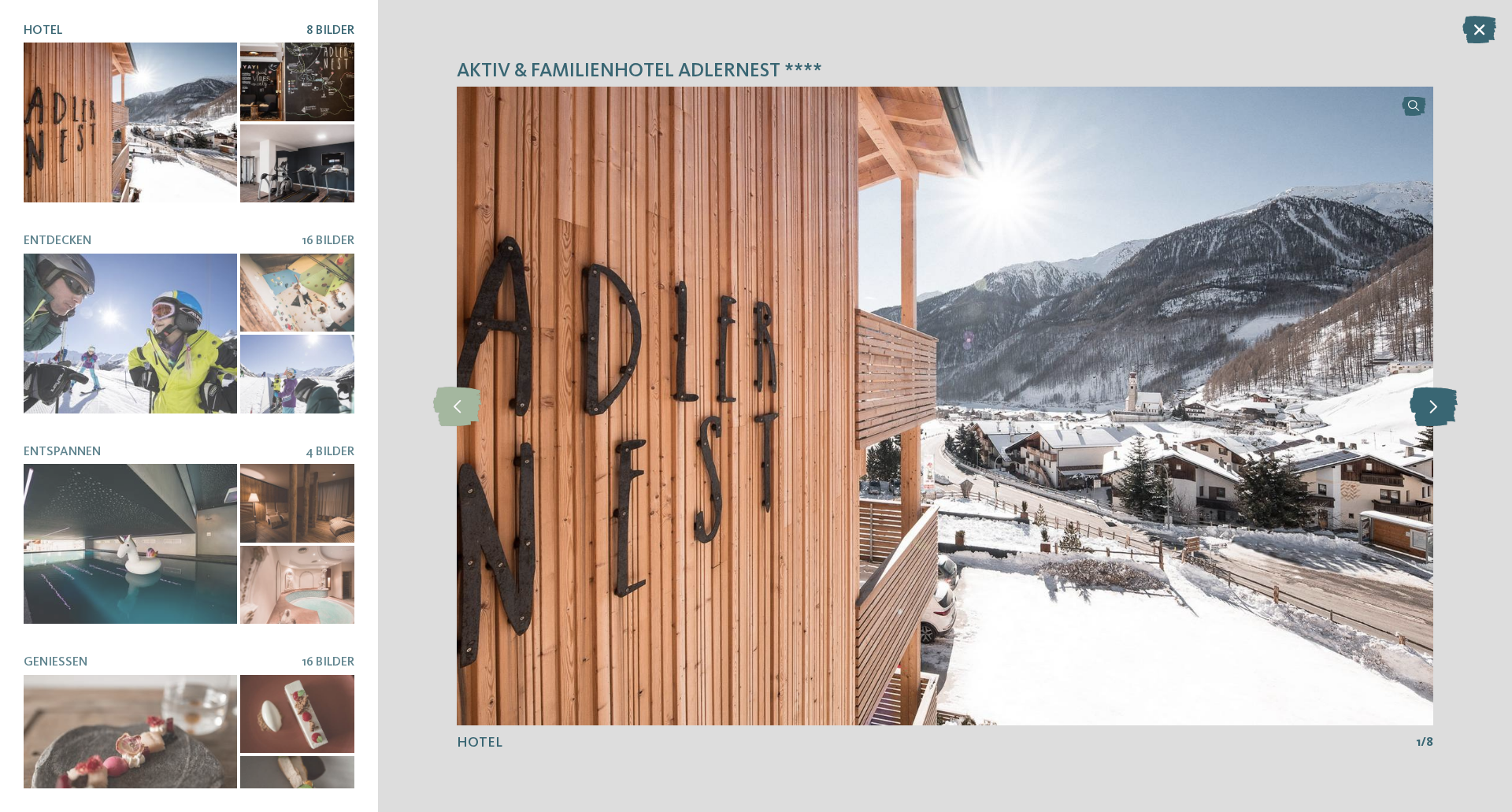
click at [1438, 411] on icon at bounding box center [1433, 406] width 48 height 40
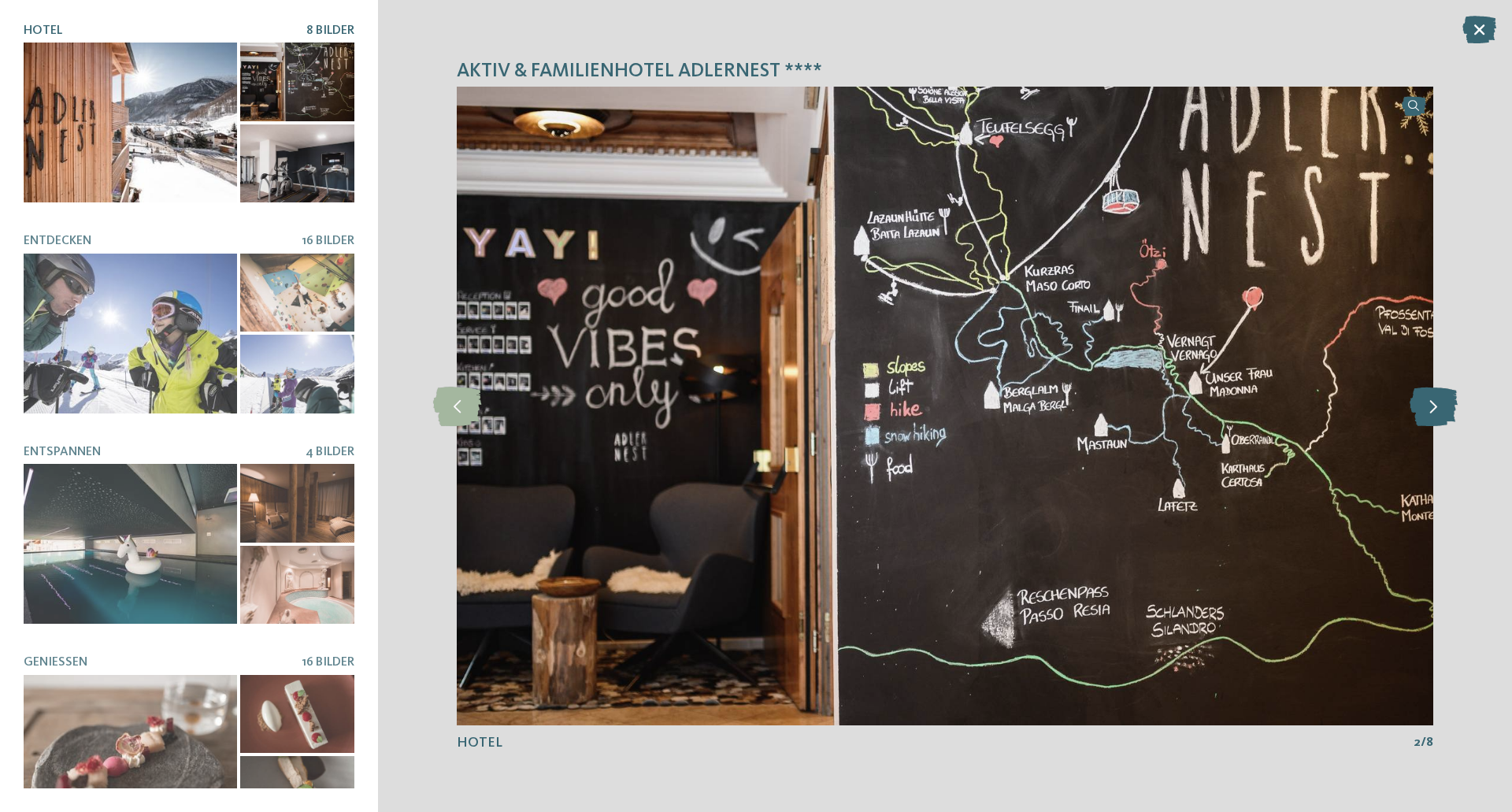
click at [1438, 411] on icon at bounding box center [1433, 406] width 48 height 40
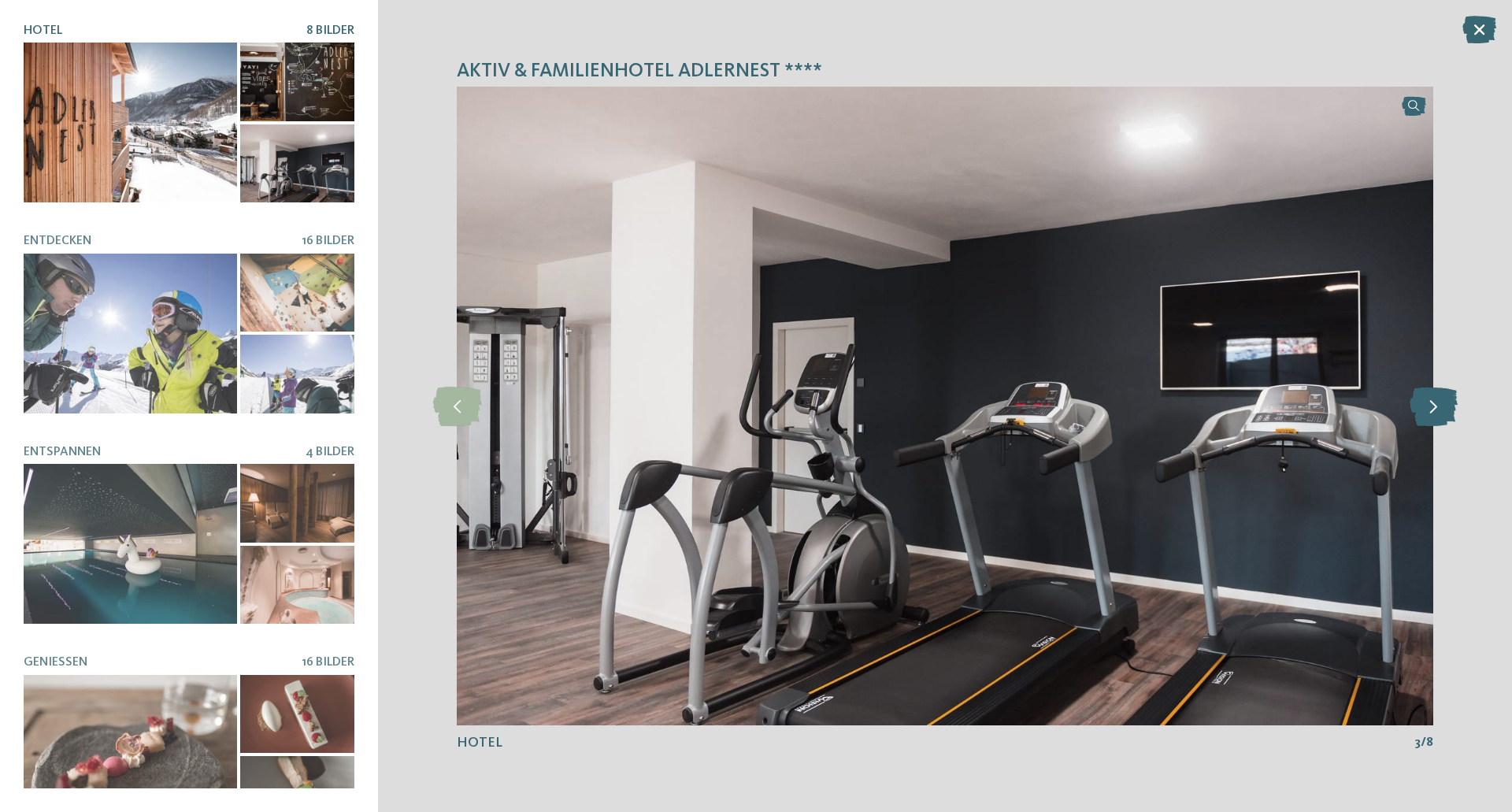
click at [1438, 411] on icon at bounding box center [1433, 406] width 48 height 40
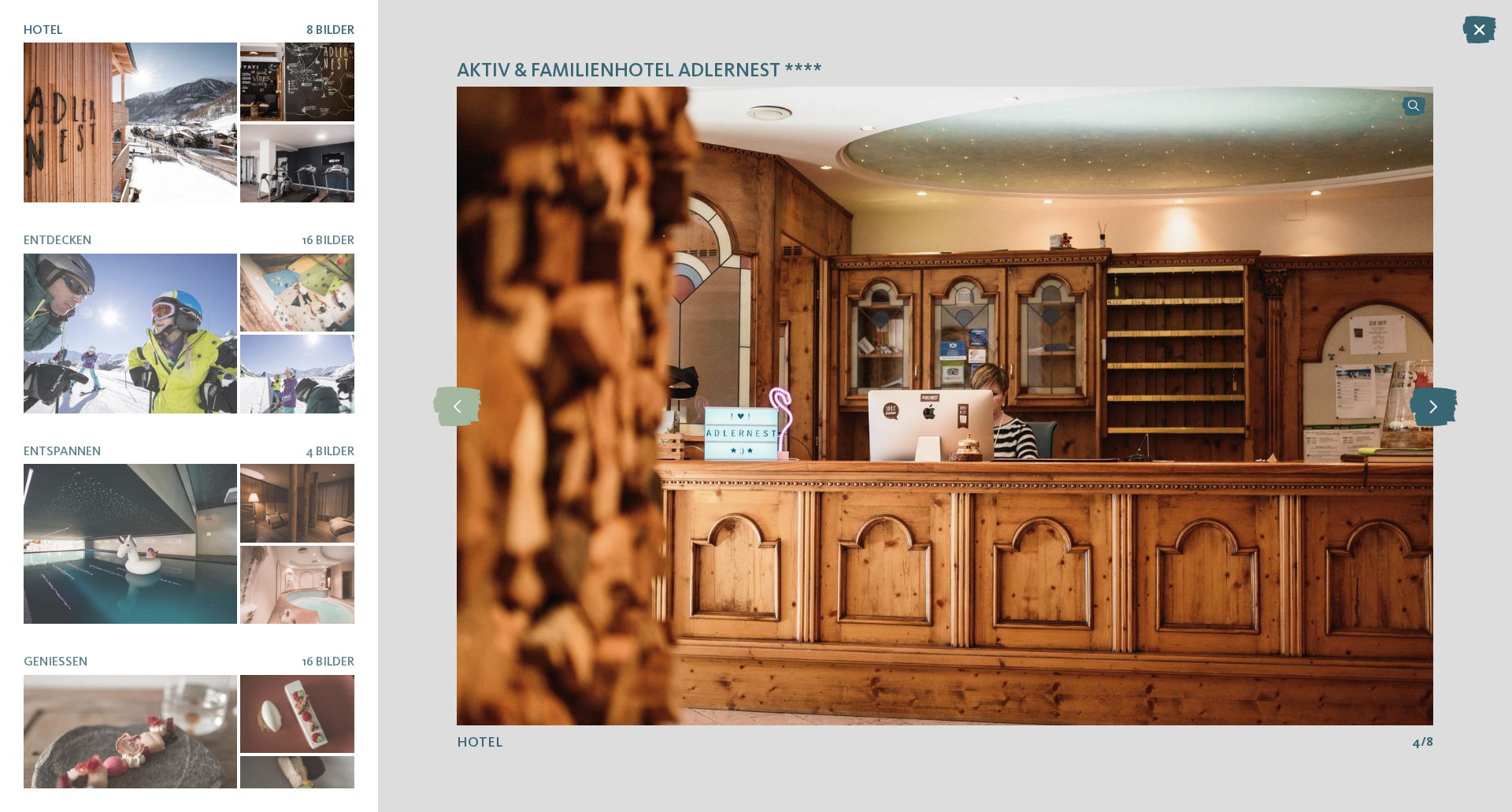
click at [1438, 411] on icon at bounding box center [1433, 406] width 48 height 40
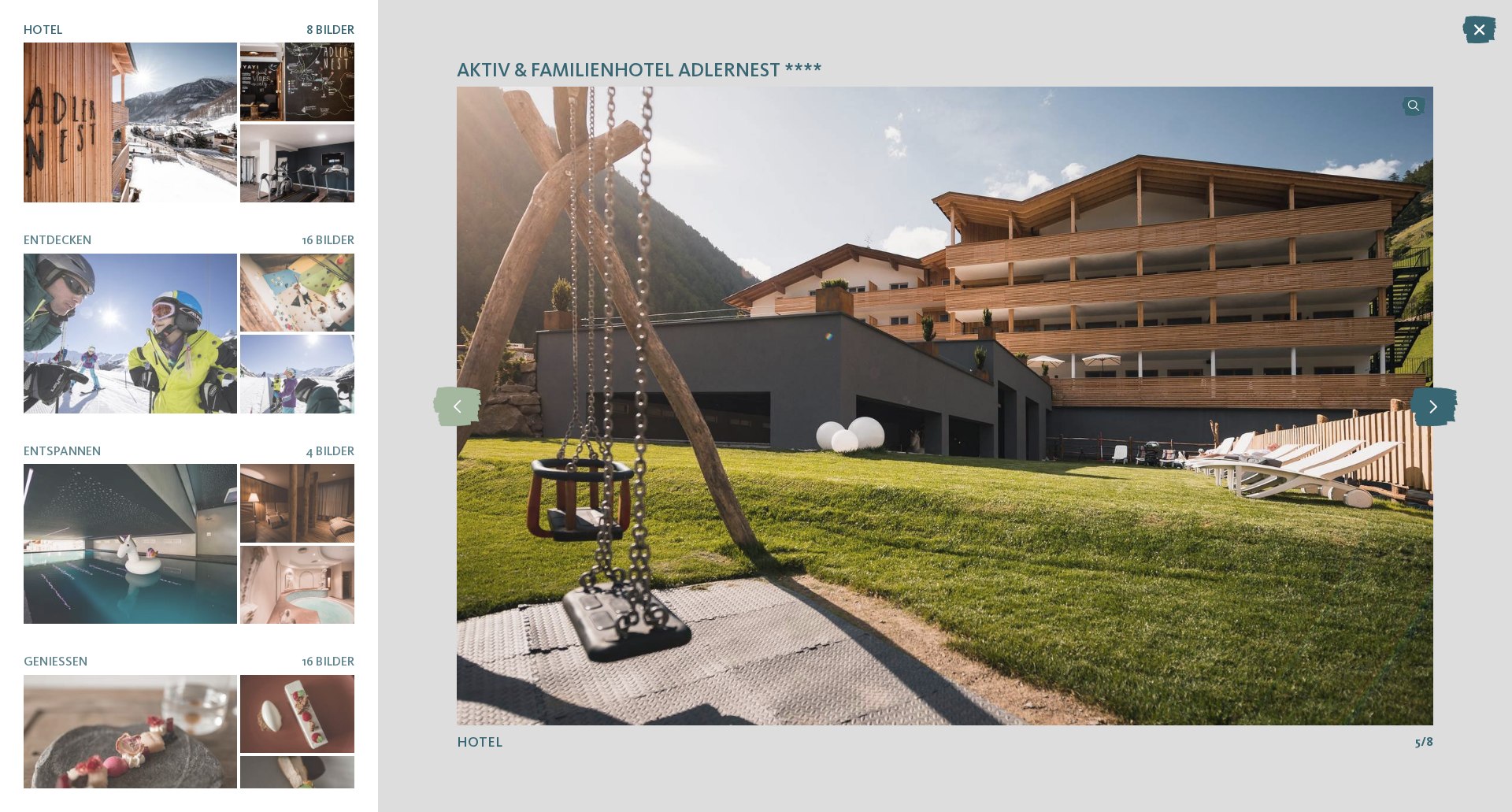
click at [1438, 411] on icon at bounding box center [1433, 406] width 48 height 40
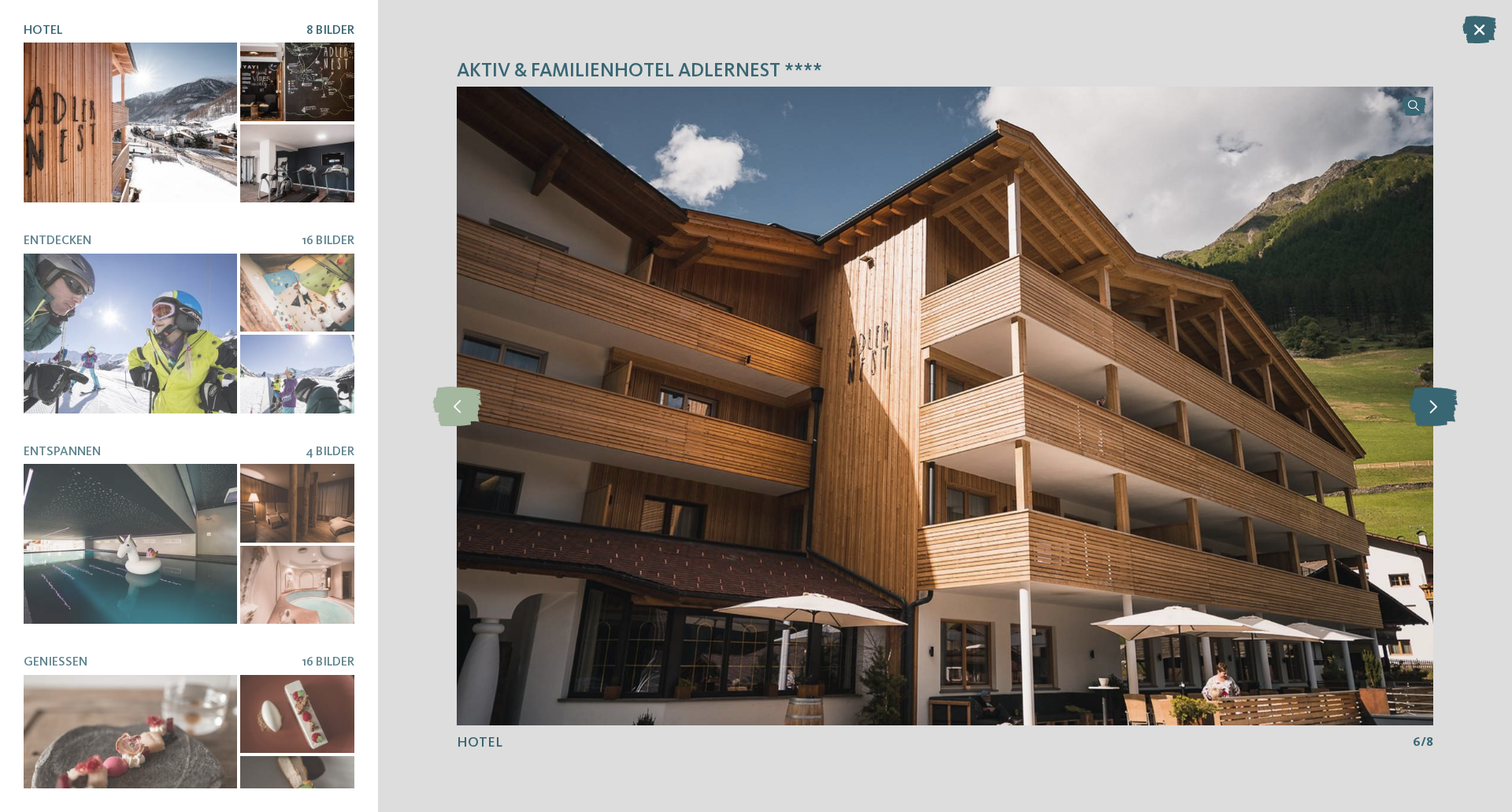
click at [1438, 411] on icon at bounding box center [1433, 406] width 48 height 40
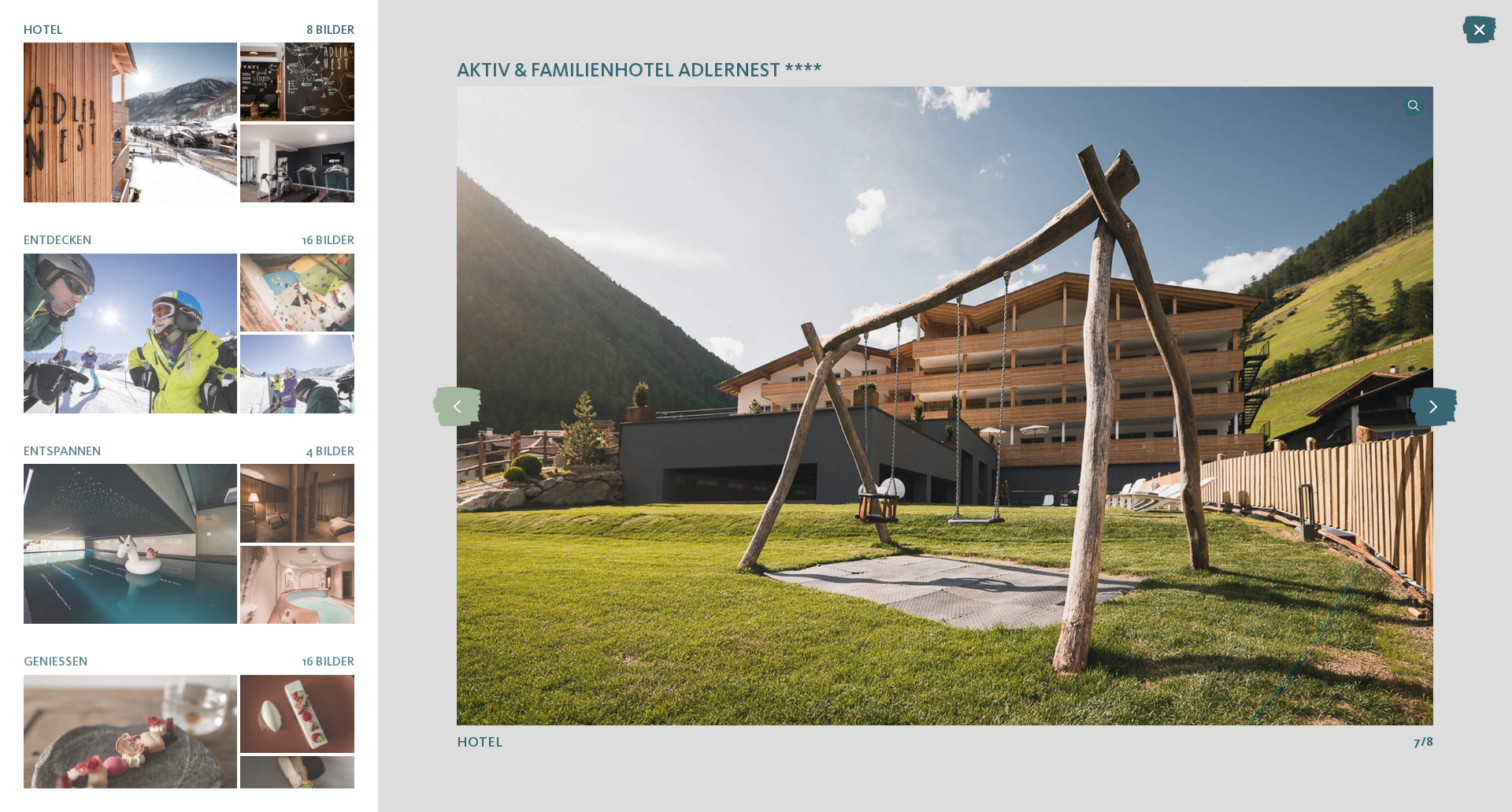
click at [1438, 411] on icon at bounding box center [1433, 406] width 48 height 40
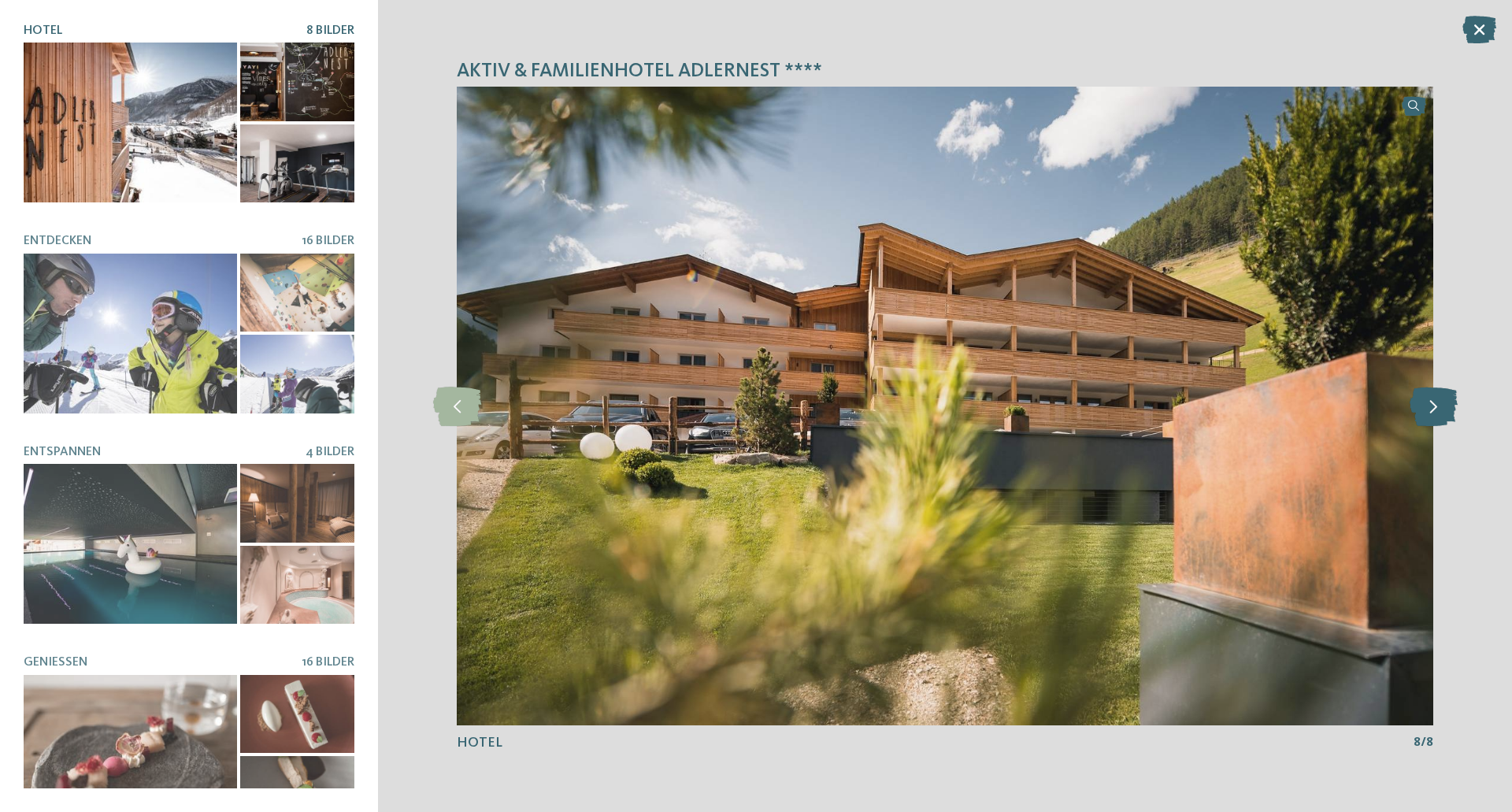
click at [1438, 411] on icon at bounding box center [1433, 406] width 48 height 40
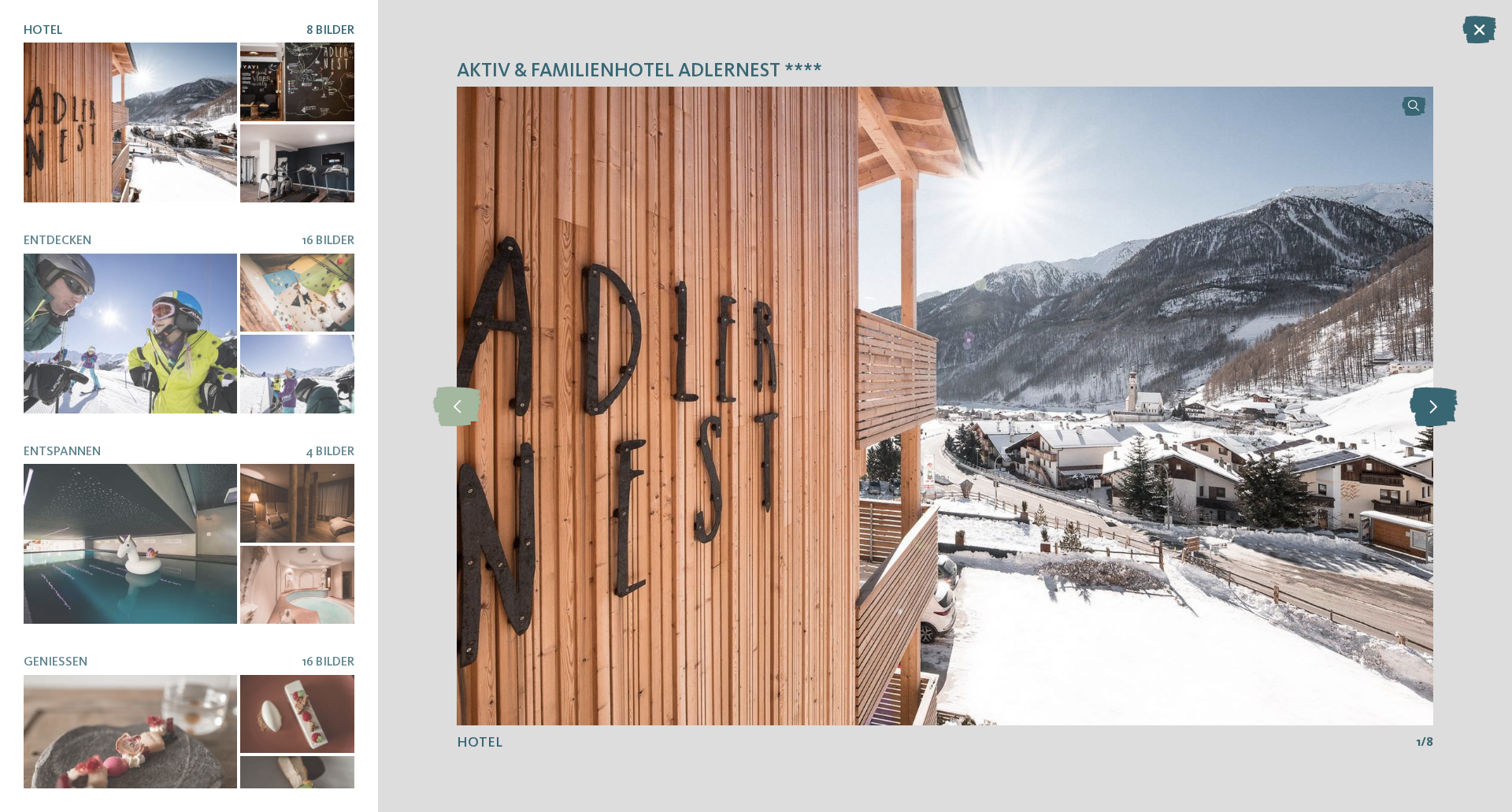
click at [1438, 411] on icon at bounding box center [1433, 406] width 48 height 40
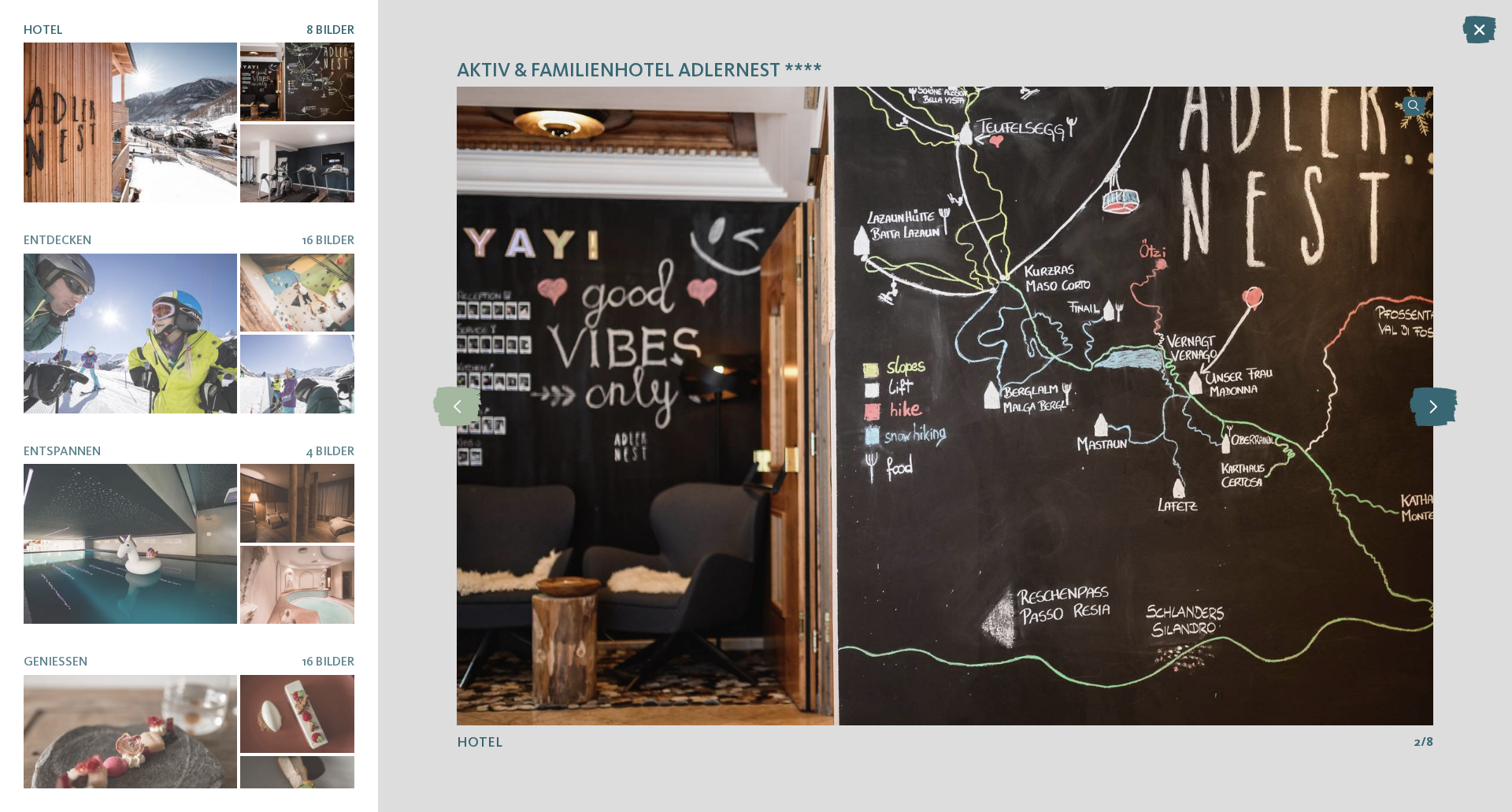
click at [1438, 411] on icon at bounding box center [1433, 406] width 48 height 40
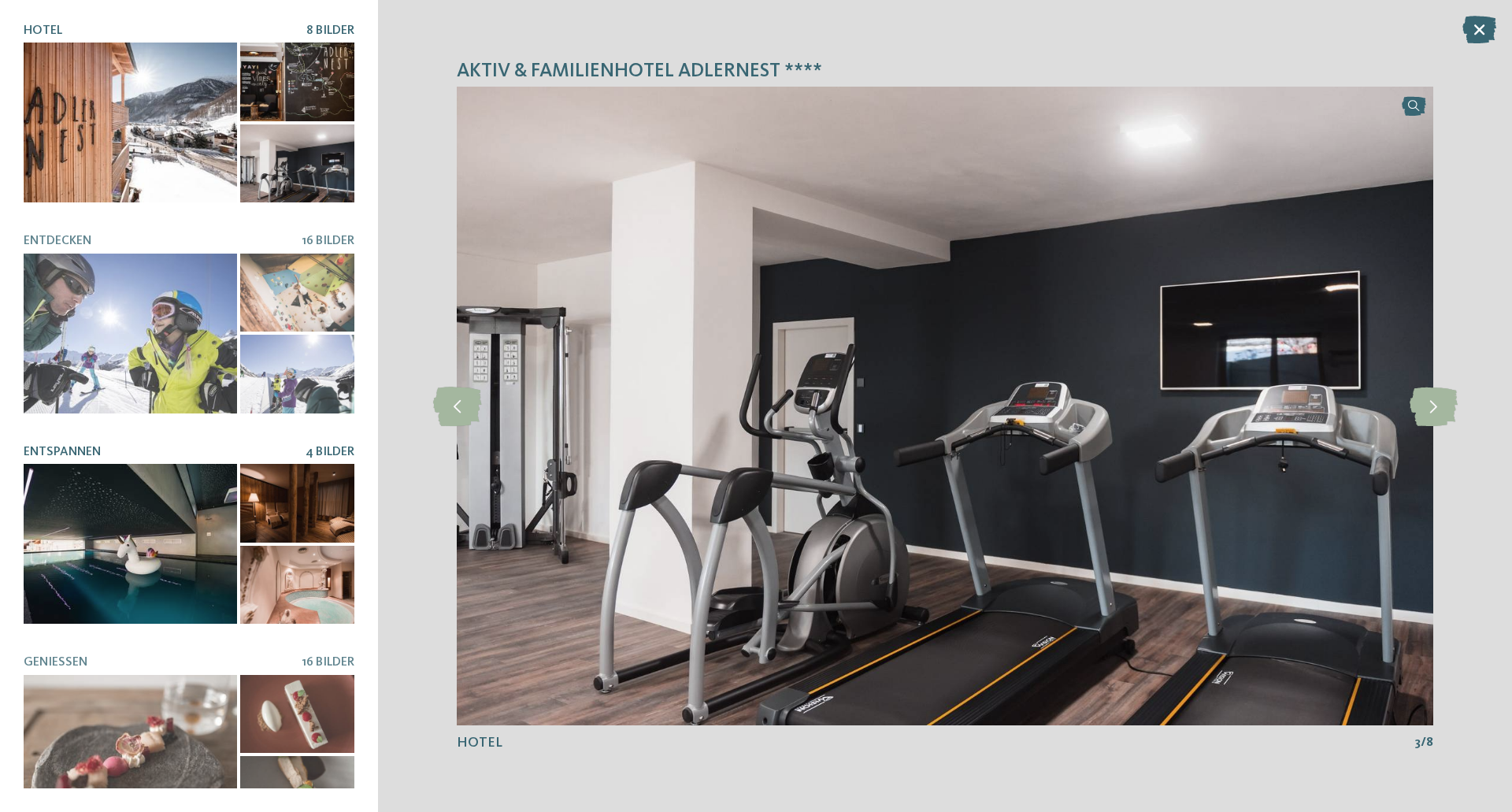
click at [155, 553] on div at bounding box center [130, 544] width 213 height 160
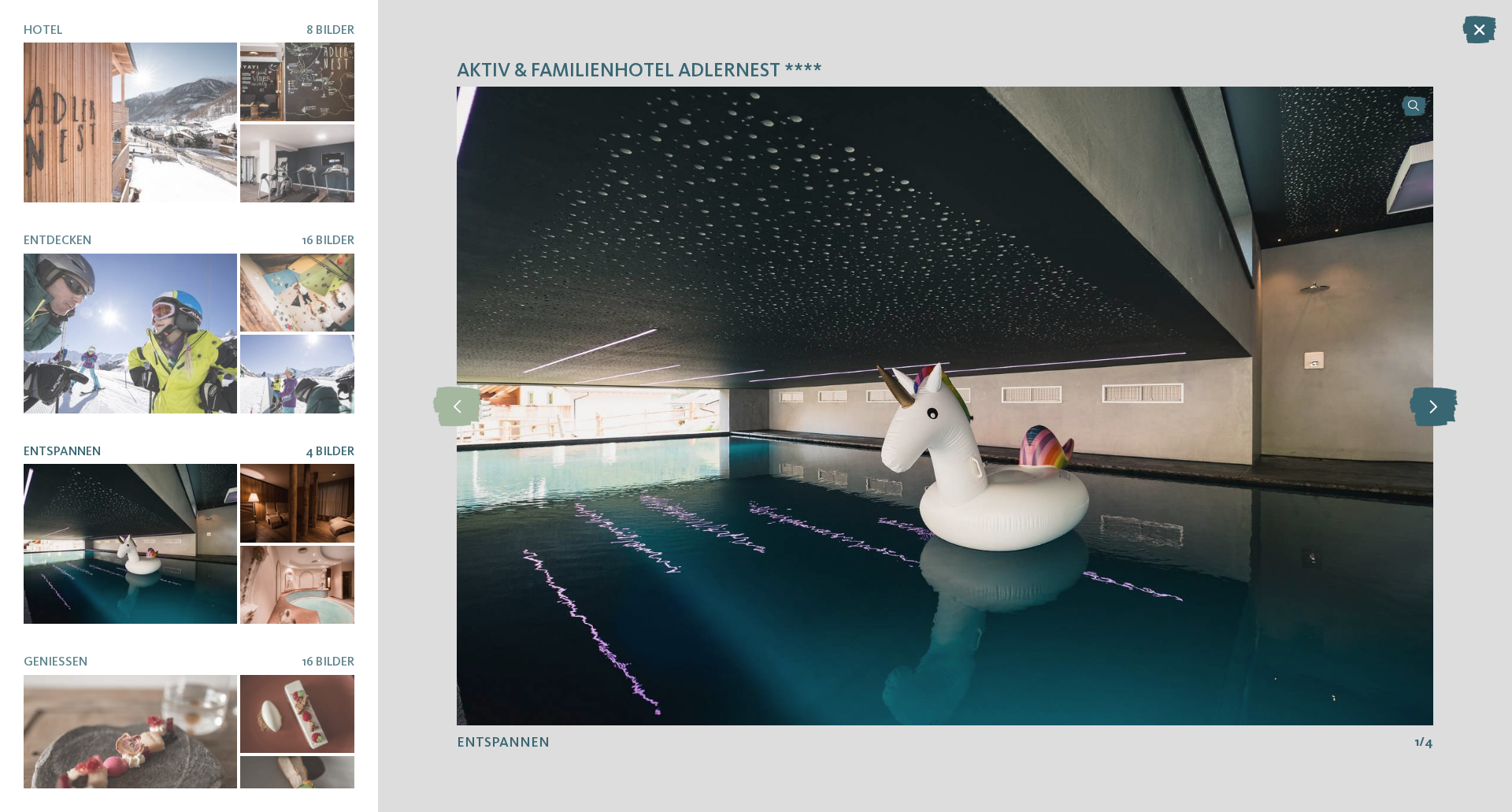
click at [1436, 405] on icon at bounding box center [1433, 406] width 48 height 40
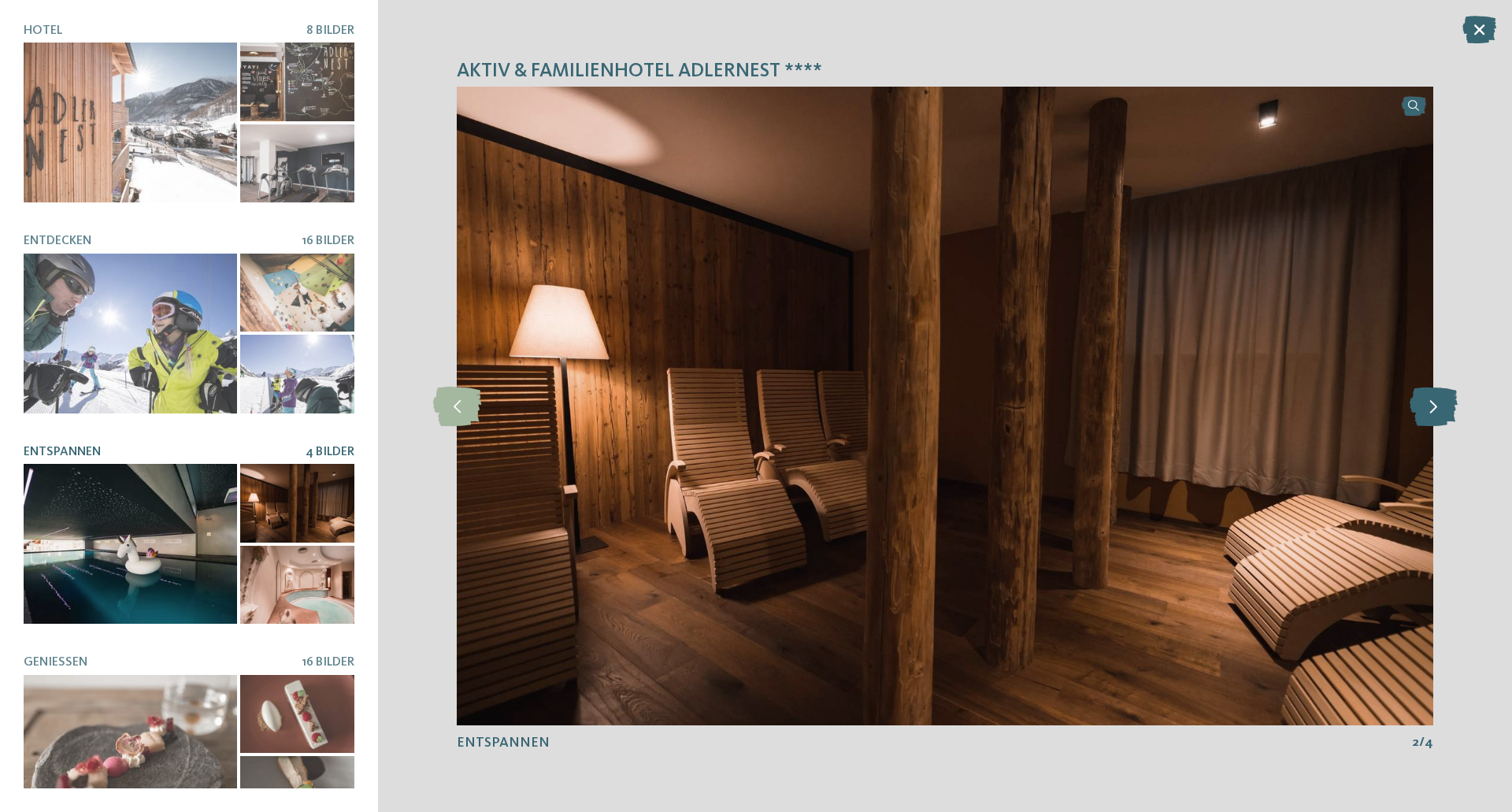
click at [1436, 405] on icon at bounding box center [1433, 406] width 48 height 40
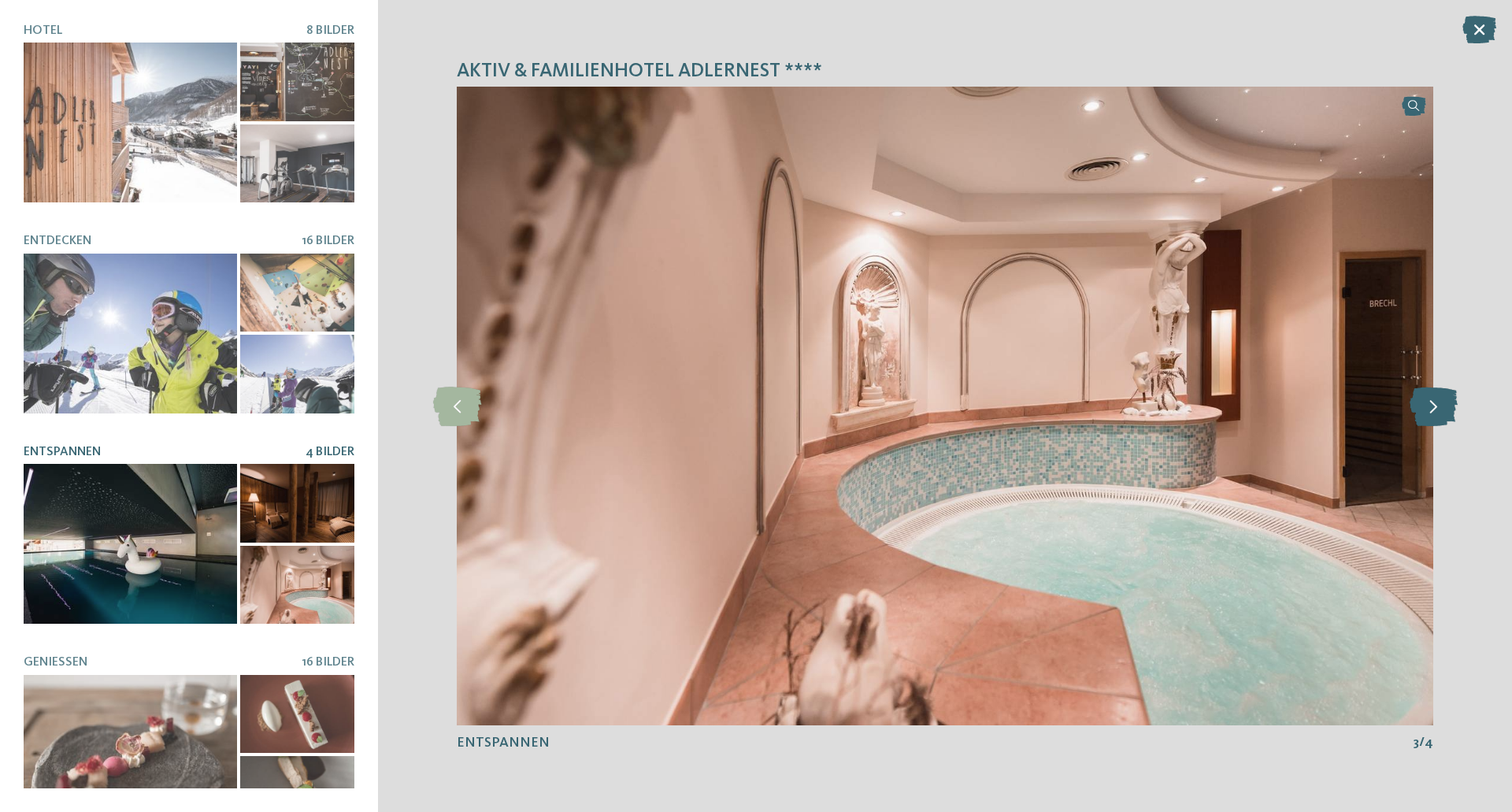
click at [1436, 405] on icon at bounding box center [1433, 406] width 48 height 40
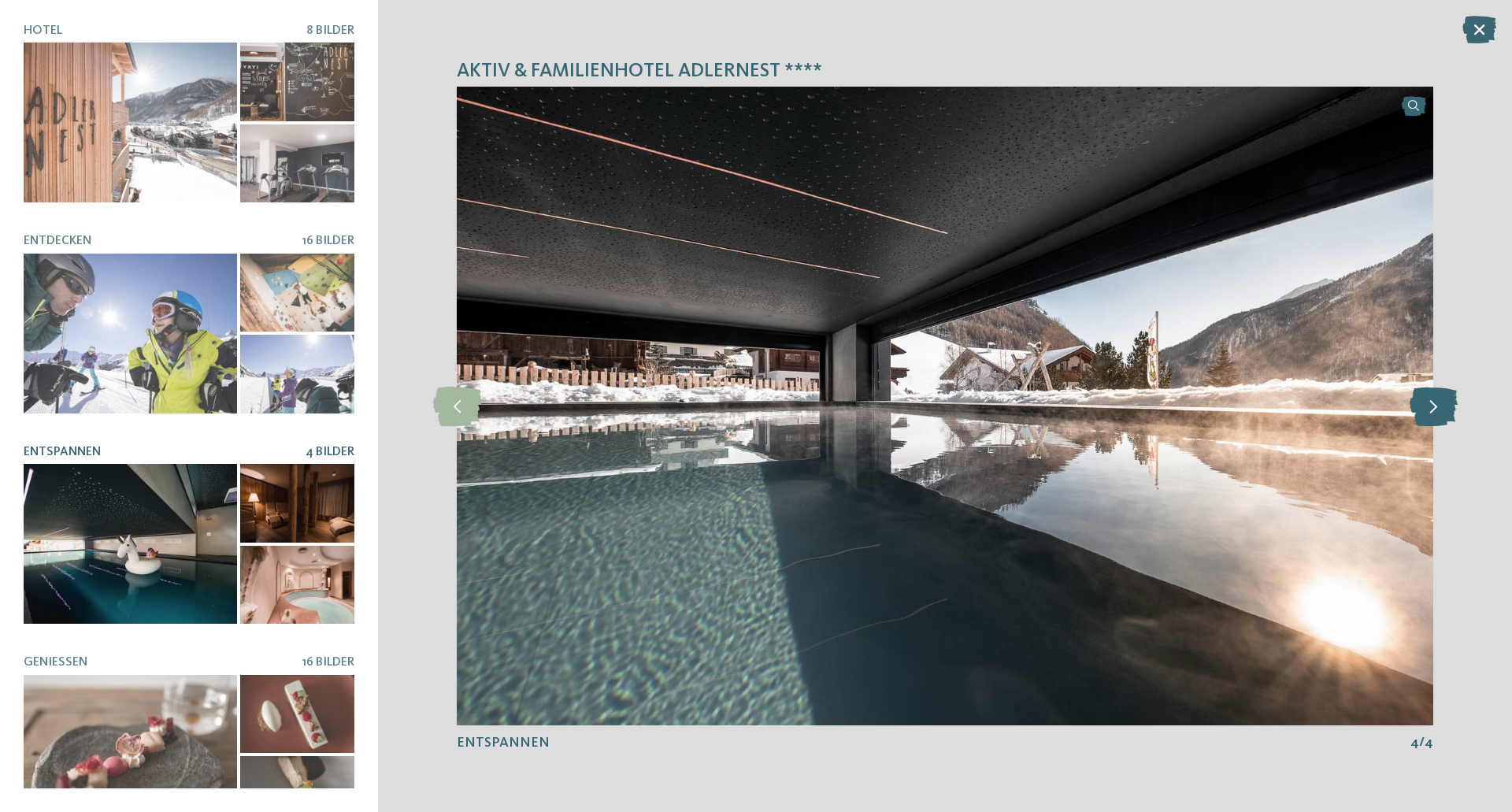
click at [1436, 405] on icon at bounding box center [1433, 406] width 48 height 40
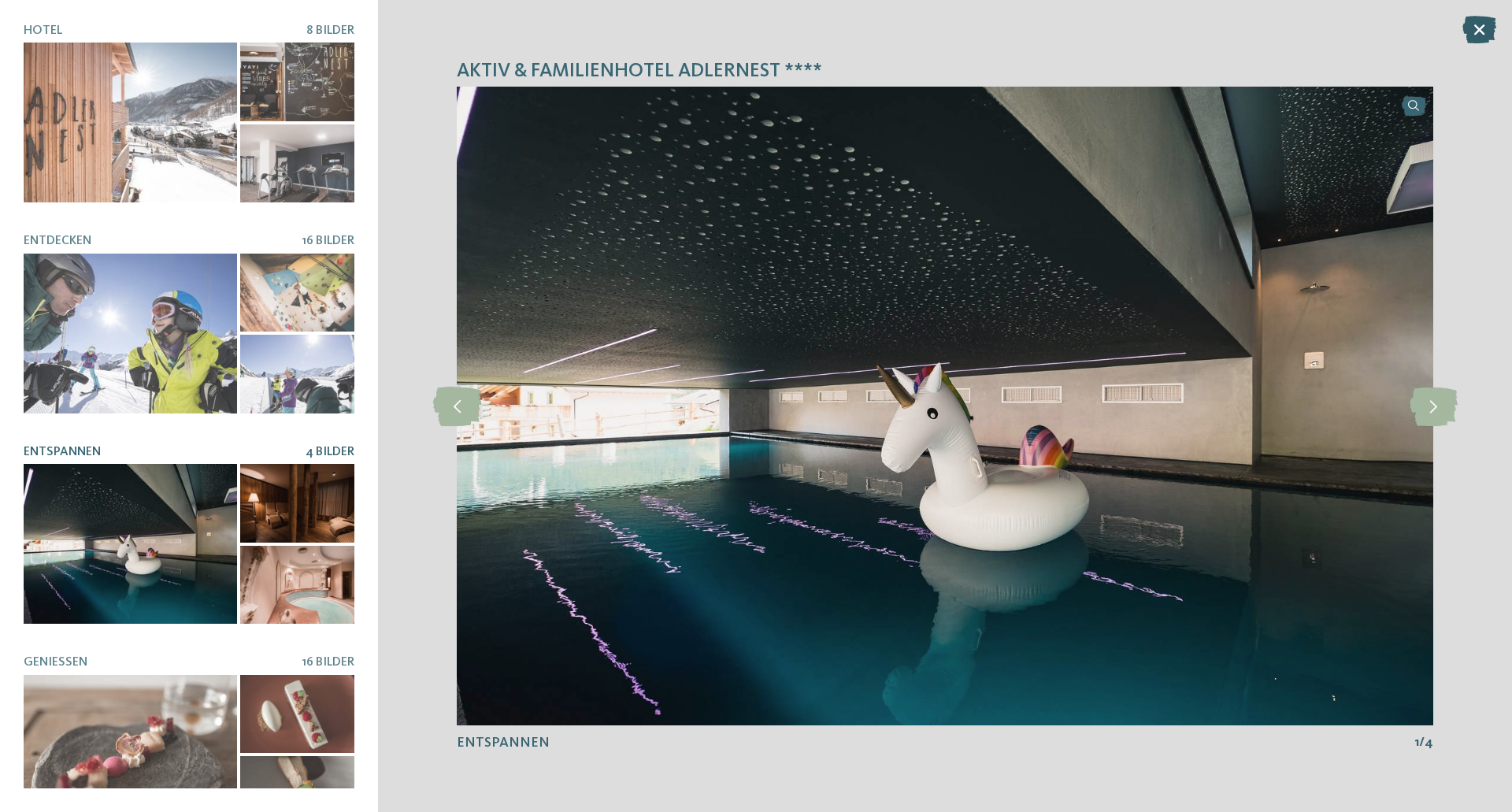
click at [1478, 31] on icon at bounding box center [1479, 29] width 34 height 27
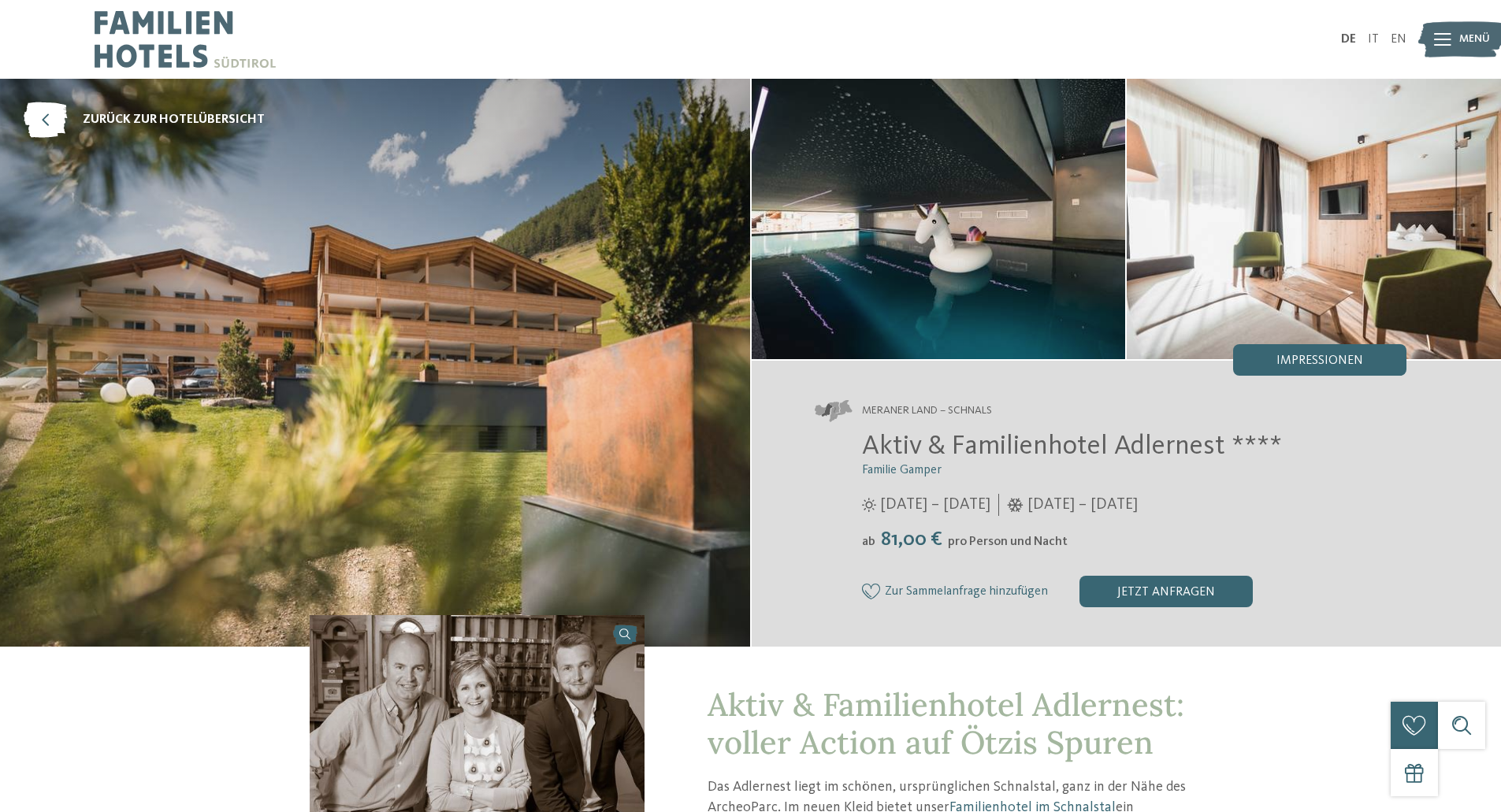
click at [923, 594] on span "Zur Sammelanfrage hinzufügen" at bounding box center [966, 592] width 163 height 14
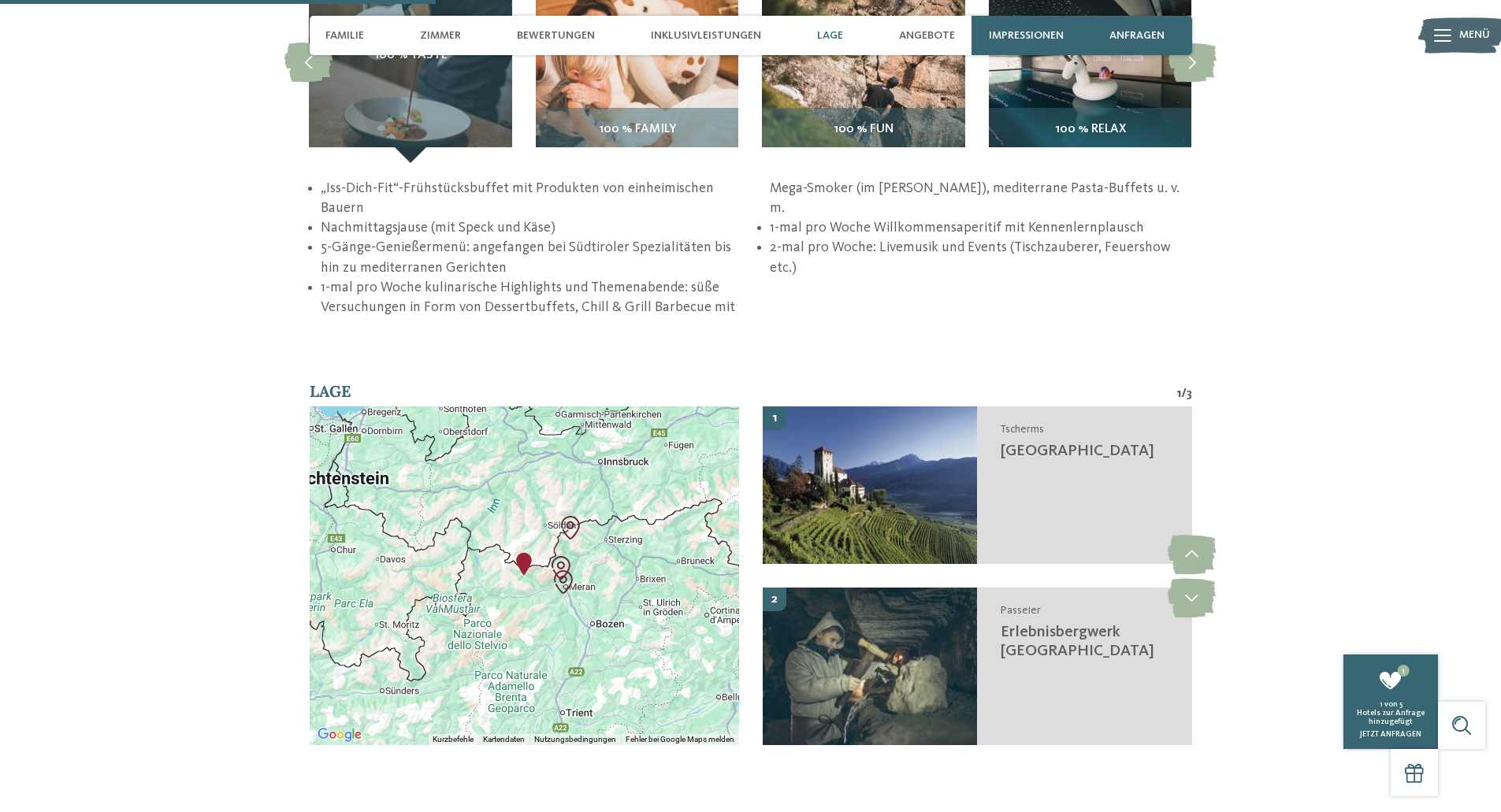
scroll to position [2577, 0]
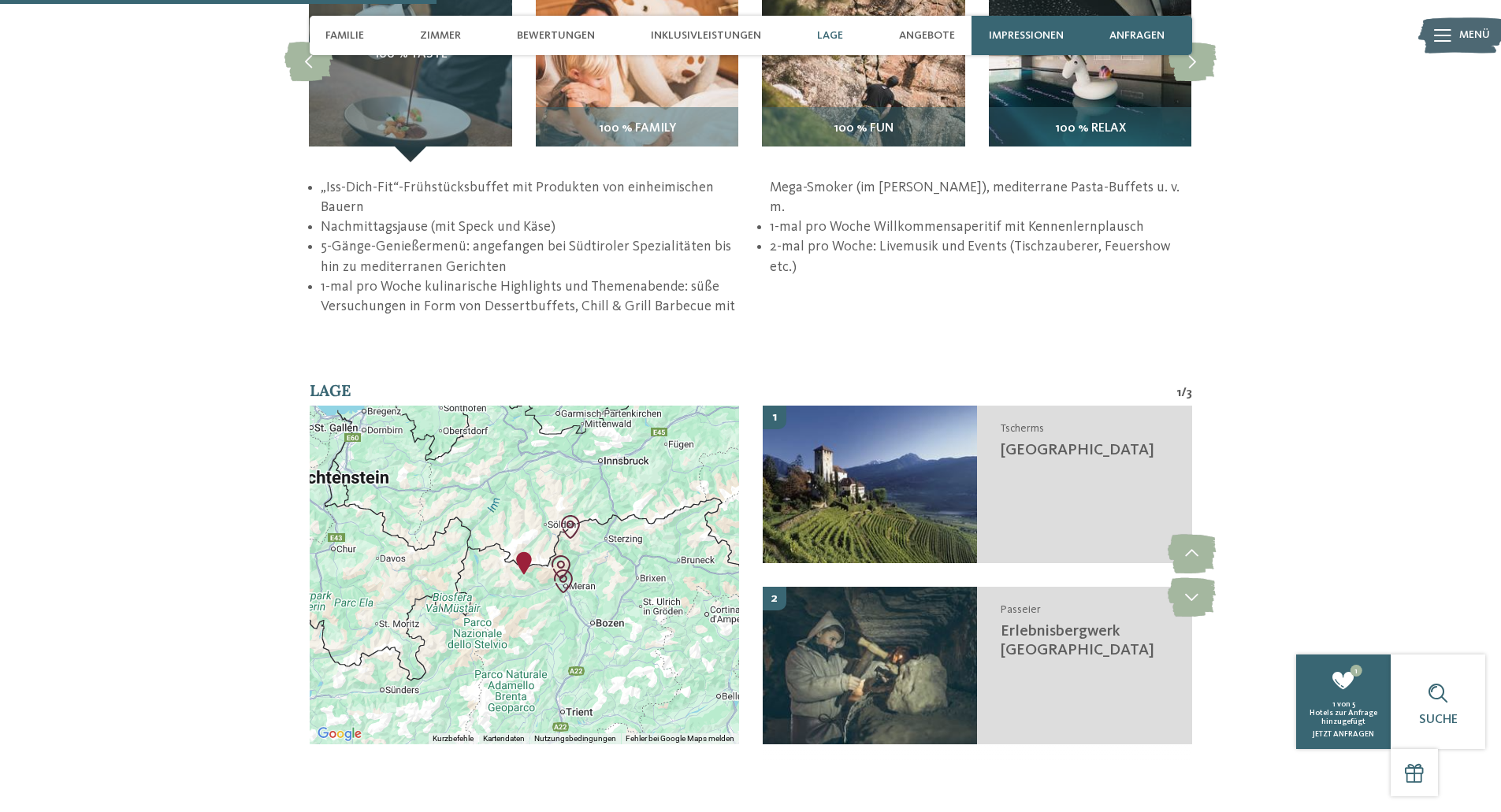
click at [557, 614] on div at bounding box center [524, 574] width 429 height 339
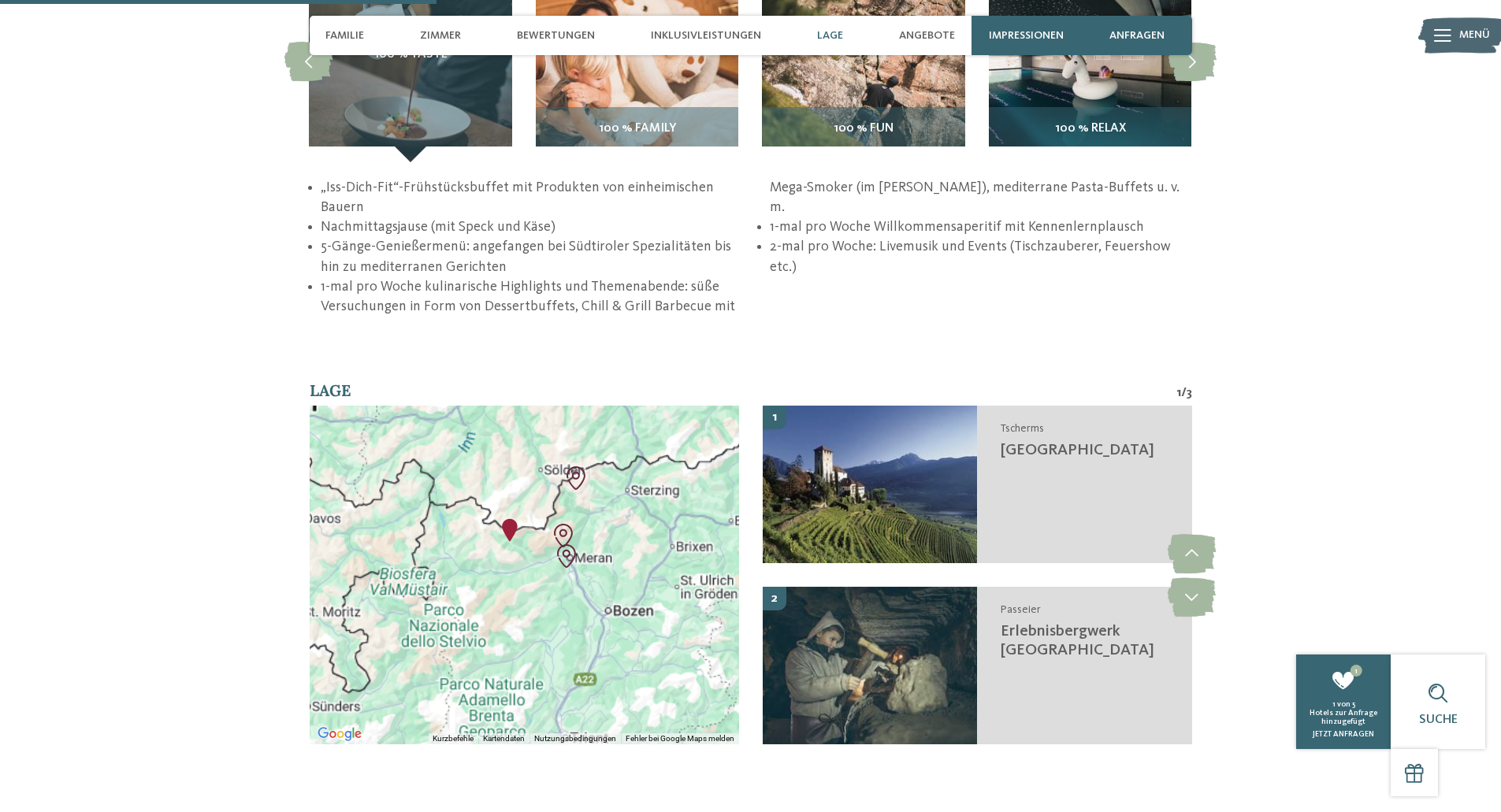
click at [557, 614] on div at bounding box center [524, 574] width 429 height 339
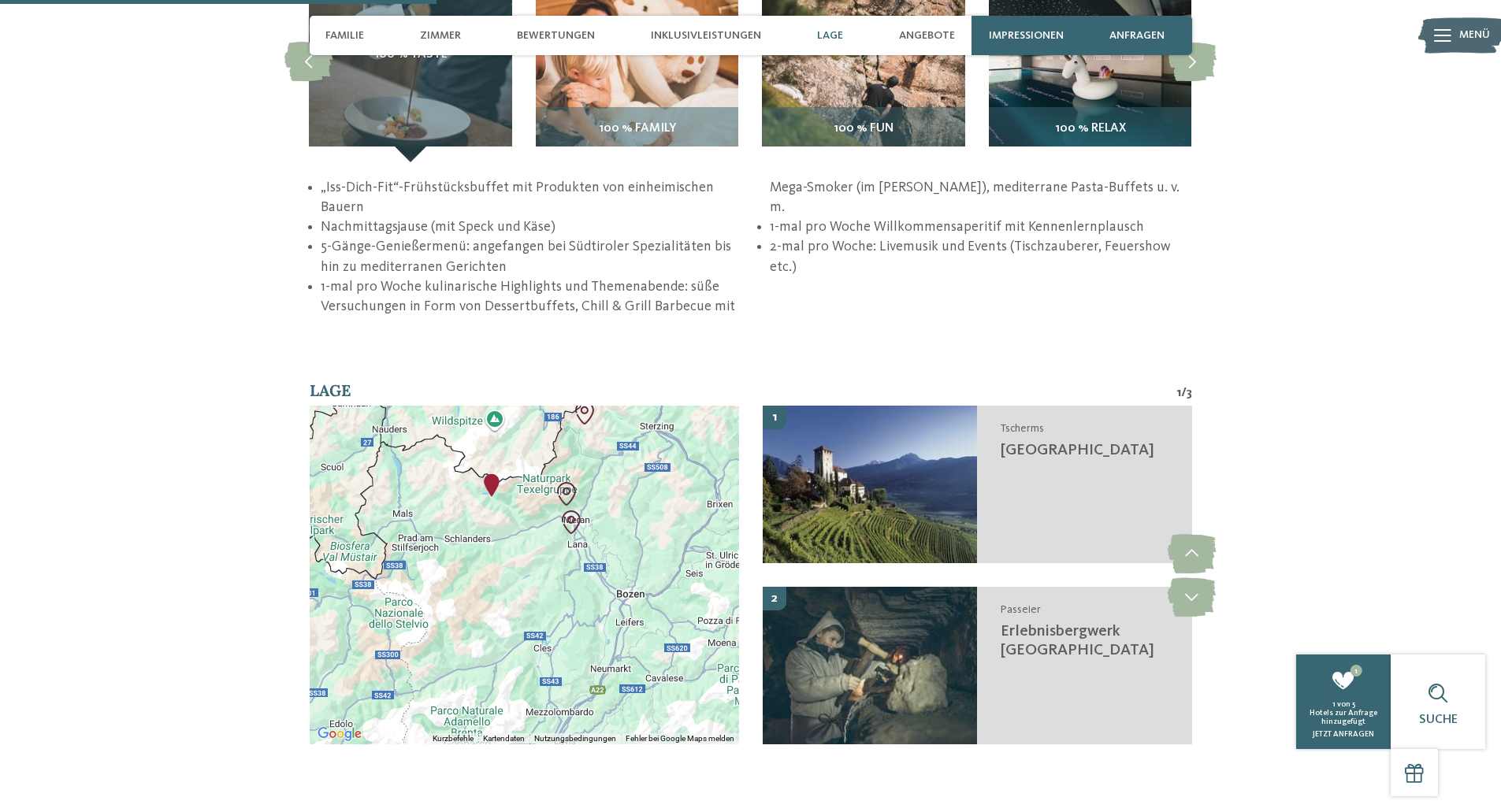
click at [557, 614] on div at bounding box center [524, 574] width 429 height 339
click at [477, 529] on div at bounding box center [524, 574] width 429 height 339
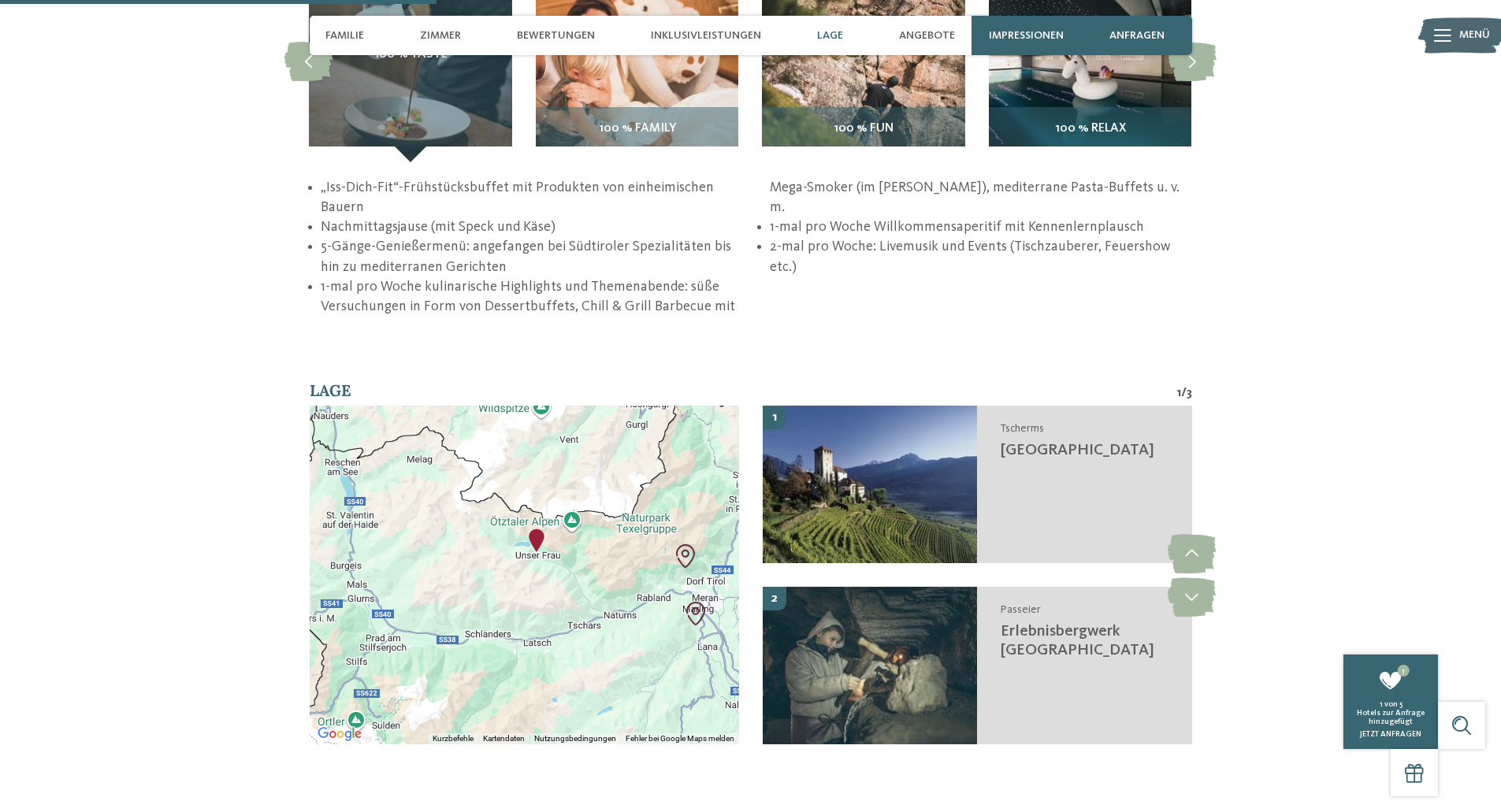
drag, startPoint x: 469, startPoint y: 459, endPoint x: 500, endPoint y: 590, distance: 134.6
click at [500, 590] on div at bounding box center [524, 574] width 429 height 339
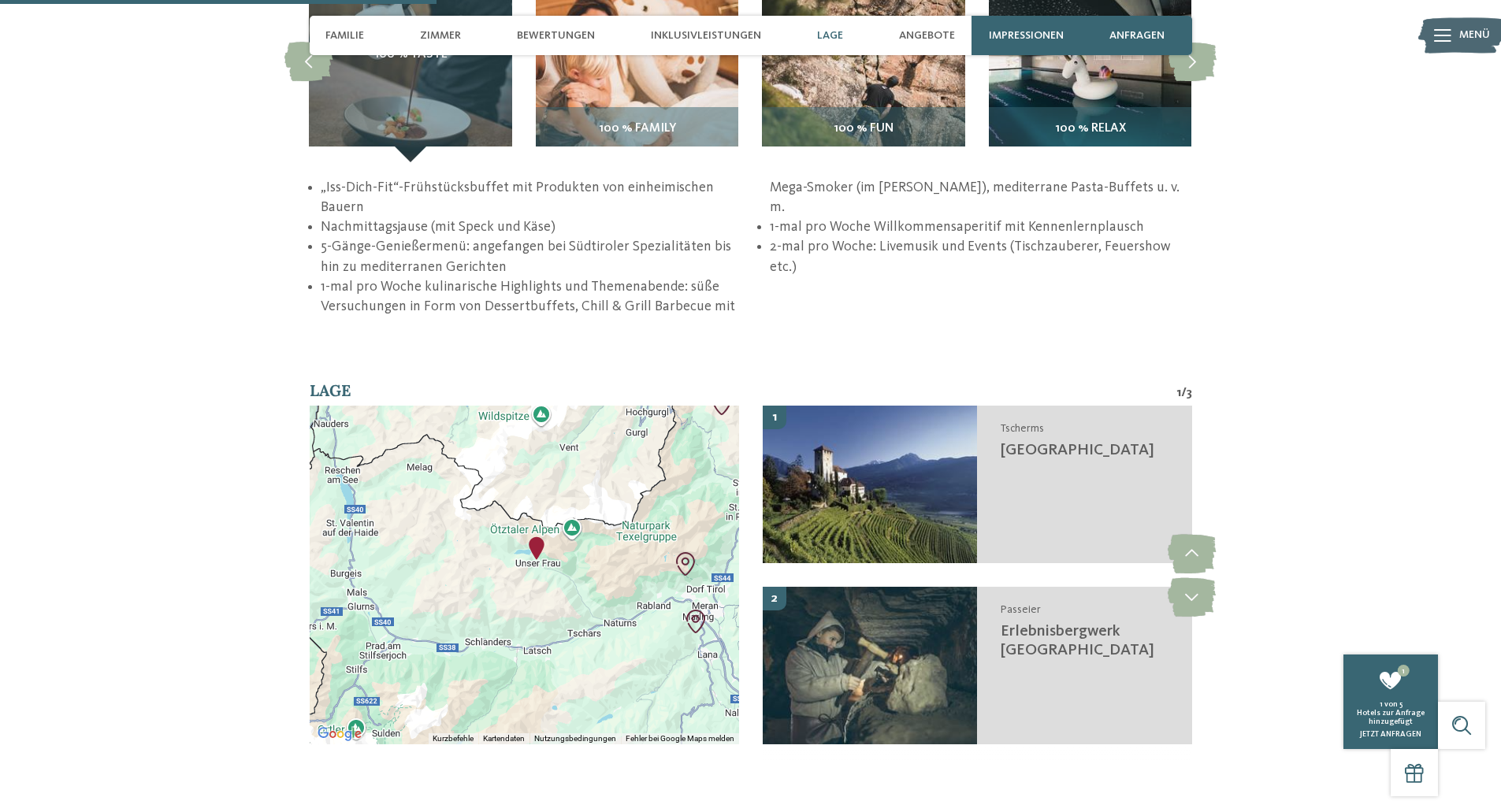
click at [500, 590] on div at bounding box center [524, 574] width 429 height 339
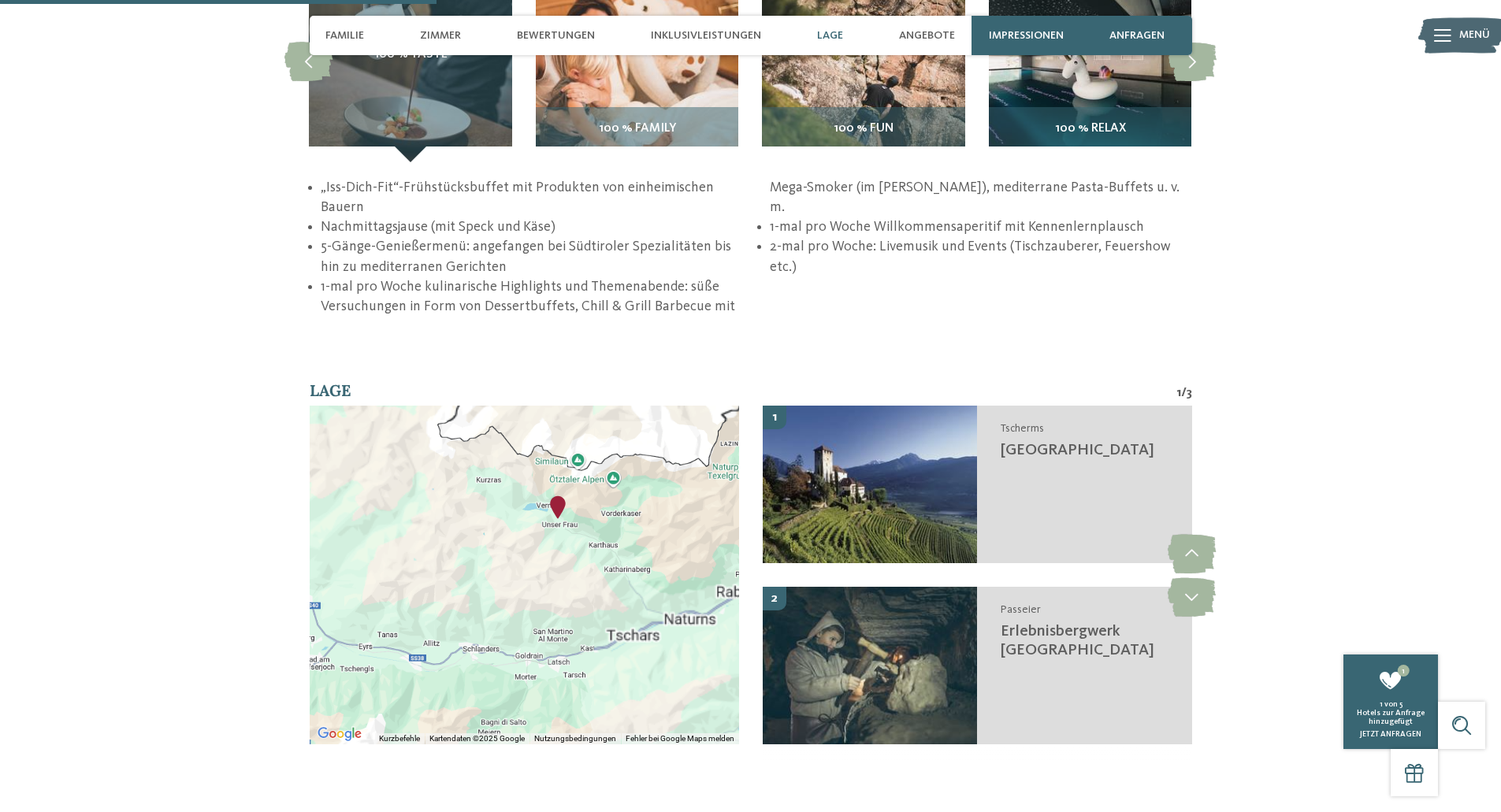
click at [500, 590] on div at bounding box center [524, 574] width 429 height 339
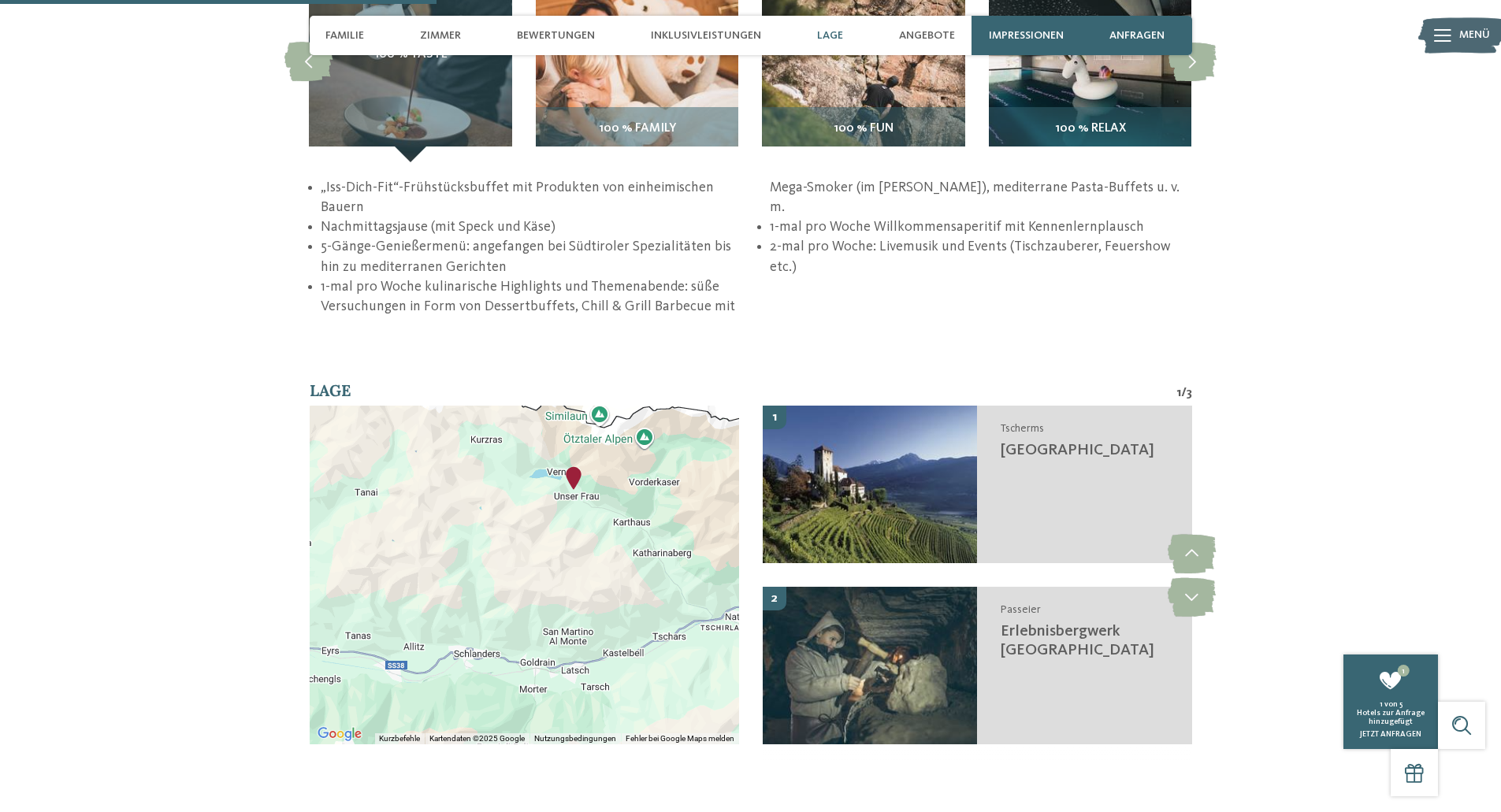
click at [500, 590] on div at bounding box center [524, 574] width 429 height 339
click at [547, 489] on div at bounding box center [524, 574] width 429 height 339
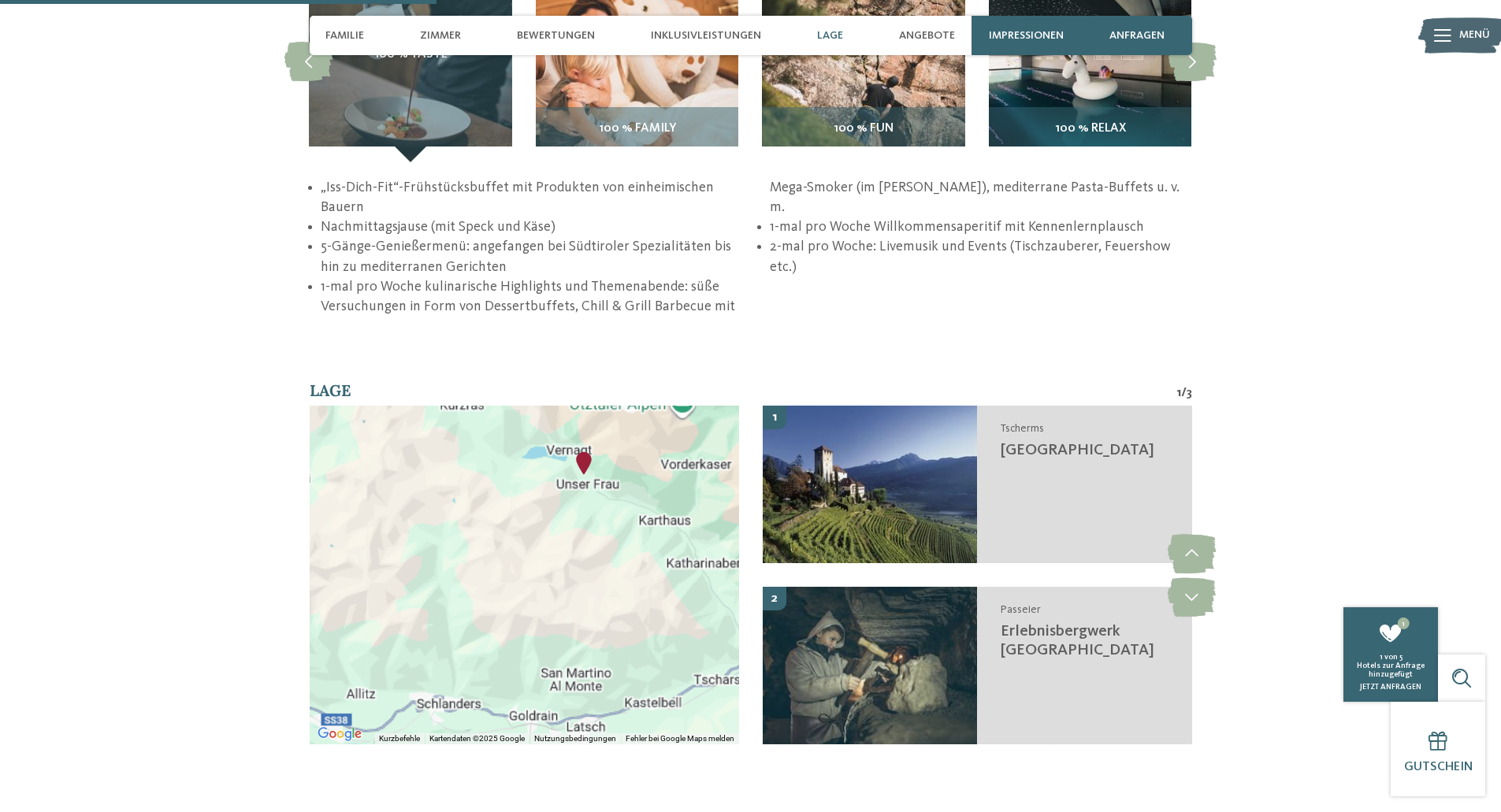
click at [547, 489] on div at bounding box center [524, 574] width 429 height 339
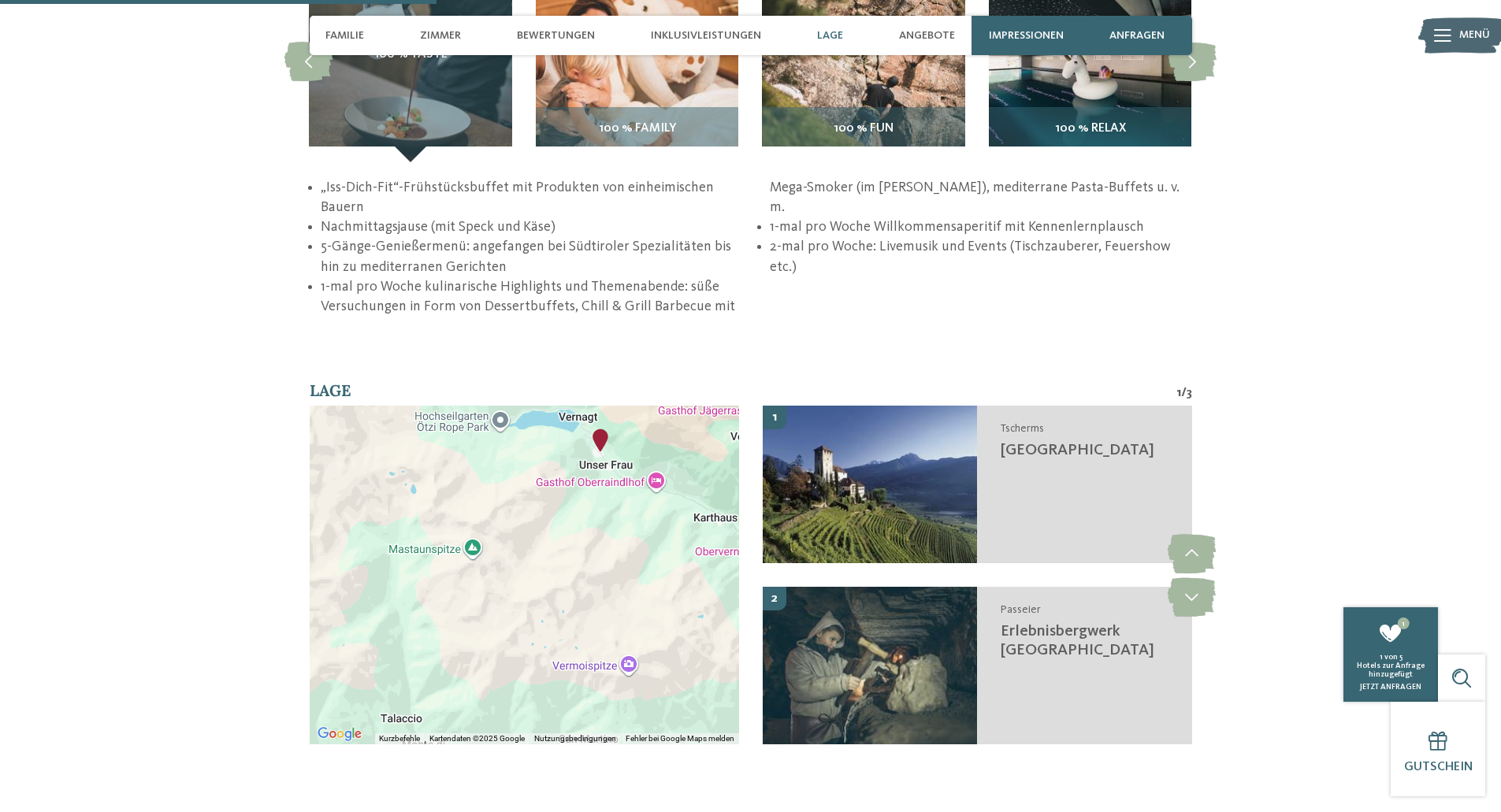
click at [547, 489] on div at bounding box center [524, 574] width 429 height 339
click at [570, 406] on div at bounding box center [524, 574] width 429 height 339
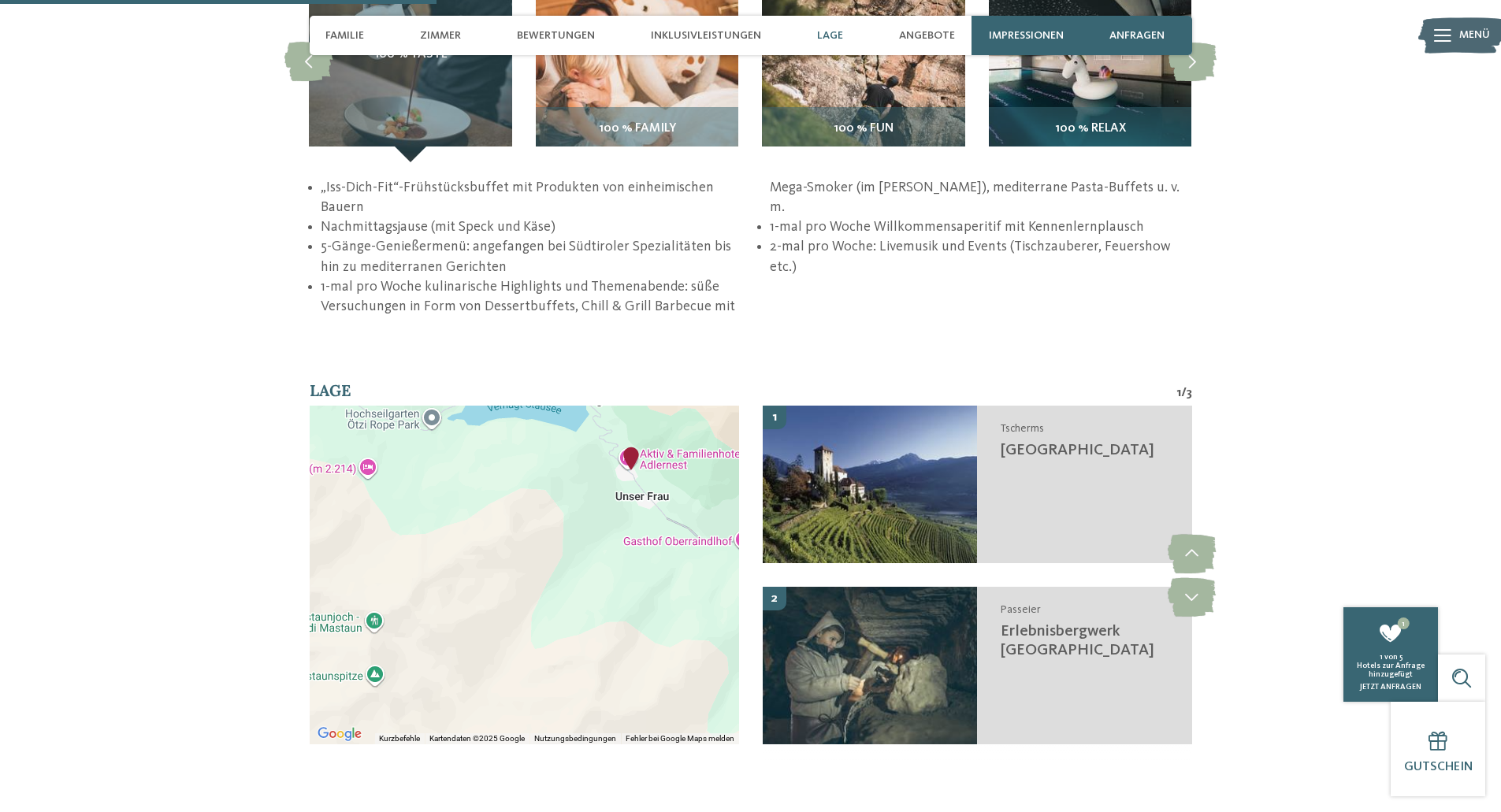
click at [570, 406] on div at bounding box center [524, 574] width 429 height 339
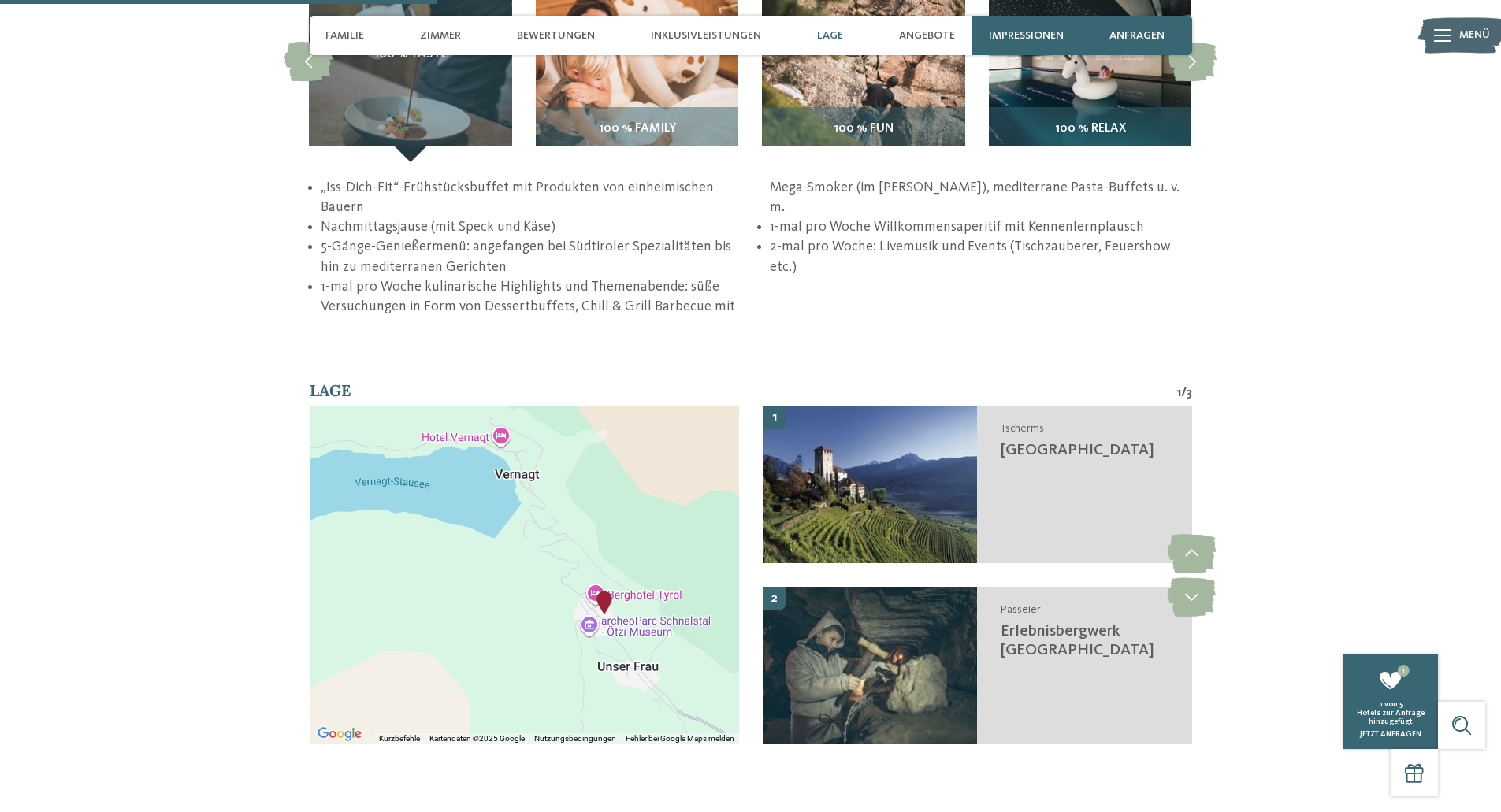
drag, startPoint x: 576, startPoint y: 445, endPoint x: 513, endPoint y: 569, distance: 139.1
click at [513, 569] on div at bounding box center [524, 574] width 429 height 339
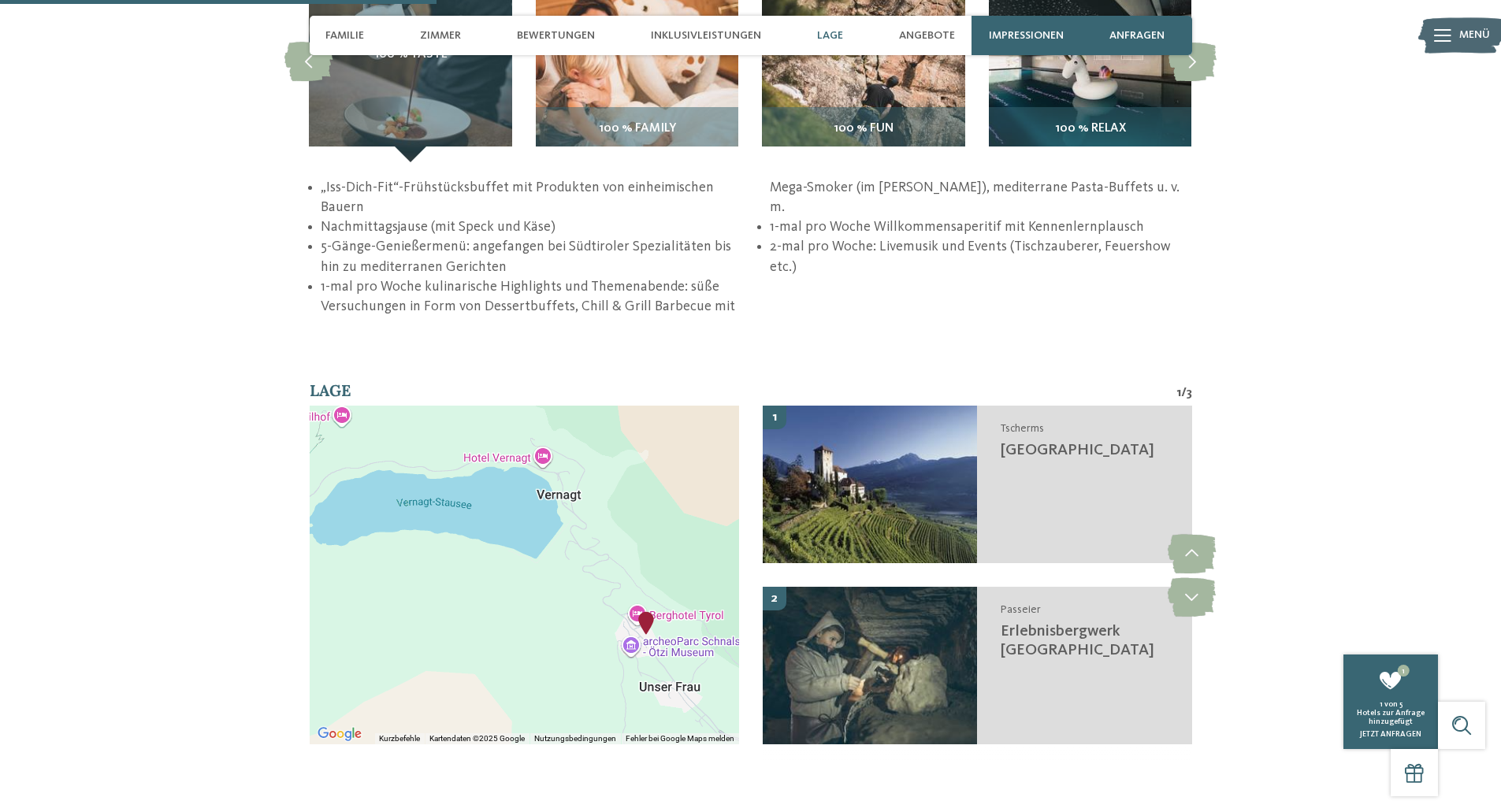
click at [513, 569] on div at bounding box center [524, 574] width 429 height 339
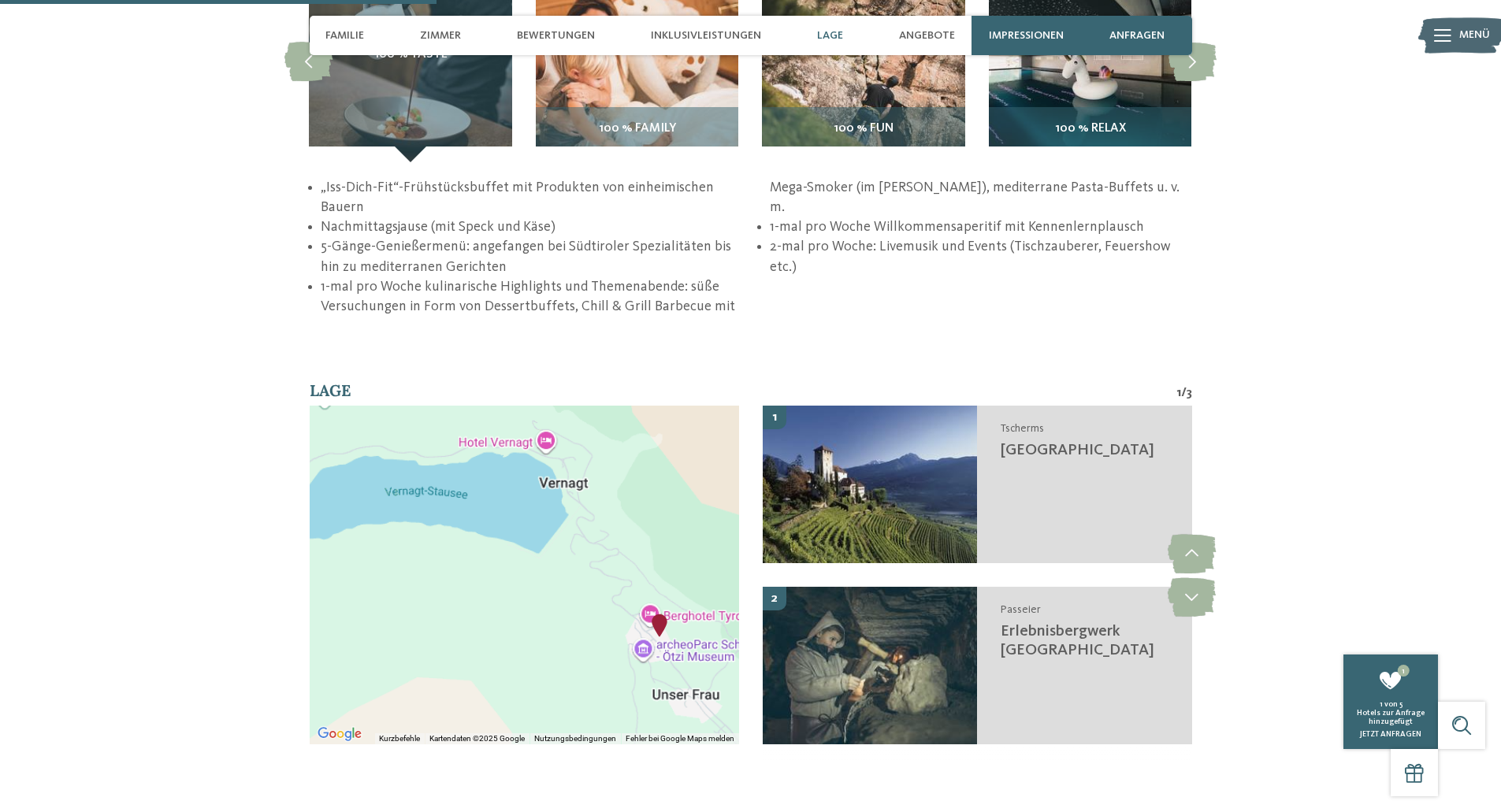
click at [513, 569] on div at bounding box center [524, 574] width 429 height 339
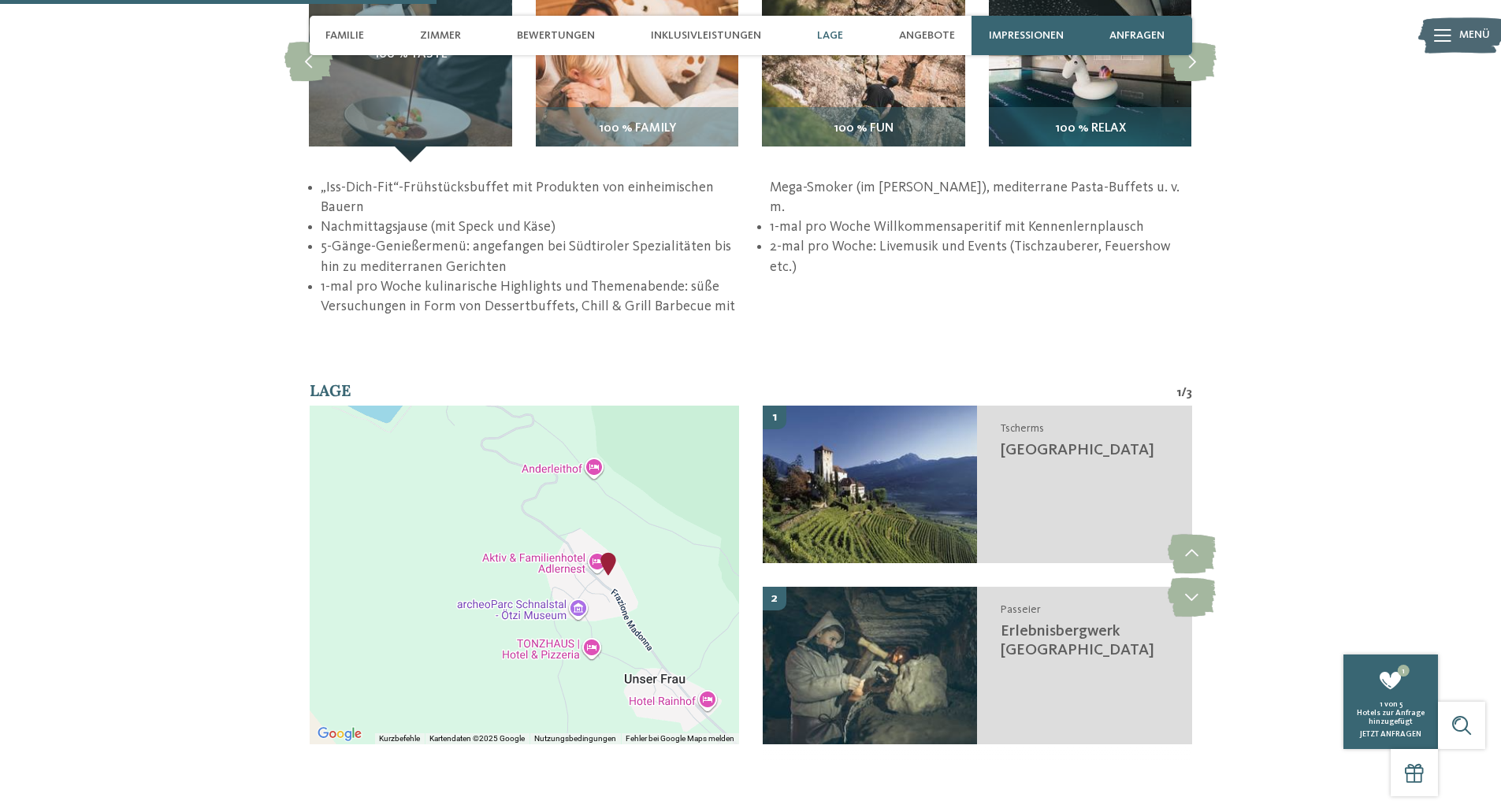
drag, startPoint x: 563, startPoint y: 602, endPoint x: 377, endPoint y: 505, distance: 209.8
click at [377, 505] on div at bounding box center [524, 574] width 429 height 339
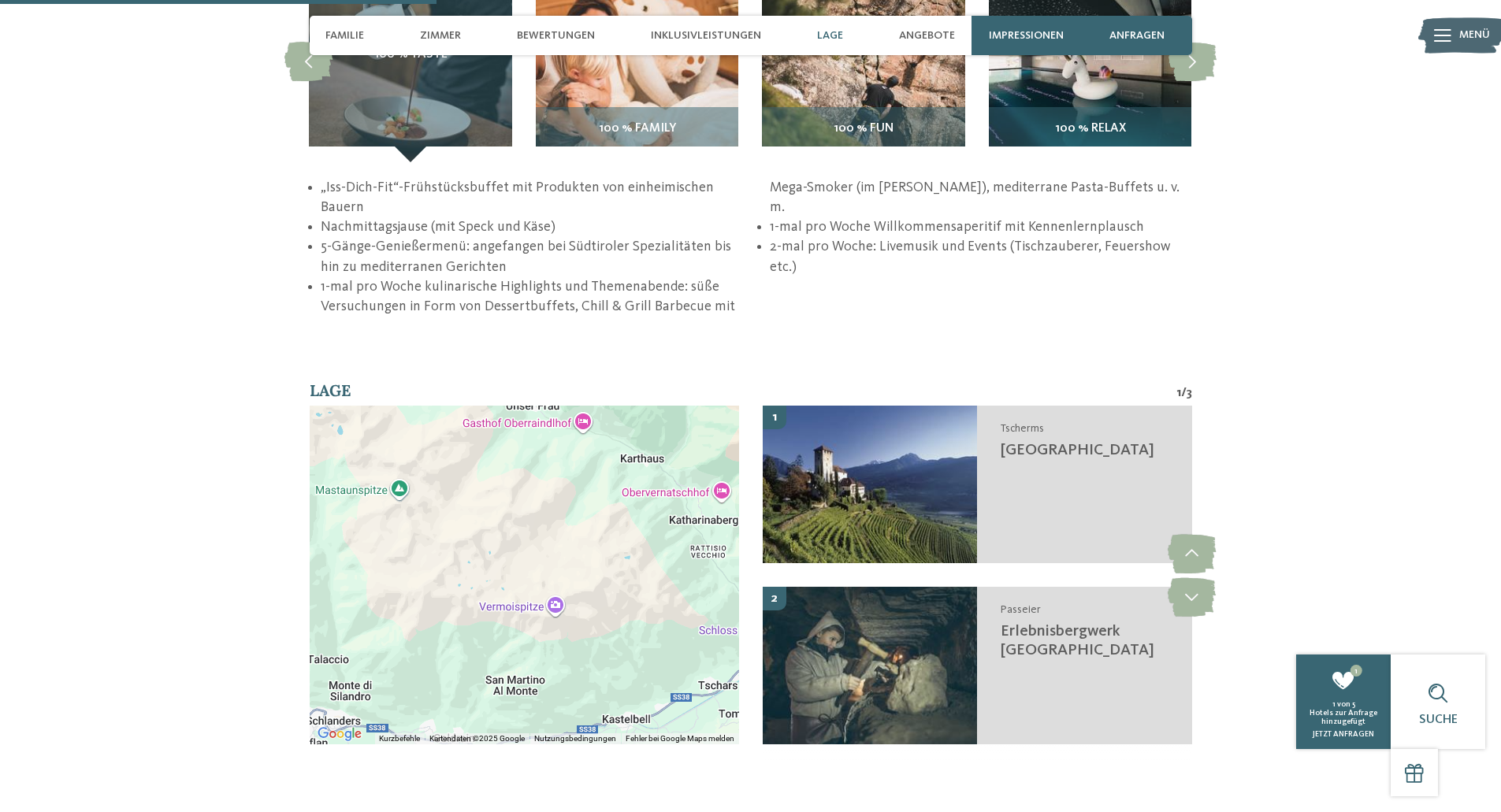
drag, startPoint x: 439, startPoint y: 605, endPoint x: 567, endPoint y: 438, distance: 210.4
click at [567, 438] on div at bounding box center [524, 574] width 429 height 339
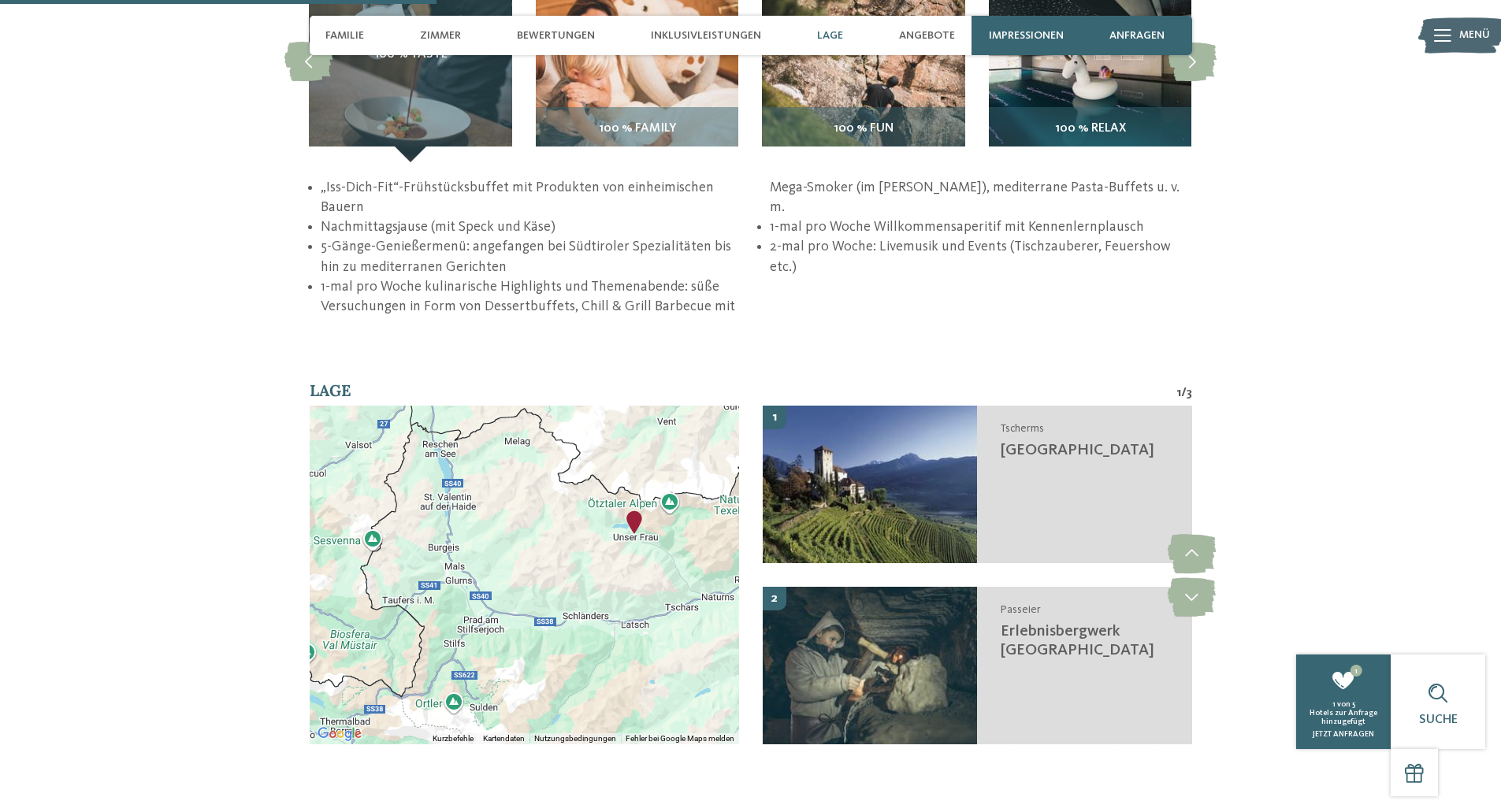
drag, startPoint x: 422, startPoint y: 650, endPoint x: 552, endPoint y: 704, distance: 140.8
click at [552, 704] on div "Kurzbefehle Kartendaten Kartendaten ©2025 GeoBasis-DE/BKG (©2009), Google Karte…" at bounding box center [524, 574] width 429 height 339
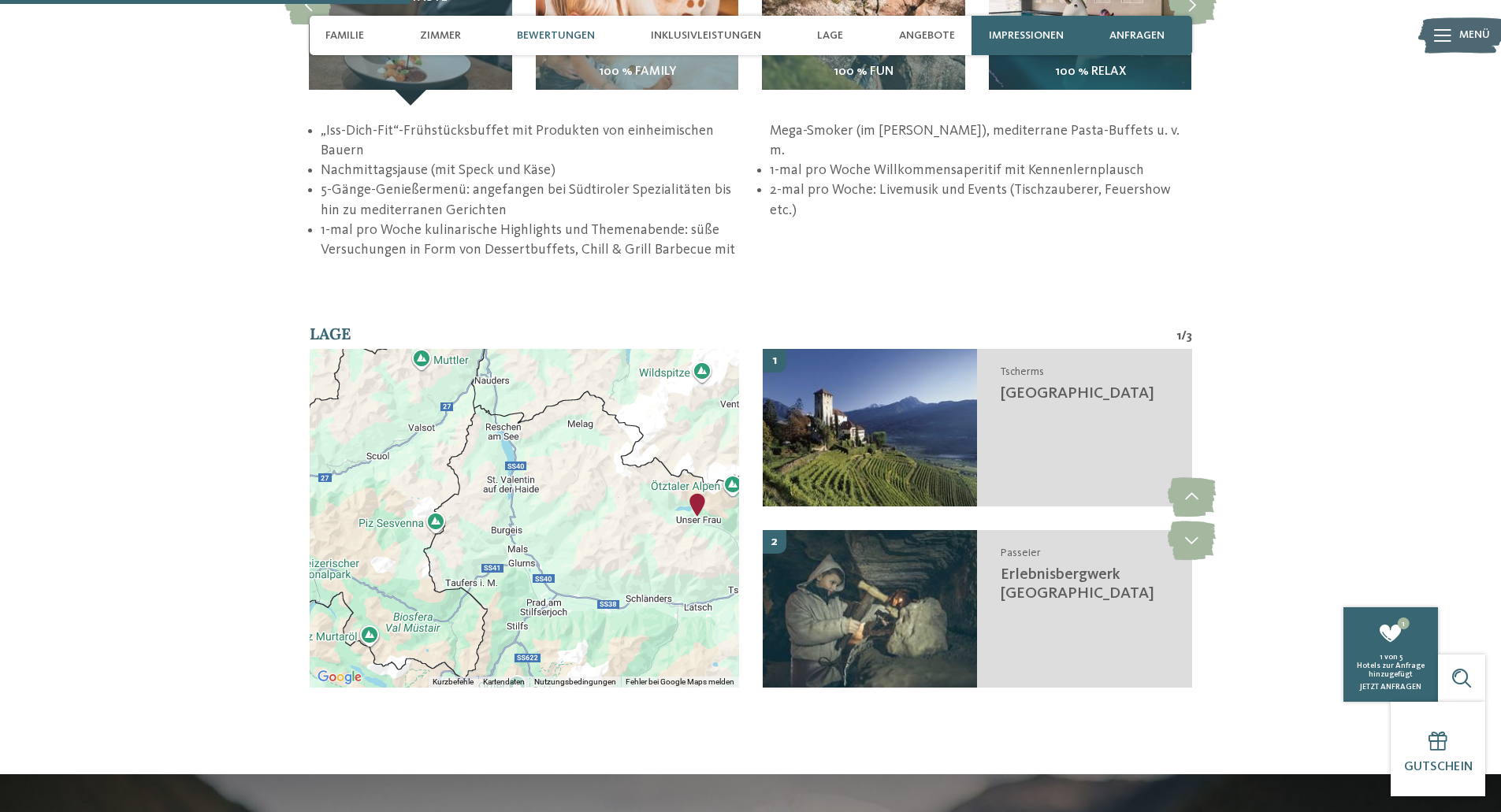
scroll to position [2193, 0]
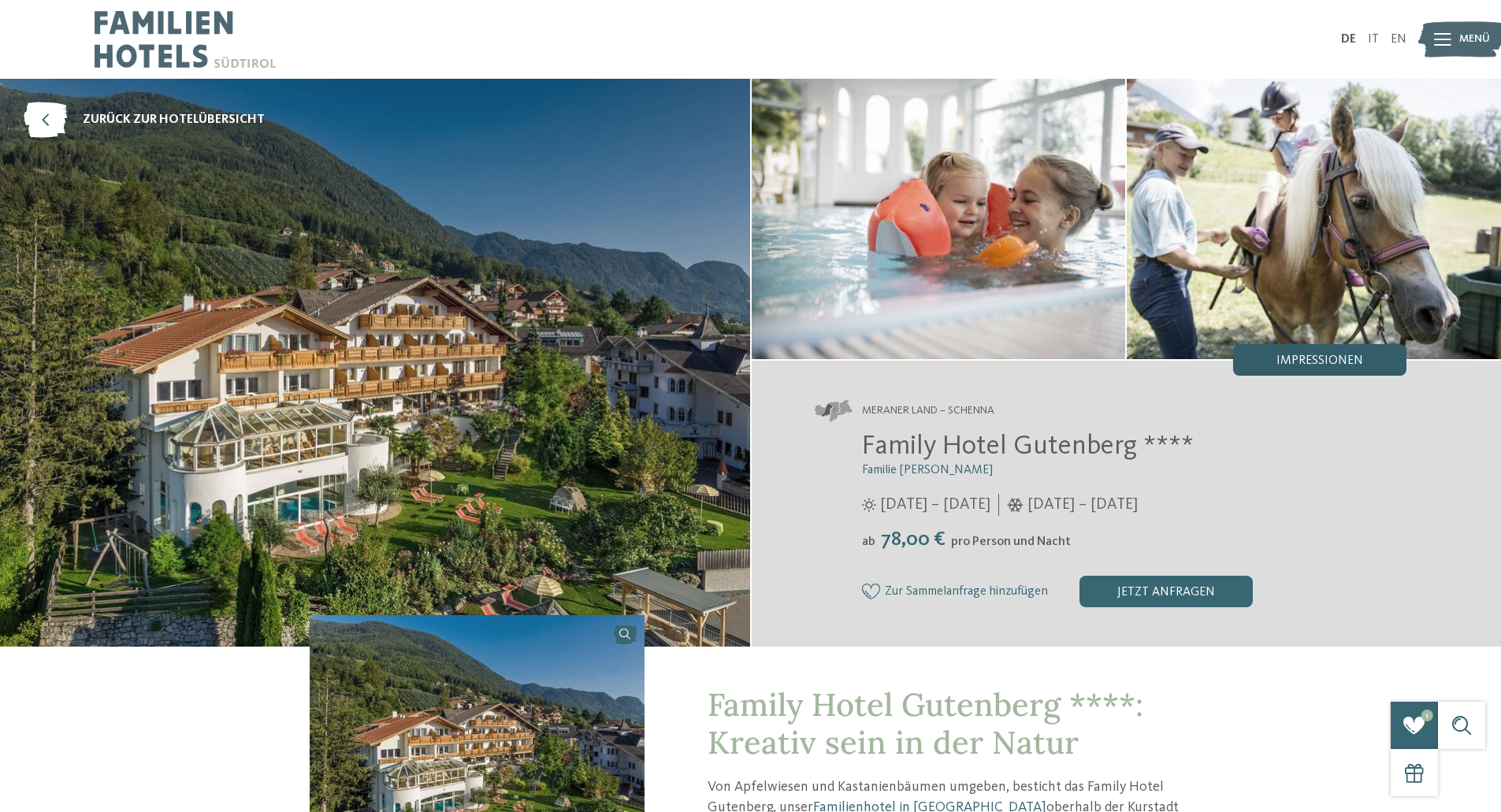
click at [1313, 372] on div "Impressionen" at bounding box center [1320, 359] width 174 height 31
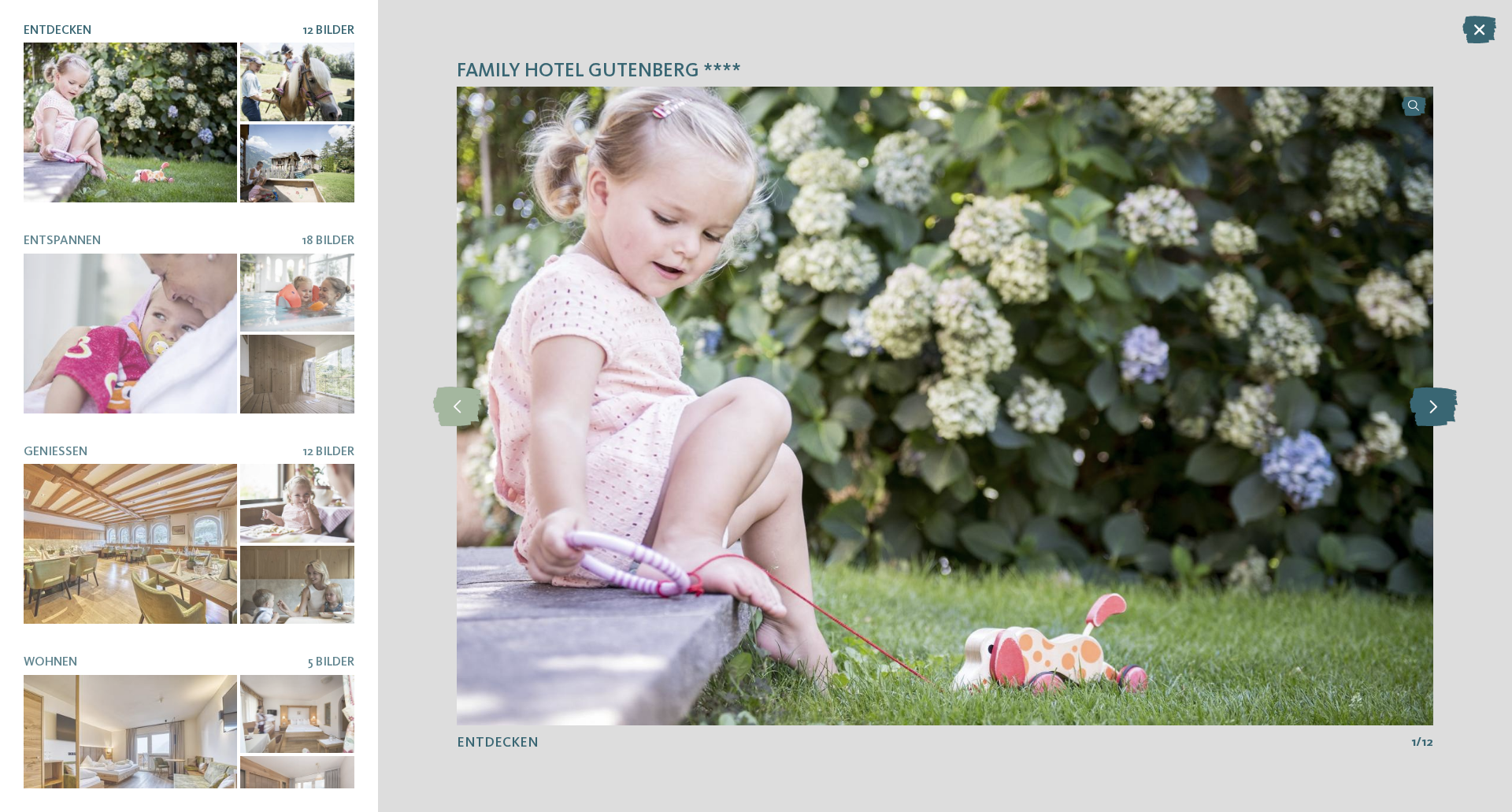
click at [1434, 407] on icon at bounding box center [1433, 406] width 48 height 40
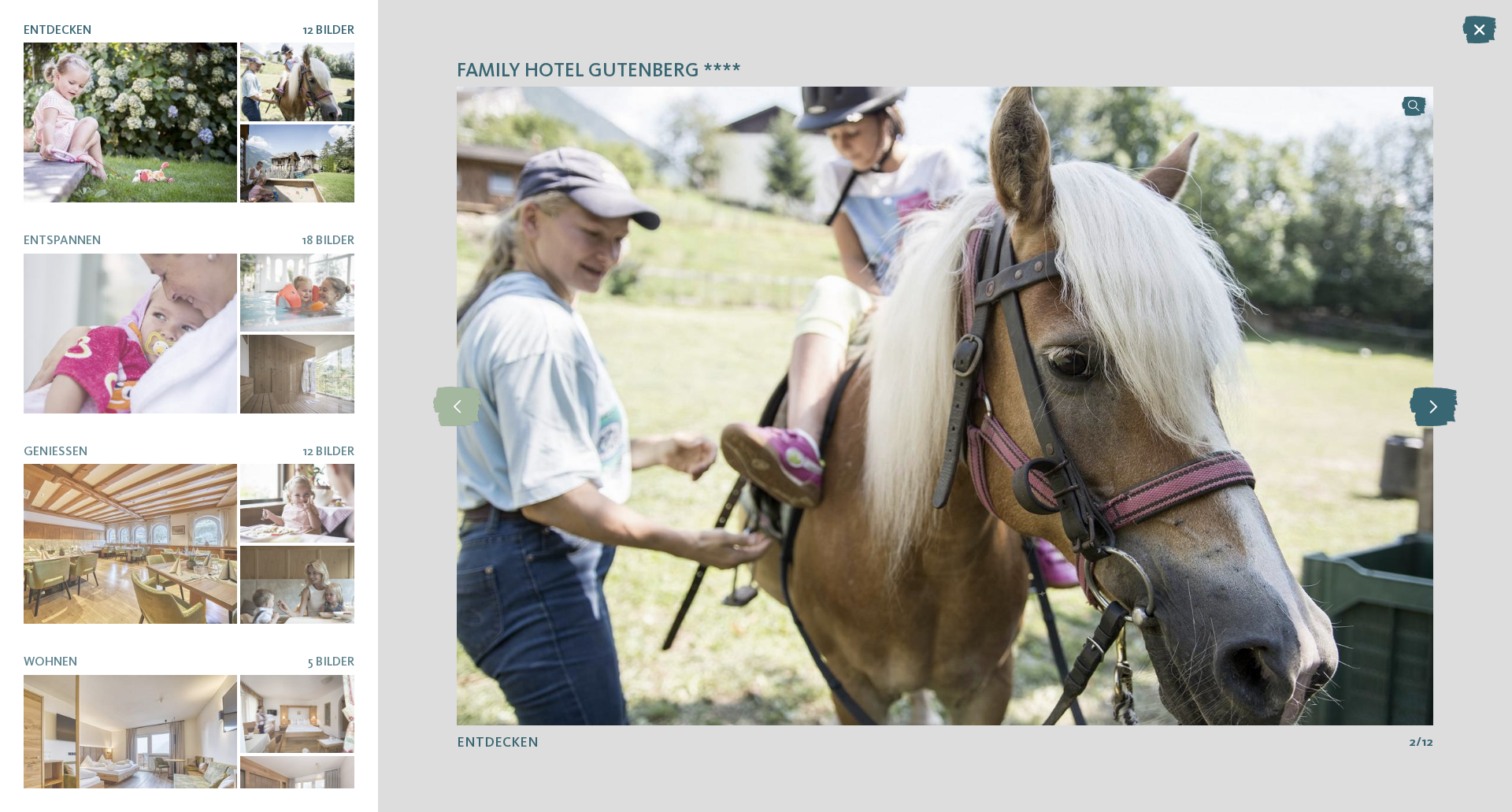
click at [1434, 407] on icon at bounding box center [1433, 406] width 48 height 40
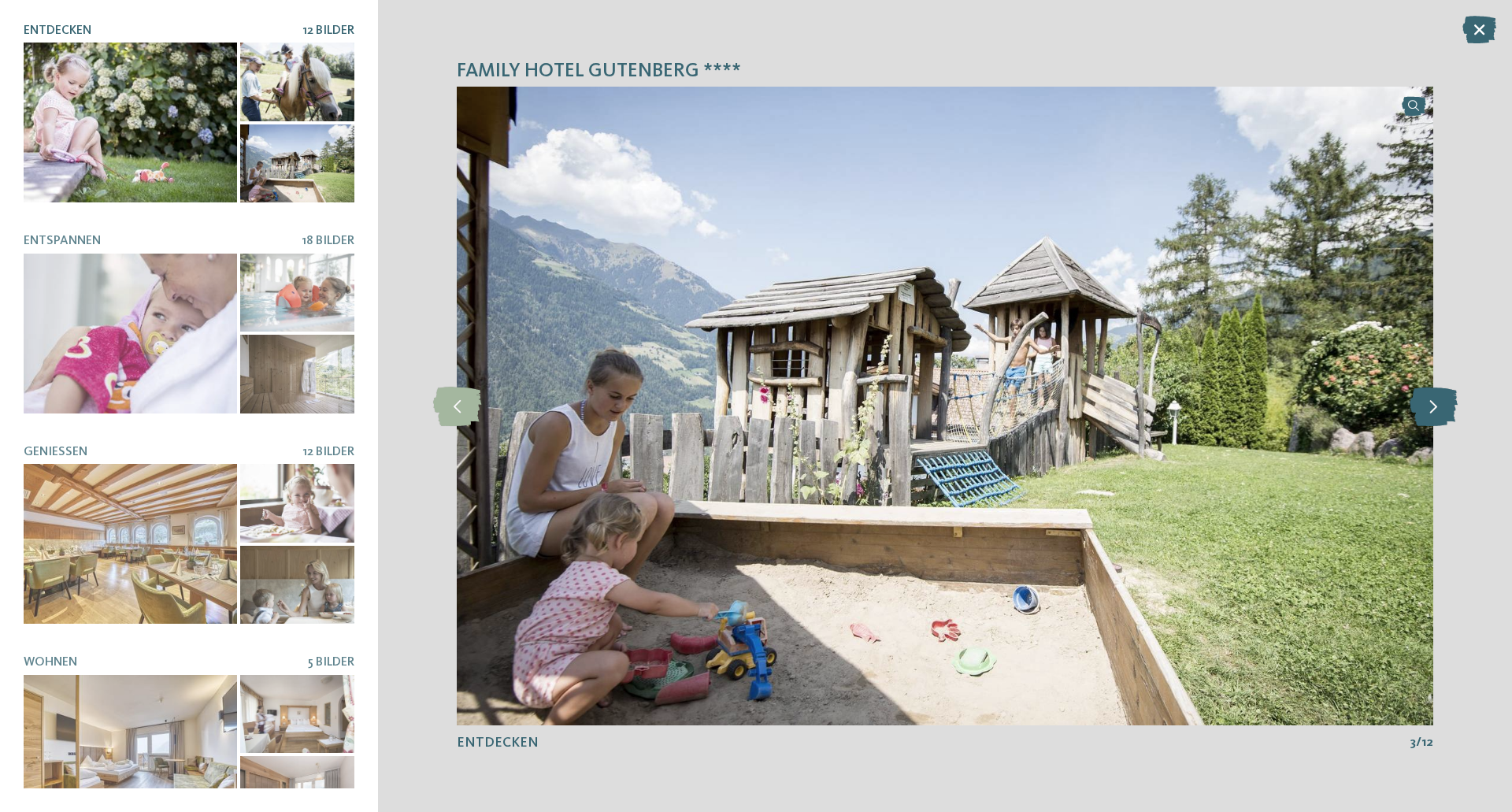
click at [1434, 407] on icon at bounding box center [1433, 406] width 48 height 40
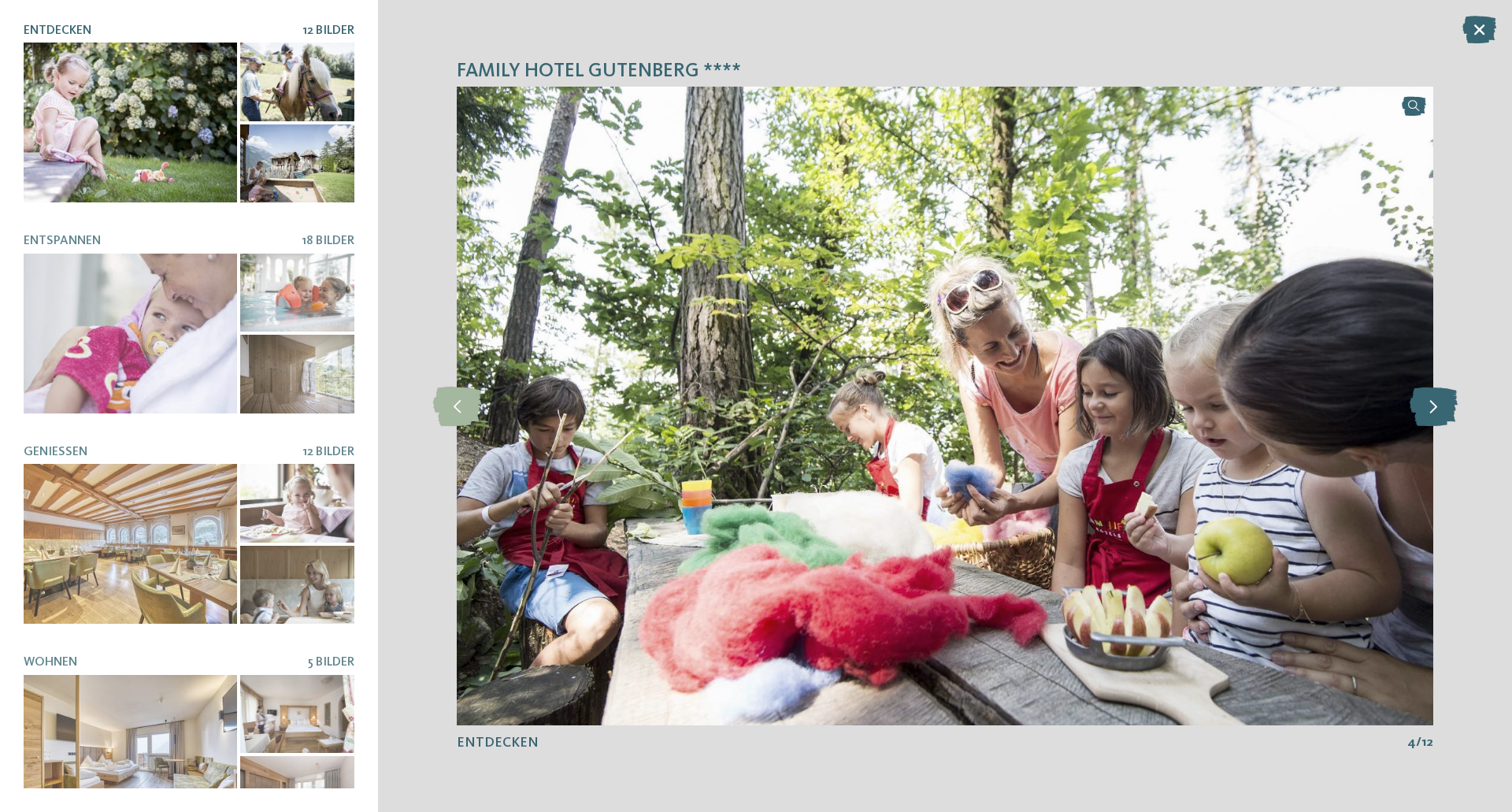
click at [1434, 407] on icon at bounding box center [1433, 406] width 48 height 40
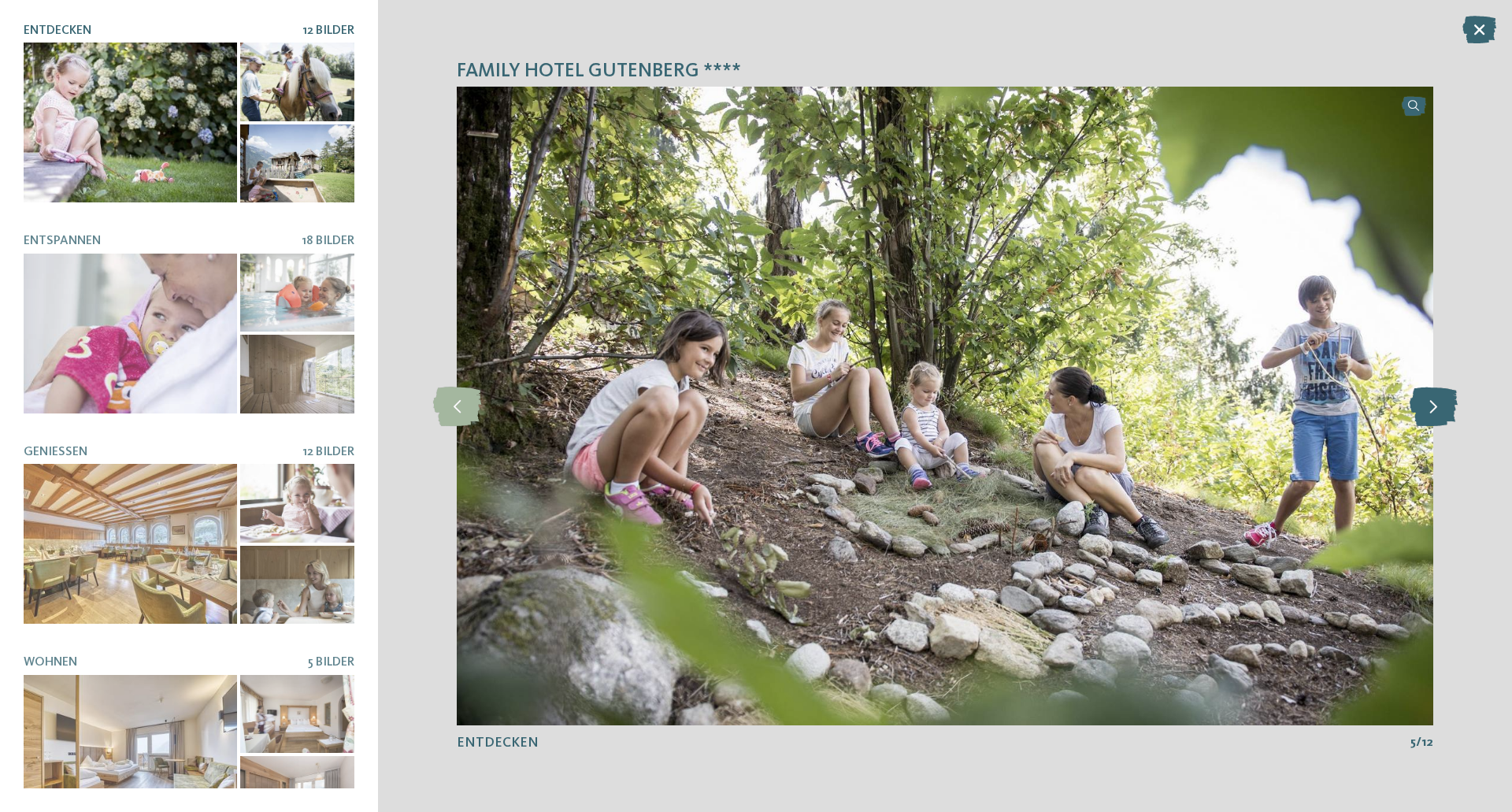
click at [1434, 407] on icon at bounding box center [1433, 406] width 48 height 40
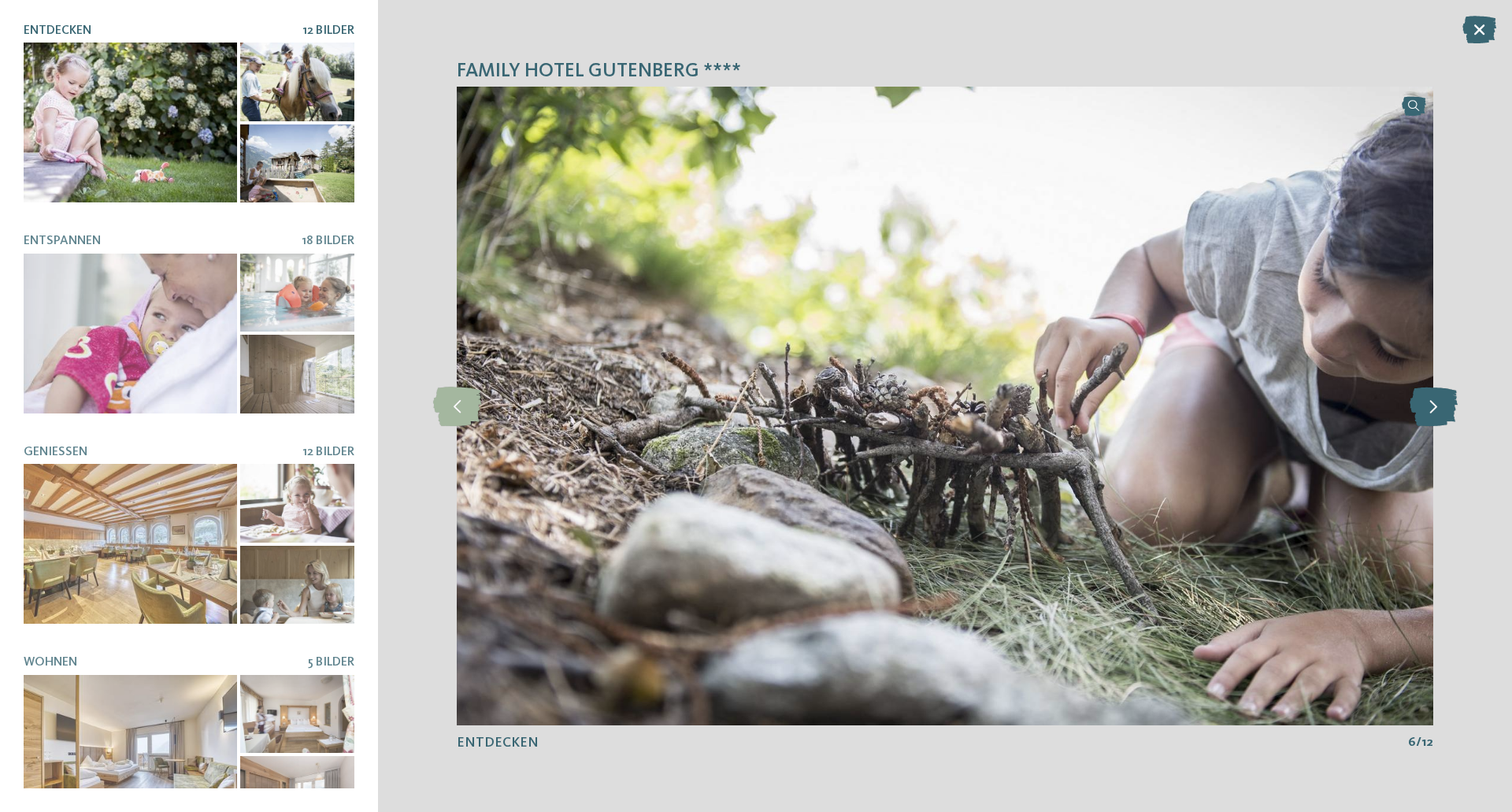
click at [1434, 407] on icon at bounding box center [1433, 406] width 48 height 40
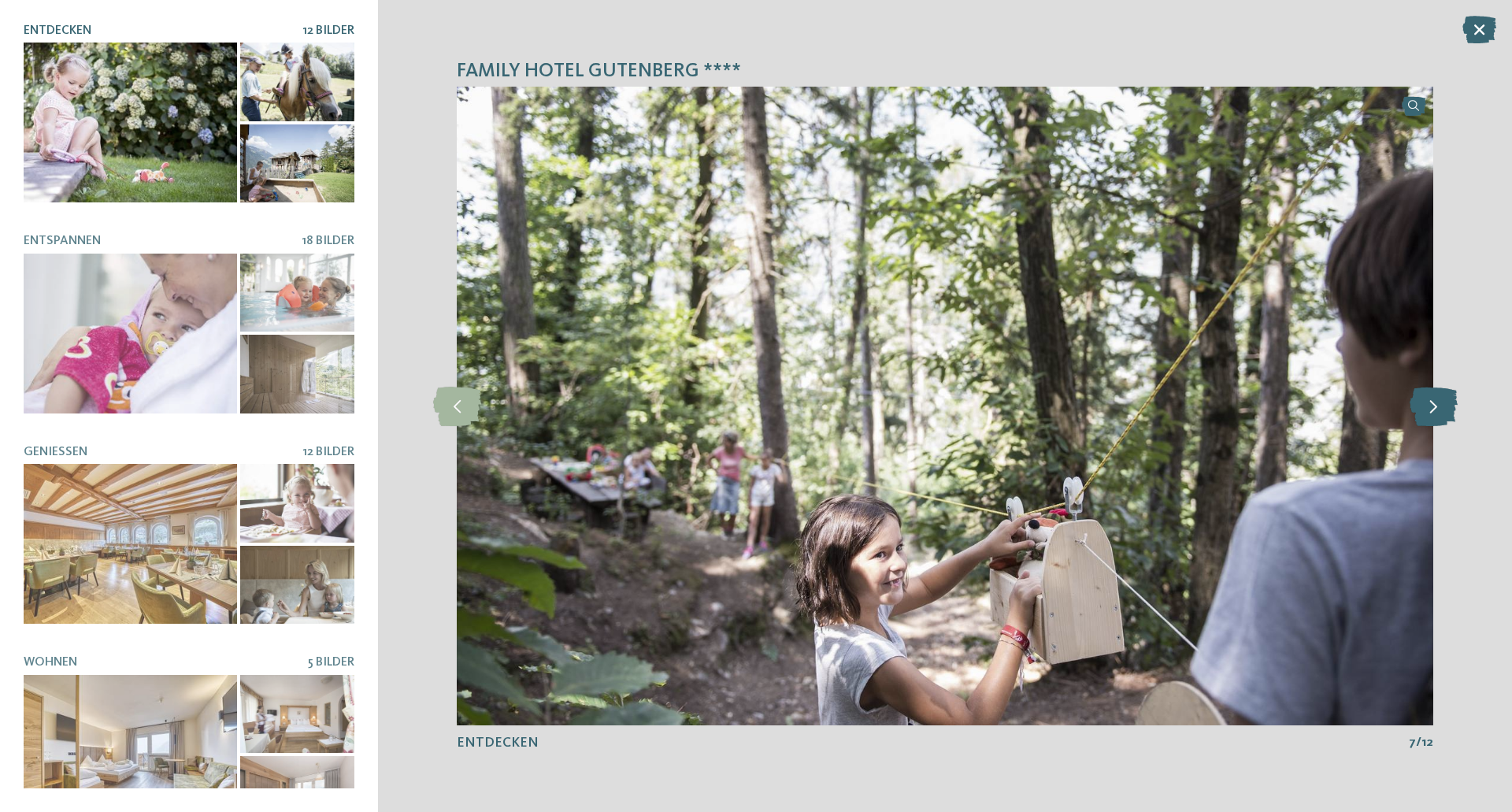
click at [1434, 407] on icon at bounding box center [1433, 406] width 48 height 40
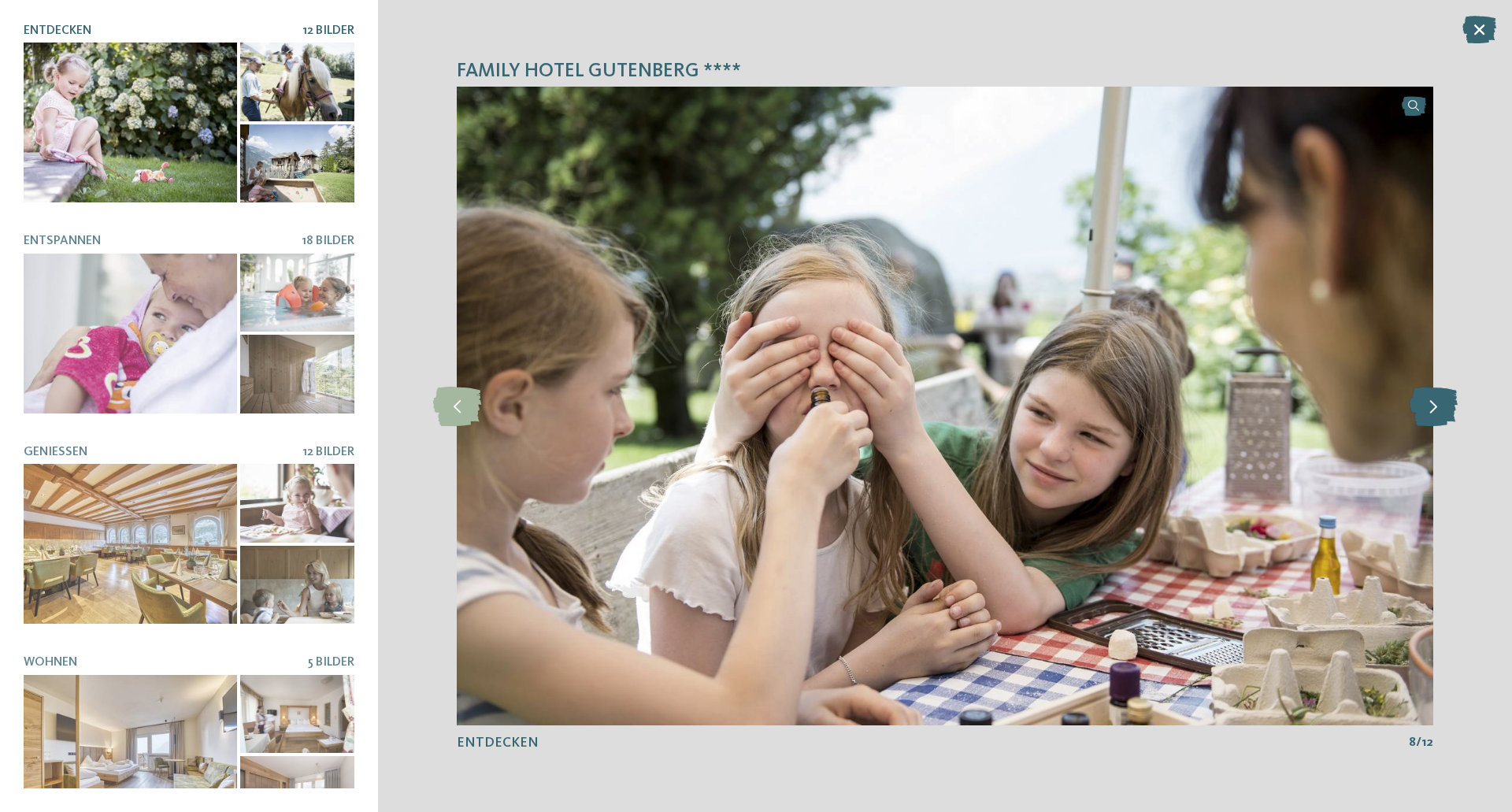
click at [1434, 407] on icon at bounding box center [1433, 406] width 48 height 40
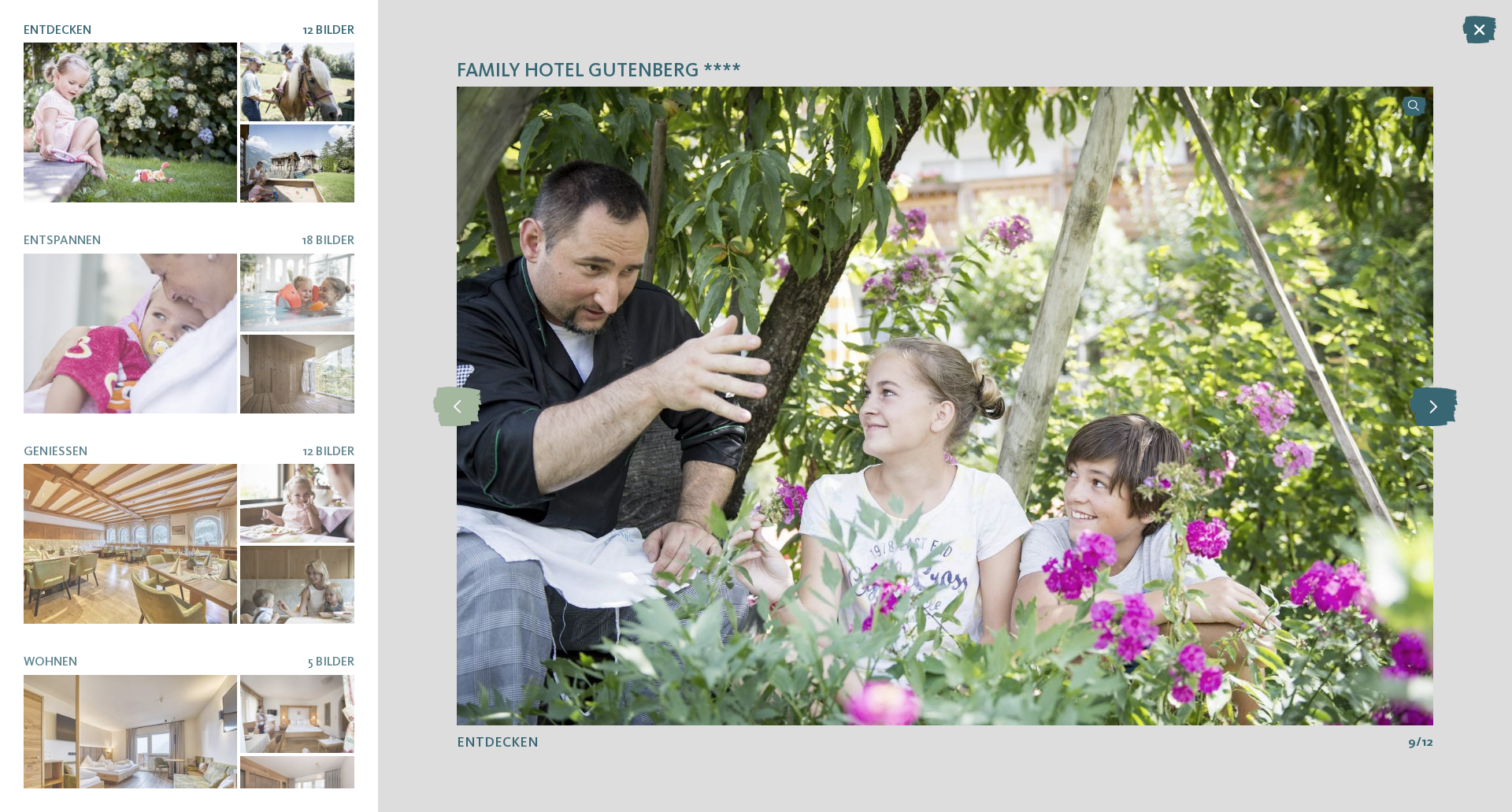
click at [1434, 407] on icon at bounding box center [1433, 406] width 48 height 40
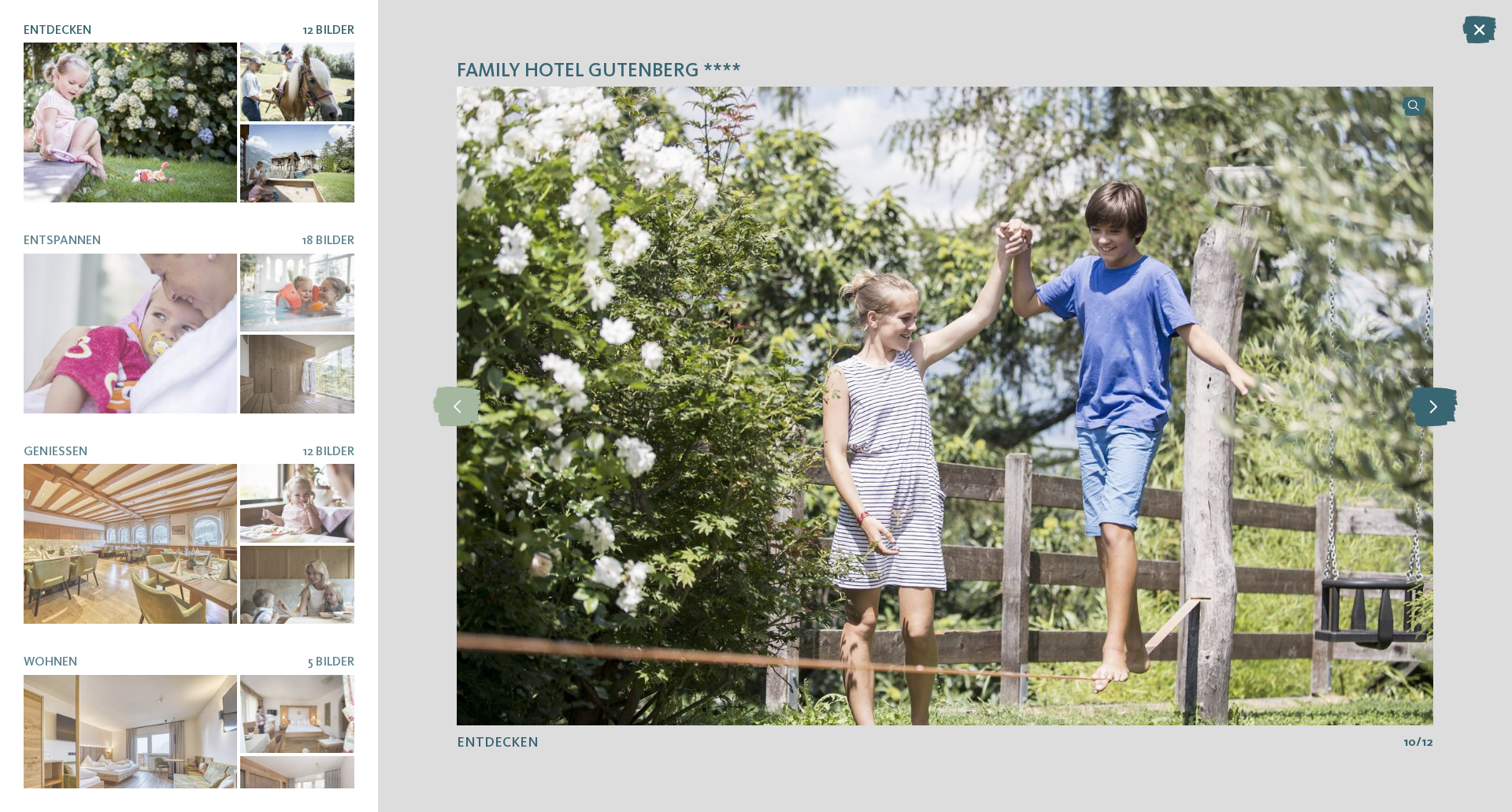
click at [1434, 407] on icon at bounding box center [1433, 406] width 48 height 40
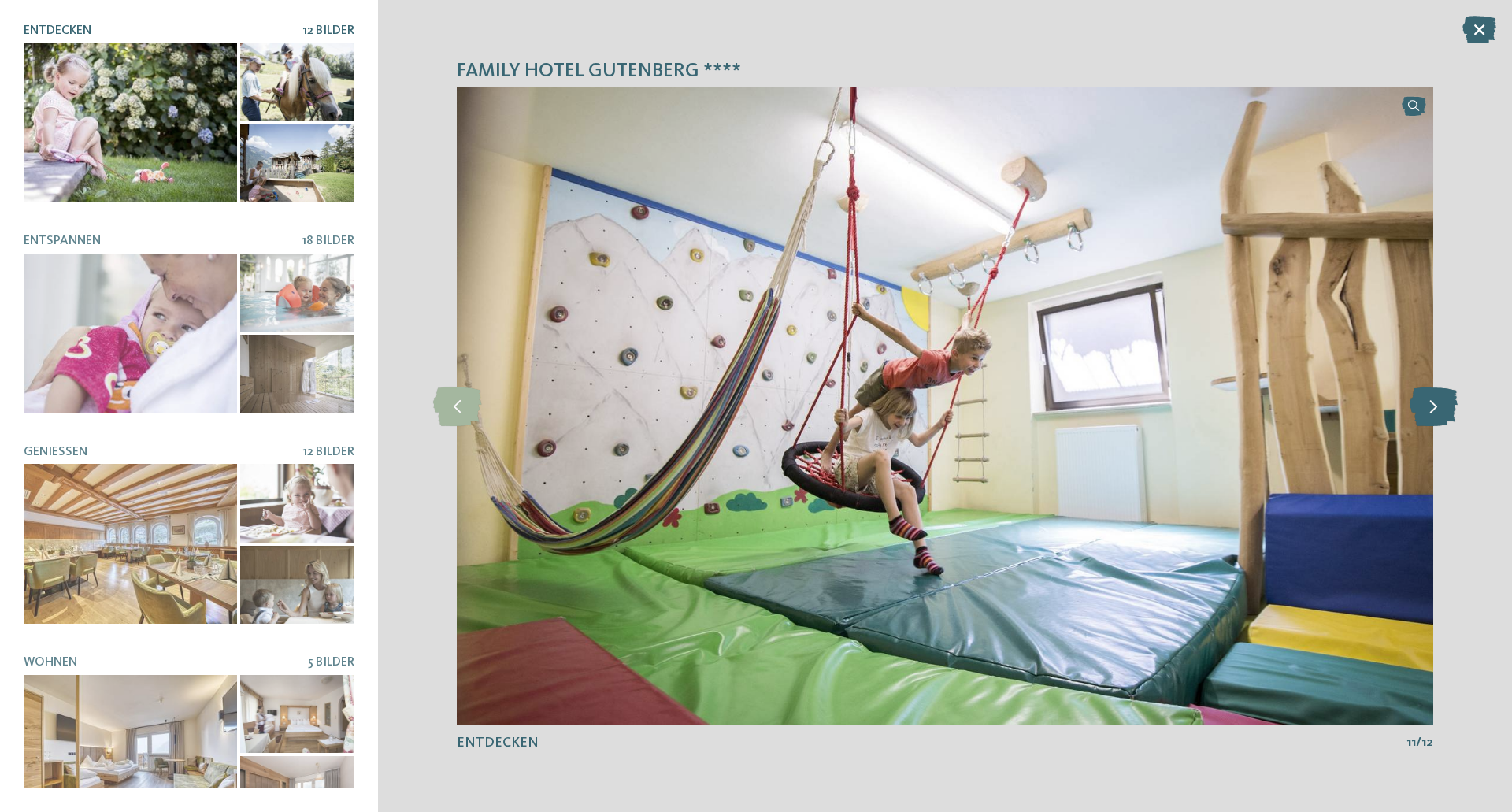
click at [1434, 407] on icon at bounding box center [1433, 406] width 48 height 40
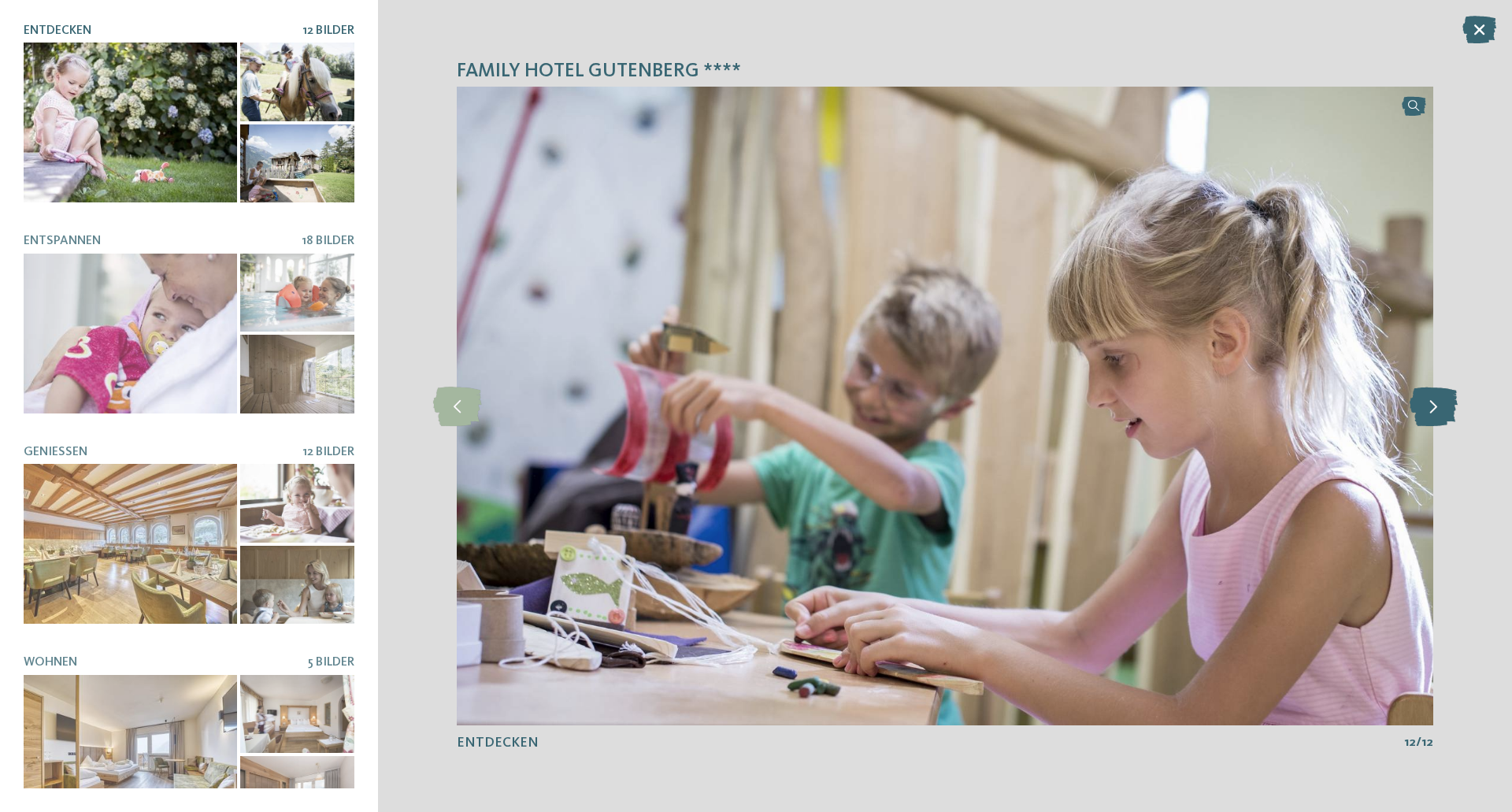
click at [1434, 407] on icon at bounding box center [1433, 406] width 48 height 40
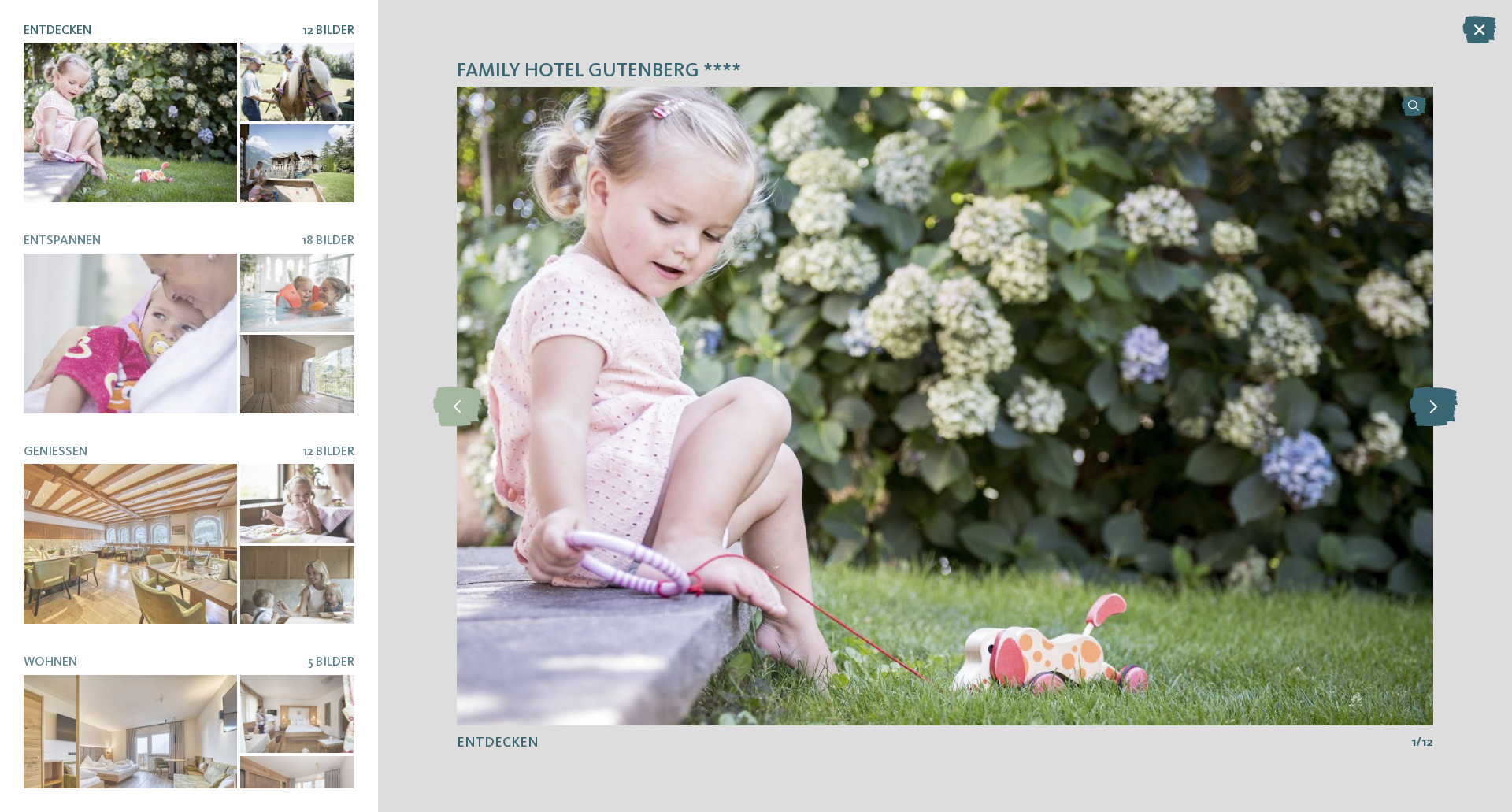
click at [1434, 407] on icon at bounding box center [1433, 406] width 48 height 40
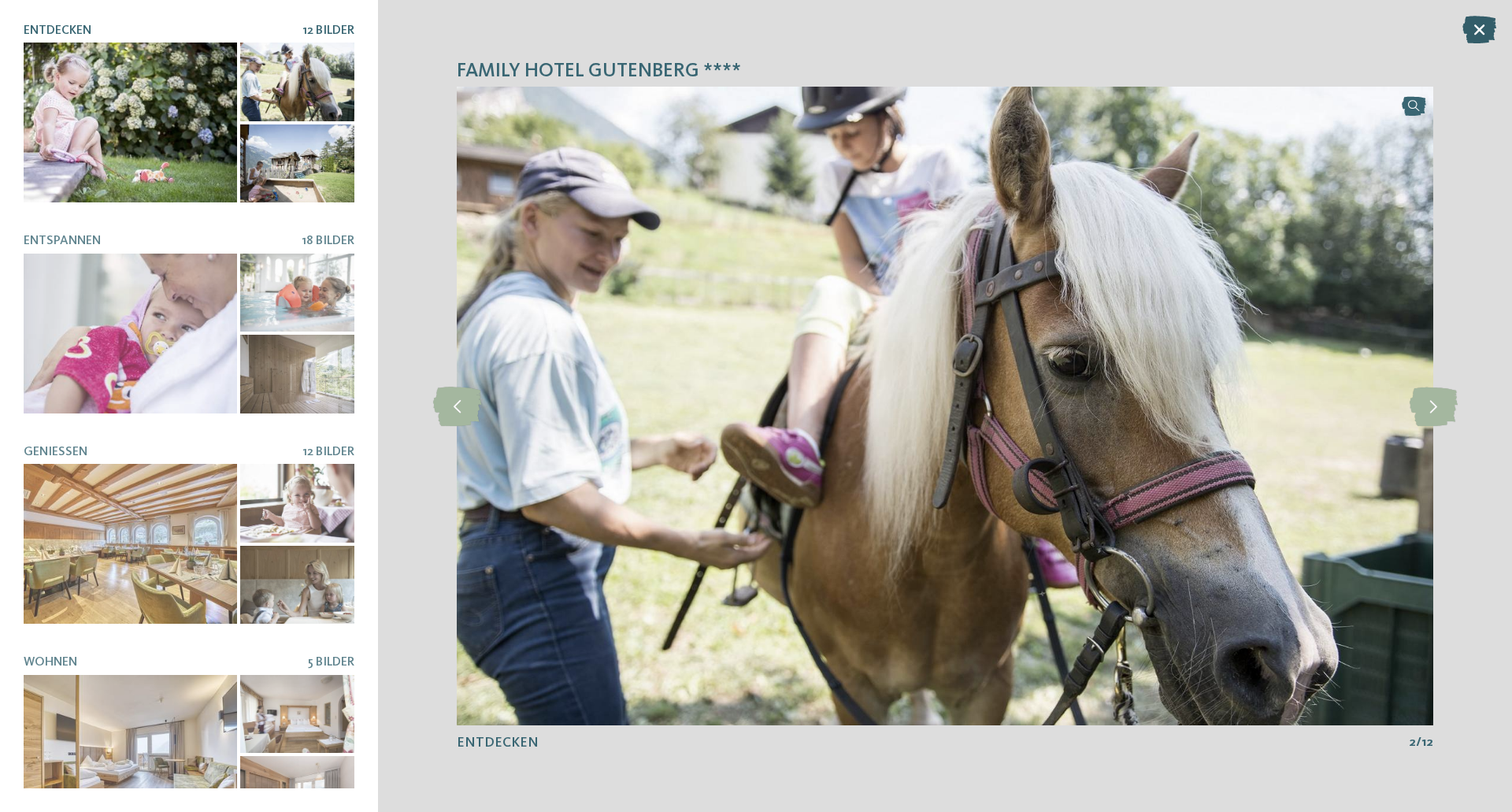
click at [1482, 26] on icon at bounding box center [1479, 29] width 34 height 27
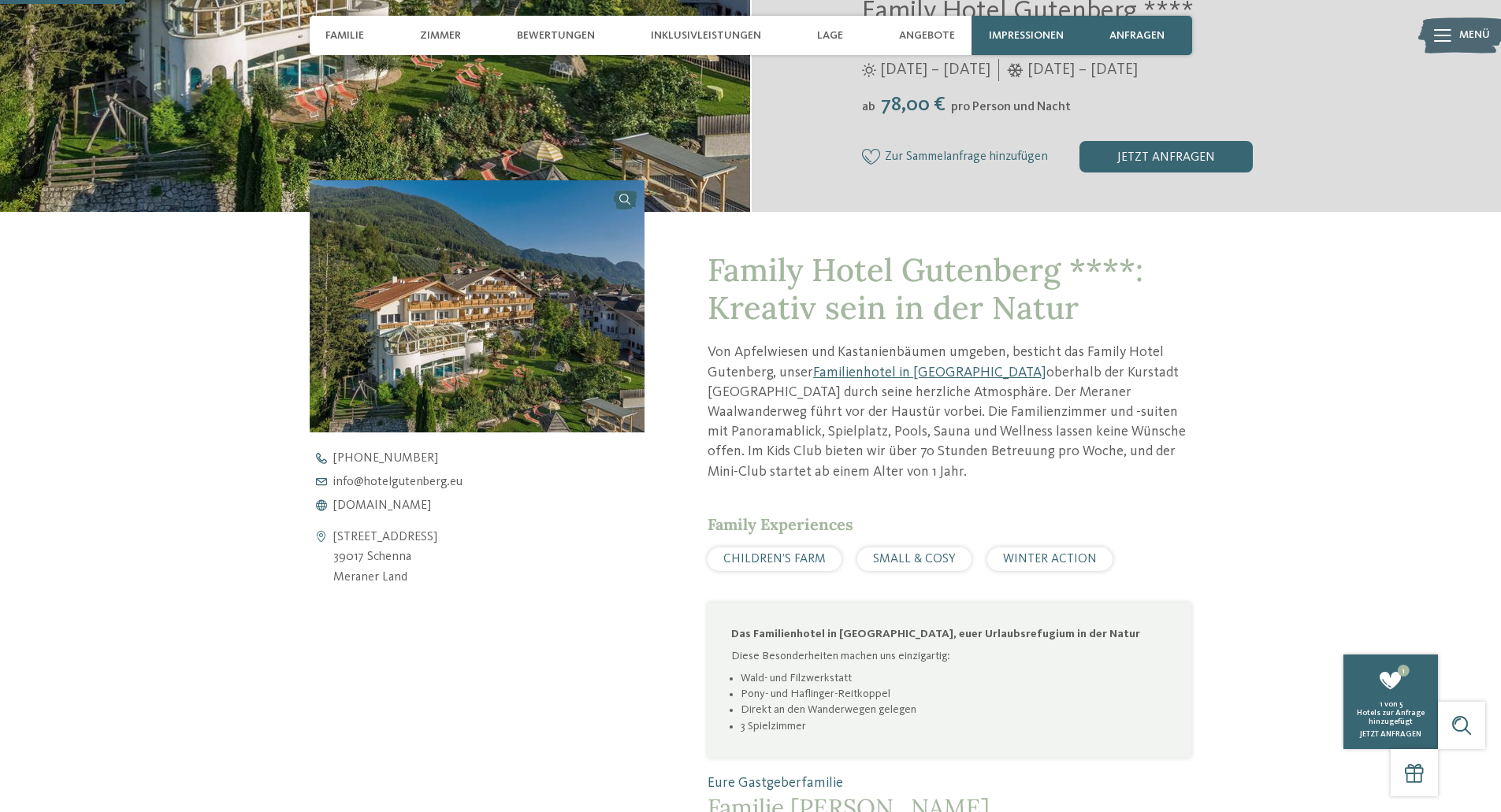
scroll to position [436, 0]
drag, startPoint x: 901, startPoint y: 146, endPoint x: 898, endPoint y: 155, distance: 9.5
click at [898, 155] on div "Zur Sammelanfrage hinzufügen Von der Sammelanfrage entfernen jetzt anfragen" at bounding box center [1135, 156] width 545 height 31
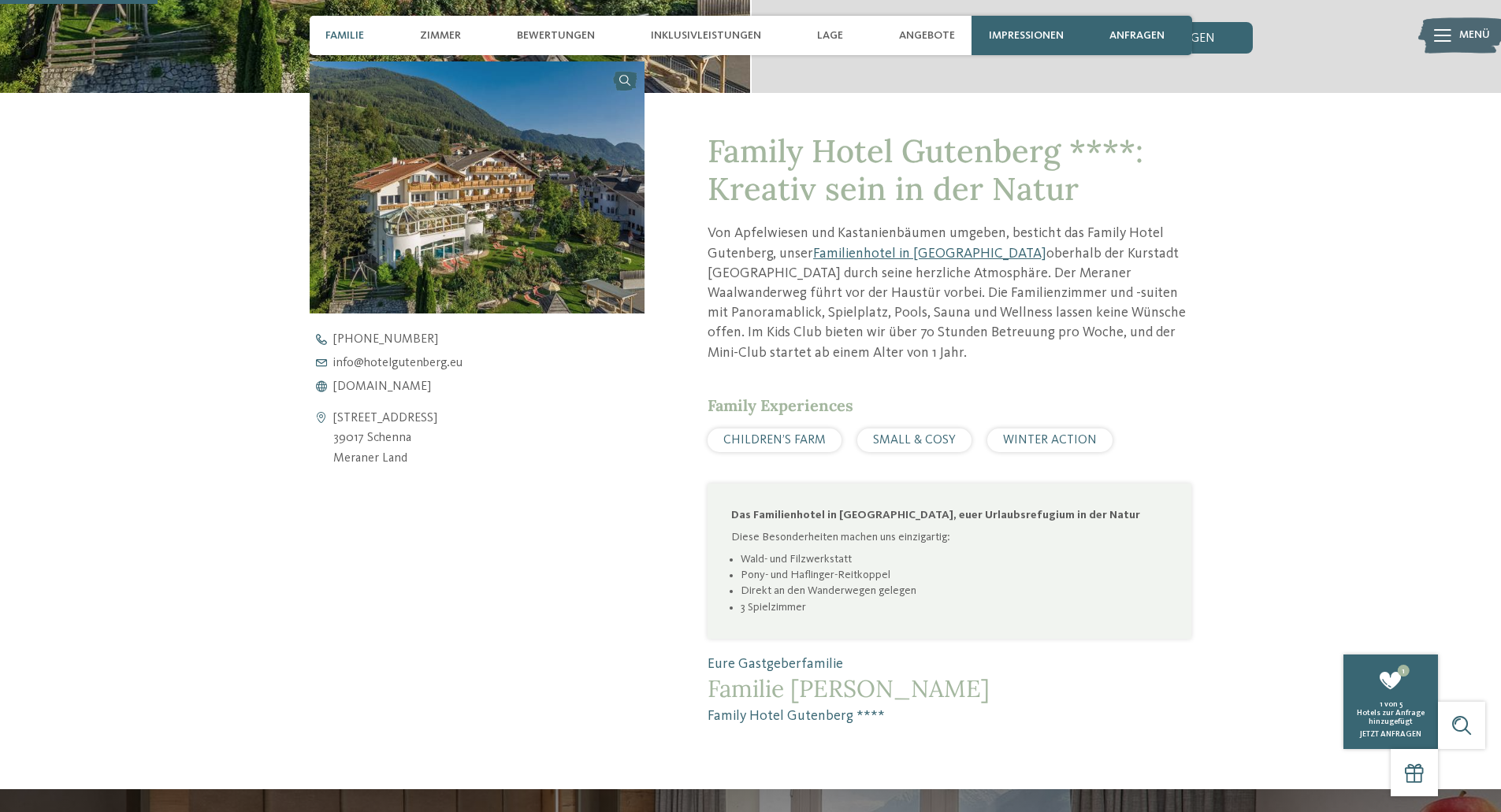
scroll to position [568, 0]
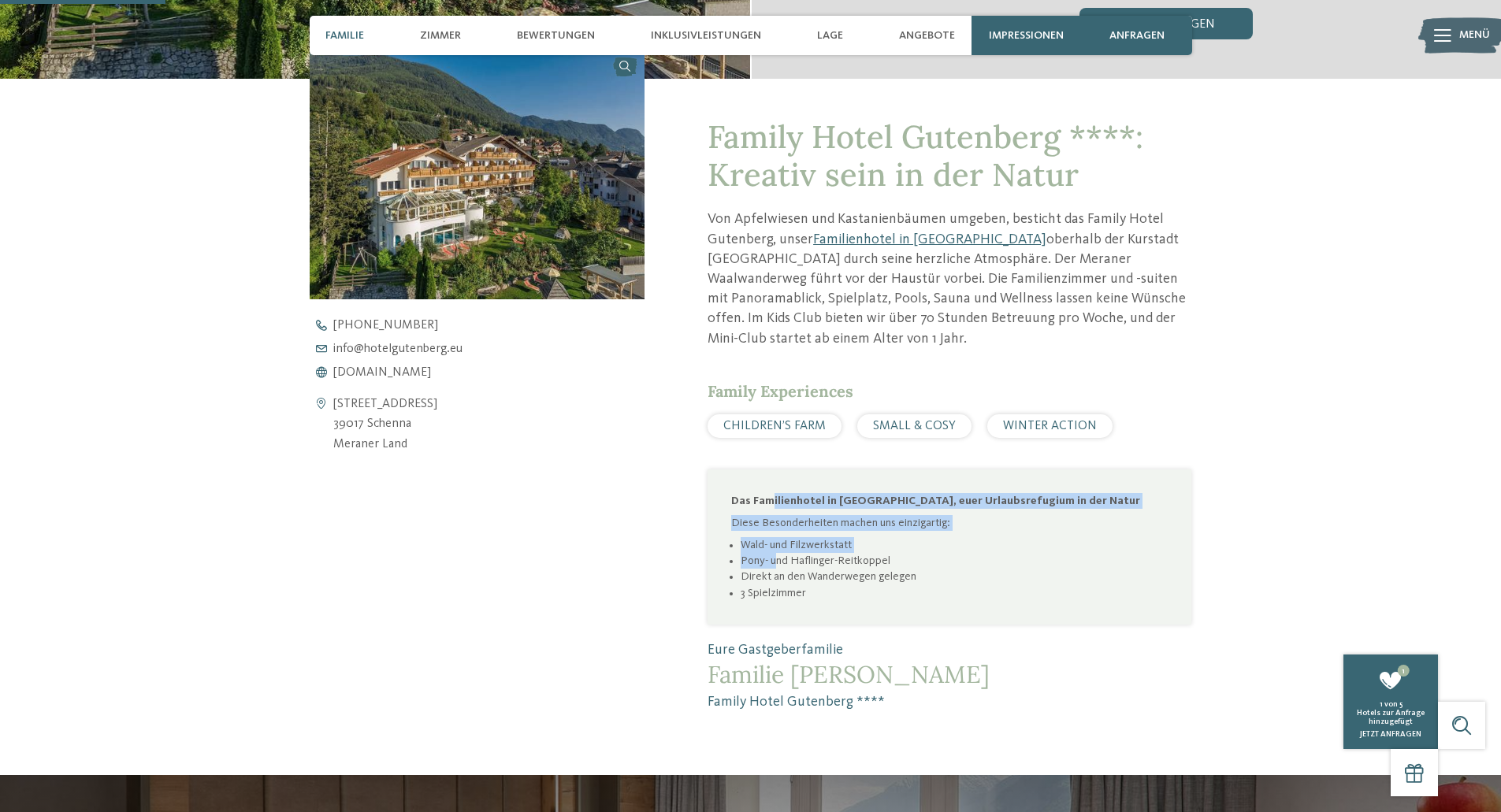
drag, startPoint x: 771, startPoint y: 475, endPoint x: 774, endPoint y: 547, distance: 72.1
click at [774, 547] on div "Das Familienhotel in Schenna, euer Urlaubsrefugium in der Natur Diese Besonderh…" at bounding box center [949, 547] width 437 height 108
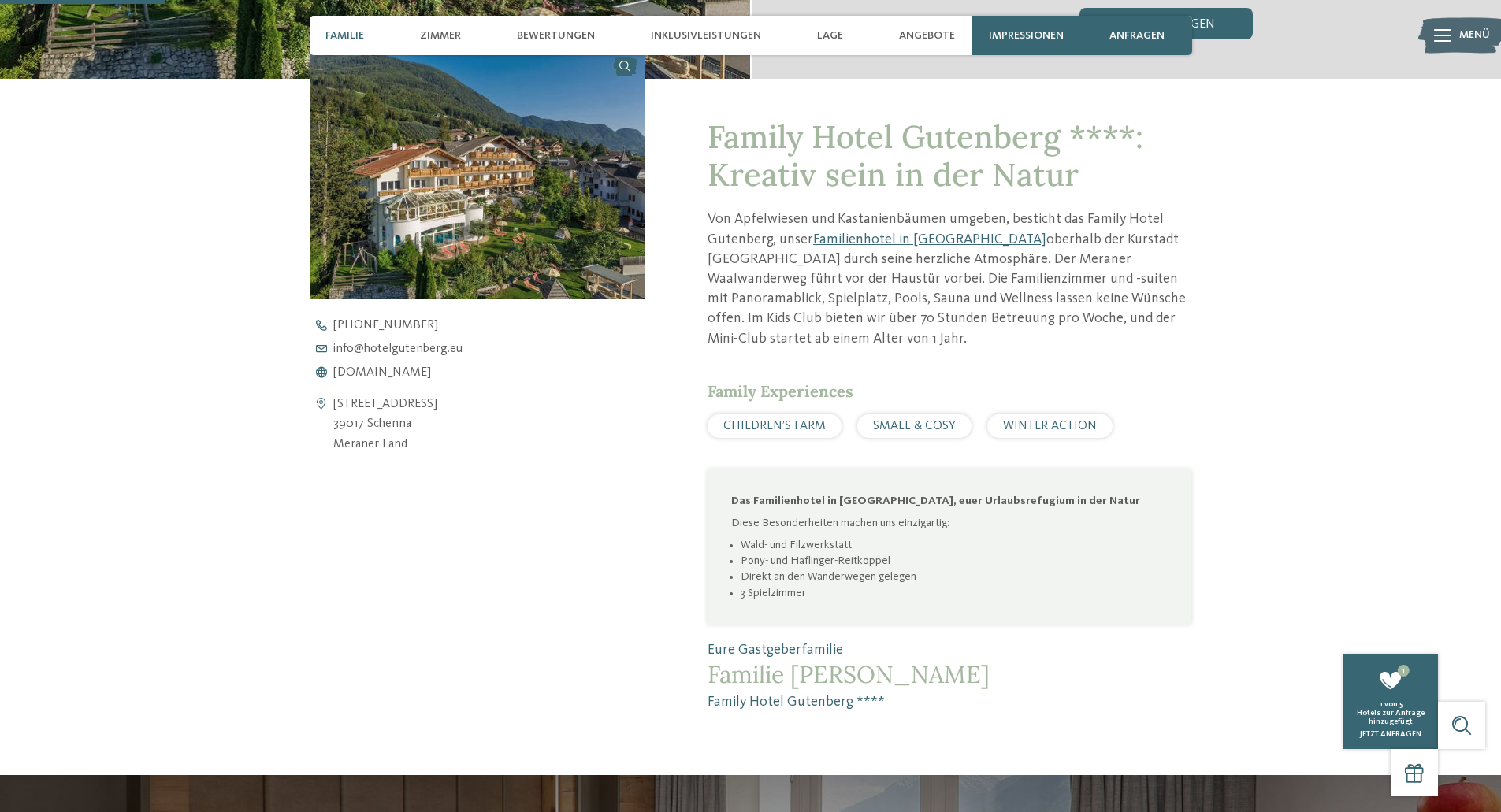
click at [774, 569] on li "Direkt an den Wanderwegen gelegen" at bounding box center [954, 576] width 427 height 16
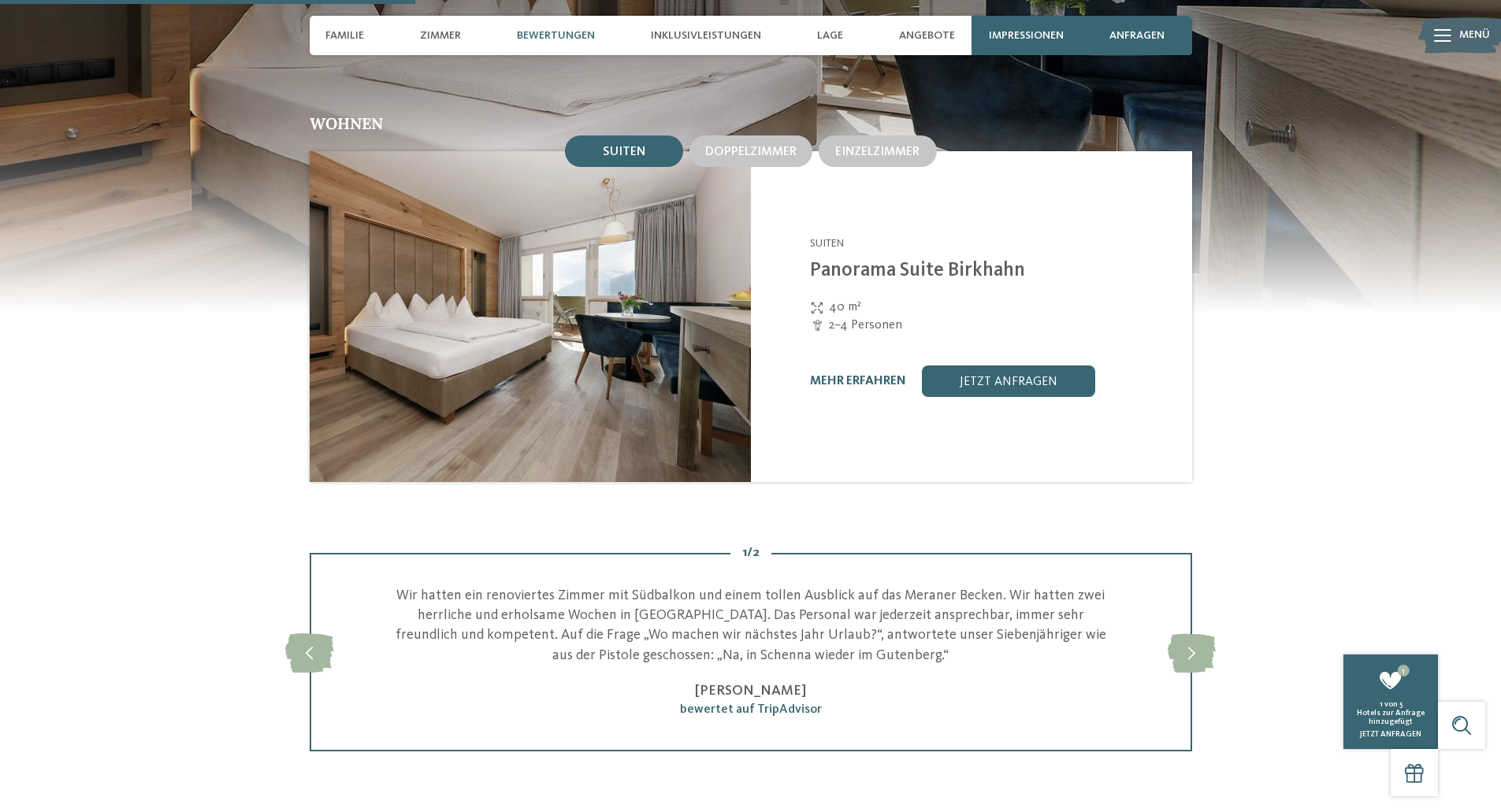
scroll to position [1425, 0]
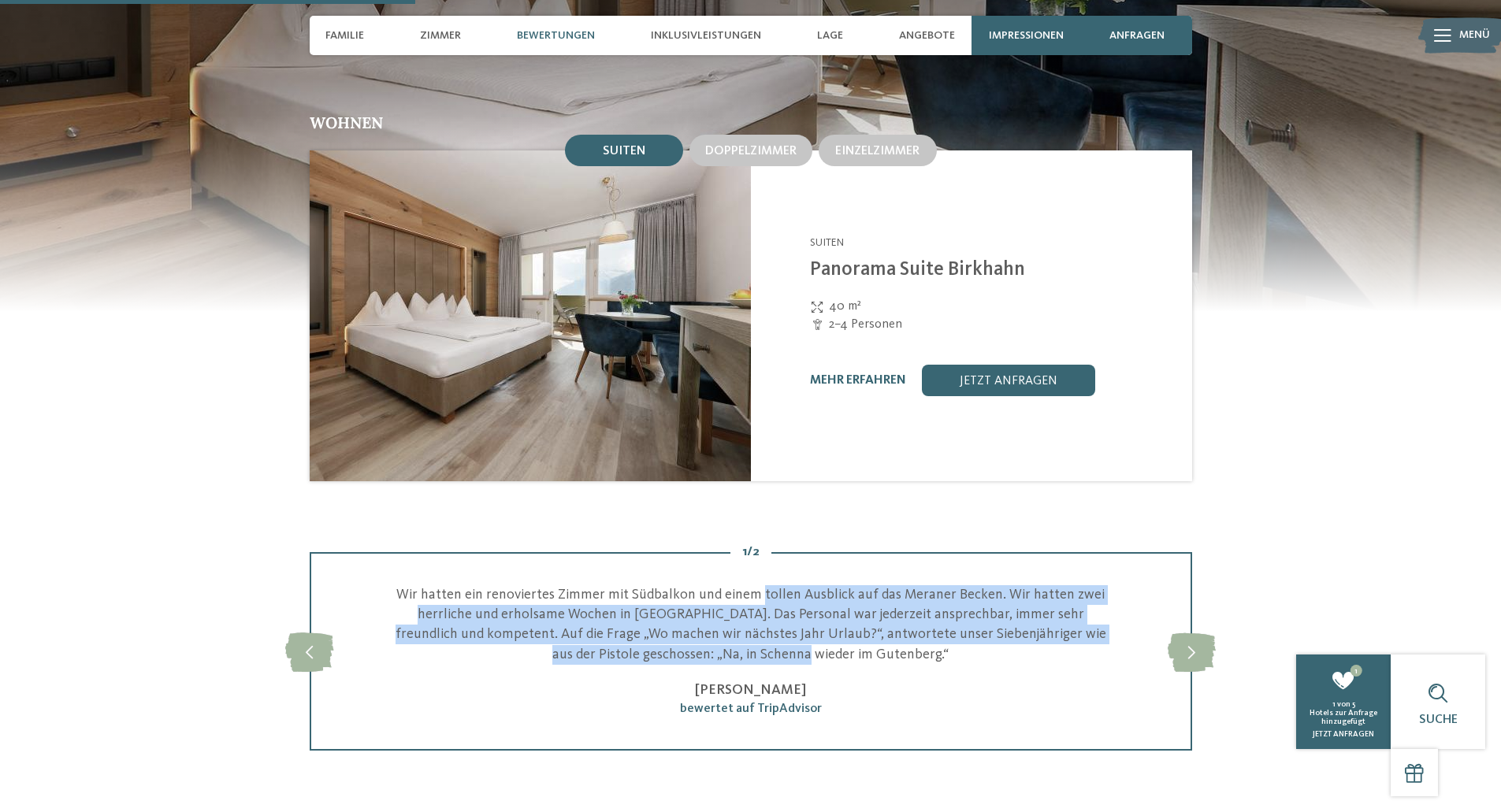
drag, startPoint x: 765, startPoint y: 574, endPoint x: 763, endPoint y: 638, distance: 64.0
click at [763, 638] on p "Wir hatten ein renoviertes Zimmer mit Südbalkon und einem tollen Ausblick auf d…" at bounding box center [750, 625] width 722 height 79
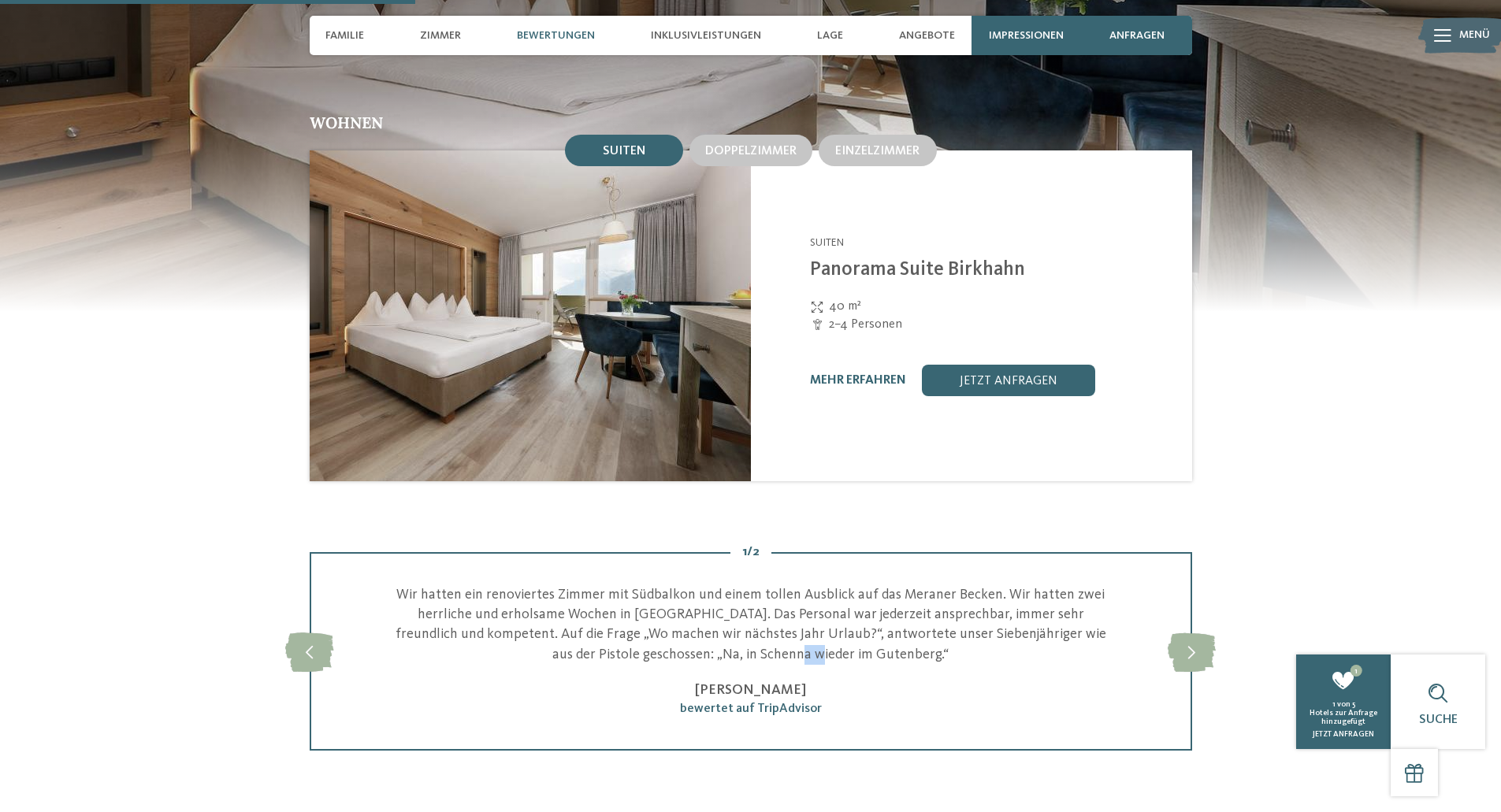
click at [763, 638] on p "Wir hatten ein renoviertes Zimmer mit Südbalkon und einem tollen Ausblick auf d…" at bounding box center [750, 625] width 722 height 79
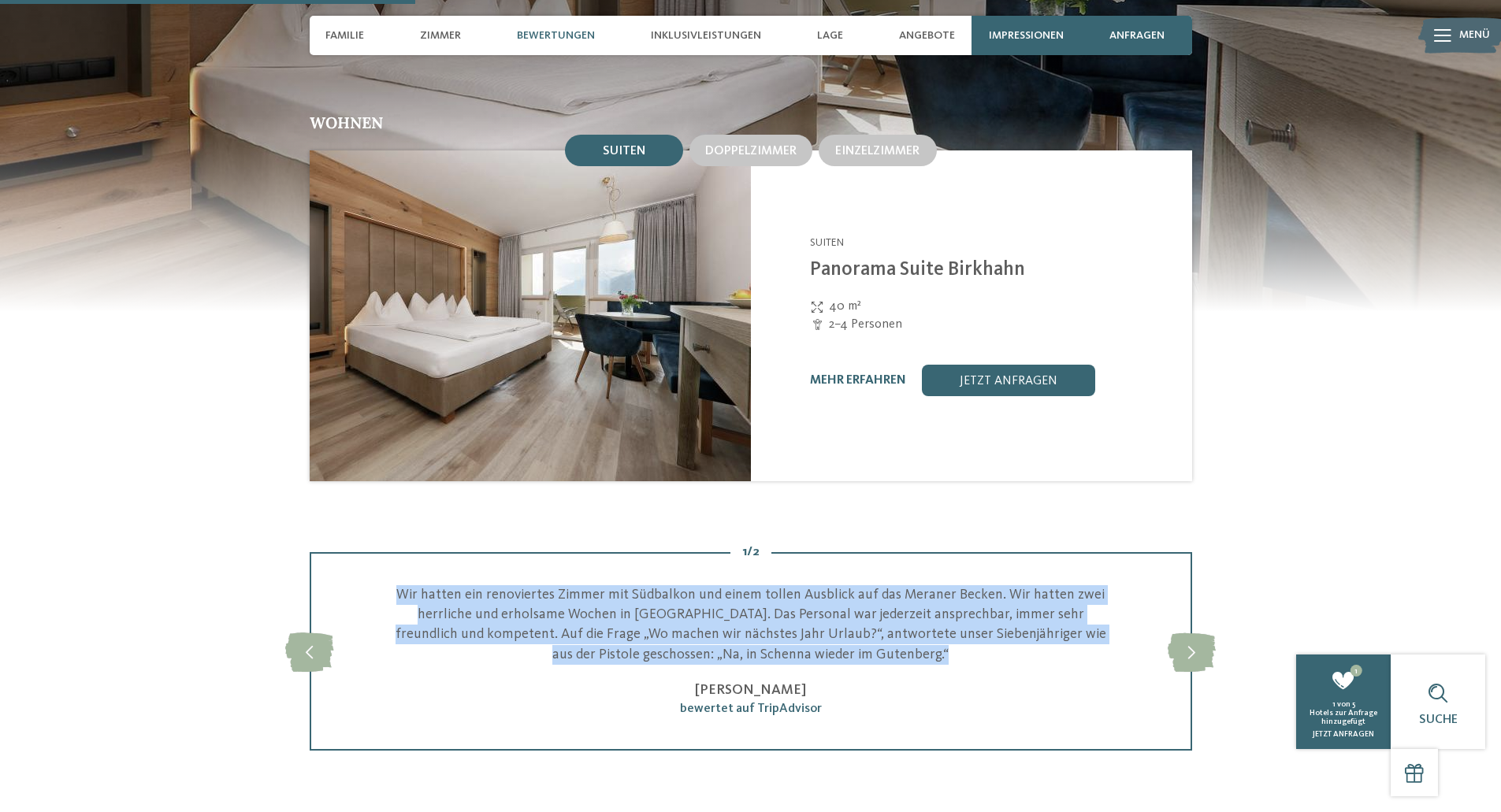
click at [763, 638] on p "Wir hatten ein renoviertes Zimmer mit Südbalkon und einem tollen Ausblick auf d…" at bounding box center [750, 625] width 722 height 79
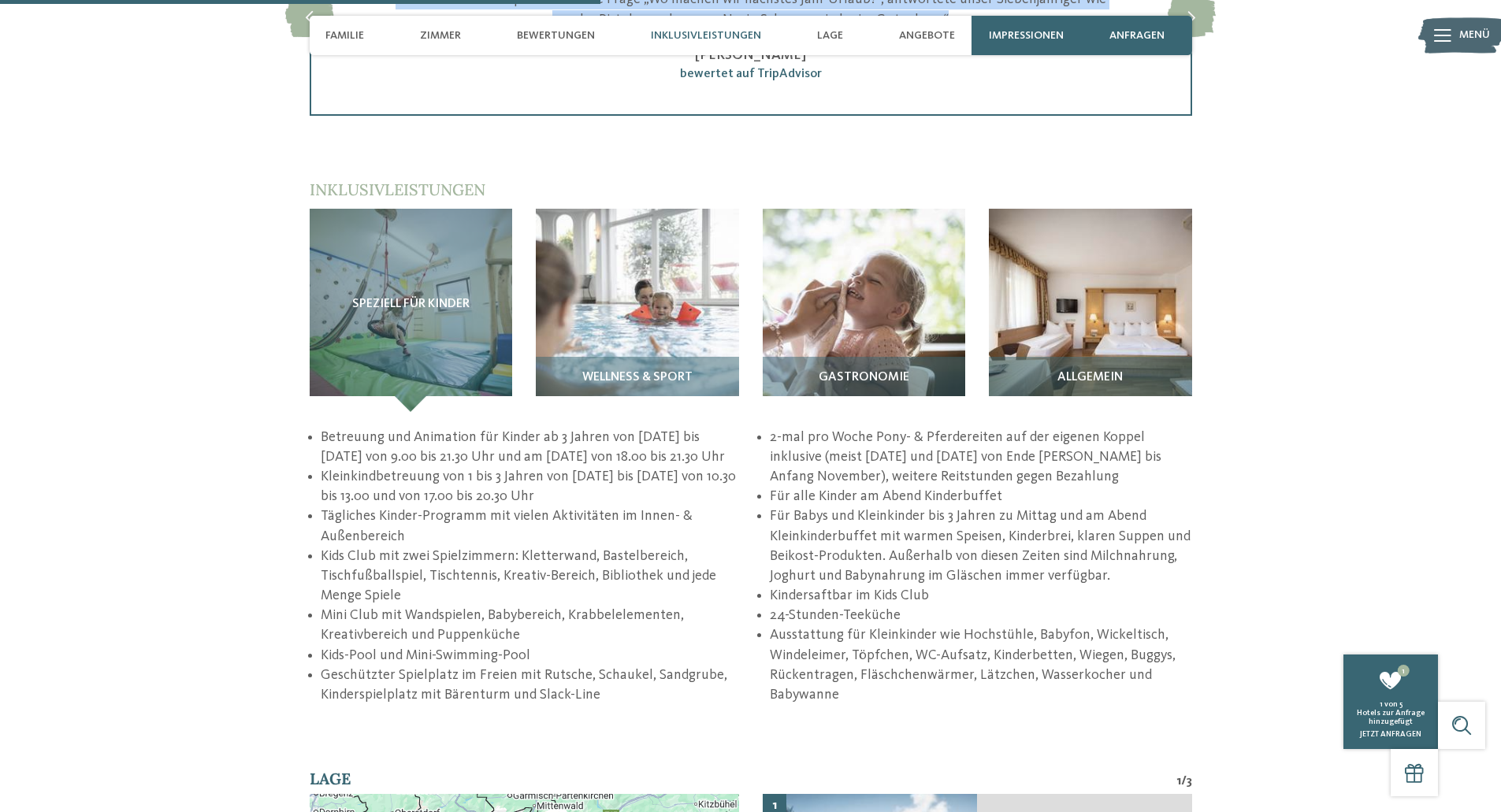
scroll to position [2061, 0]
click at [593, 311] on img at bounding box center [638, 310] width 204 height 204
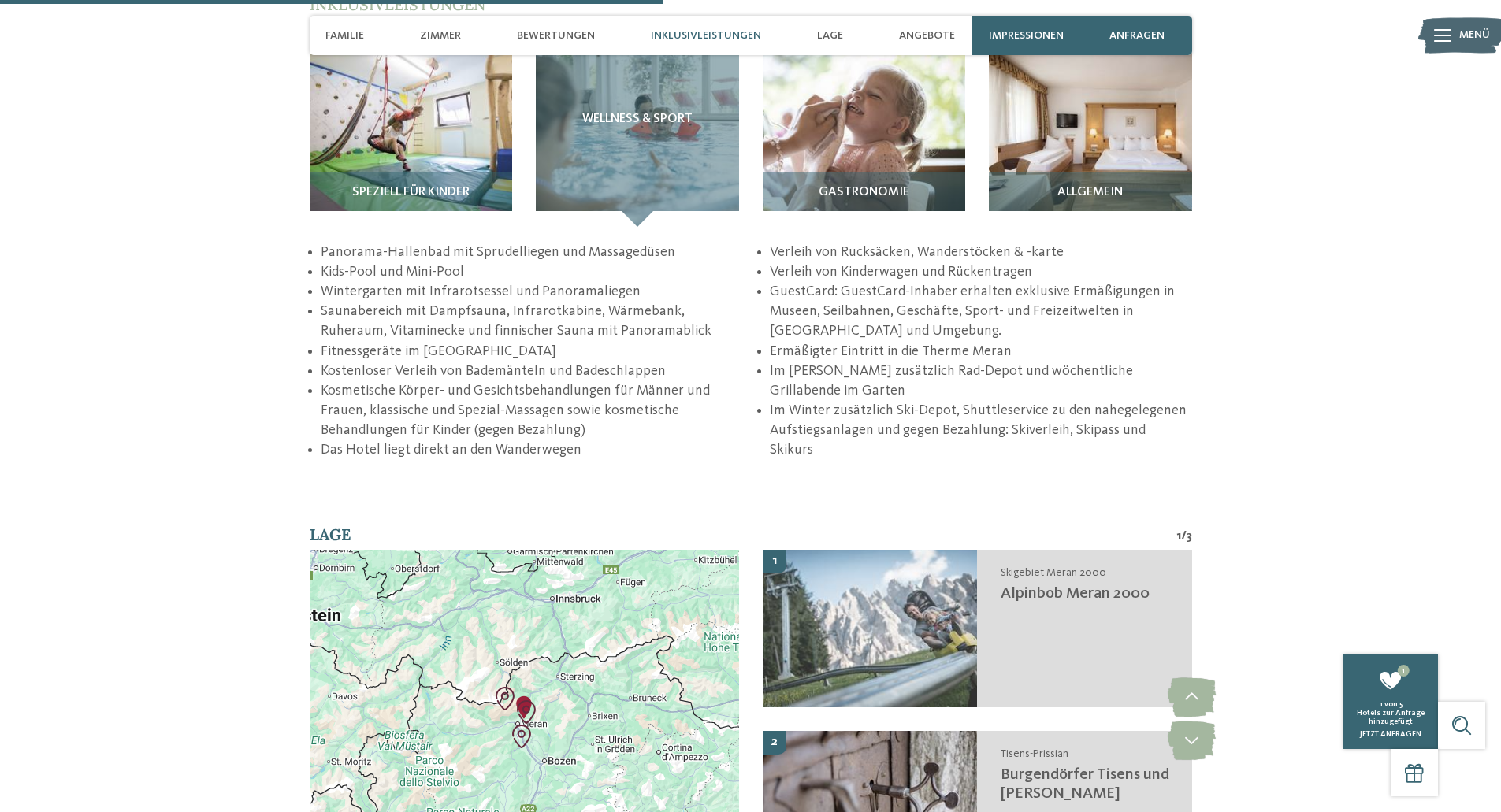
scroll to position [2246, 0]
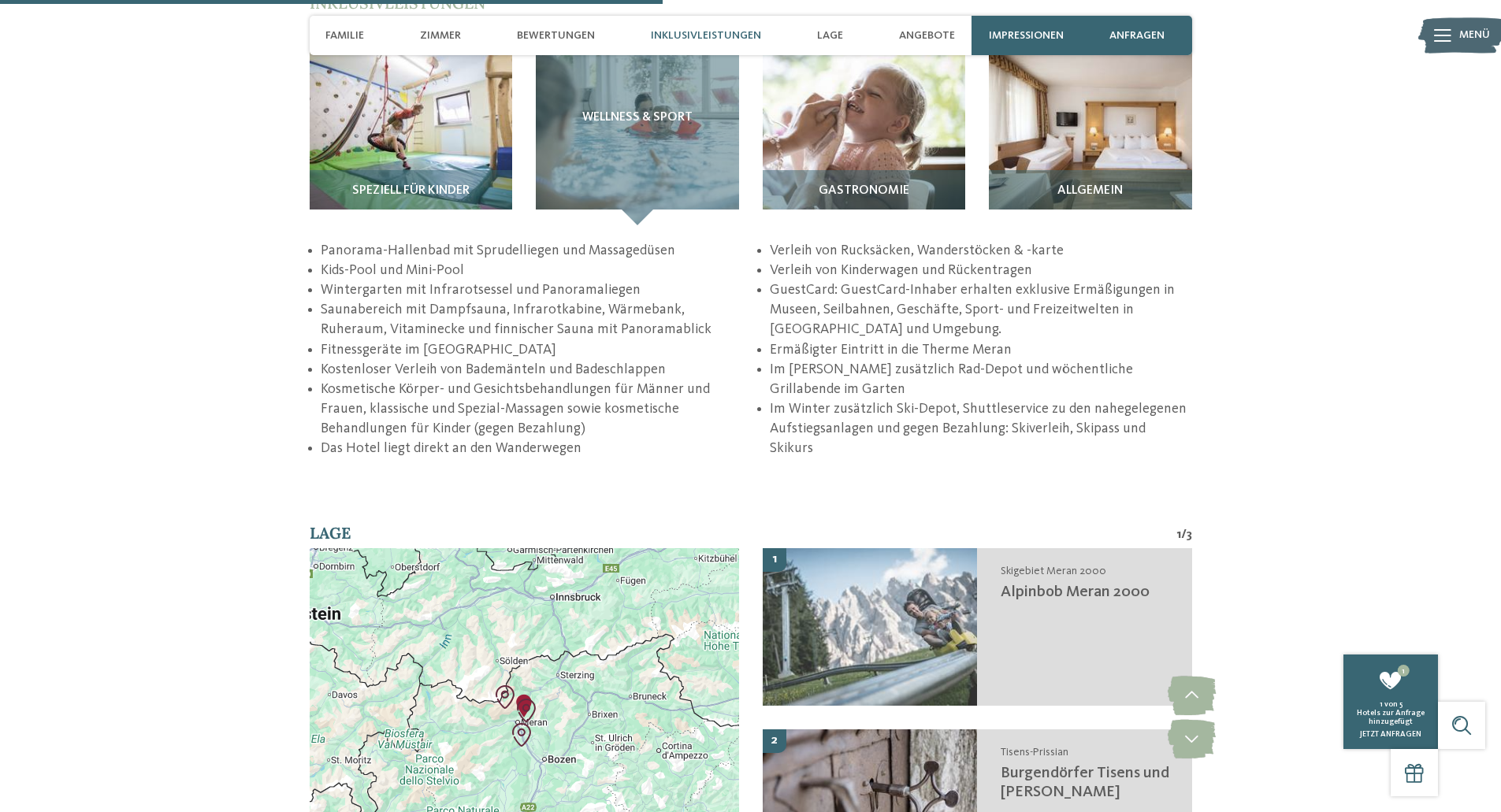
click at [552, 677] on div at bounding box center [524, 717] width 429 height 339
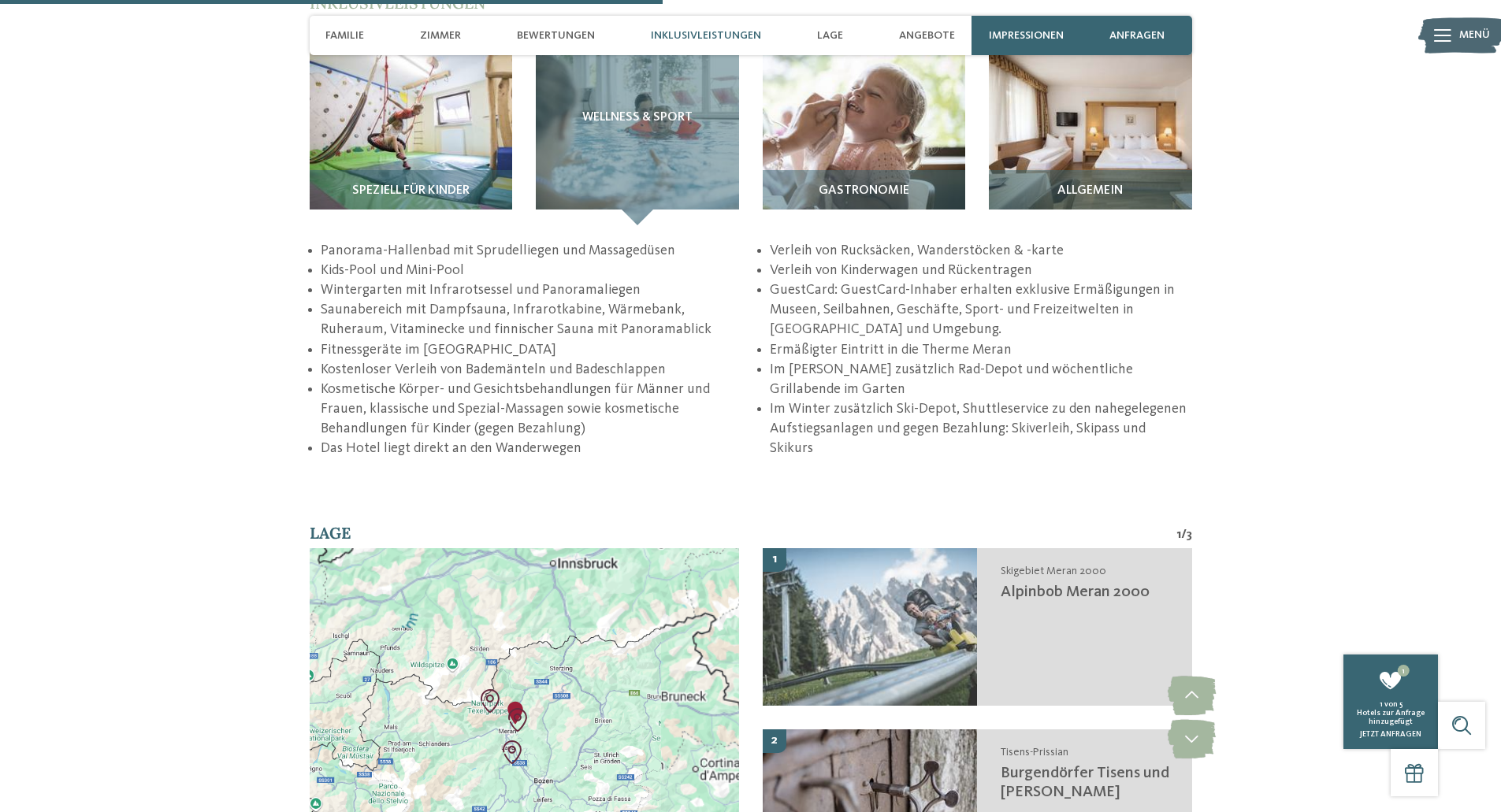
click at [552, 677] on div at bounding box center [524, 717] width 429 height 339
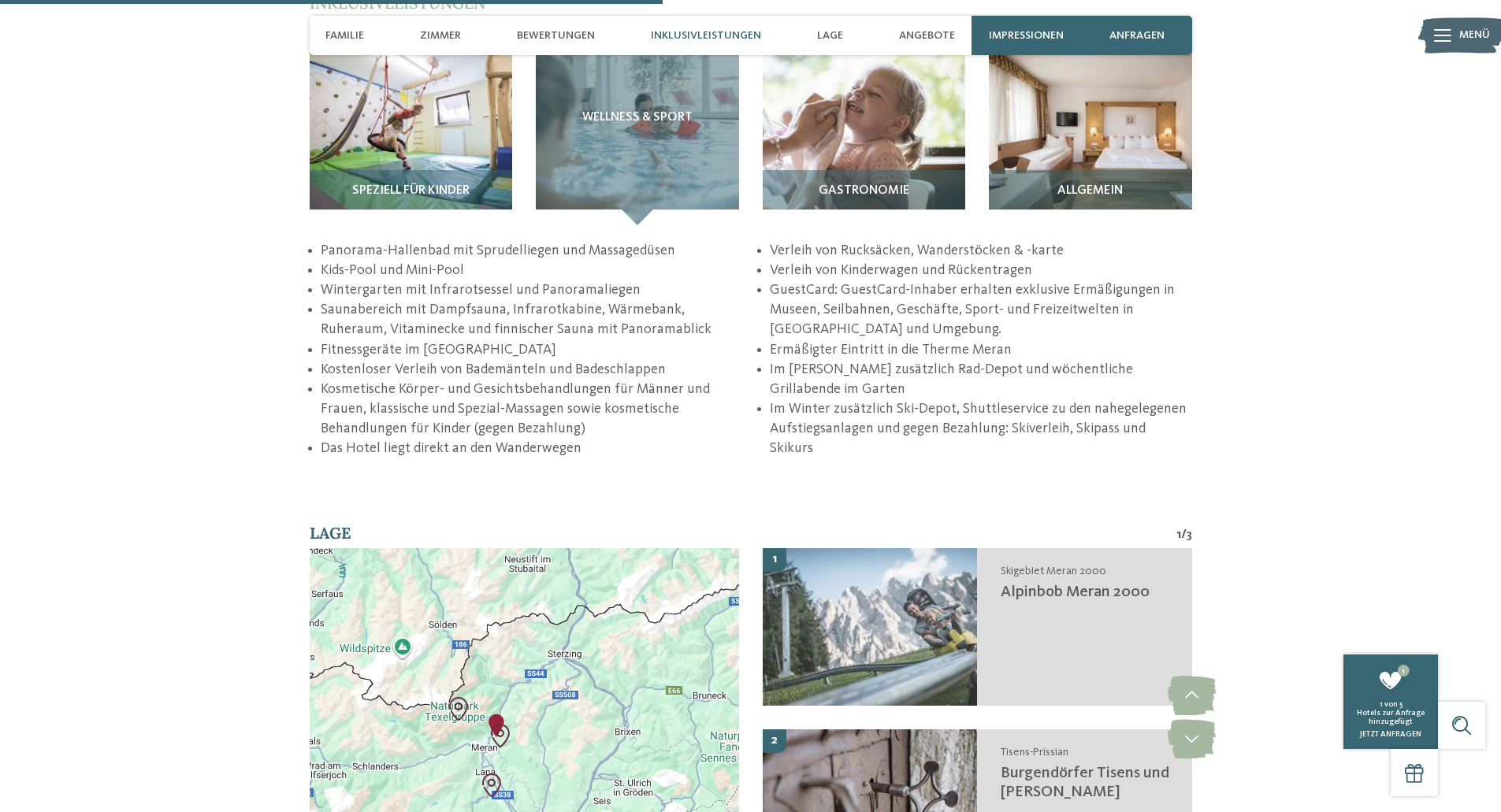
click at [552, 677] on div at bounding box center [524, 717] width 429 height 339
click at [522, 761] on div at bounding box center [524, 717] width 429 height 339
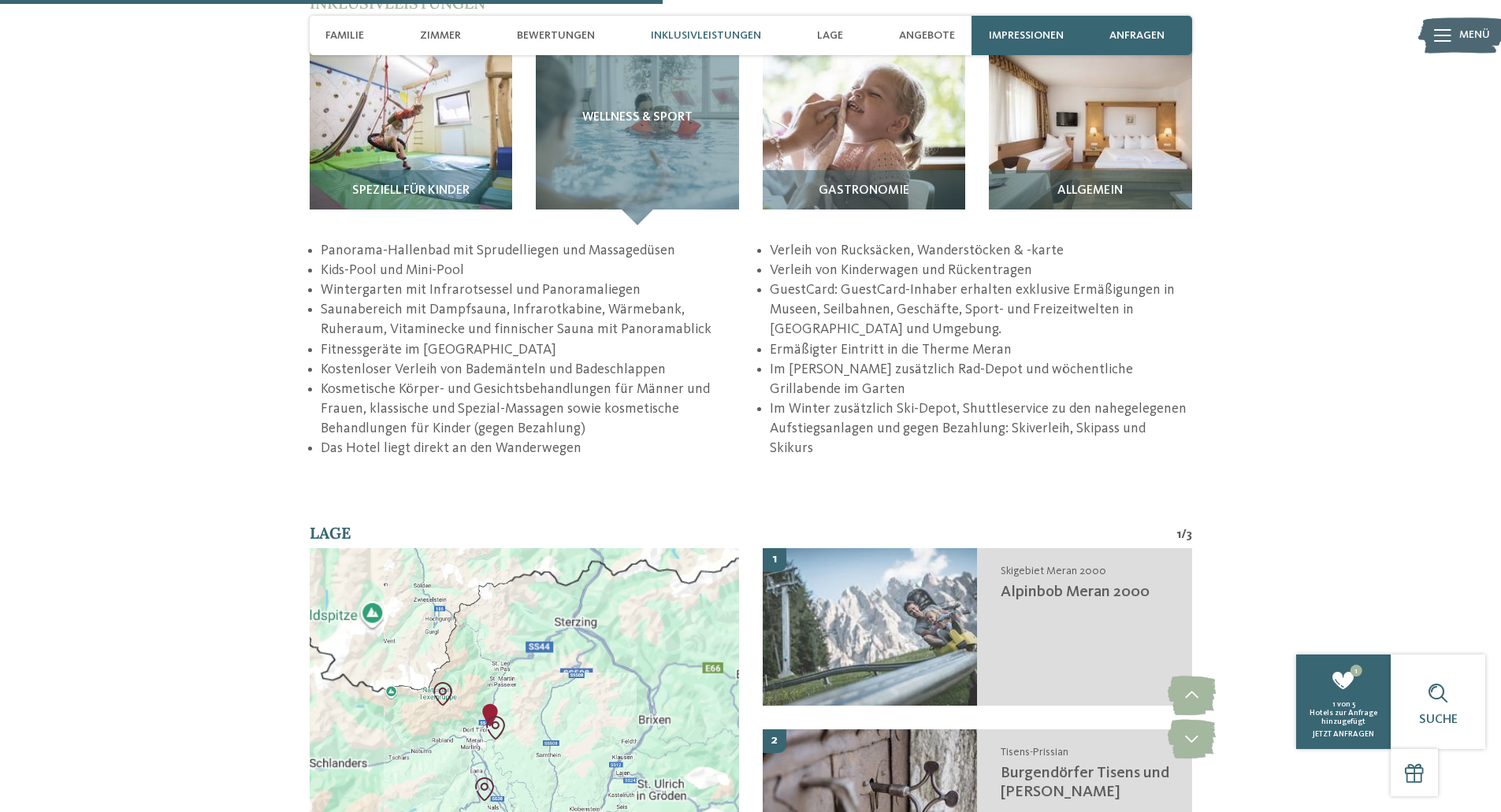
click at [522, 761] on div at bounding box center [524, 717] width 429 height 339
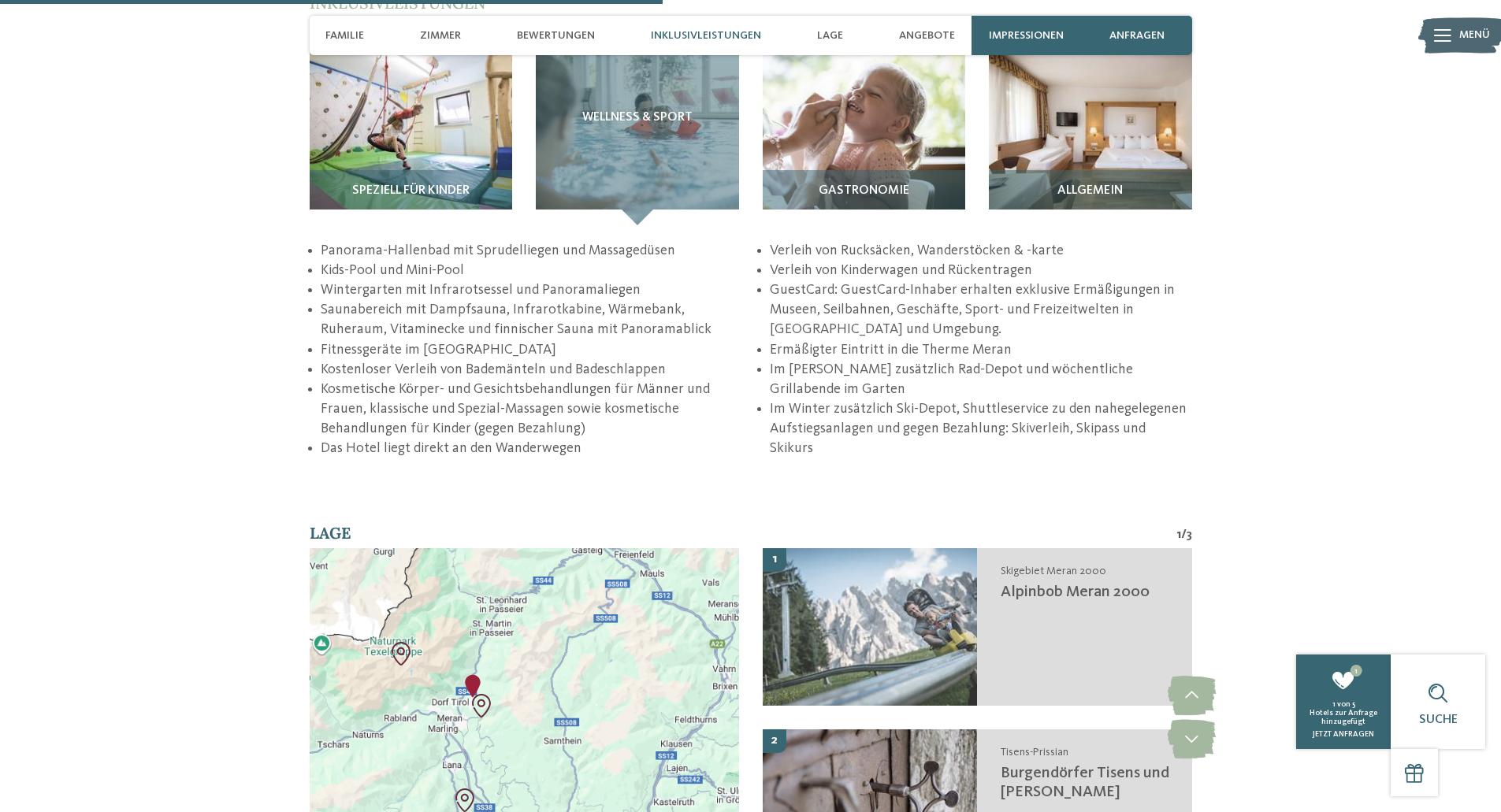
click at [522, 761] on div at bounding box center [524, 717] width 429 height 339
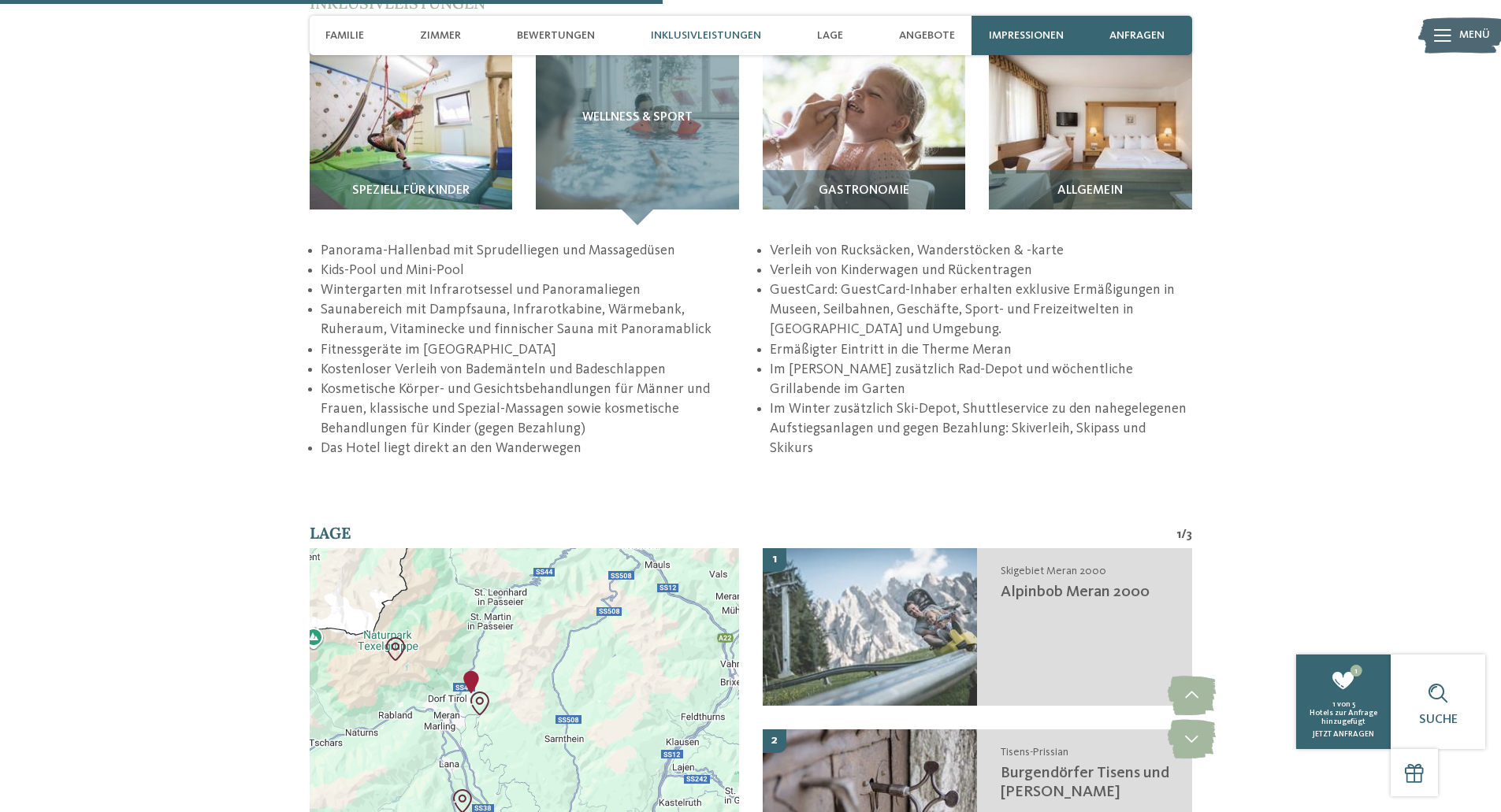
click at [522, 761] on div at bounding box center [524, 717] width 429 height 339
click at [506, 628] on div at bounding box center [524, 717] width 429 height 339
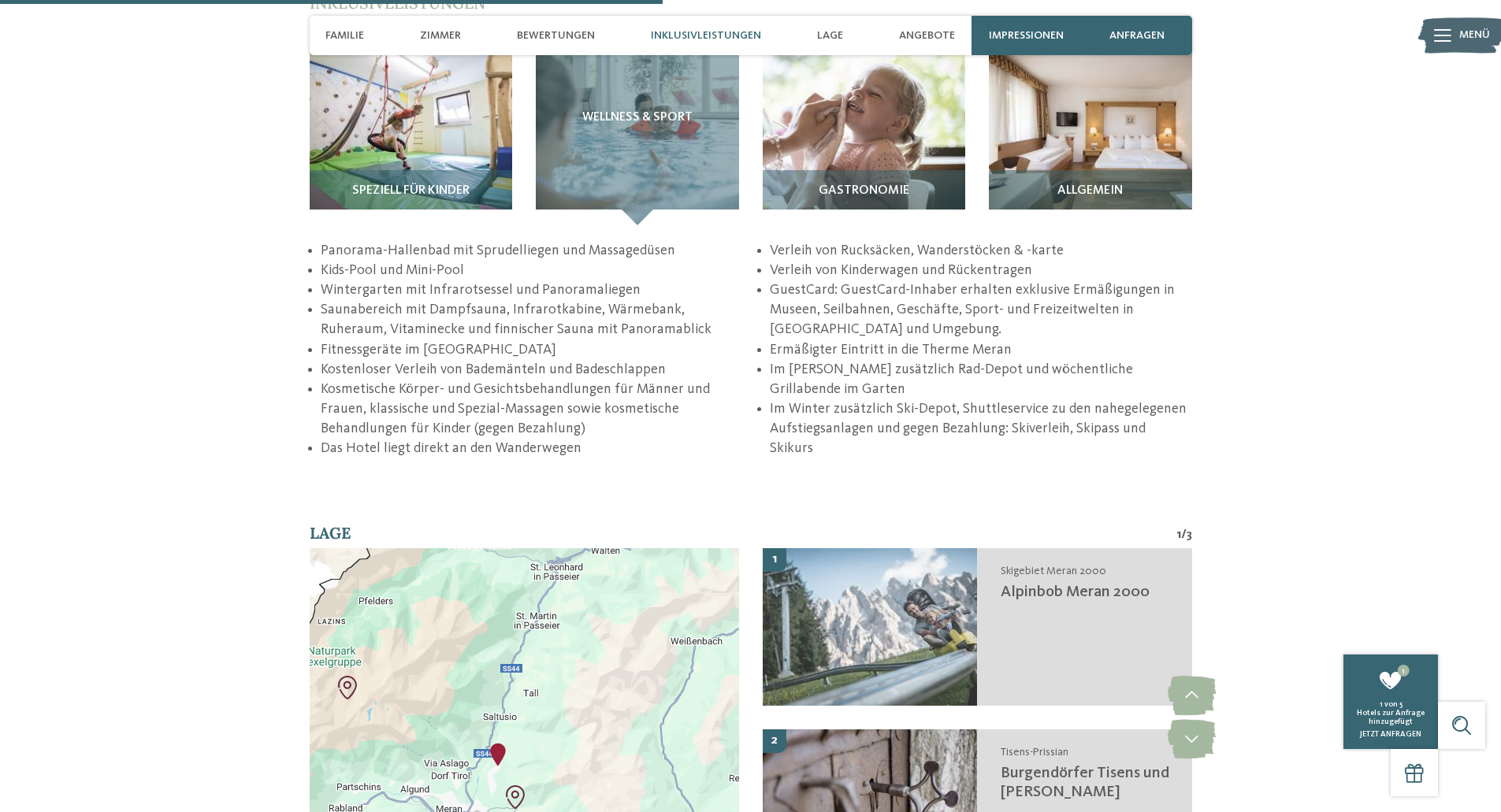
drag, startPoint x: 510, startPoint y: 702, endPoint x: 586, endPoint y: 751, distance: 90.4
click at [586, 751] on div at bounding box center [524, 717] width 429 height 339
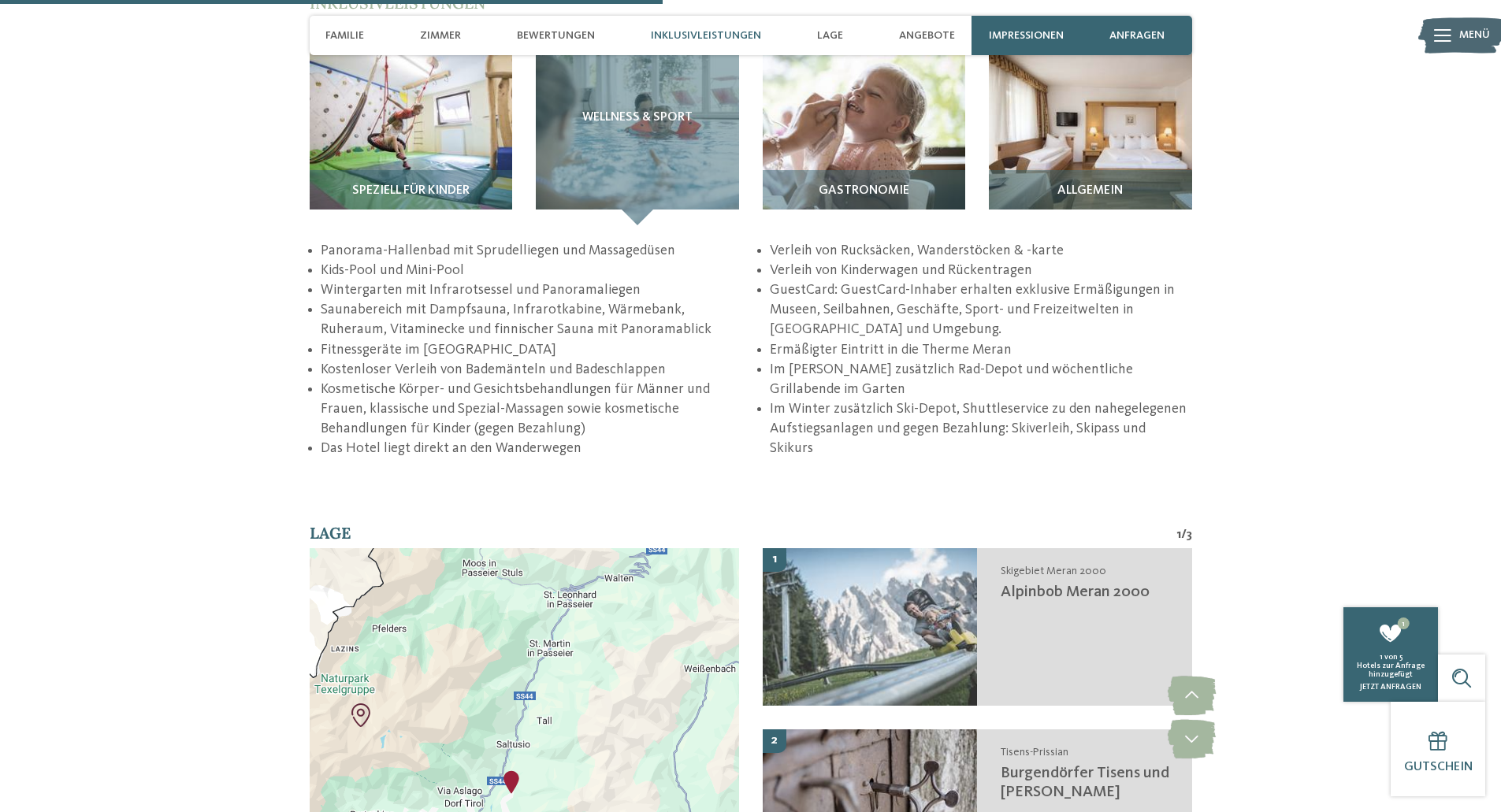
click at [529, 402] on li "Kosmetische Körper- und Gesichtsbehandlungen für Männer und Frauen, klassische …" at bounding box center [531, 409] width 422 height 59
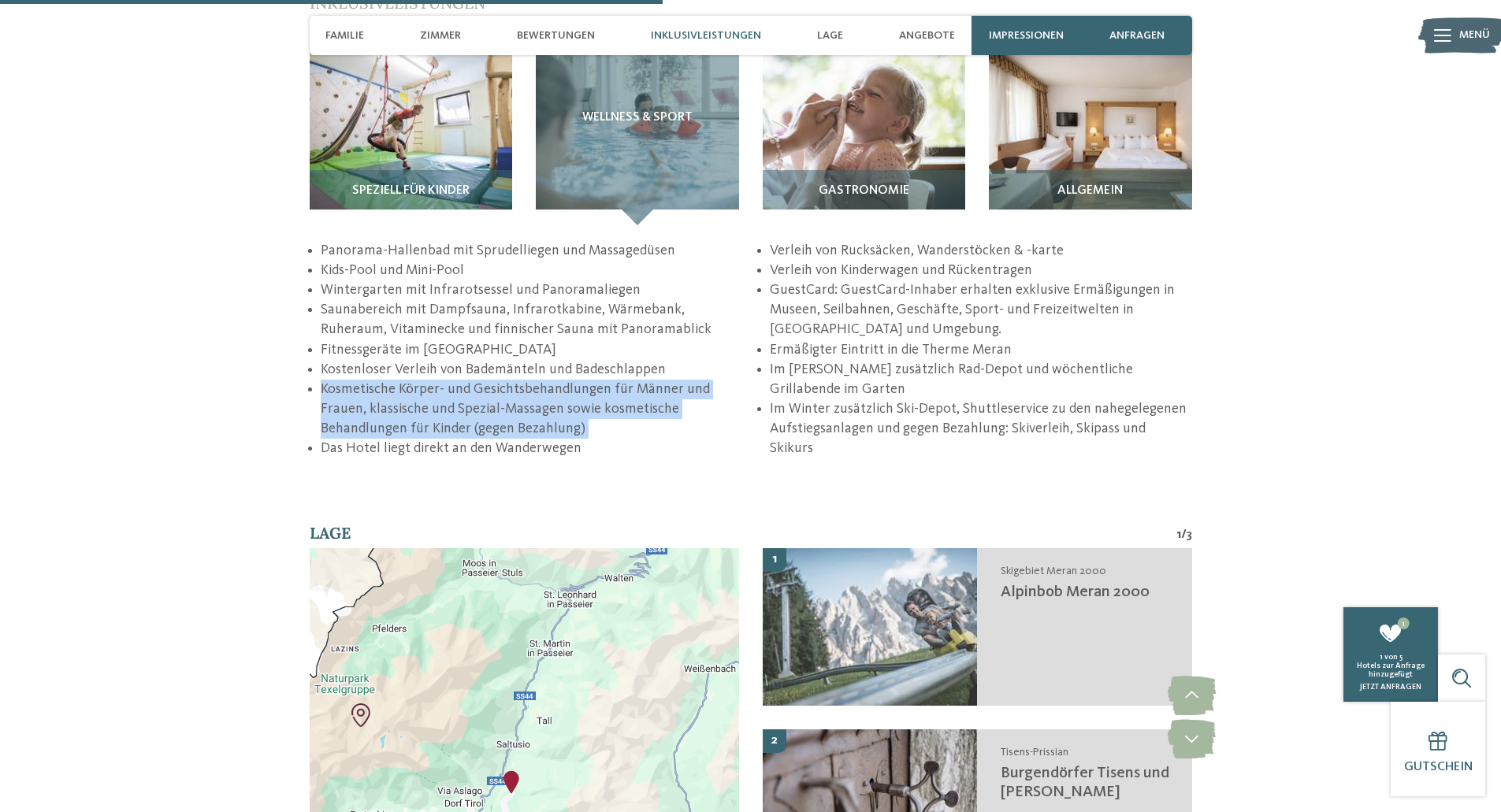
click at [529, 402] on li "Kosmetische Körper- und Gesichtsbehandlungen für Männer und Frauen, klassische …" at bounding box center [531, 409] width 422 height 59
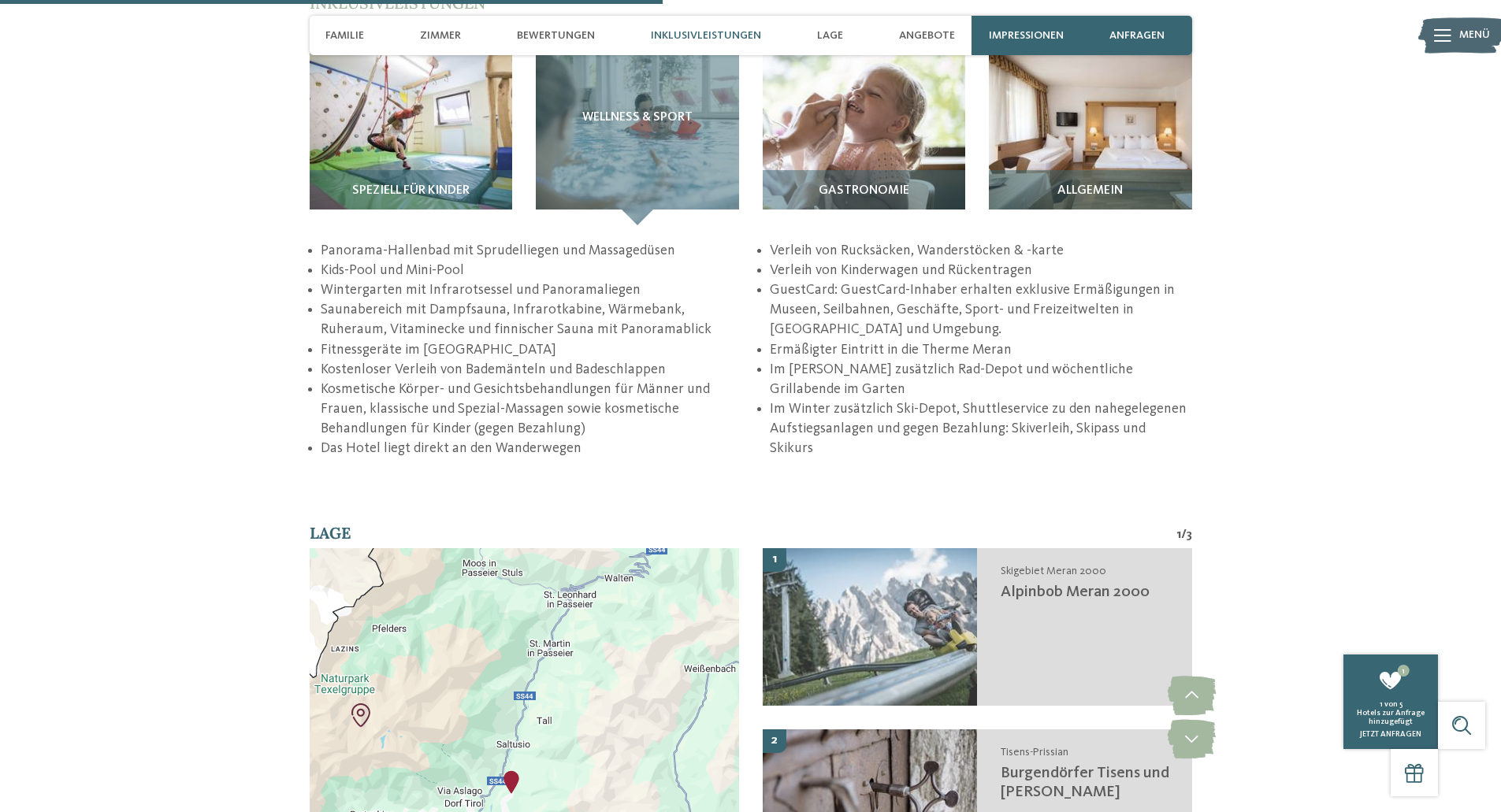
click at [444, 280] on li "Wintergarten mit Infrarotsessel und Panoramaliegen" at bounding box center [531, 290] width 422 height 20
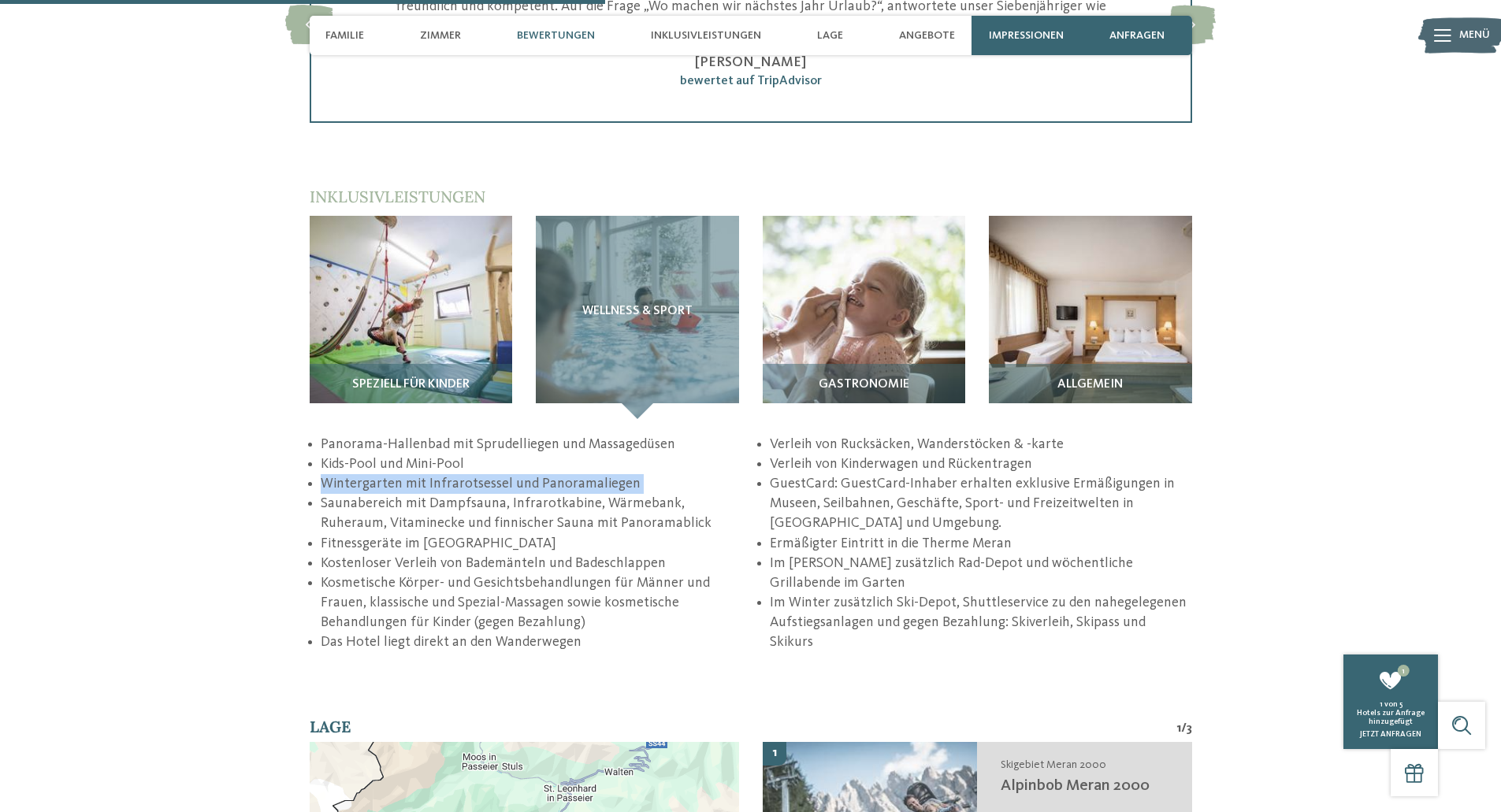
scroll to position [2052, 0]
click at [367, 495] on li "Saunabereich mit Dampfsauna, Infrarotkabine, Wärmebank, Ruheraum, Vitaminecke u…" at bounding box center [531, 515] width 422 height 40
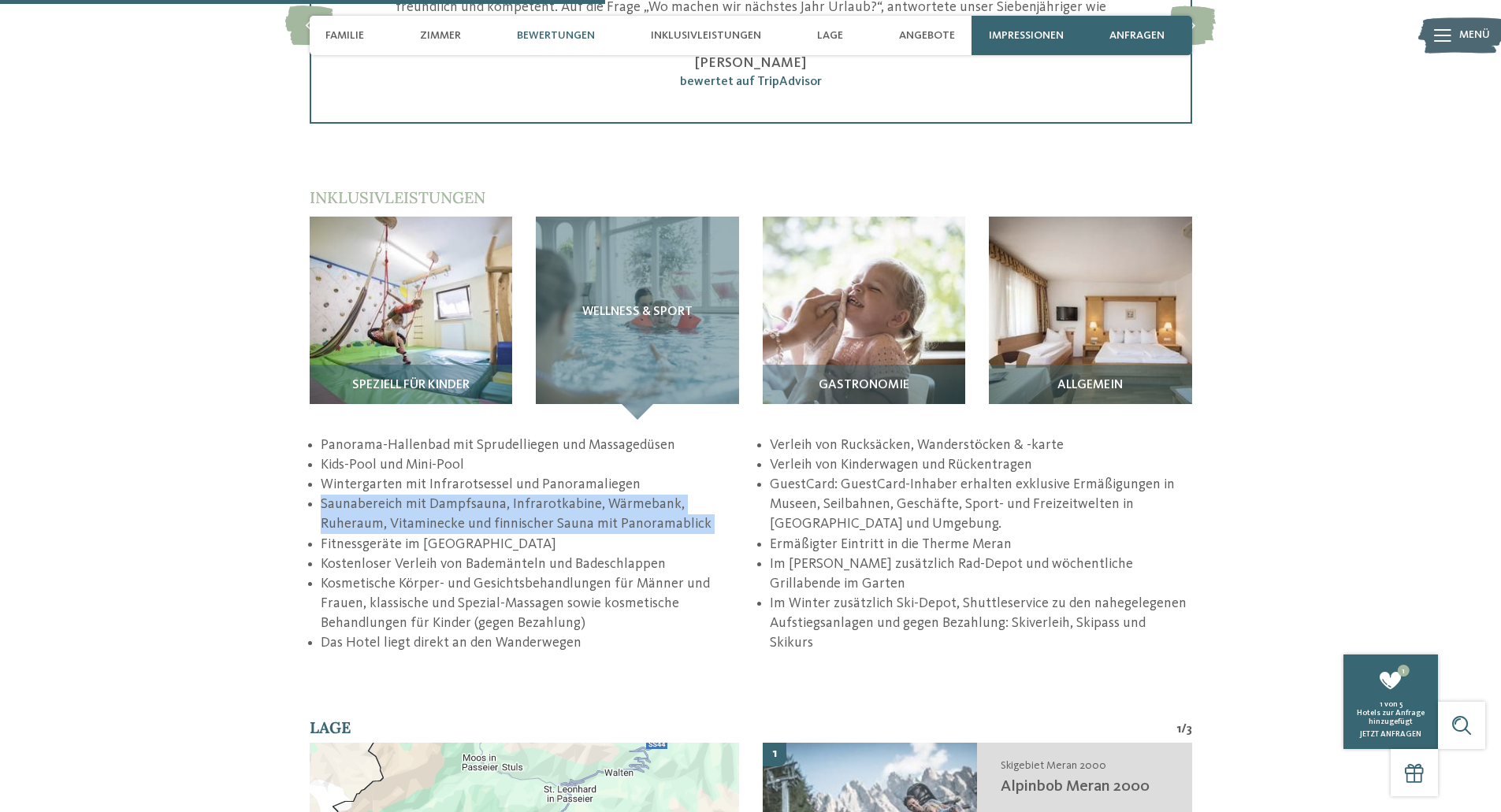
click at [367, 495] on li "Saunabereich mit Dampfsauna, Infrarotkabine, Wärmebank, Ruheraum, Vitaminecke u…" at bounding box center [531, 515] width 422 height 40
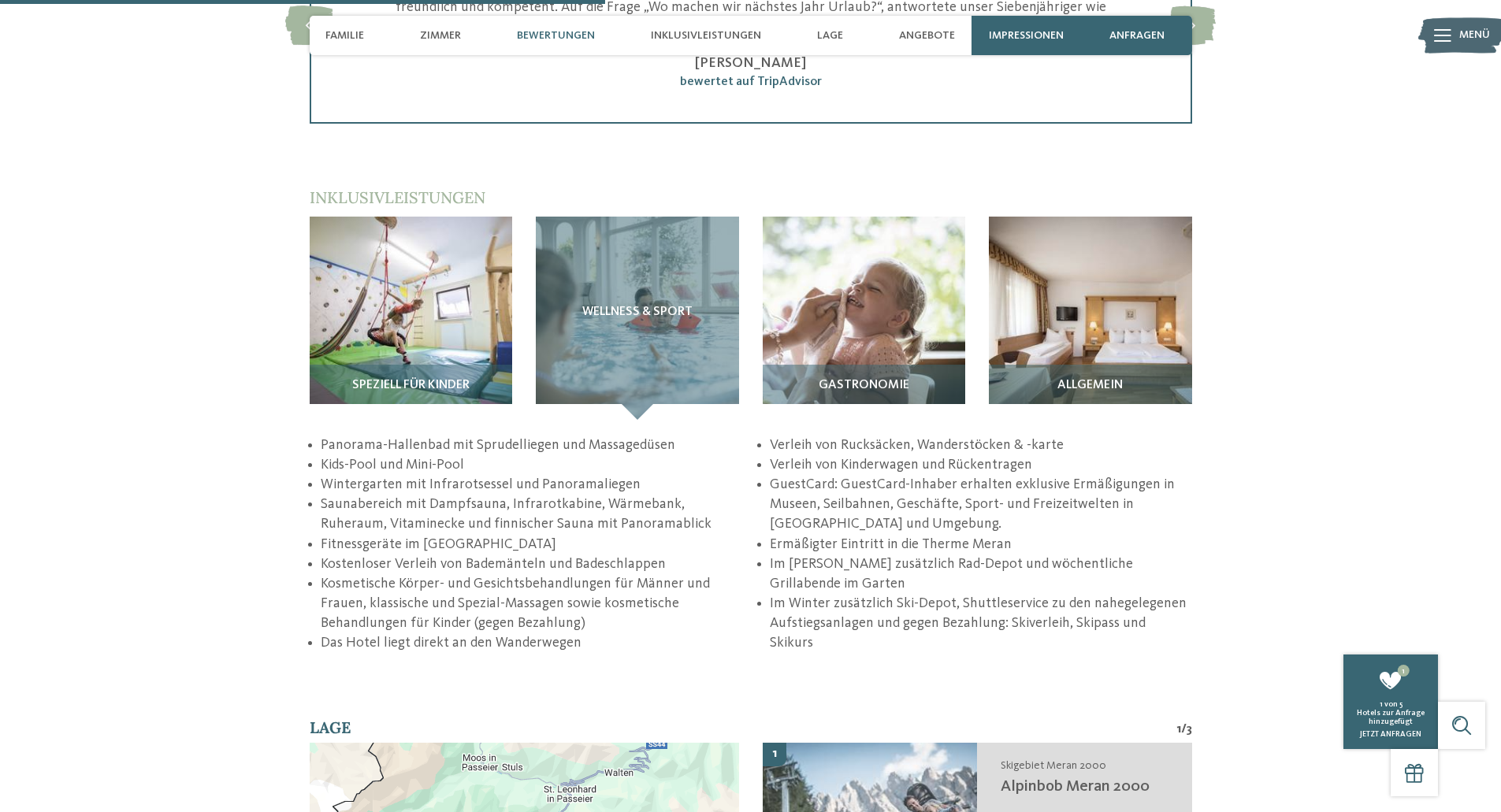
click at [359, 555] on li "Kostenloser Verleih von Bademänteln und Badeschlappen" at bounding box center [531, 564] width 422 height 20
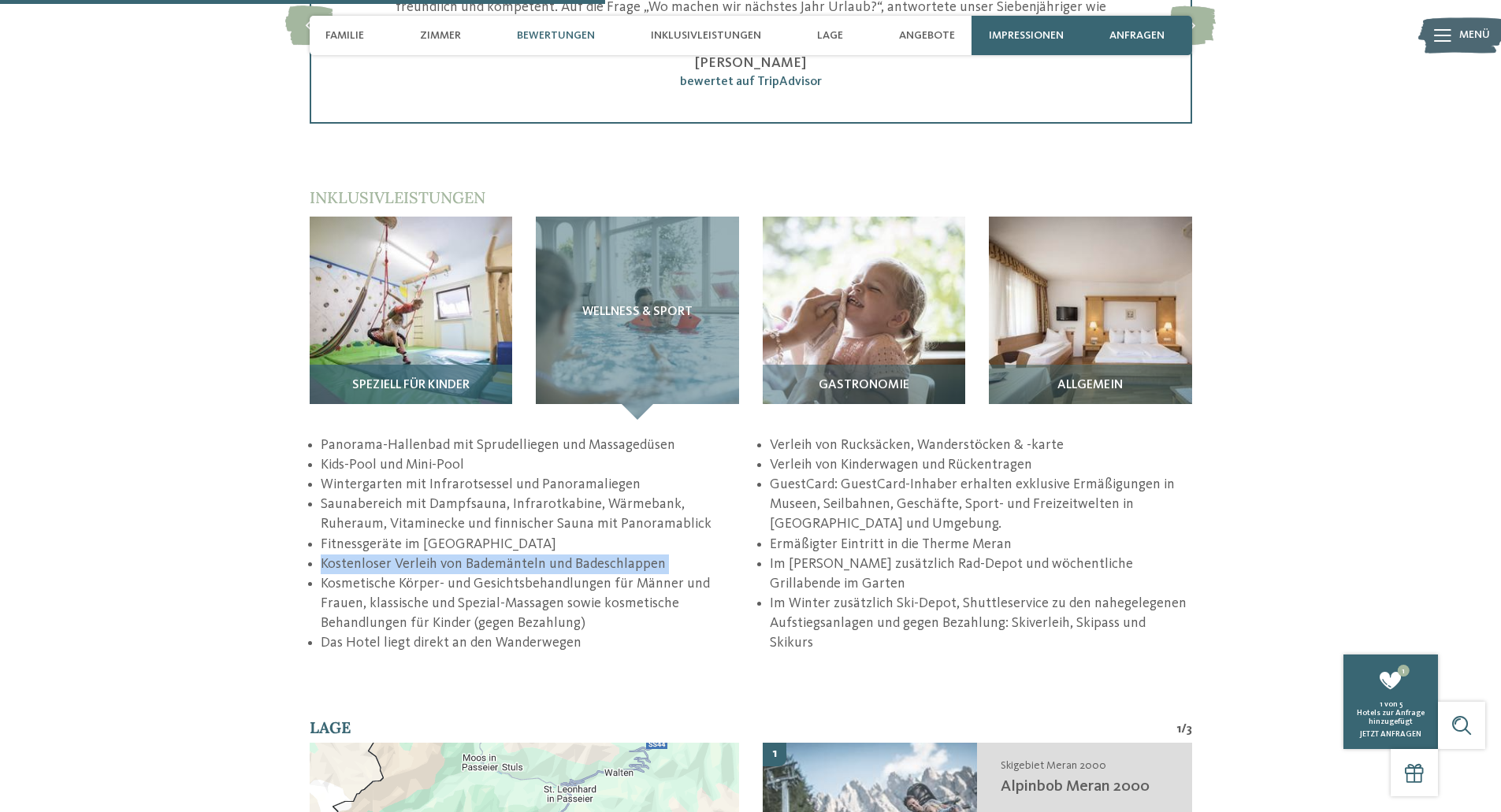
click at [394, 275] on img at bounding box center [411, 319] width 204 height 204
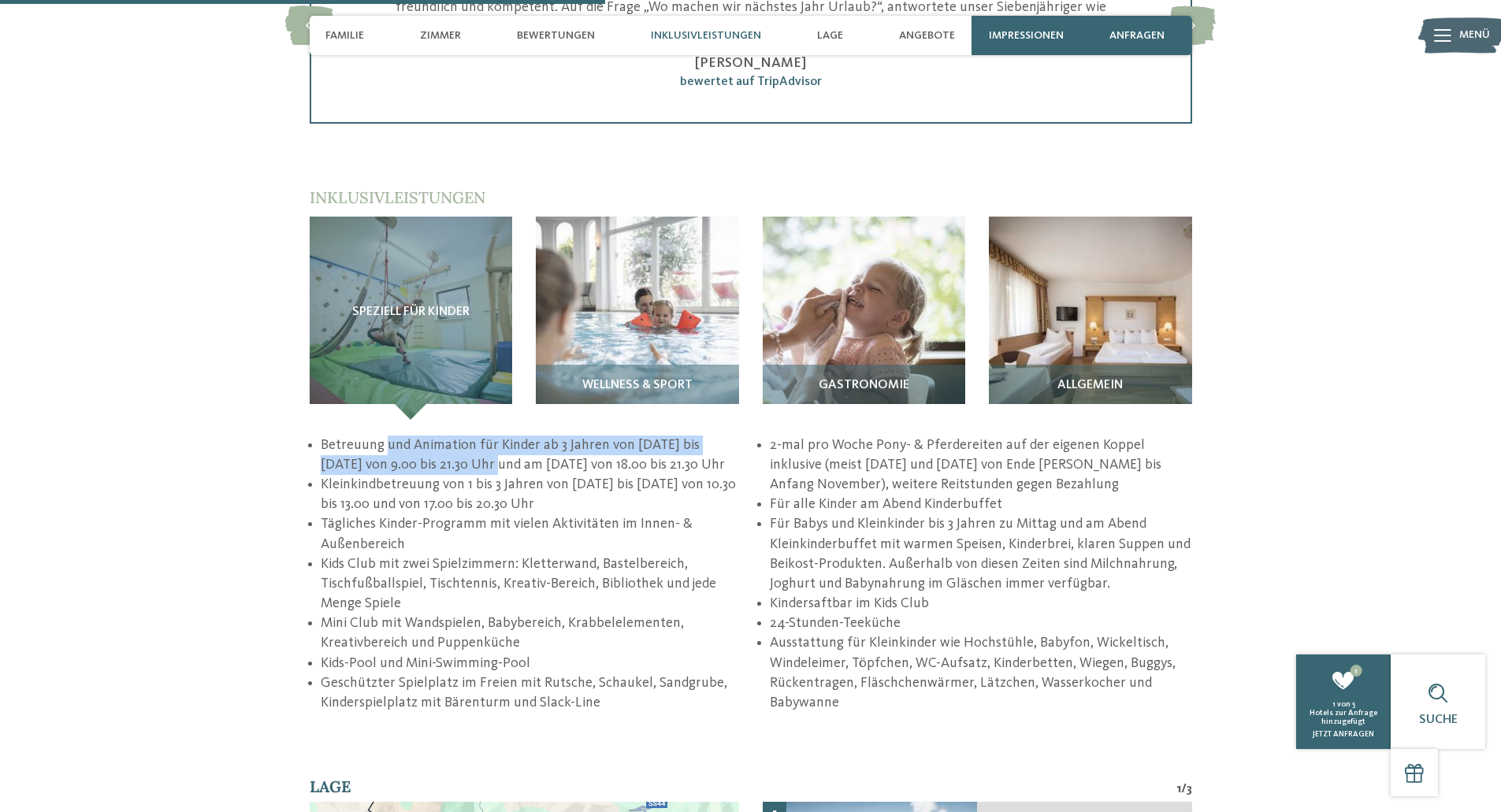
drag, startPoint x: 388, startPoint y: 416, endPoint x: 505, endPoint y: 441, distance: 119.6
click at [505, 441] on li "Betreuung und Animation für Kinder ab 3 Jahren von Montag bis Samstag von 9.00 …" at bounding box center [531, 456] width 422 height 40
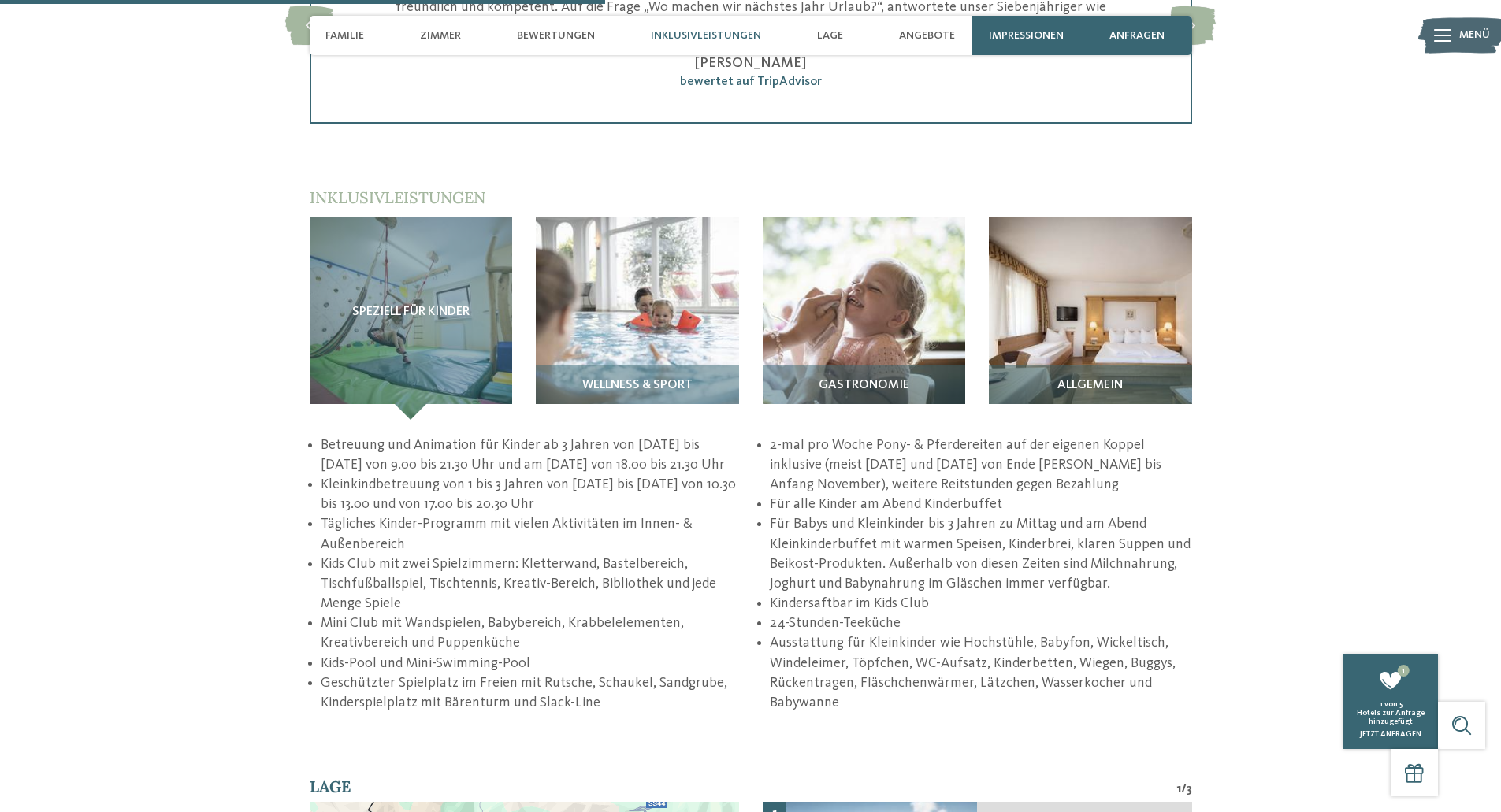
click at [462, 521] on li "Tägliches Kinder-Programm mit vielen Aktivitäten im Innen- & Außenbereich" at bounding box center [531, 534] width 422 height 40
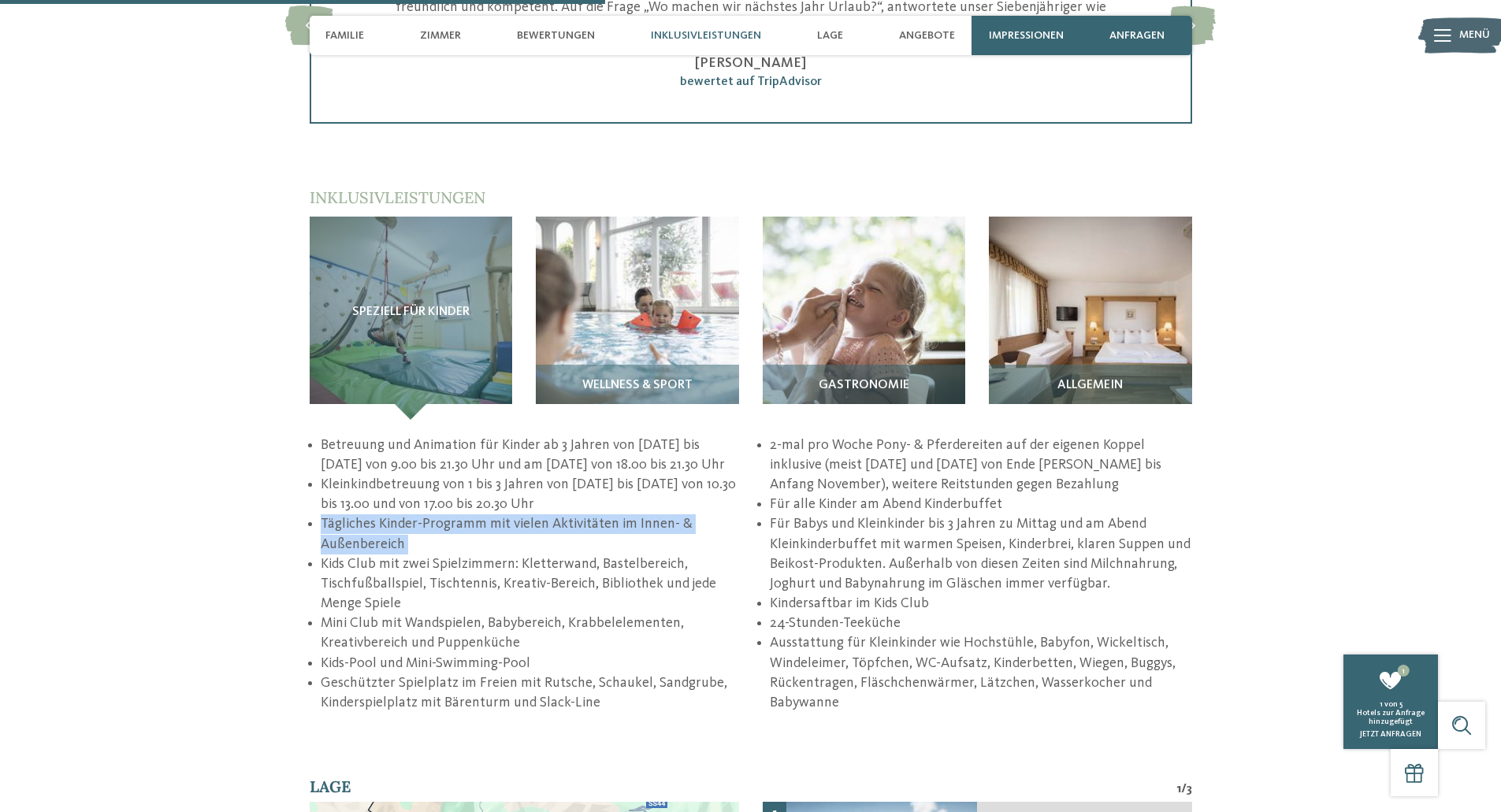
click at [462, 521] on li "Tägliches Kinder-Programm mit vielen Aktivitäten im Innen- & Außenbereich" at bounding box center [531, 534] width 422 height 40
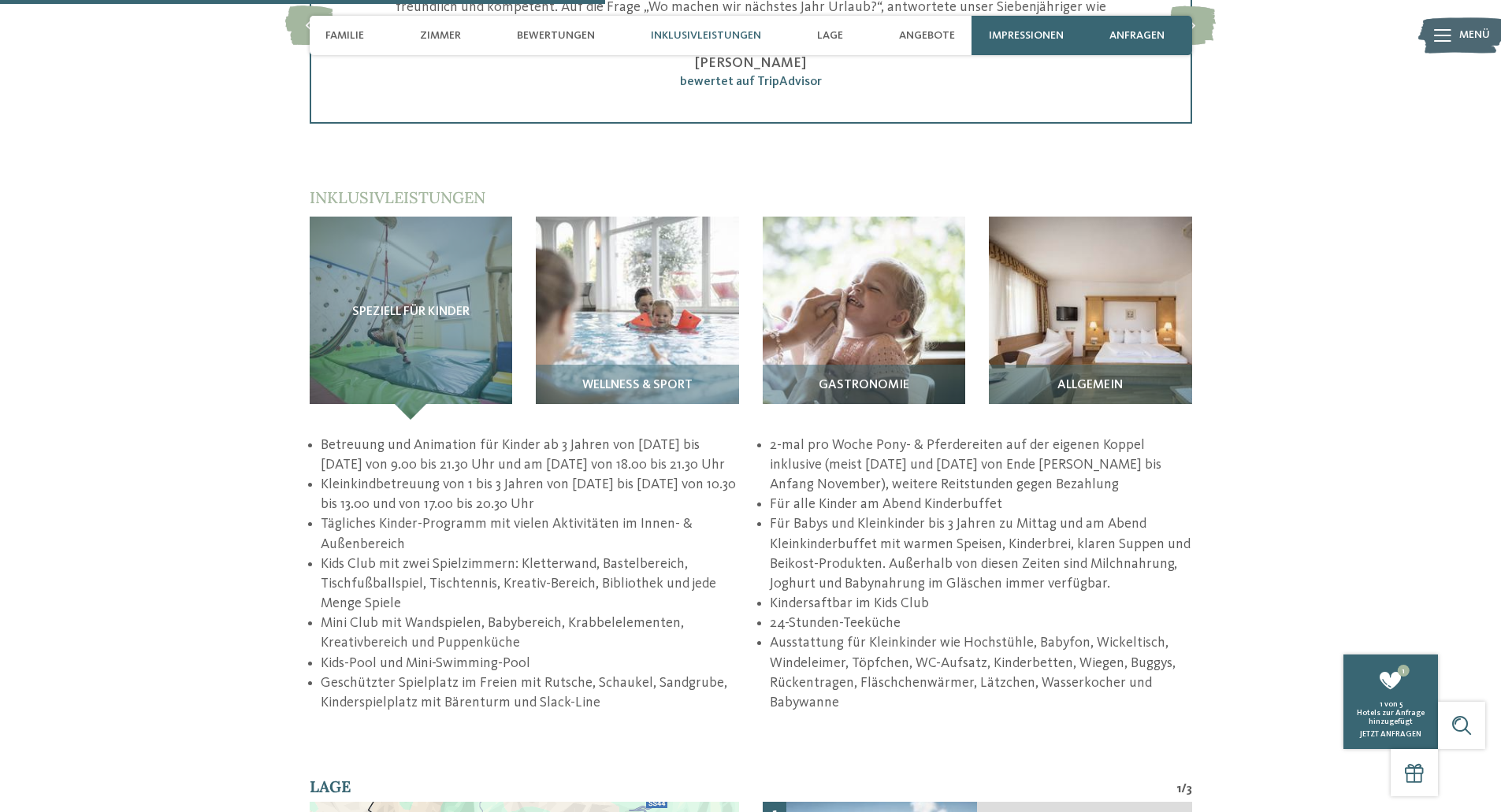
click at [449, 555] on li "Kids Club mit zwei Spielzimmern: Kletterwand, Bastelbereich, Tischfußballspiel,…" at bounding box center [531, 584] width 422 height 59
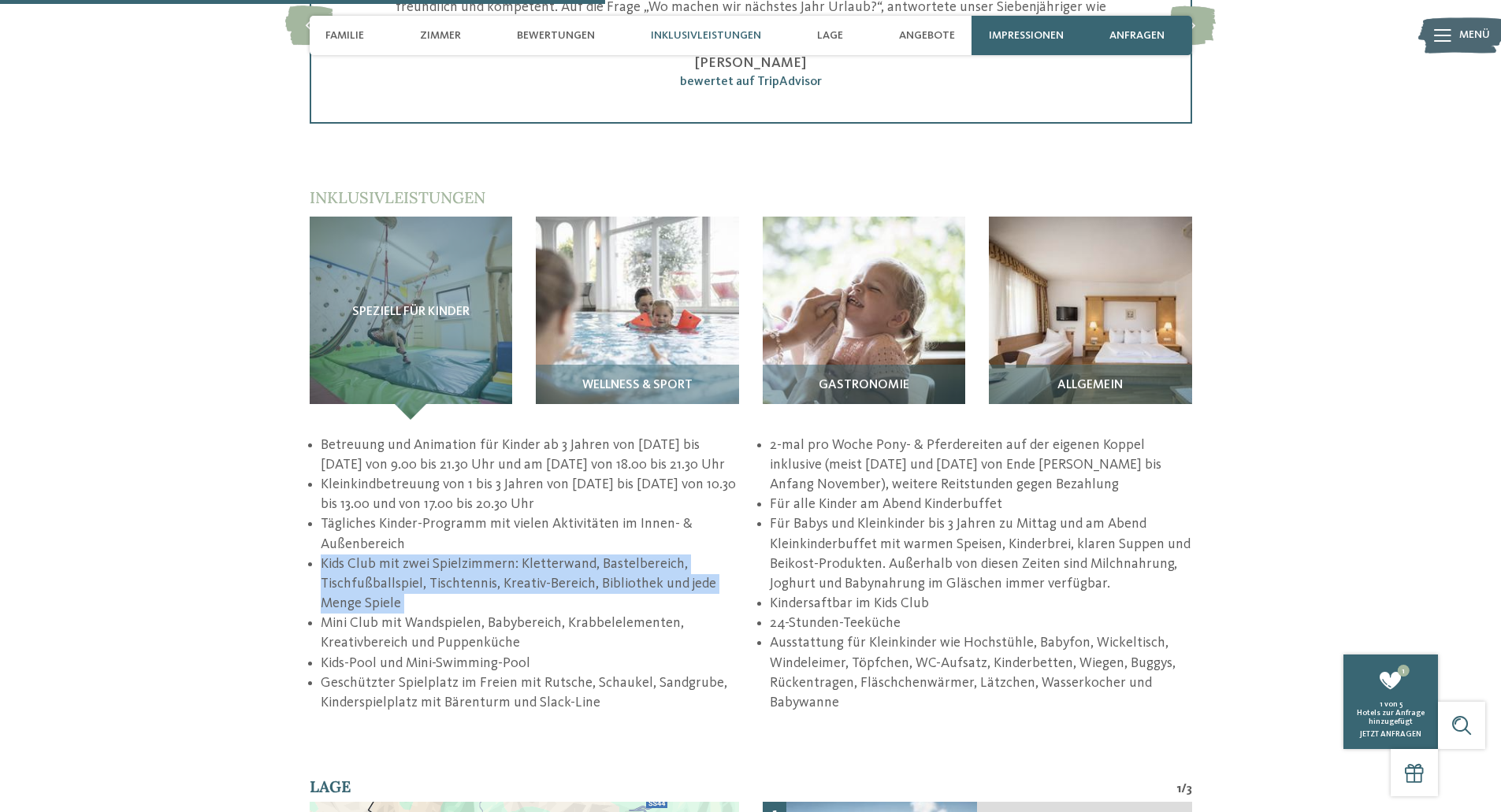
click at [449, 555] on li "Kids Club mit zwei Spielzimmern: Kletterwand, Bastelbereich, Tischfußballspiel,…" at bounding box center [531, 584] width 422 height 59
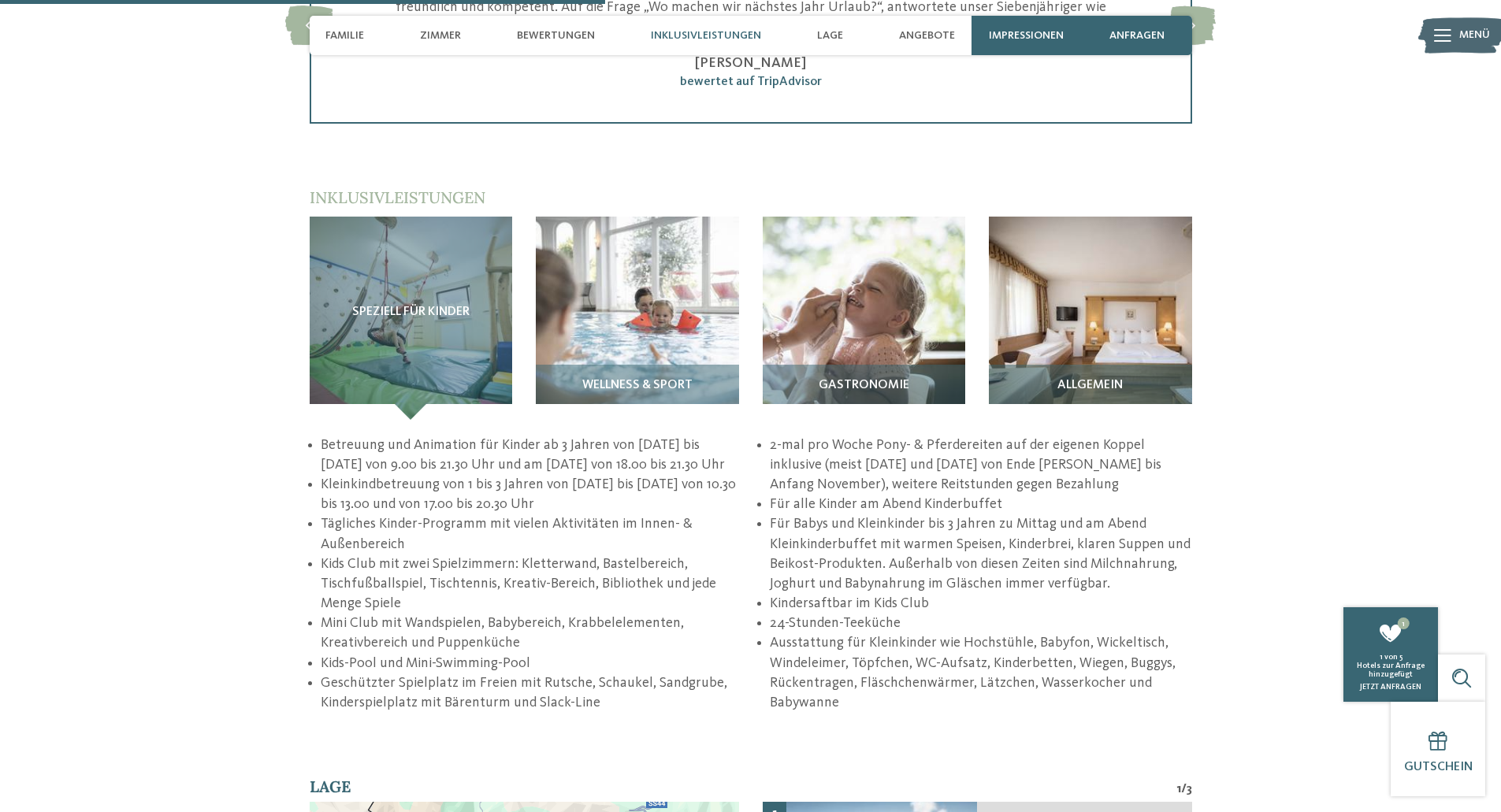
click at [433, 620] on li "Mini Club mit Wandspielen, Babybereich, Krabbelelementen, Kreativbereich und Pu…" at bounding box center [531, 634] width 422 height 40
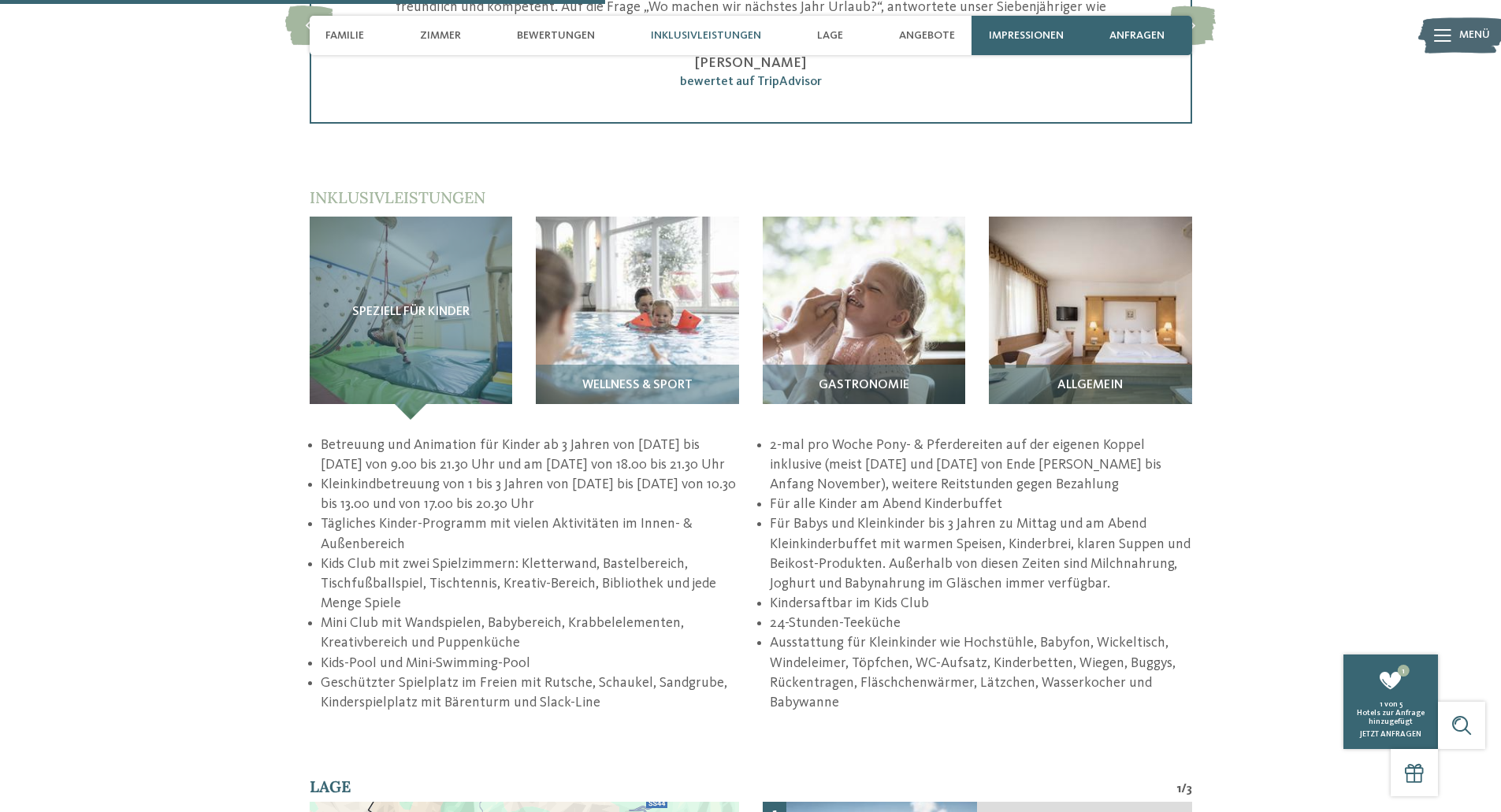
click at [424, 673] on li "Geschützter Spielplatz im Freien mit Rutsche, Schaukel, Sandgrube, Kinderspielp…" at bounding box center [531, 693] width 422 height 40
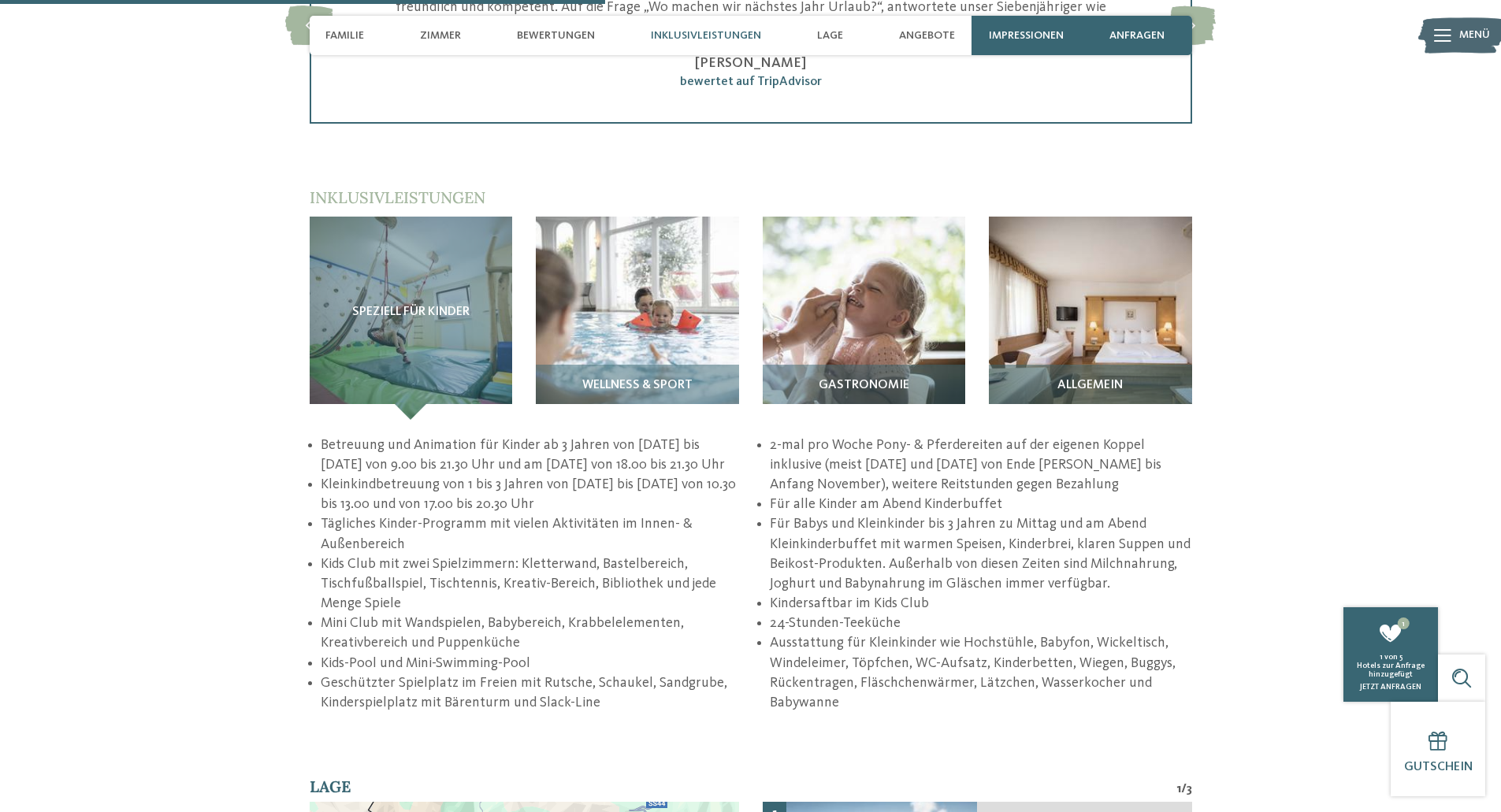
click at [856, 594] on li "Kindersaftbar im Kids Club" at bounding box center [980, 604] width 422 height 20
click at [844, 634] on li "Ausstattung für Kleinkinder wie Hochstühle, Babyfon, Wickeltisch, Windeleimer, …" at bounding box center [980, 673] width 422 height 79
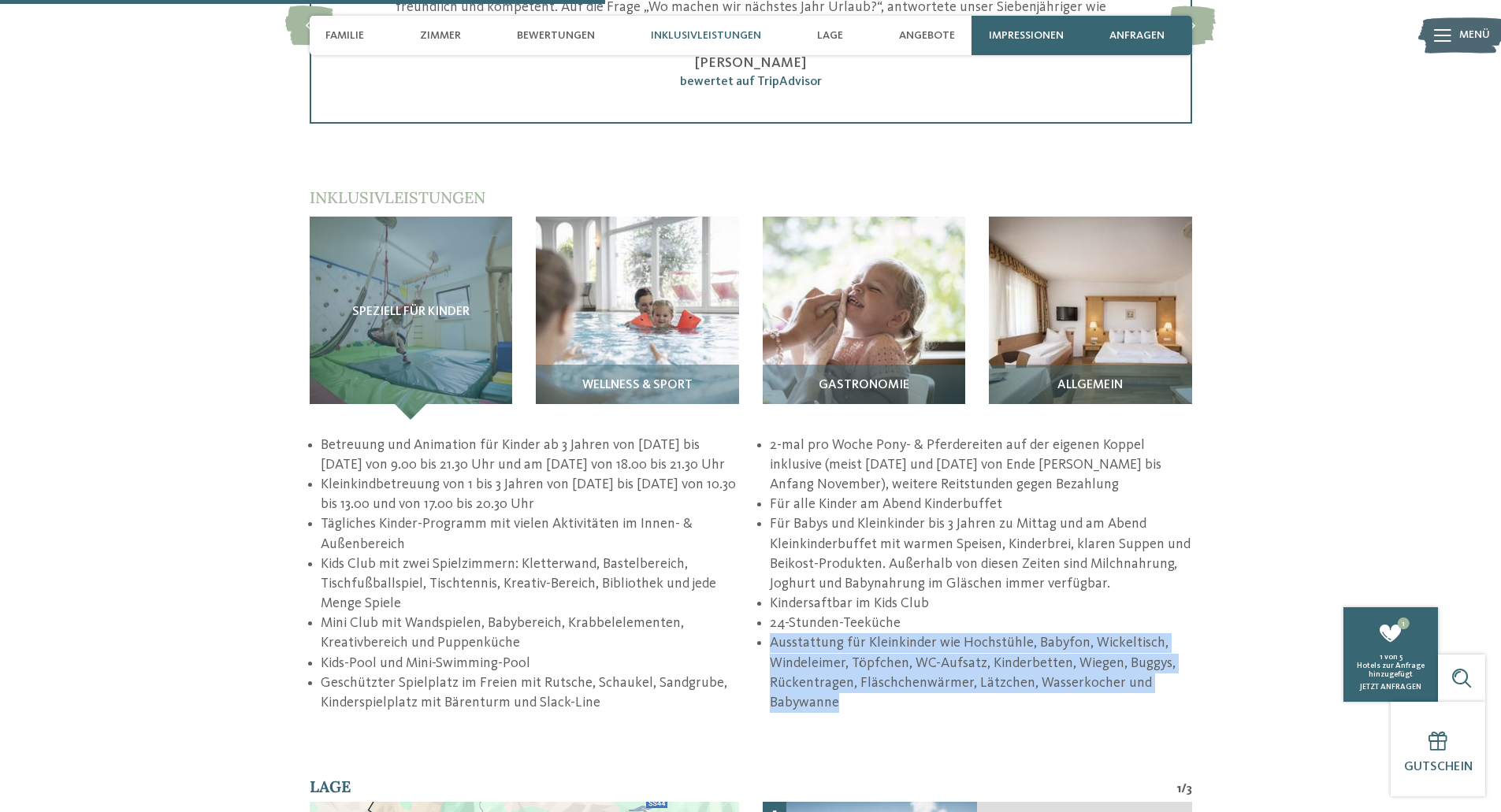
click at [844, 634] on li "Ausstattung für Kleinkinder wie Hochstühle, Babyfon, Wickeltisch, Windeleimer, …" at bounding box center [980, 673] width 422 height 79
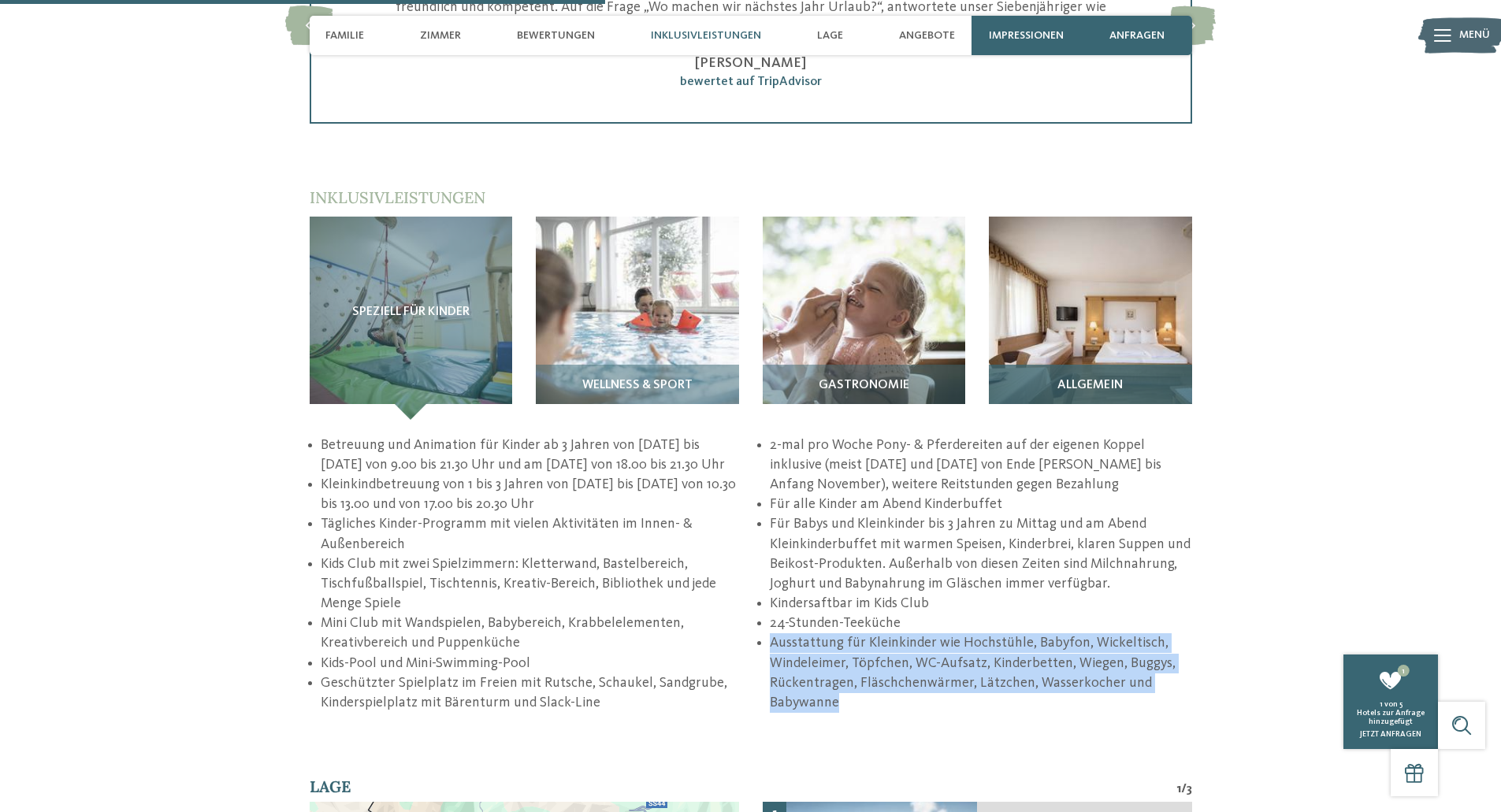
click at [1063, 231] on img at bounding box center [1091, 319] width 204 height 204
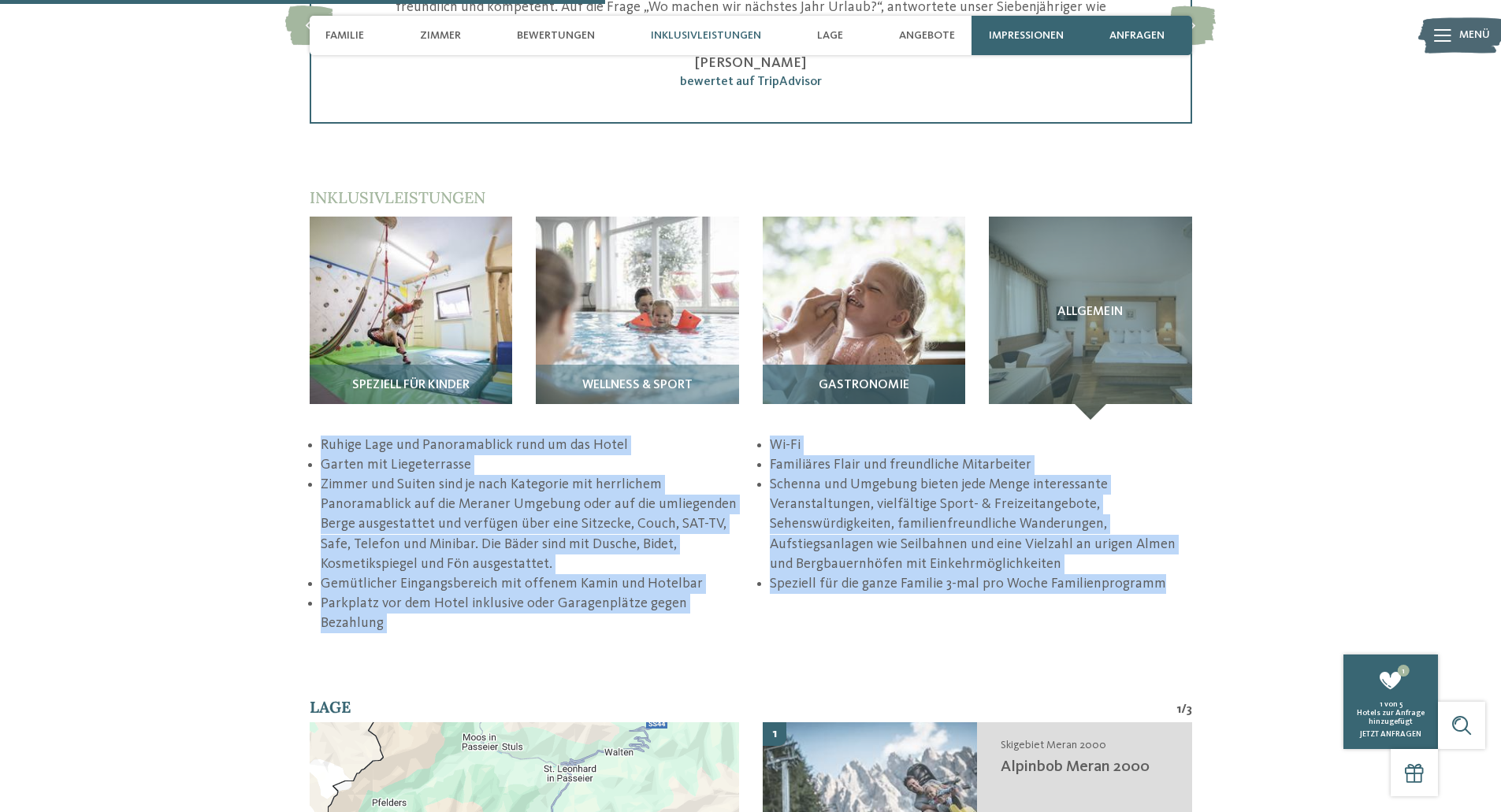
click at [900, 287] on img at bounding box center [865, 319] width 204 height 204
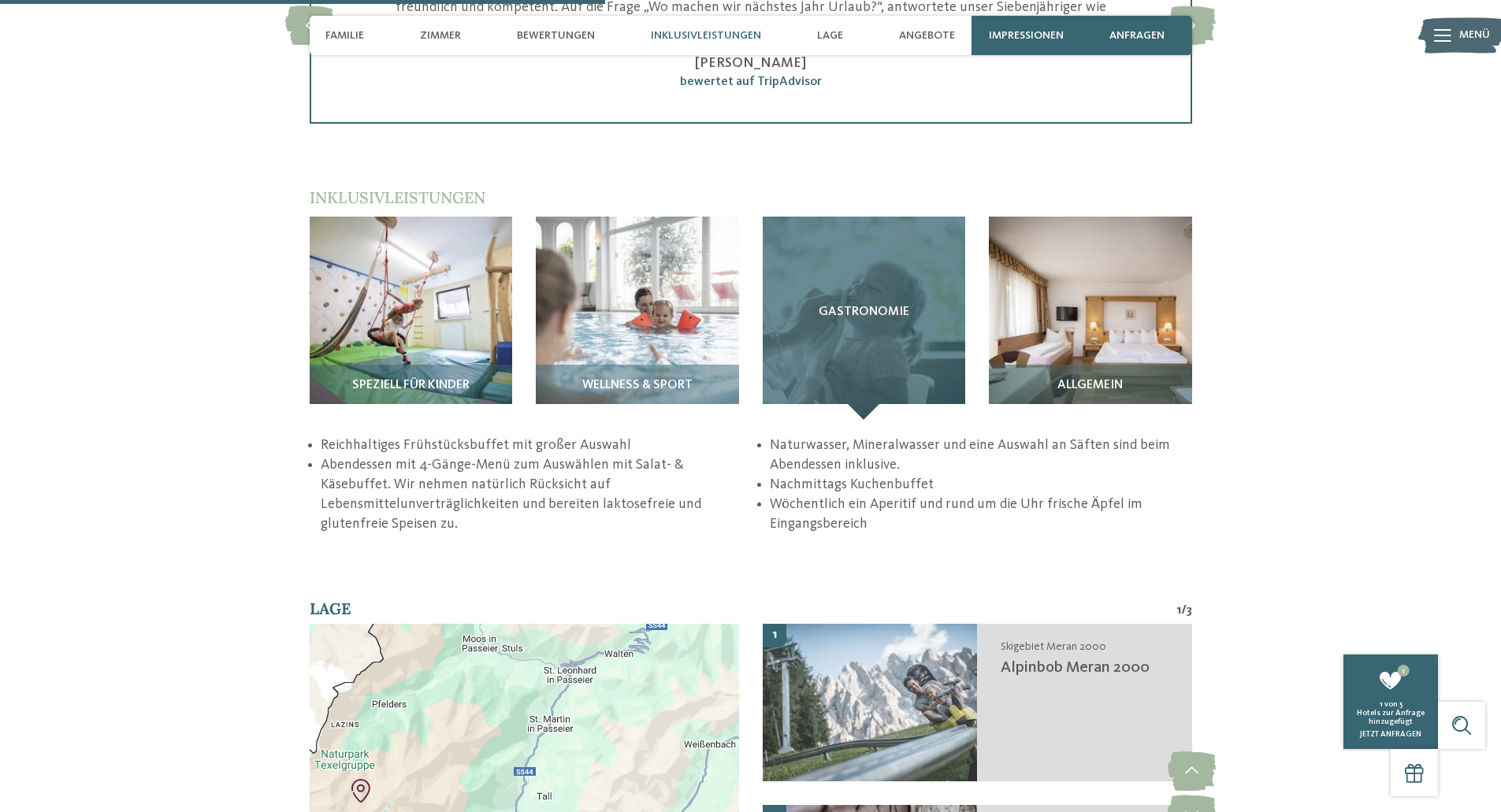
click at [807, 394] on div "Gastronomie" at bounding box center [865, 319] width 204 height 204
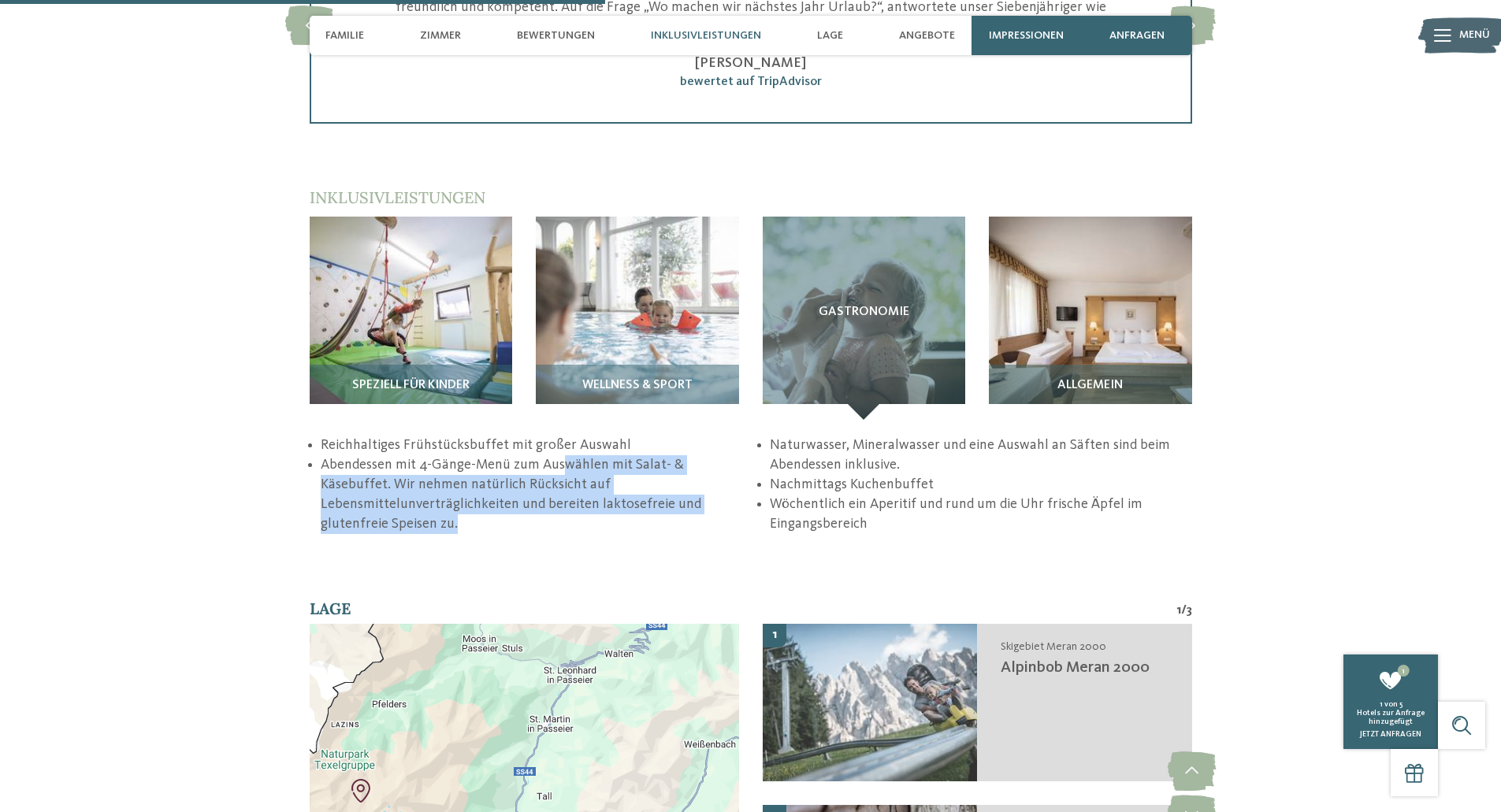
drag, startPoint x: 561, startPoint y: 437, endPoint x: 633, endPoint y: 487, distance: 87.7
click at [633, 487] on li "Abendessen mit 4-Gänge-Menü zum Auswählen mit Salat- & Käsebuffet. Wir nehmen n…" at bounding box center [531, 495] width 422 height 79
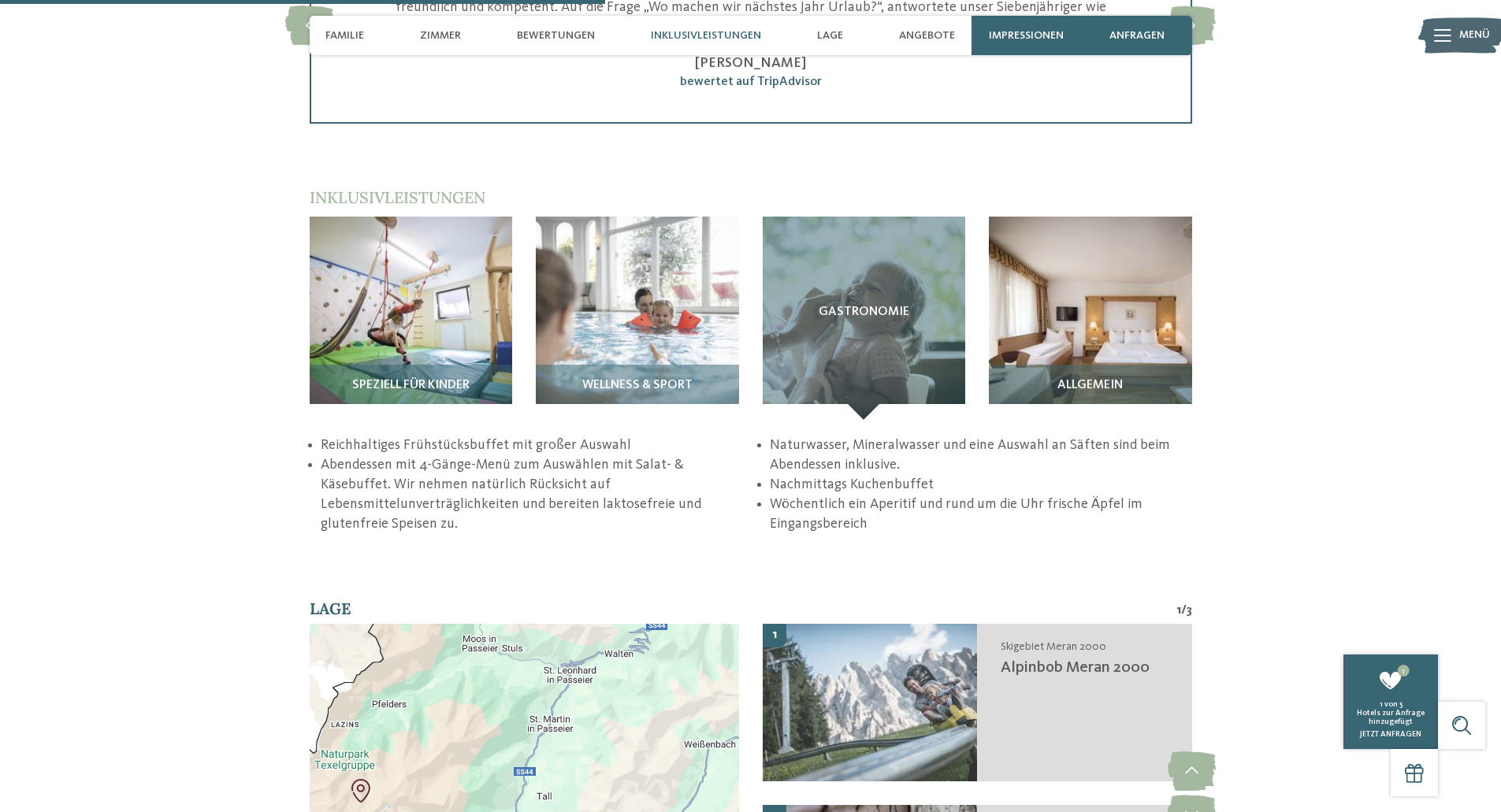
click at [633, 487] on li "Abendessen mit 4-Gänge-Menü zum Auswählen mit Salat- & Käsebuffet. Wir nehmen n…" at bounding box center [531, 495] width 422 height 79
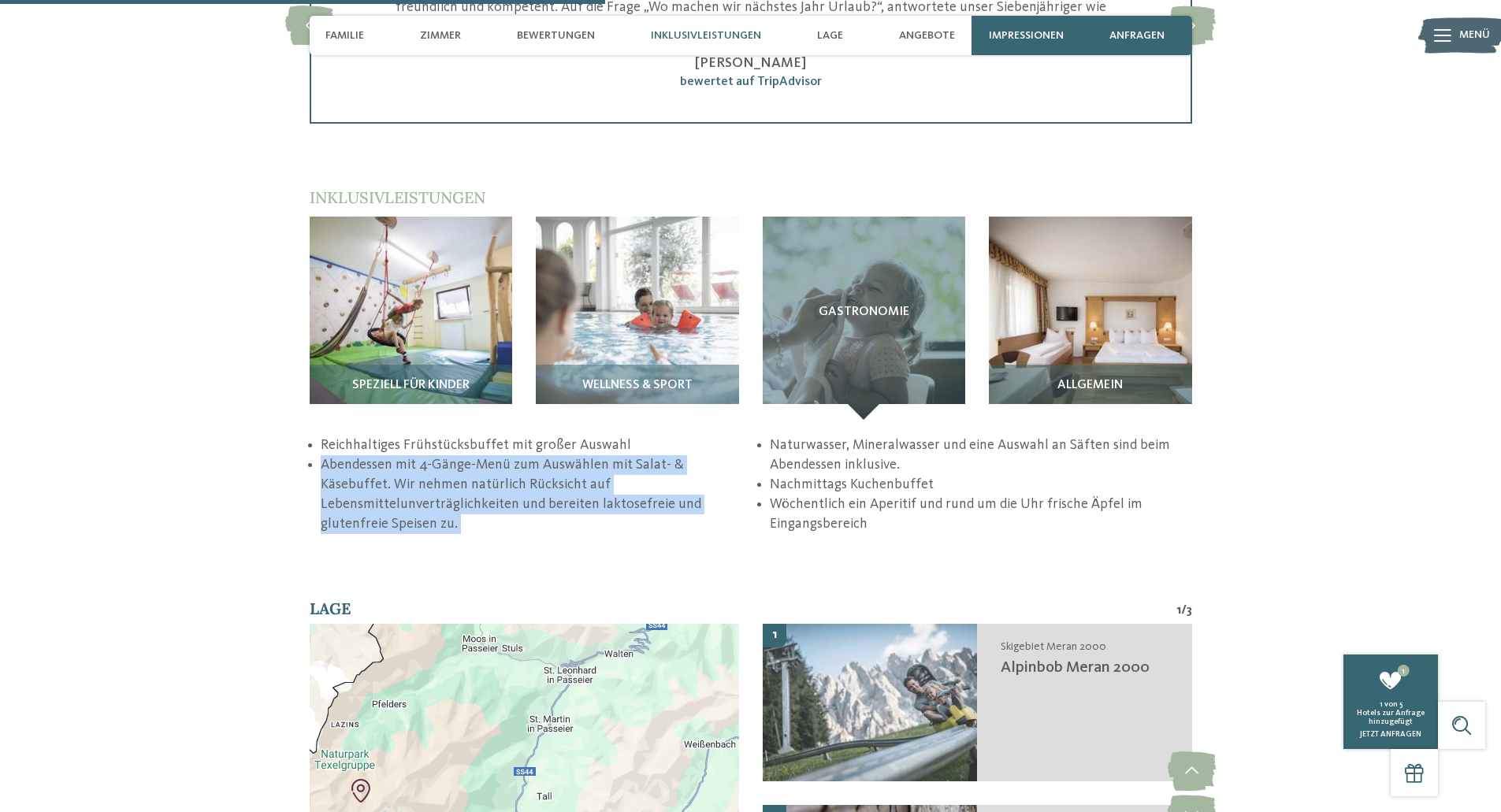
click at [633, 487] on li "Abendessen mit 4-Gänge-Menü zum Auswählen mit Salat- & Käsebuffet. Wir nehmen n…" at bounding box center [531, 495] width 422 height 79
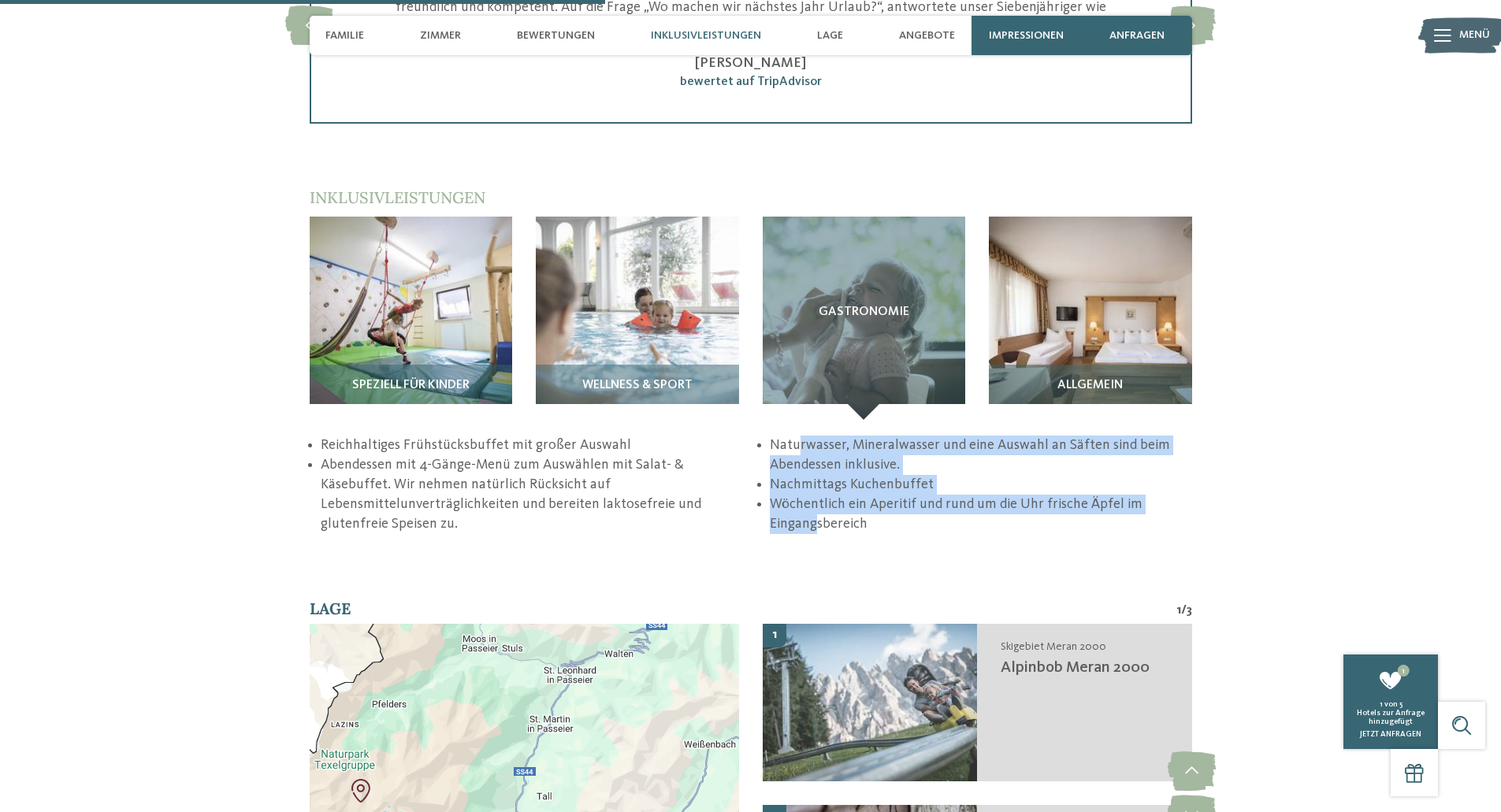
drag, startPoint x: 797, startPoint y: 430, endPoint x: 817, endPoint y: 499, distance: 71.8
click at [817, 499] on ul "Reichhaltiges Frühstücksbuffet mit großer Auswahl Abendessen mit 4-Gänge-Menü z…" at bounding box center [751, 485] width 883 height 99
click at [817, 499] on li "Wöchentlich ein Aperitif und rund um die Uhr frische Äpfel im Eingangsbereich" at bounding box center [980, 515] width 422 height 40
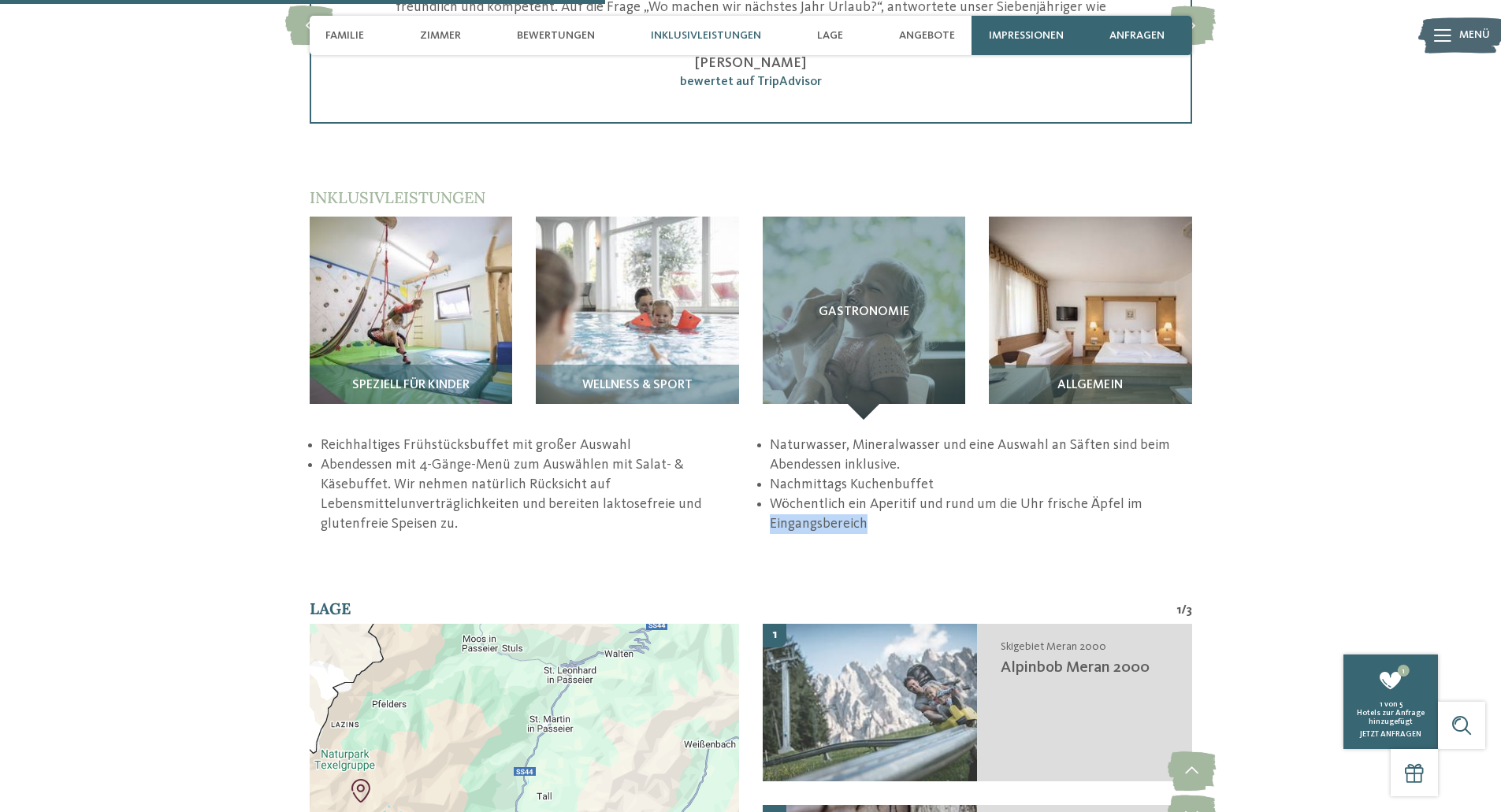
click at [817, 499] on li "Wöchentlich ein Aperitif und rund um die Uhr frische Äpfel im Eingangsbereich" at bounding box center [980, 515] width 422 height 40
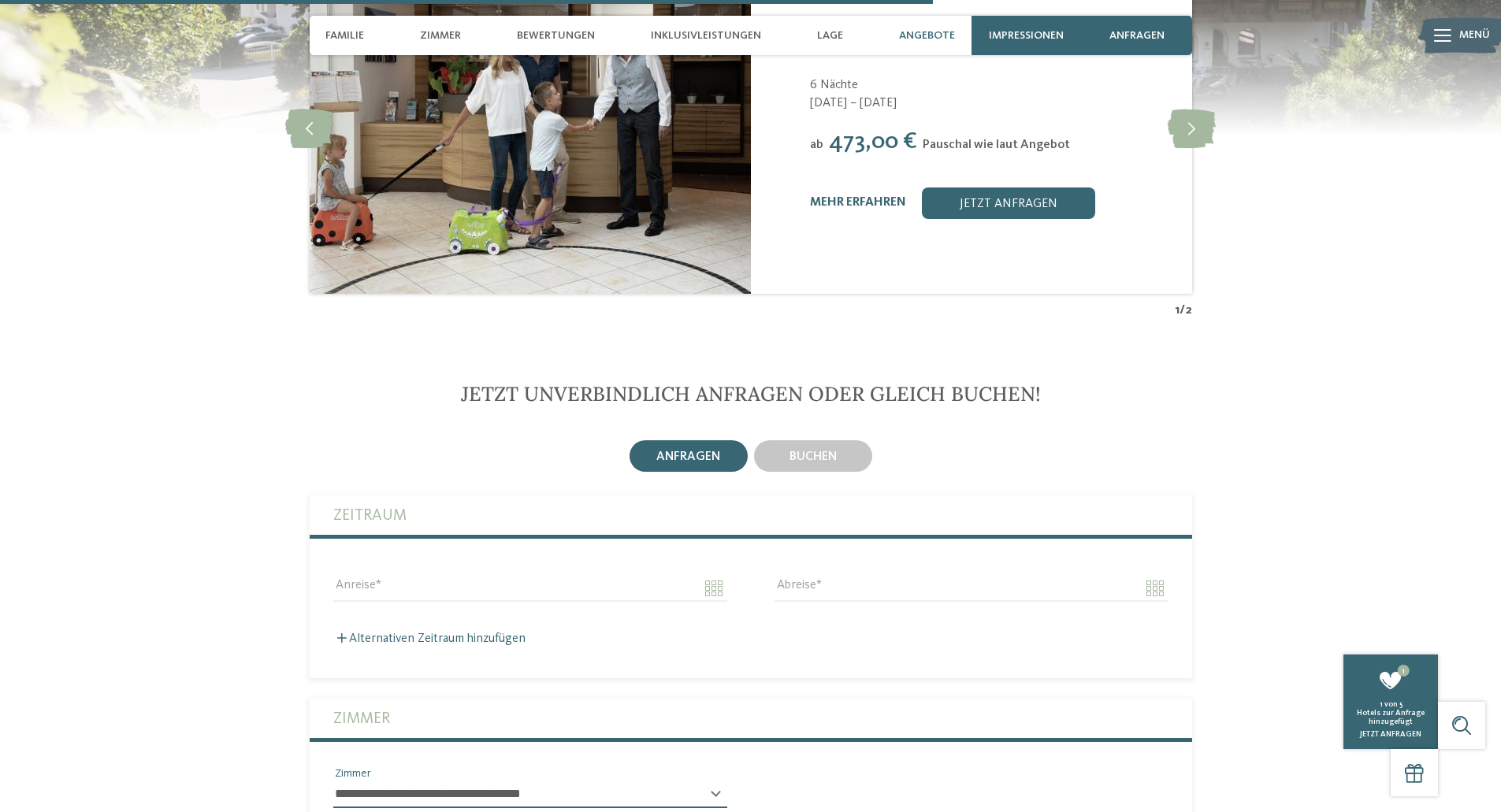
scroll to position [3386, 0]
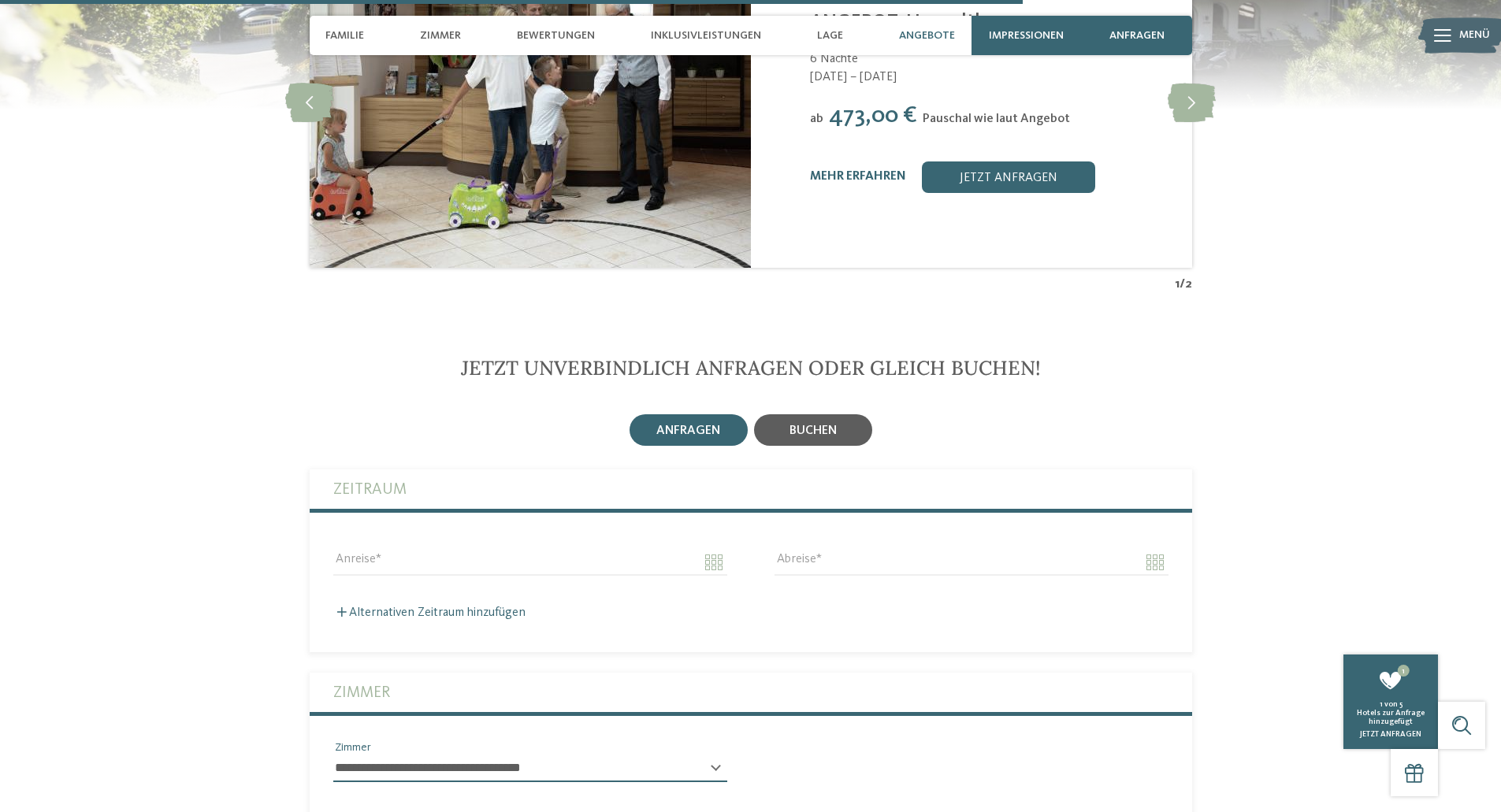
click at [821, 424] on span "buchen" at bounding box center [813, 430] width 47 height 12
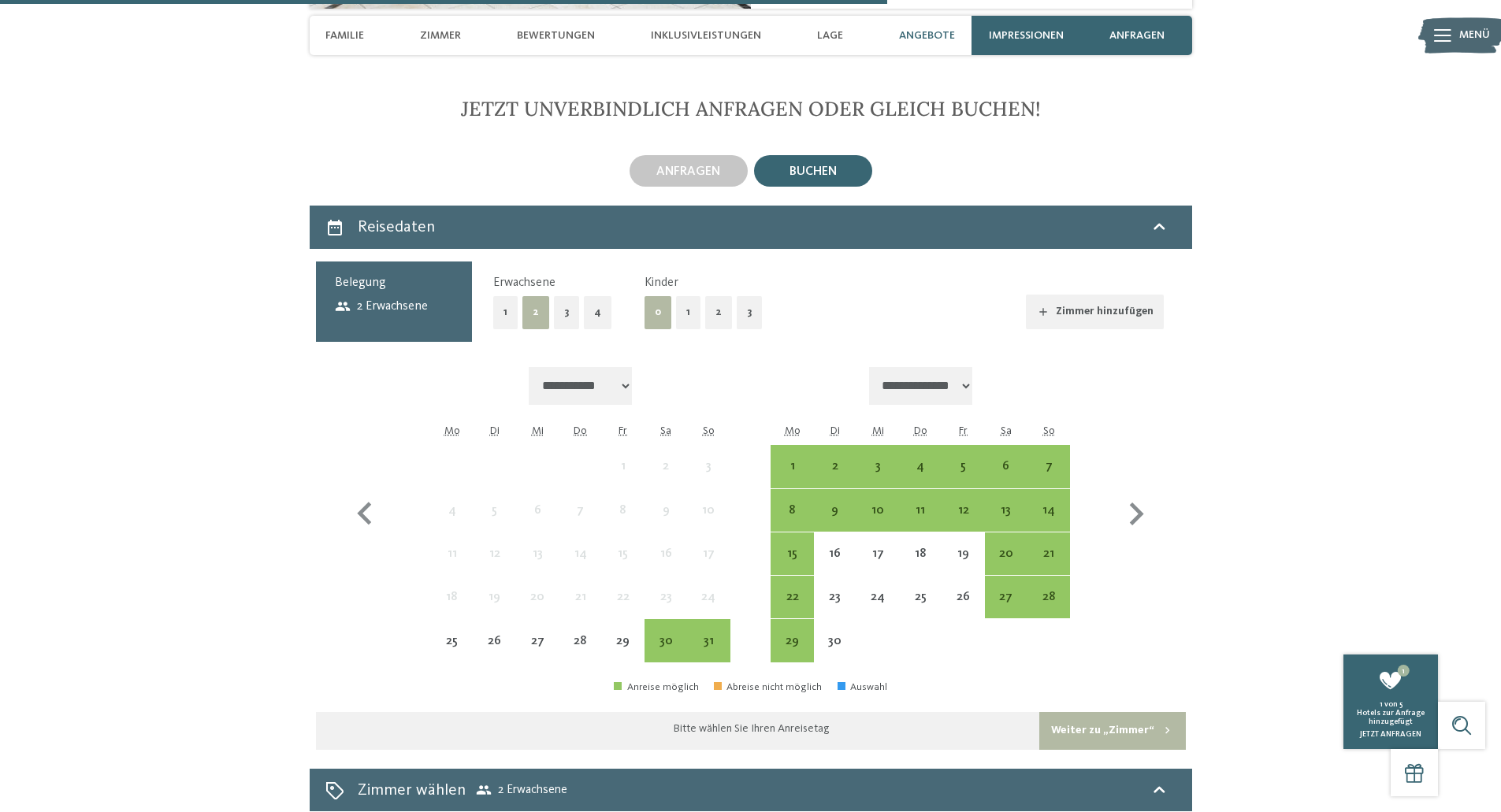
scroll to position [3648, 0]
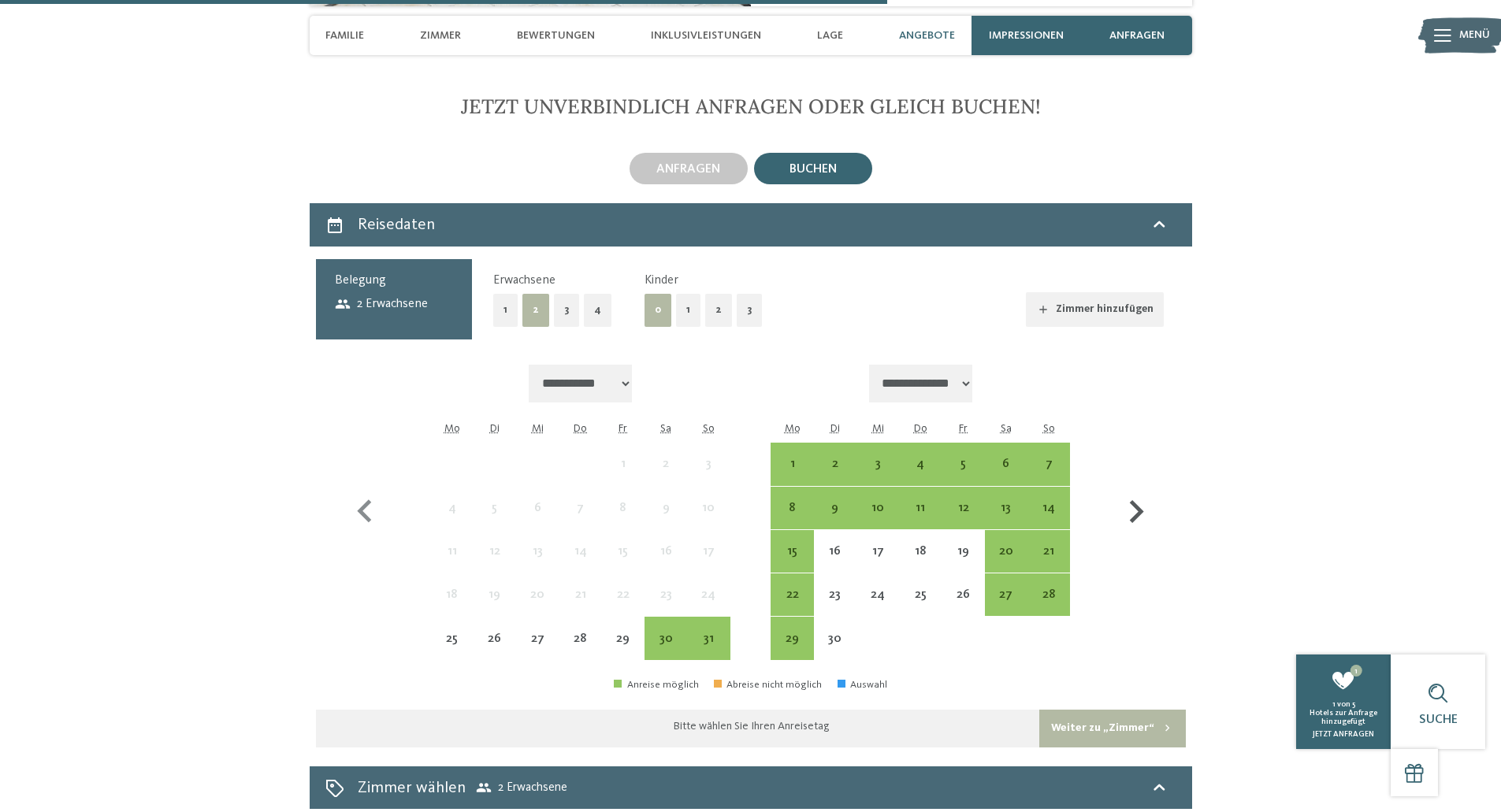
click at [1142, 500] on icon "button" at bounding box center [1137, 511] width 14 height 23
select select "**********"
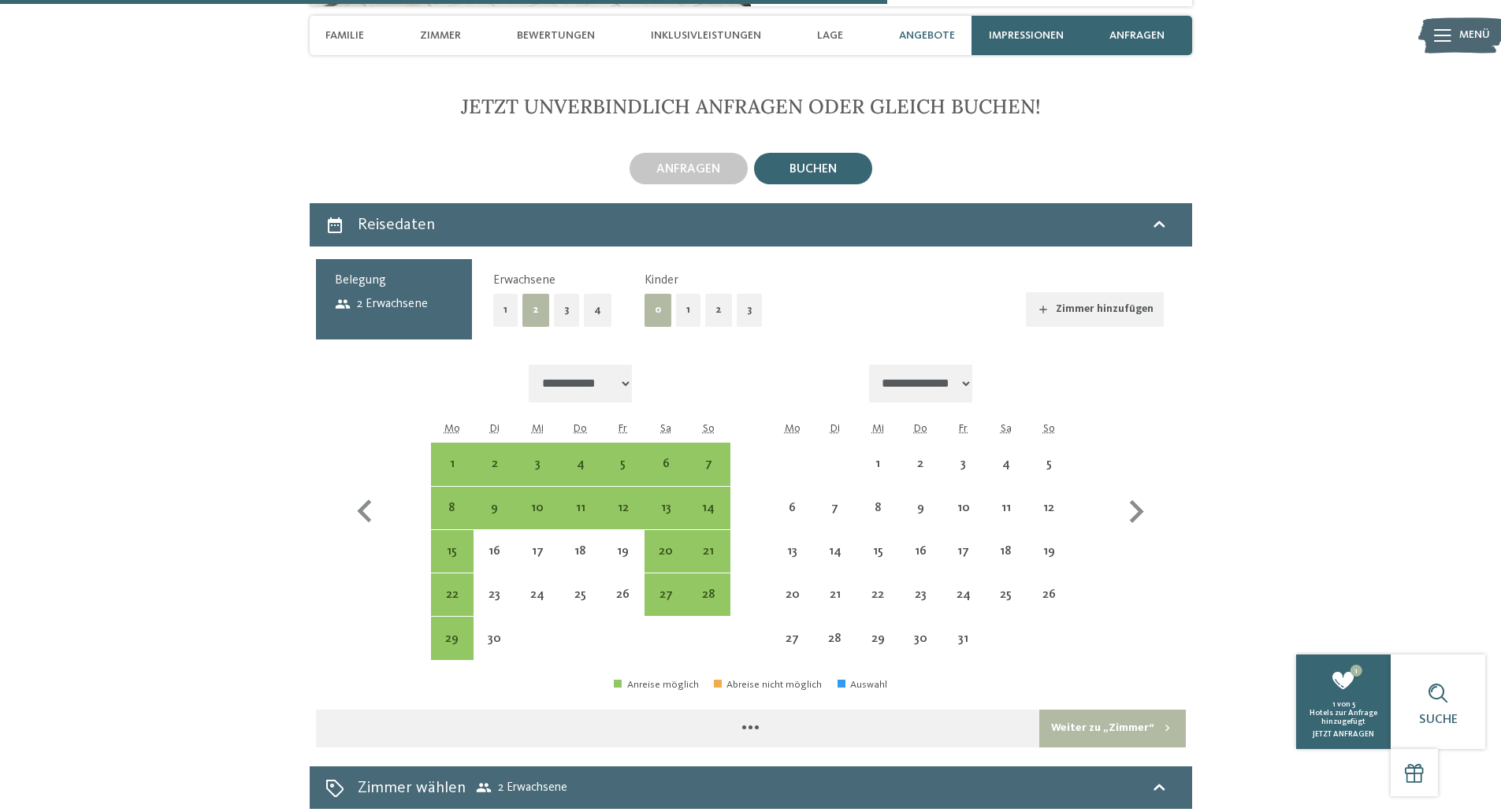
select select "**********"
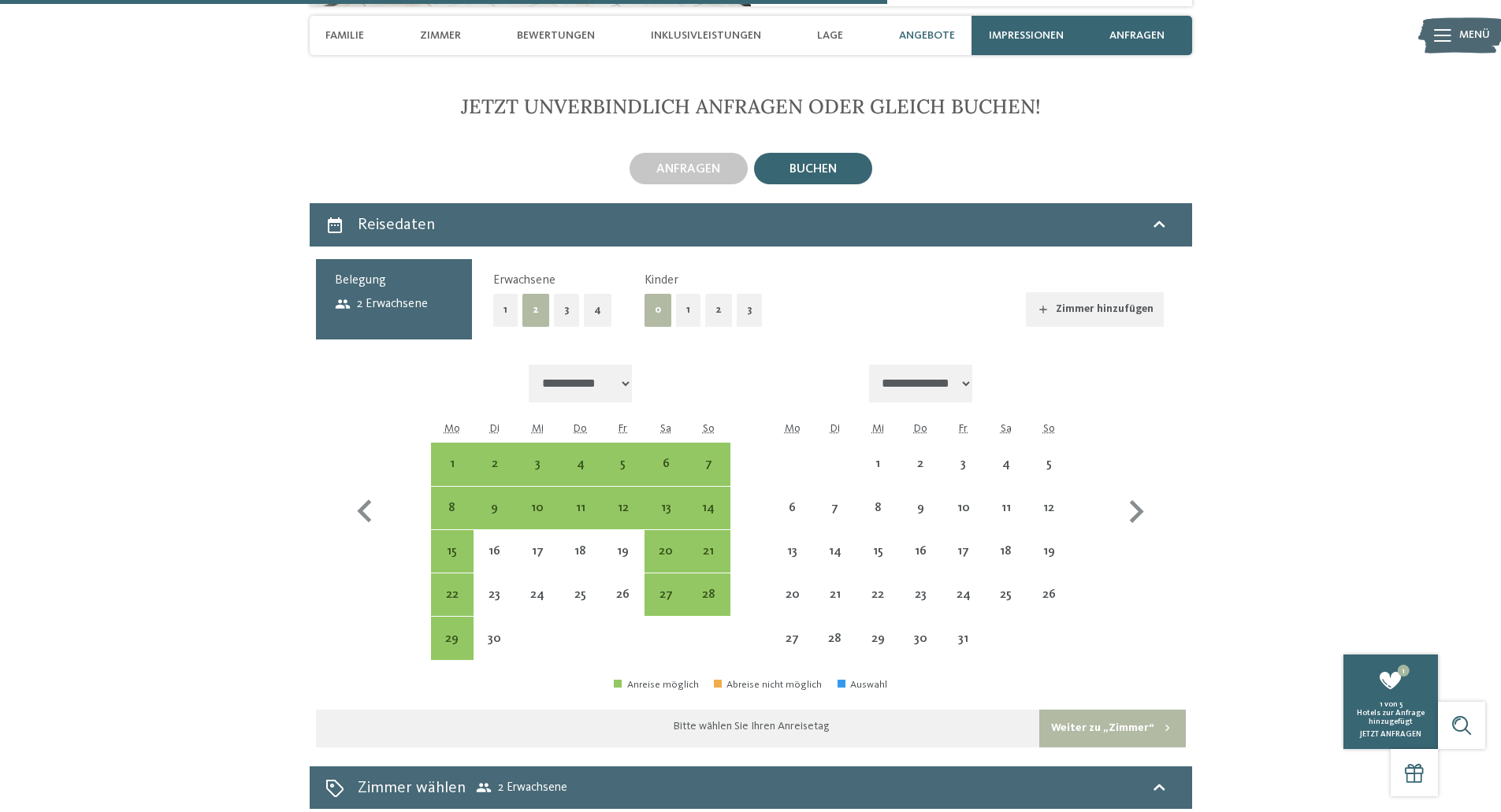
click at [712, 294] on button "2" at bounding box center [719, 310] width 26 height 32
select select "**********"
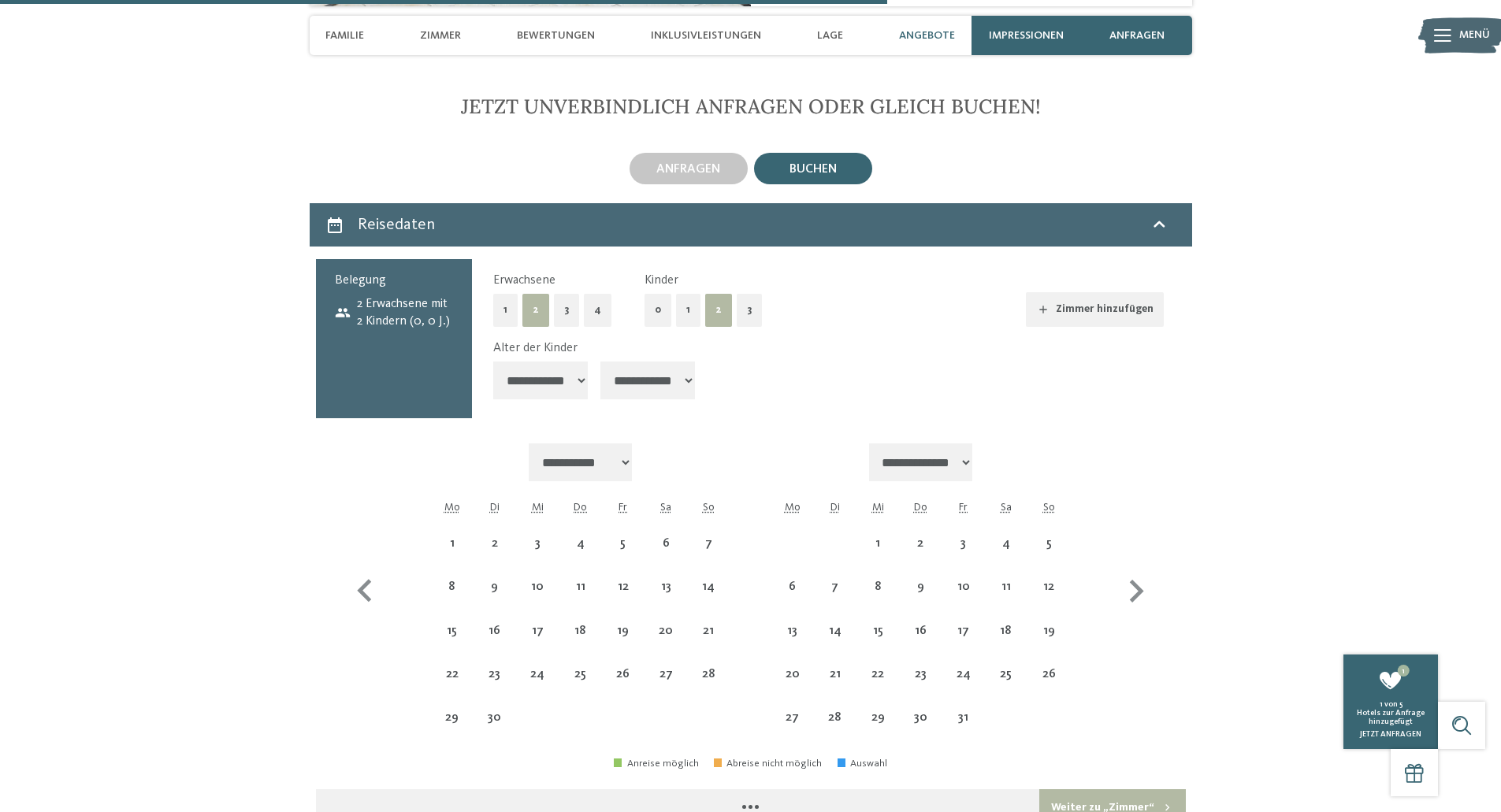
select select "**********"
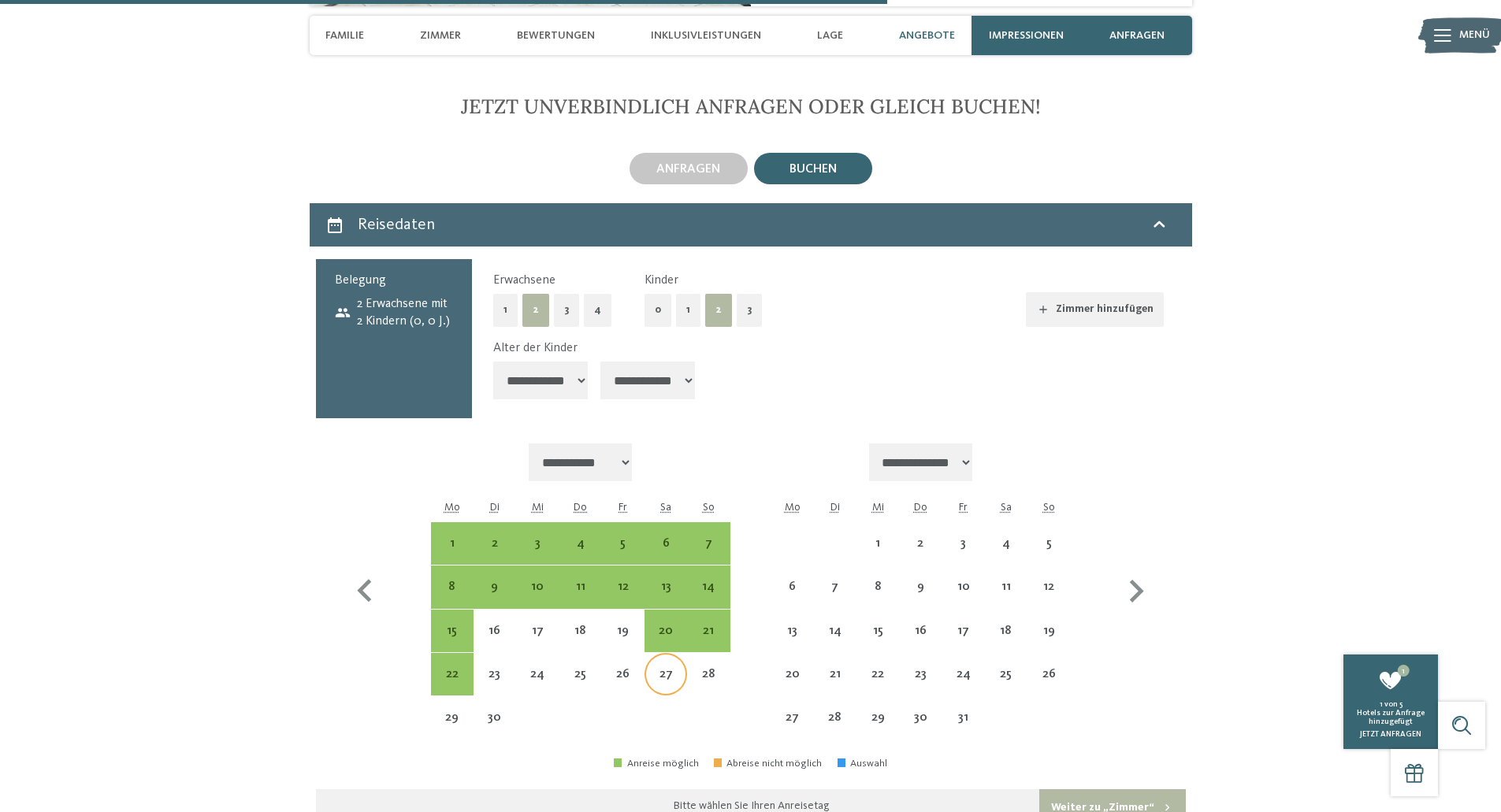
click at [666, 668] on div "27" at bounding box center [666, 688] width 40 height 40
select select "**********"
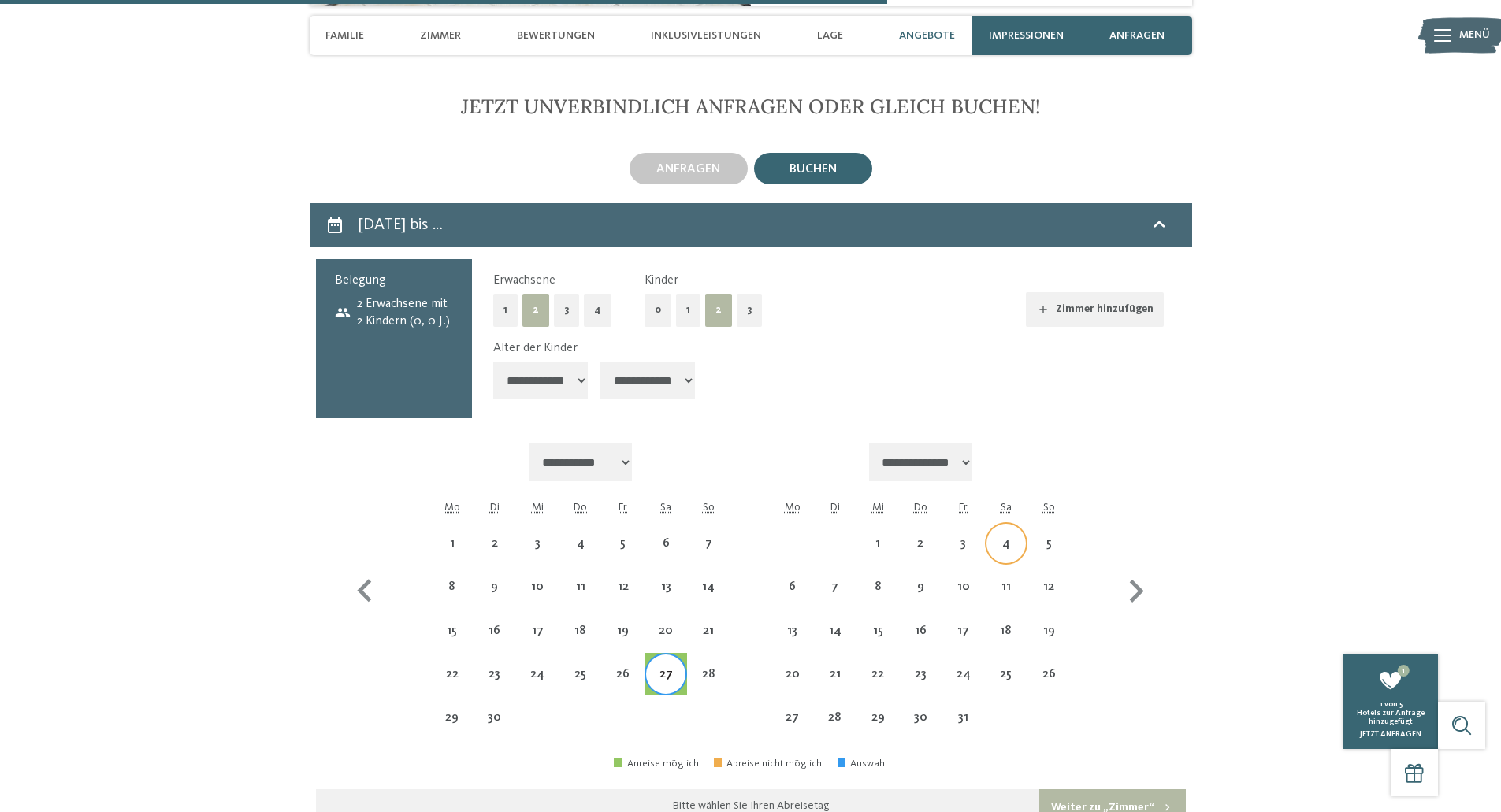
click at [997, 523] on div "4" at bounding box center [1007, 543] width 40 height 40
select select "**********"
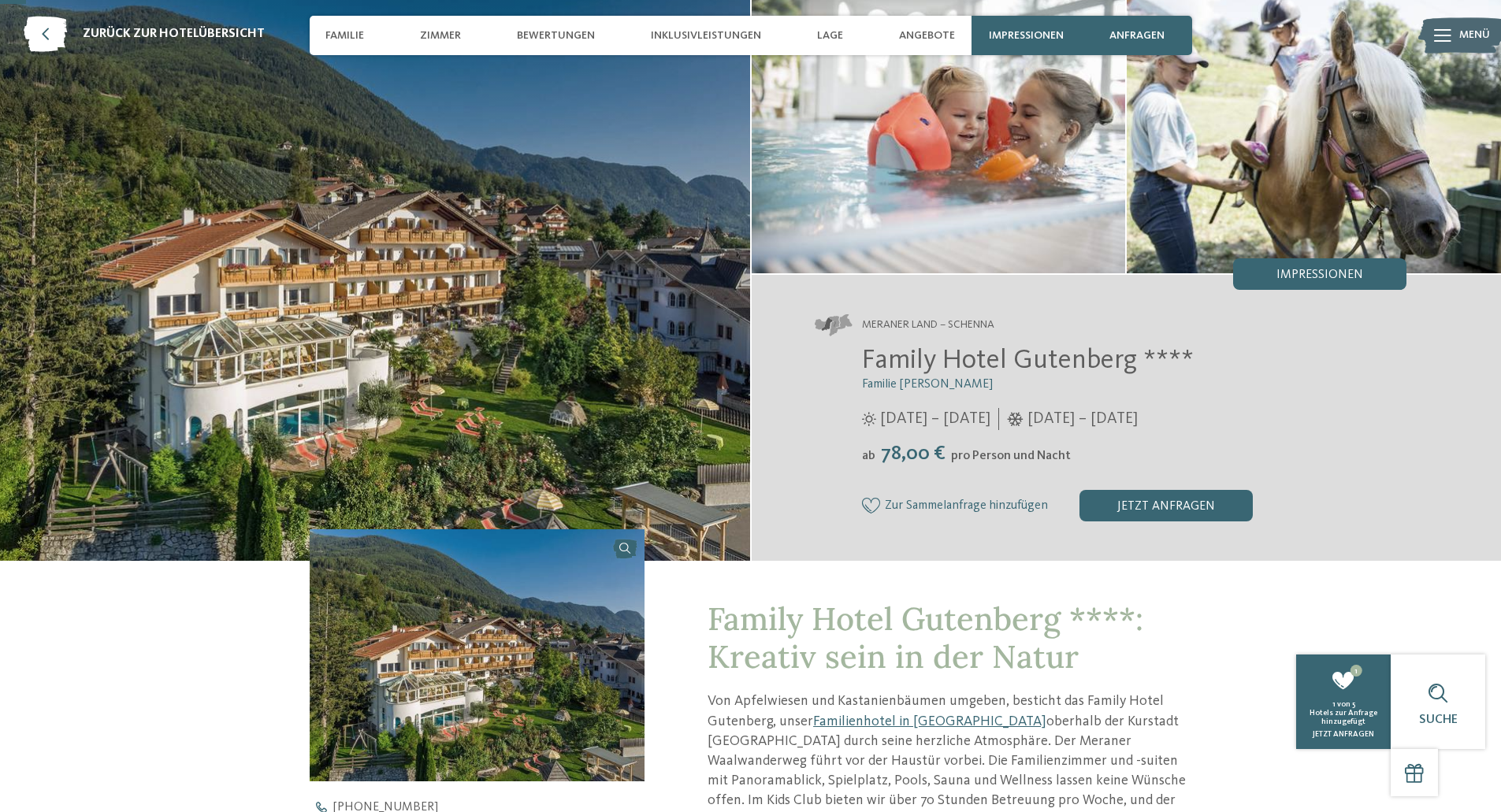
scroll to position [85, 0]
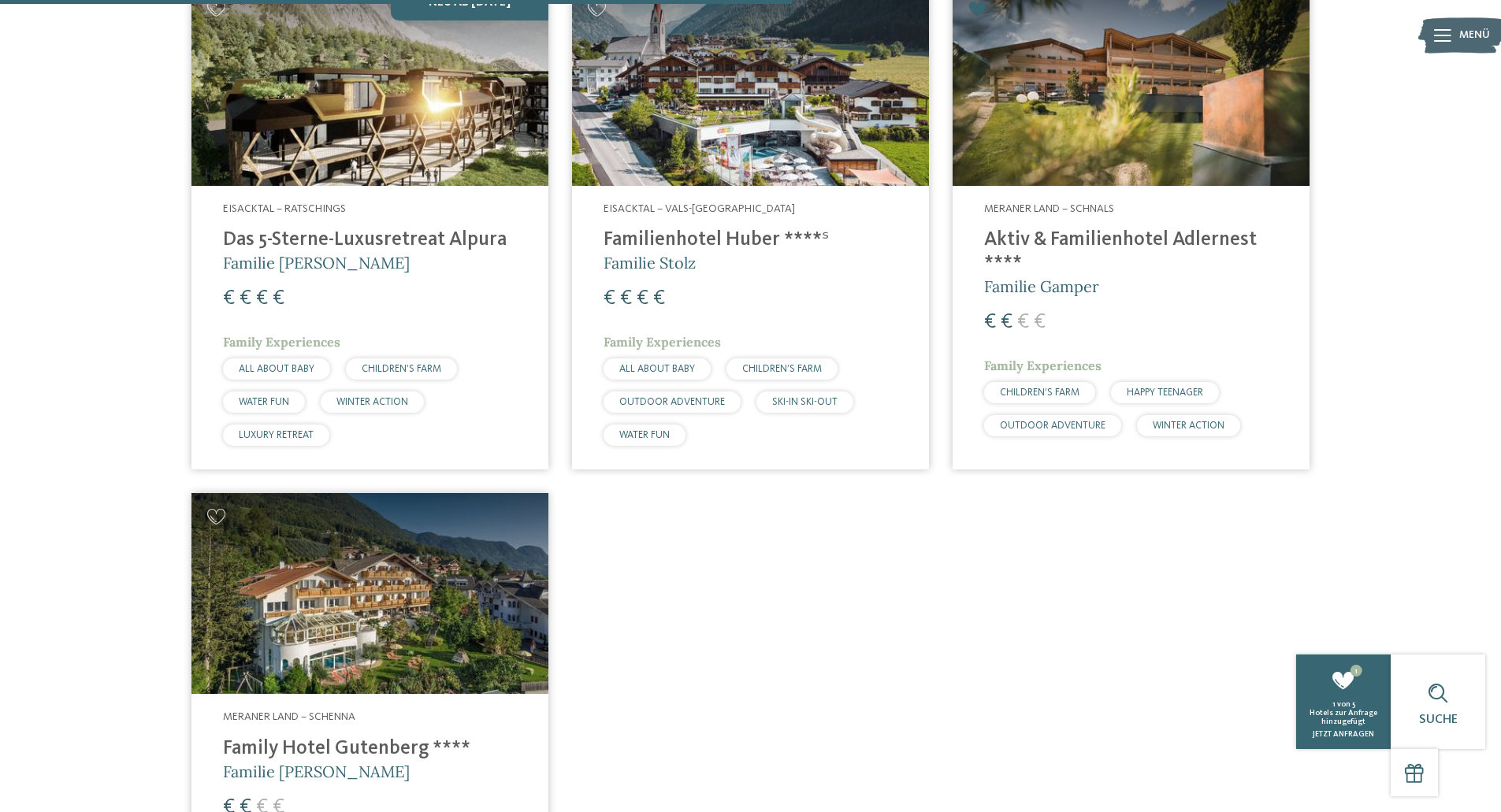
scroll to position [1185, 0]
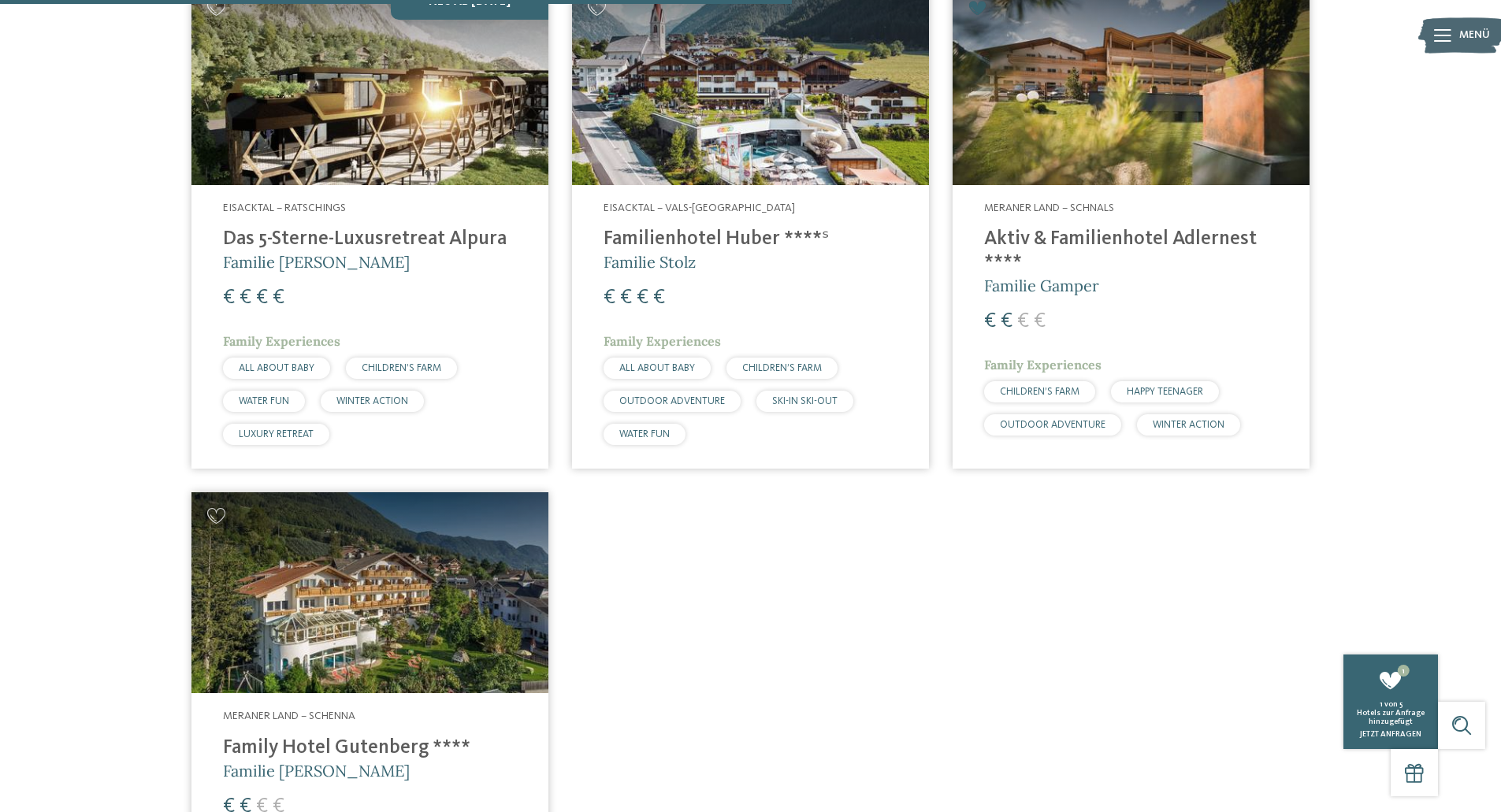
click at [990, 122] on img at bounding box center [1131, 84] width 357 height 201
